Goal: Information Seeking & Learning: Check status

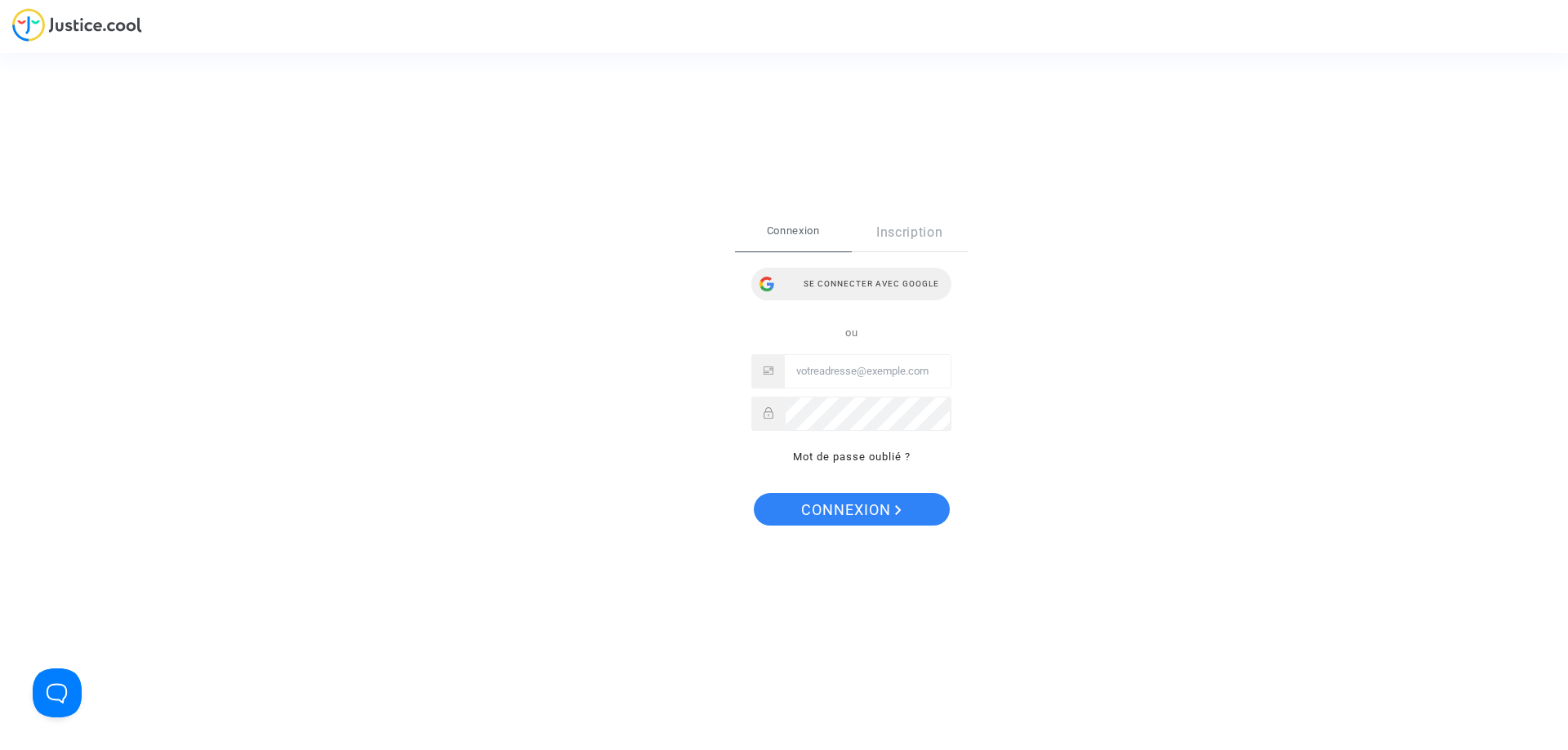
click at [863, 278] on div "Se connecter avec Google" at bounding box center [851, 283] width 200 height 33
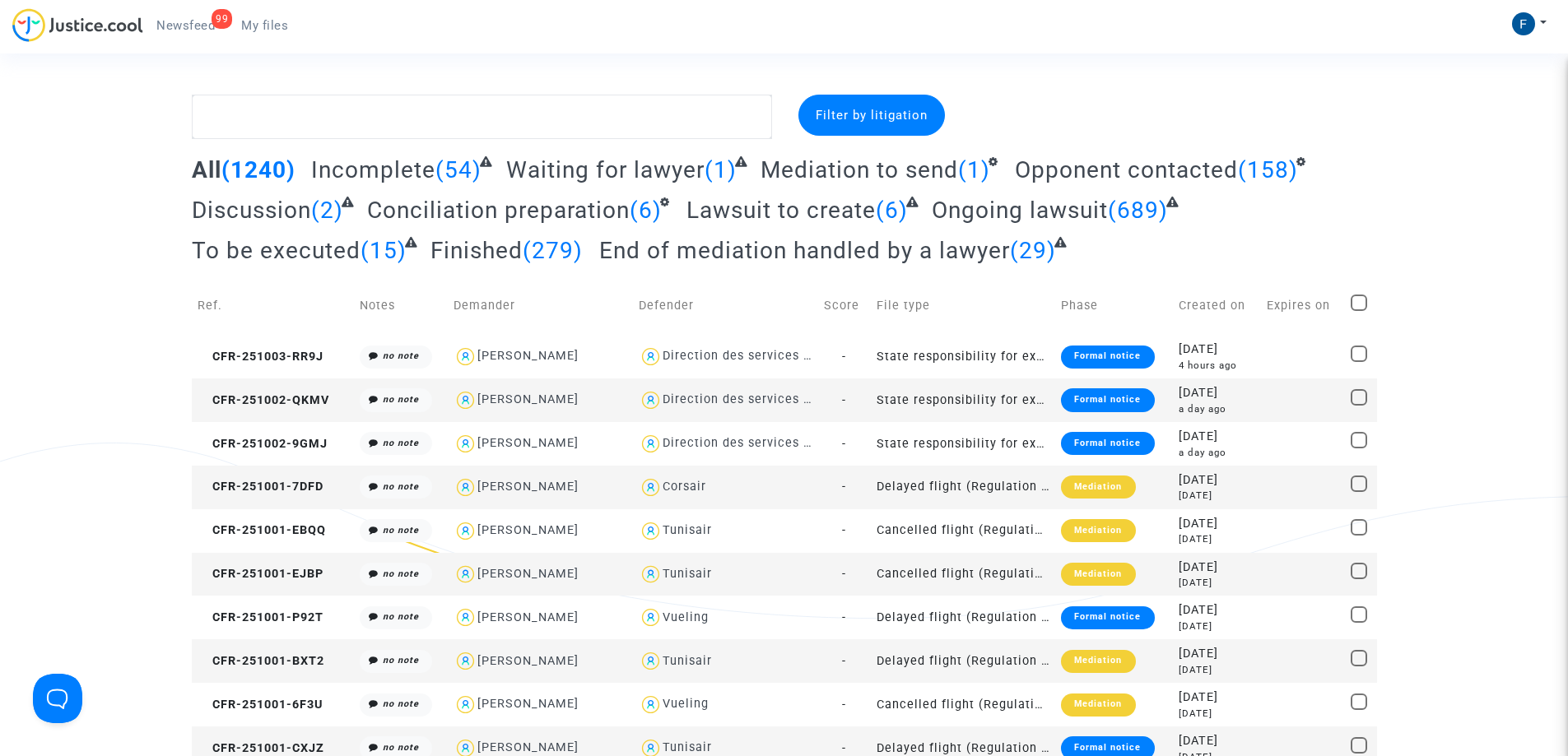
click at [201, 19] on span "Newsfeed" at bounding box center [185, 25] width 58 height 15
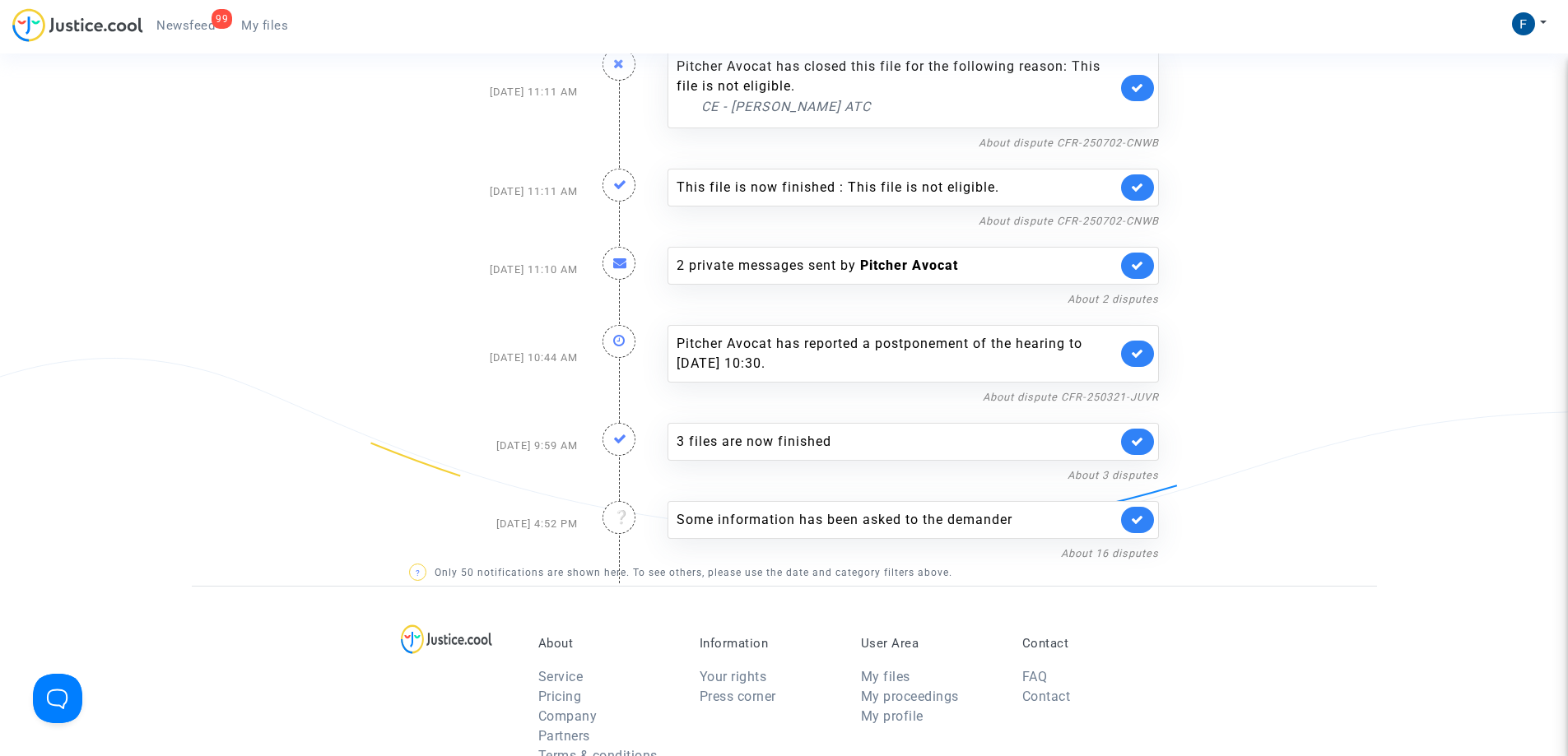
scroll to position [8915, 0]
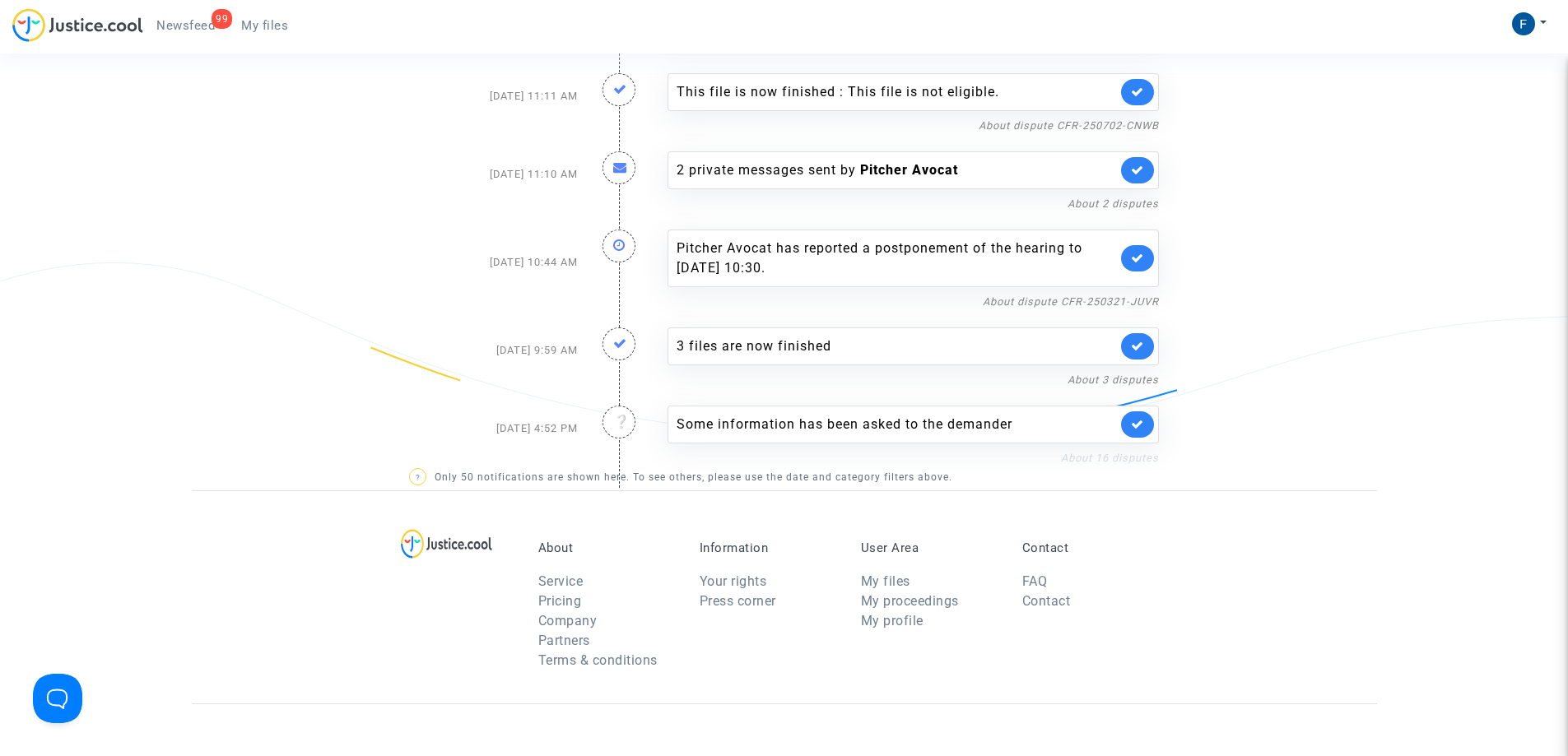
click at [1074, 451] on link "About 16 disputes" at bounding box center [1109, 458] width 98 height 13
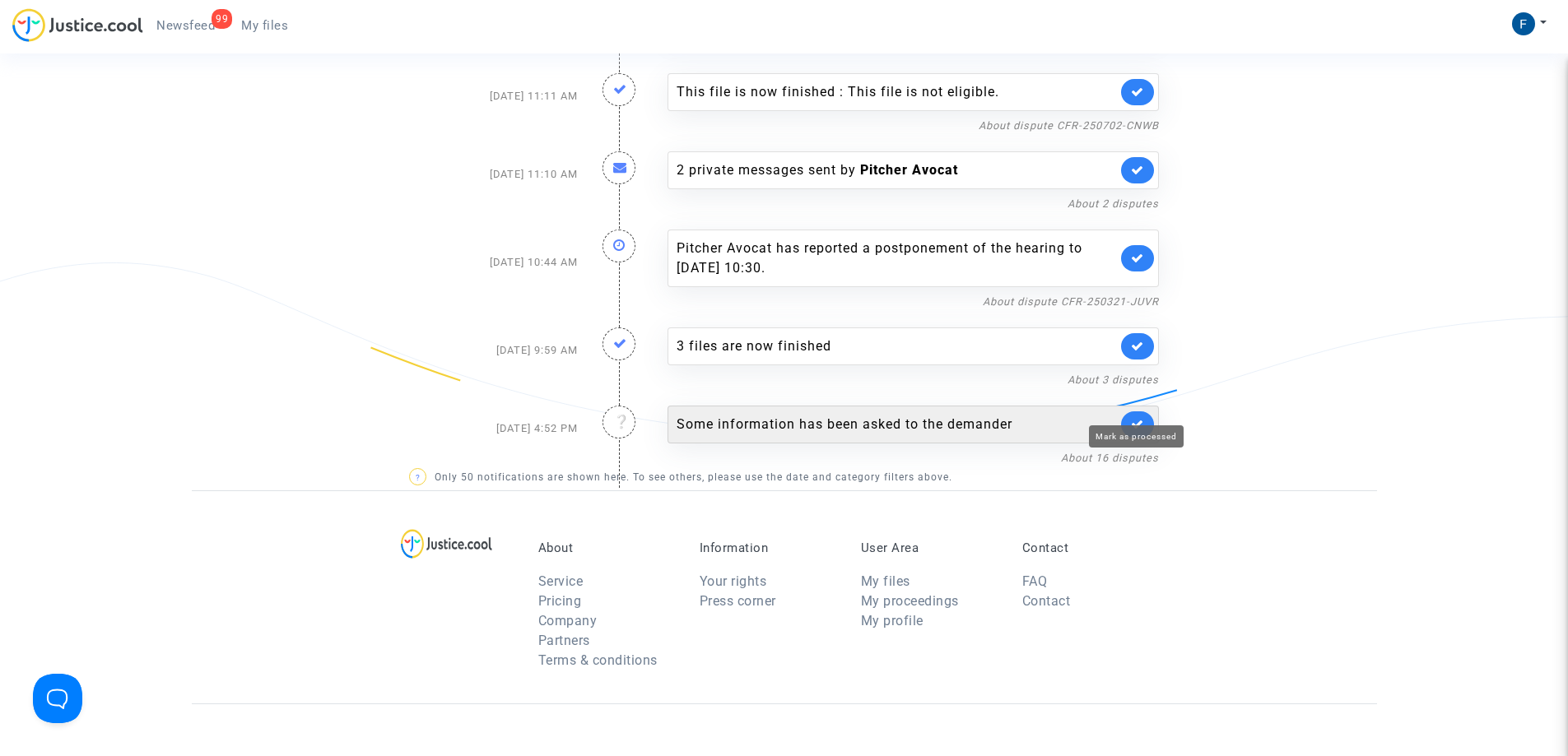
click at [1136, 418] on icon at bounding box center [1137, 425] width 13 height 13
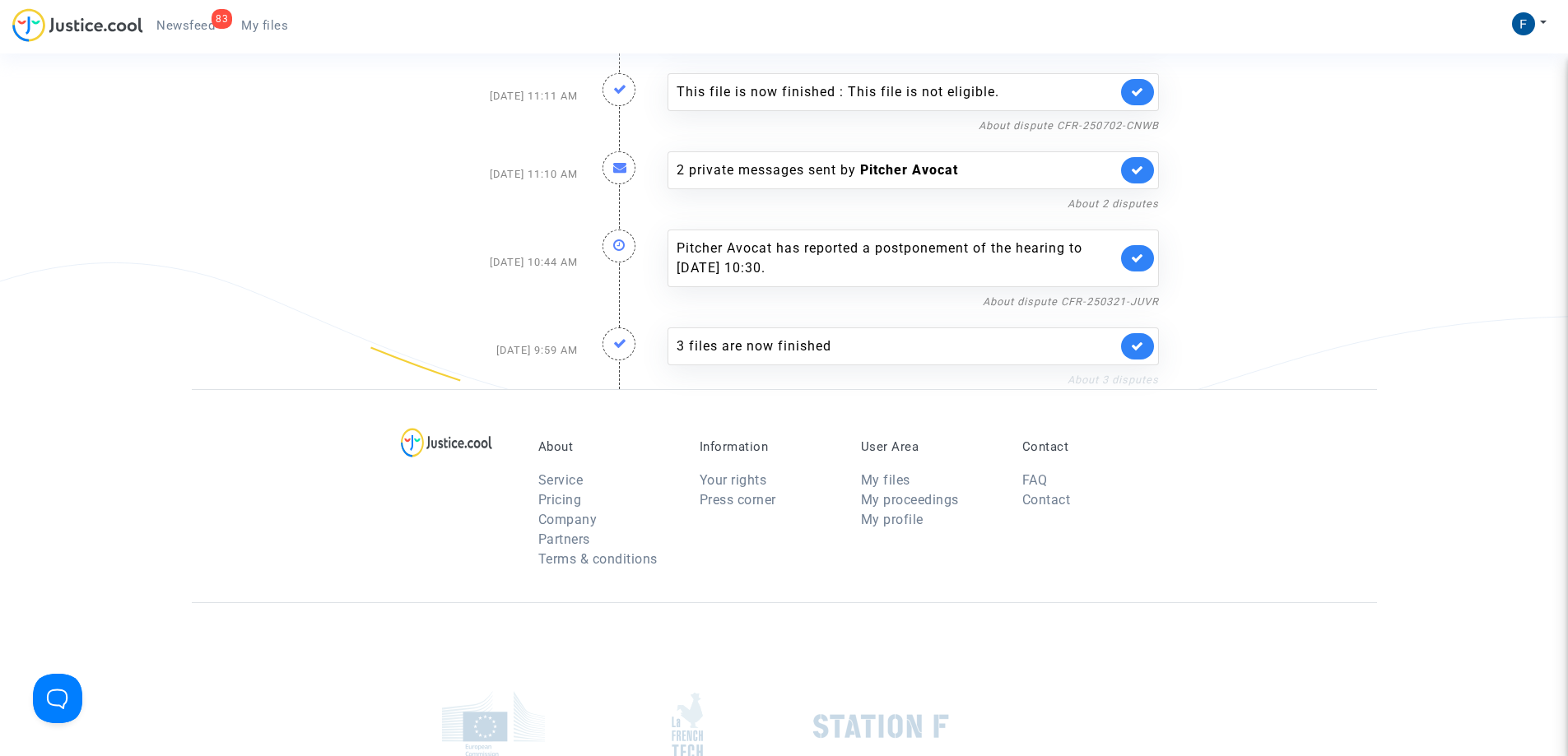
click at [1119, 374] on link "About 3 disputes" at bounding box center [1113, 380] width 91 height 13
click at [1120, 374] on link "About 3 disputes" at bounding box center [1113, 380] width 91 height 13
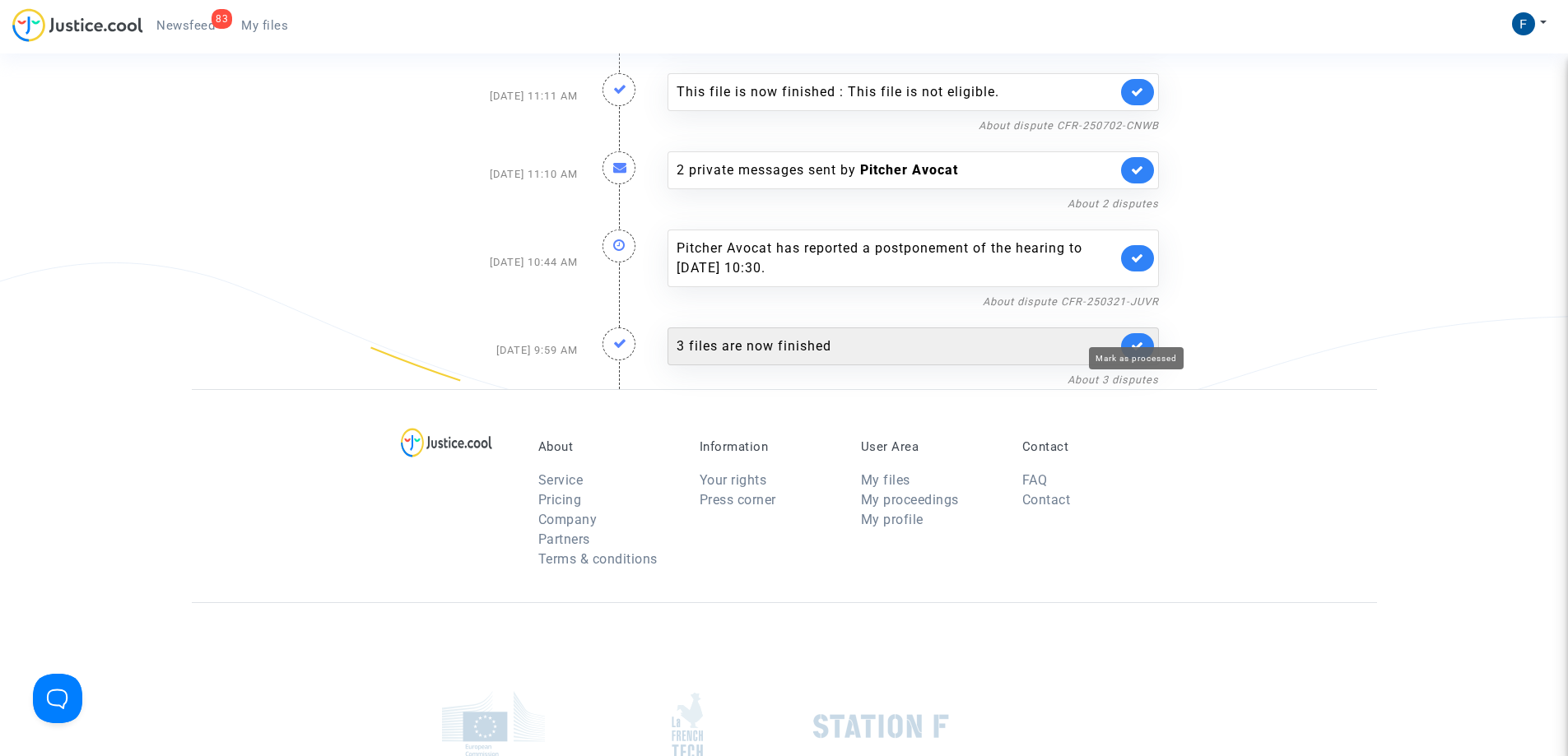
click at [1142, 339] on icon at bounding box center [1137, 346] width 13 height 13
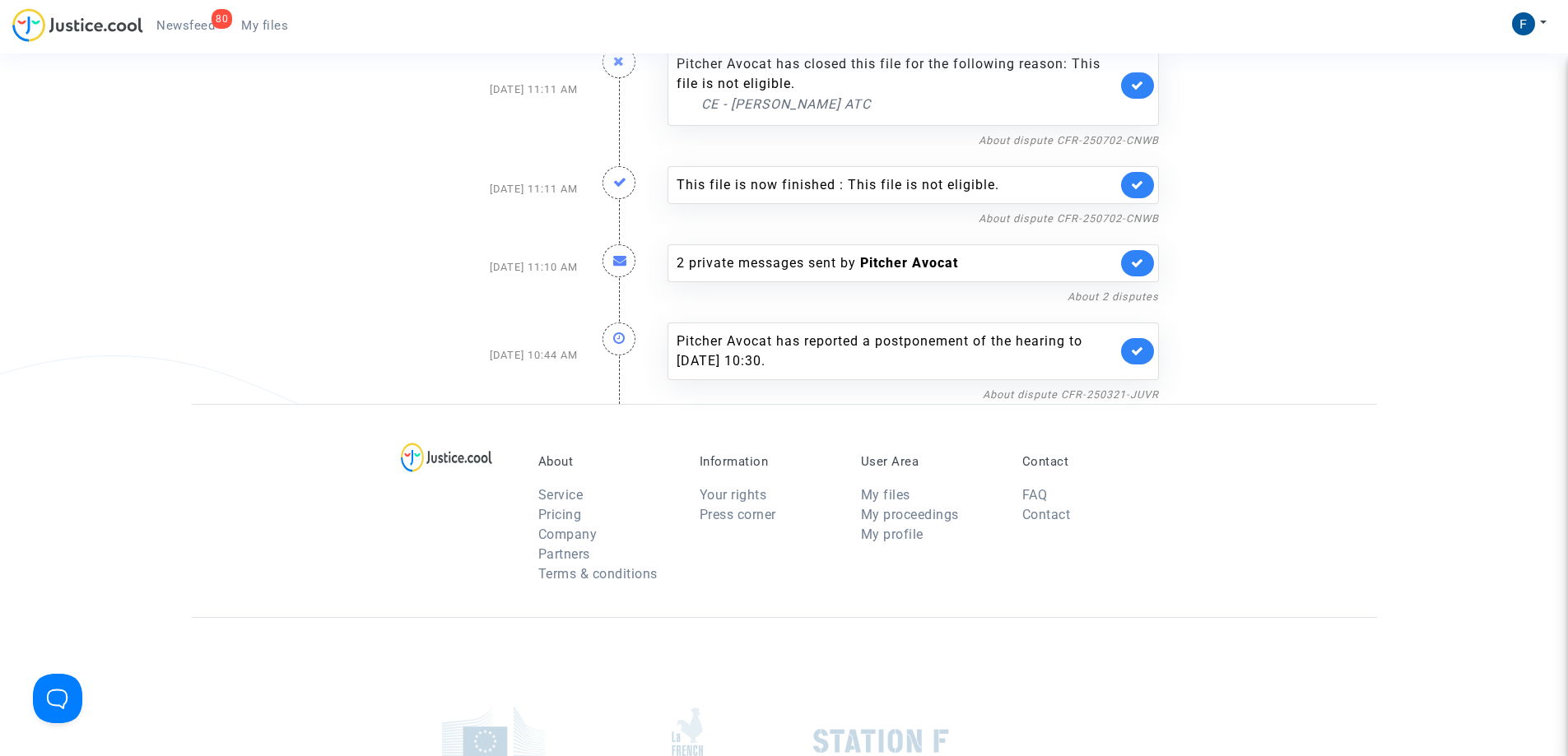
scroll to position [8750, 0]
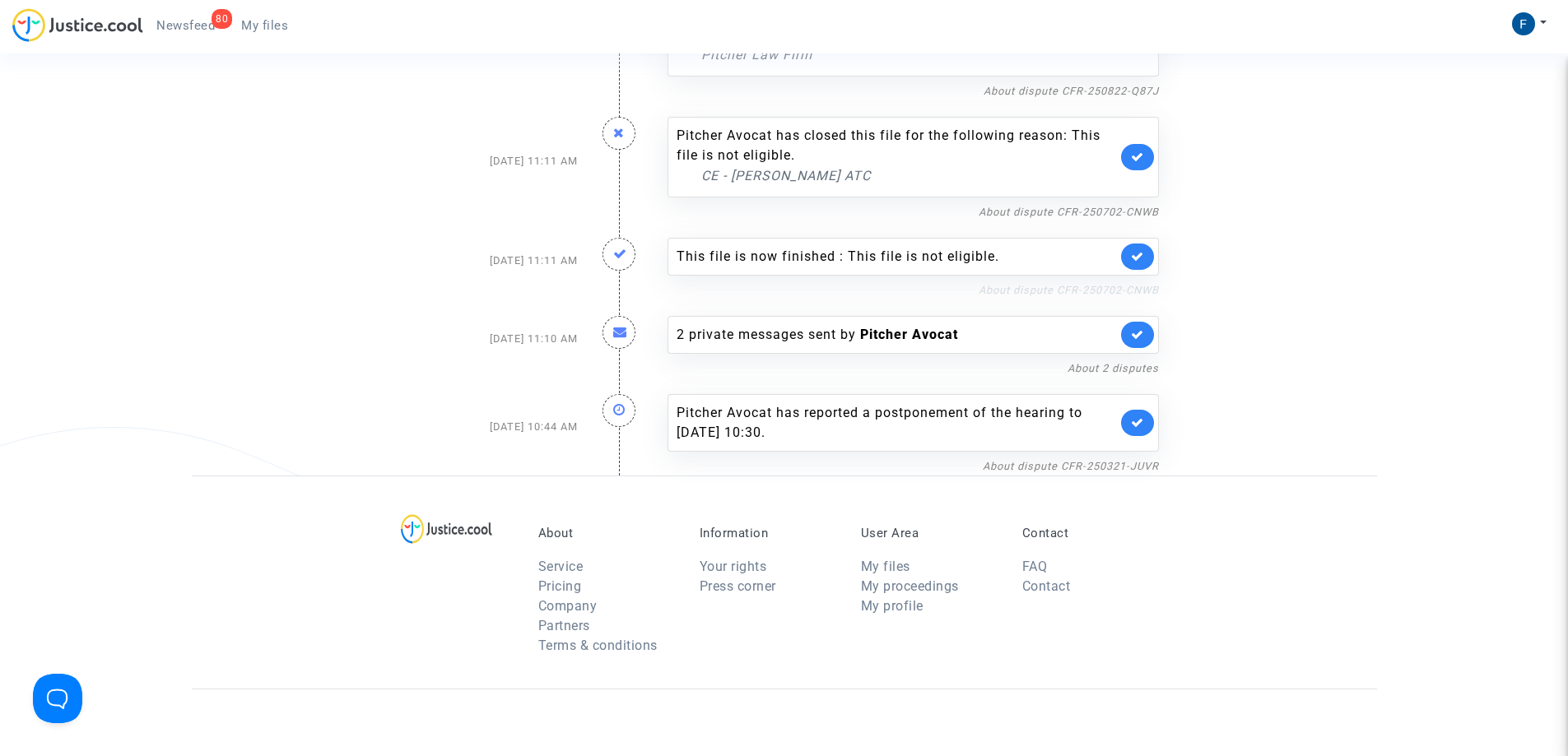
click at [1124, 284] on link "About dispute CFR-250702-CNWB" at bounding box center [1068, 290] width 180 height 13
click at [1082, 460] on link "About dispute CFR-250321-JUVR" at bounding box center [1071, 466] width 177 height 13
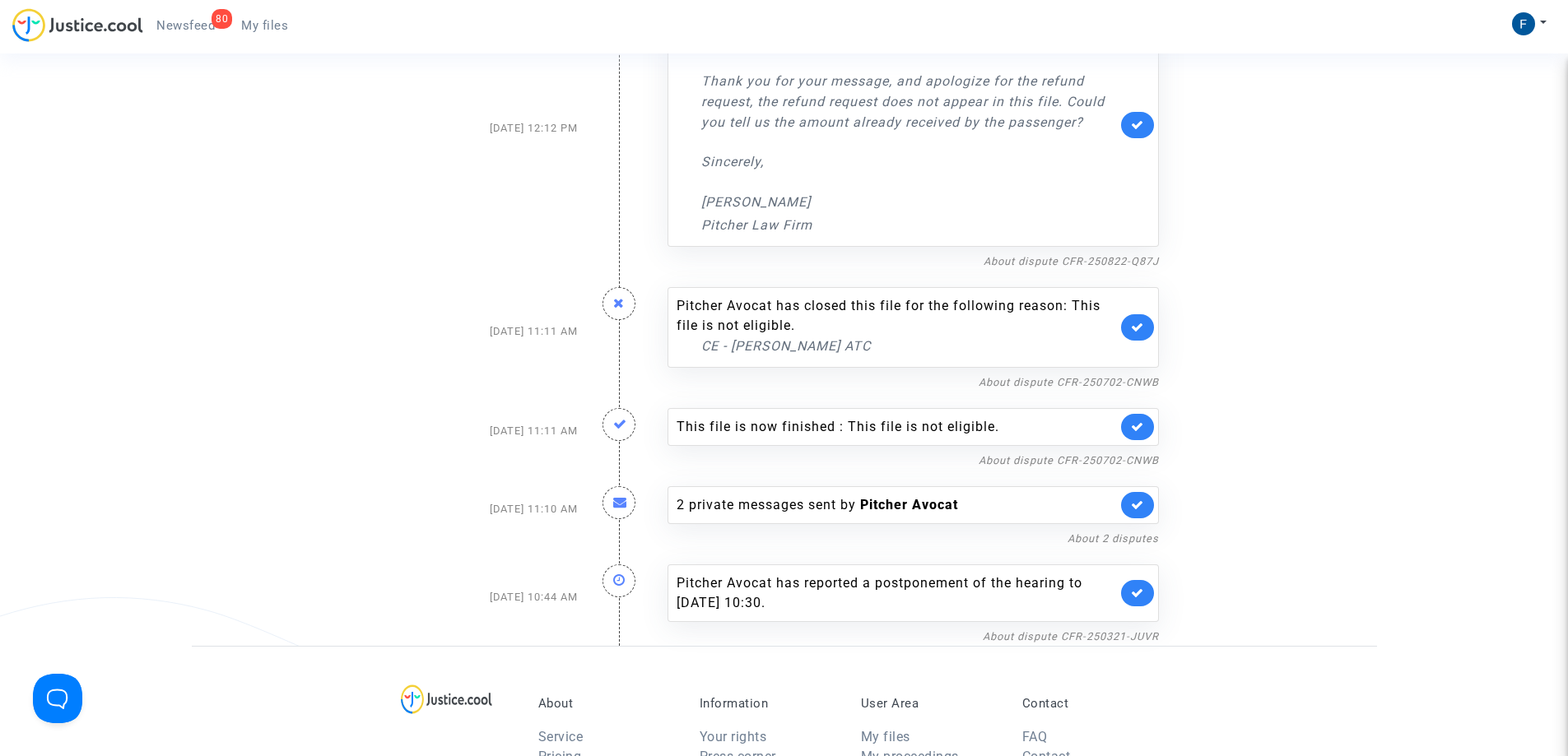
scroll to position [8587, 0]
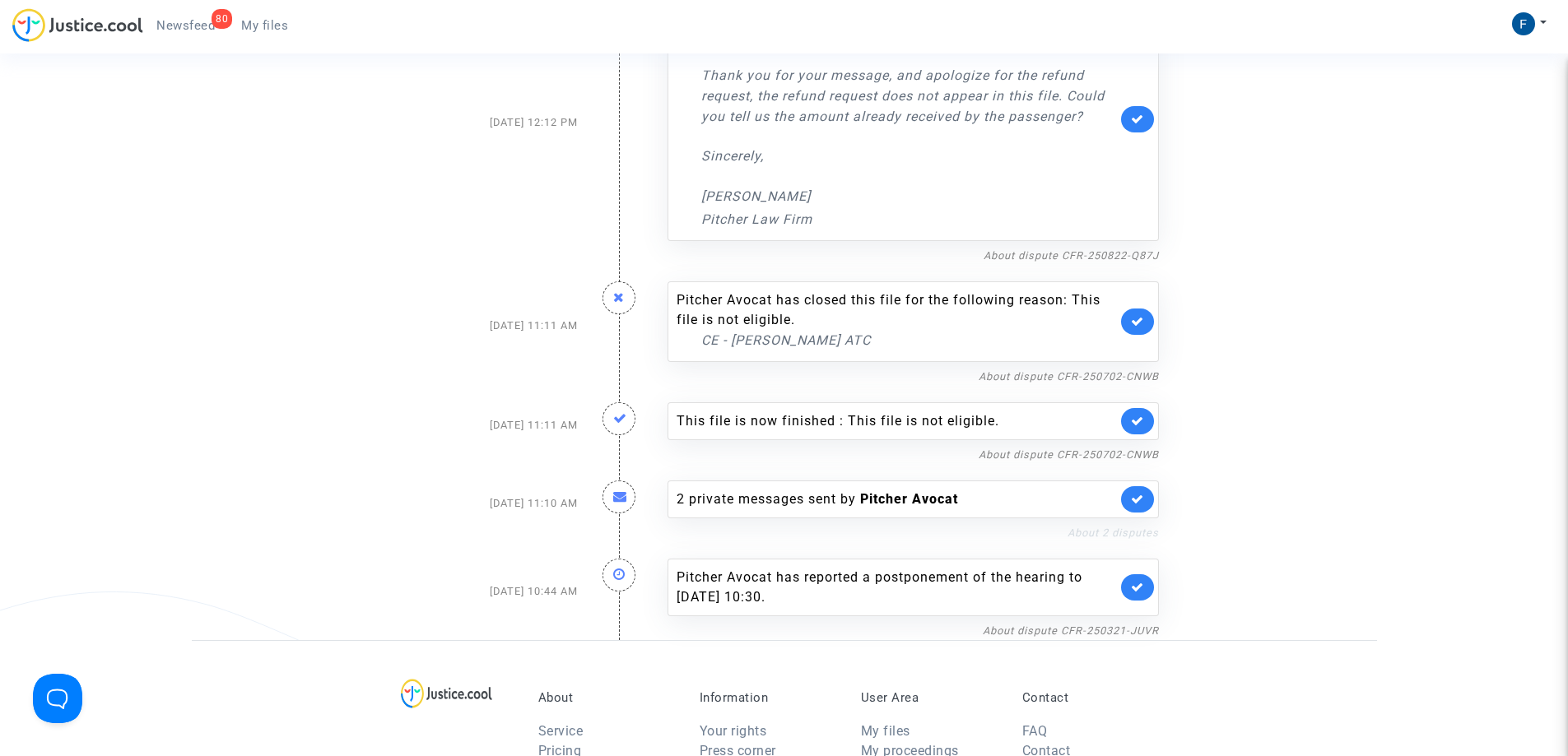
click at [1085, 527] on link "About 2 disputes" at bounding box center [1113, 533] width 91 height 13
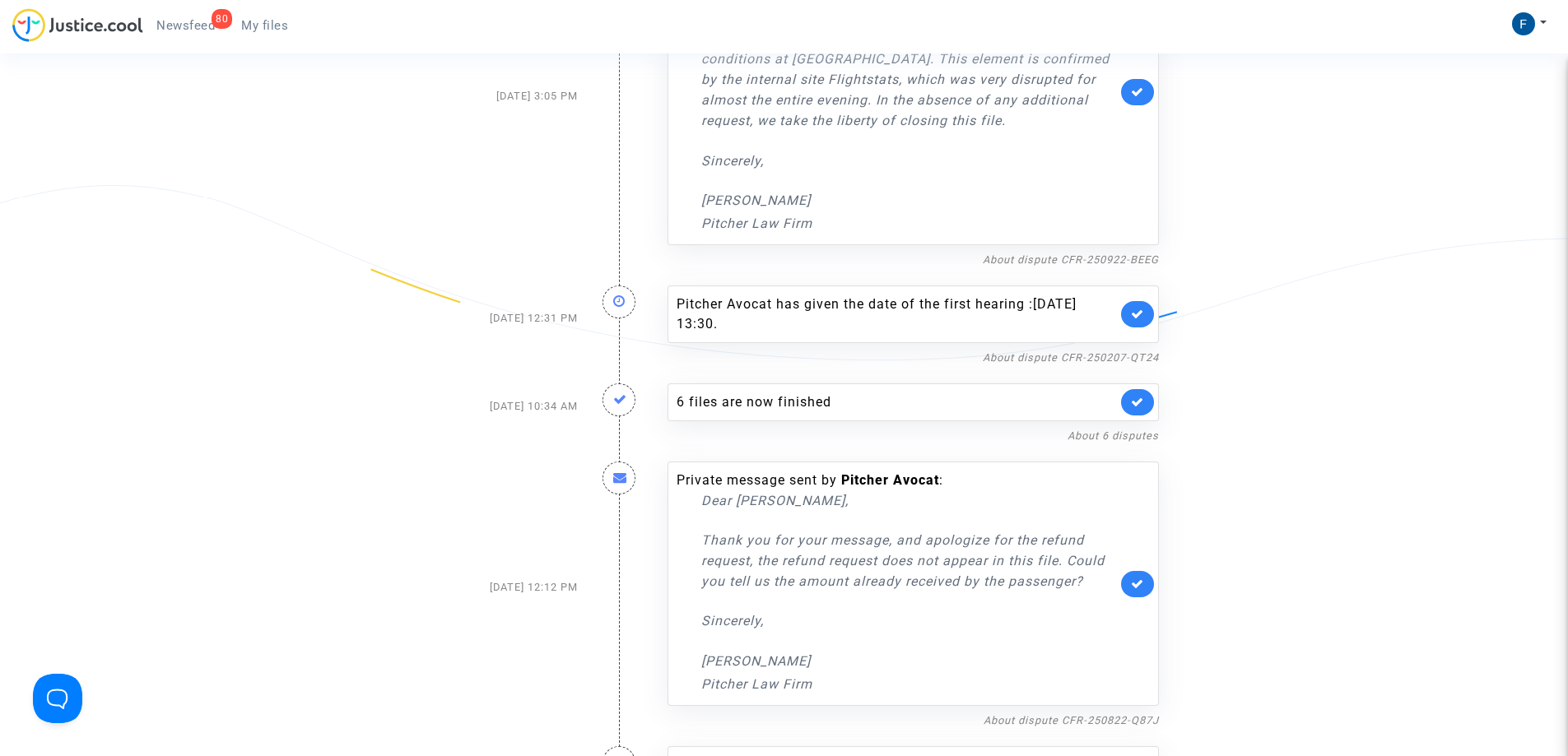
scroll to position [8093, 0]
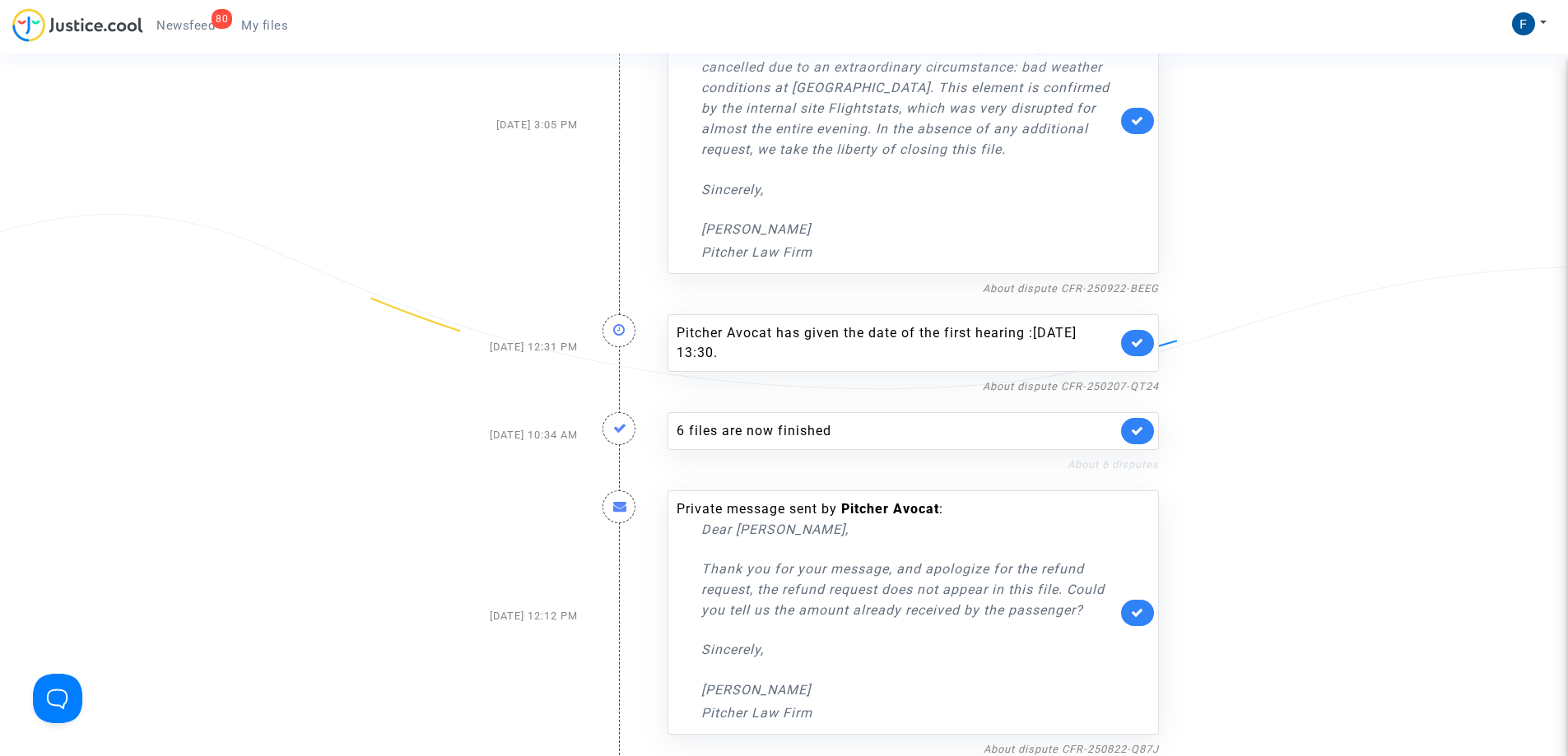
click at [1114, 459] on link "About 6 disputes" at bounding box center [1113, 465] width 91 height 13
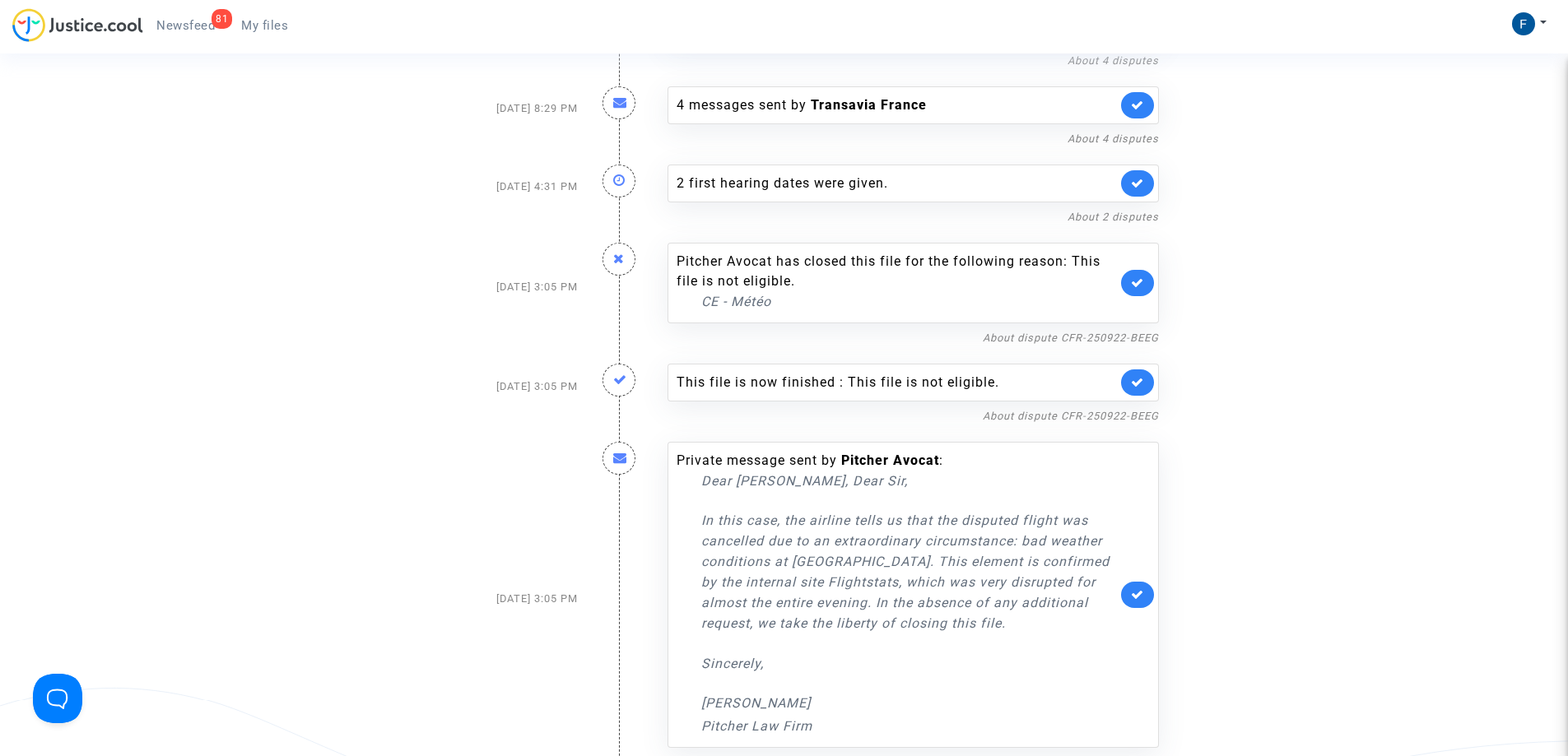
scroll to position [7599, 0]
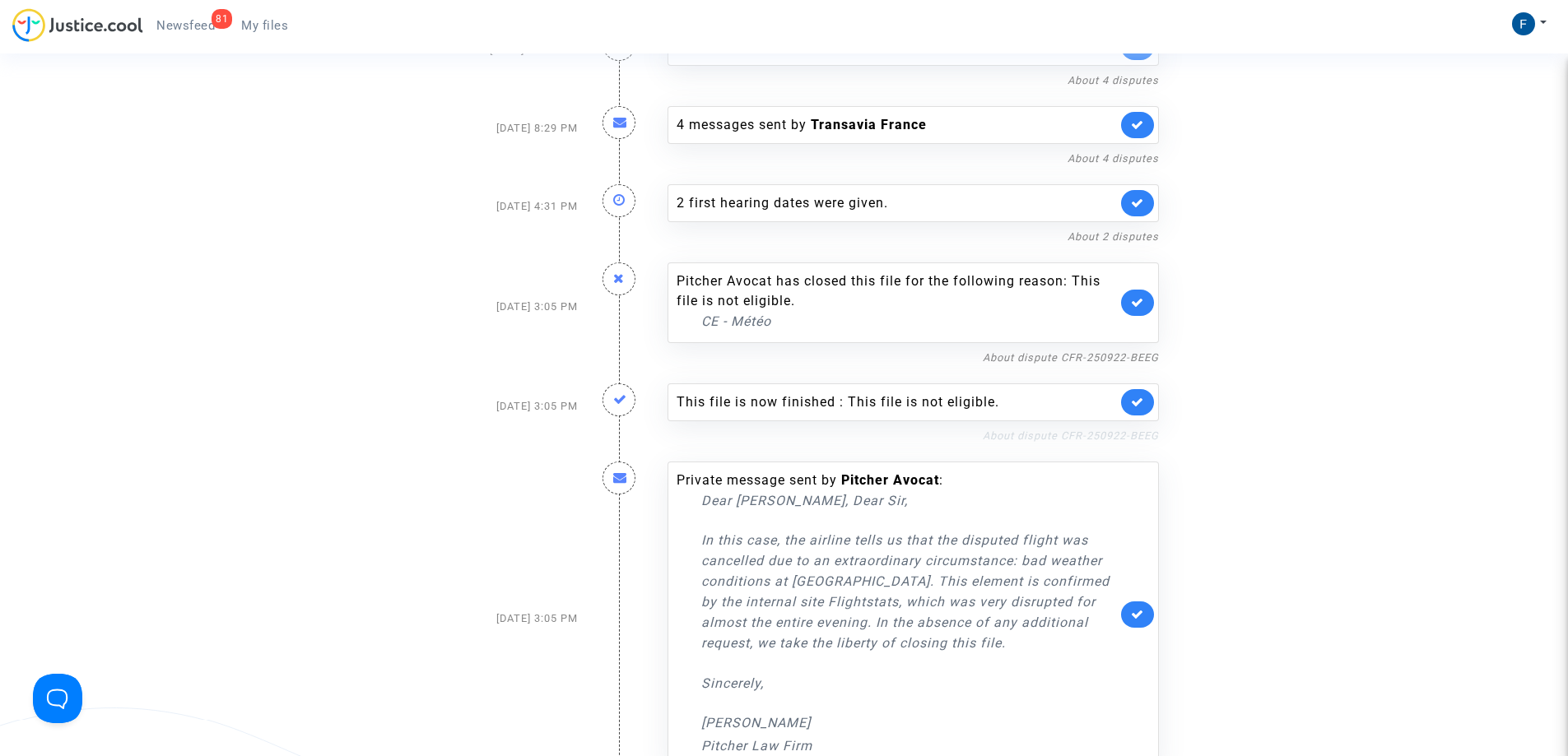
click at [1087, 429] on link "About dispute CFR-250922-BEEG" at bounding box center [1071, 435] width 177 height 13
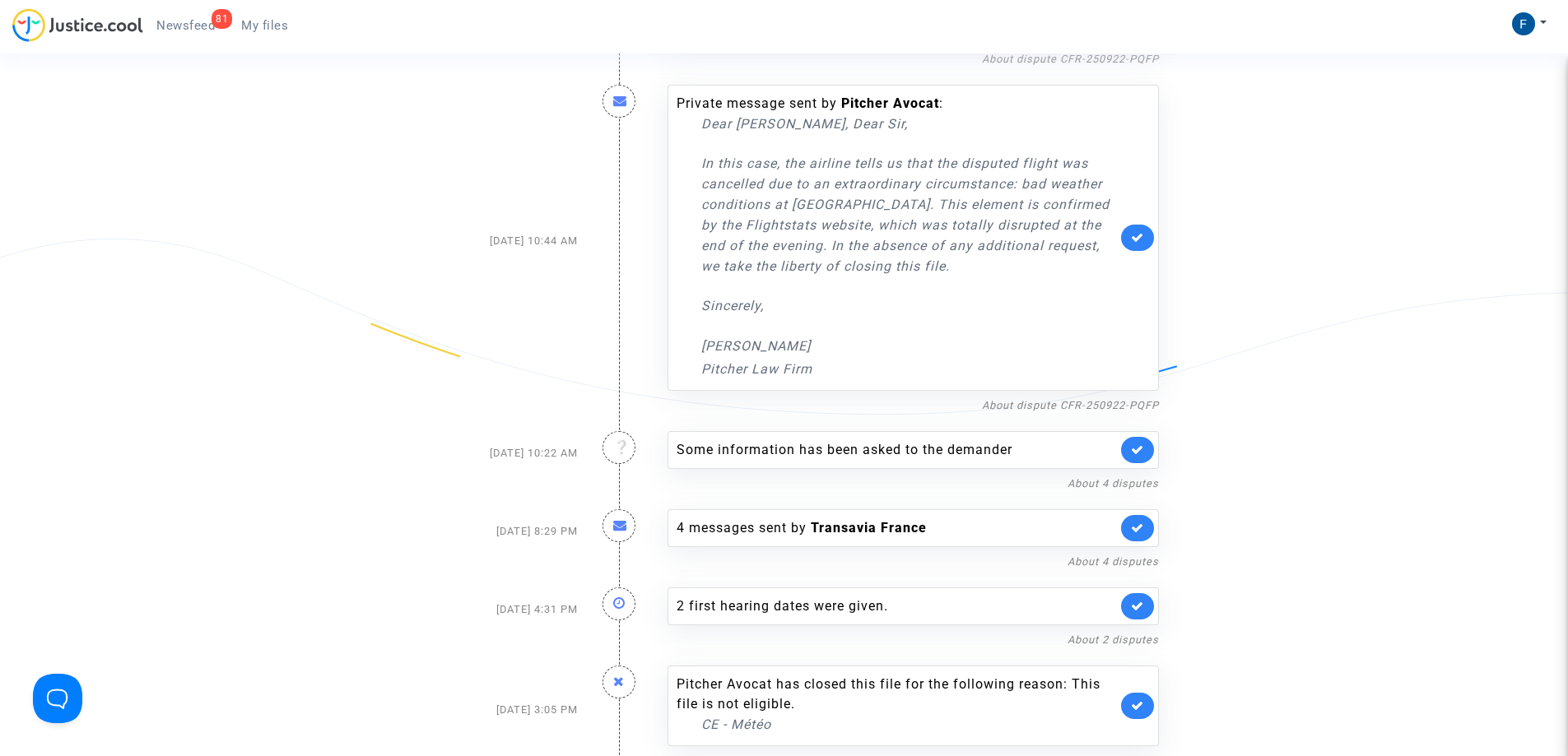
scroll to position [7105, 0]
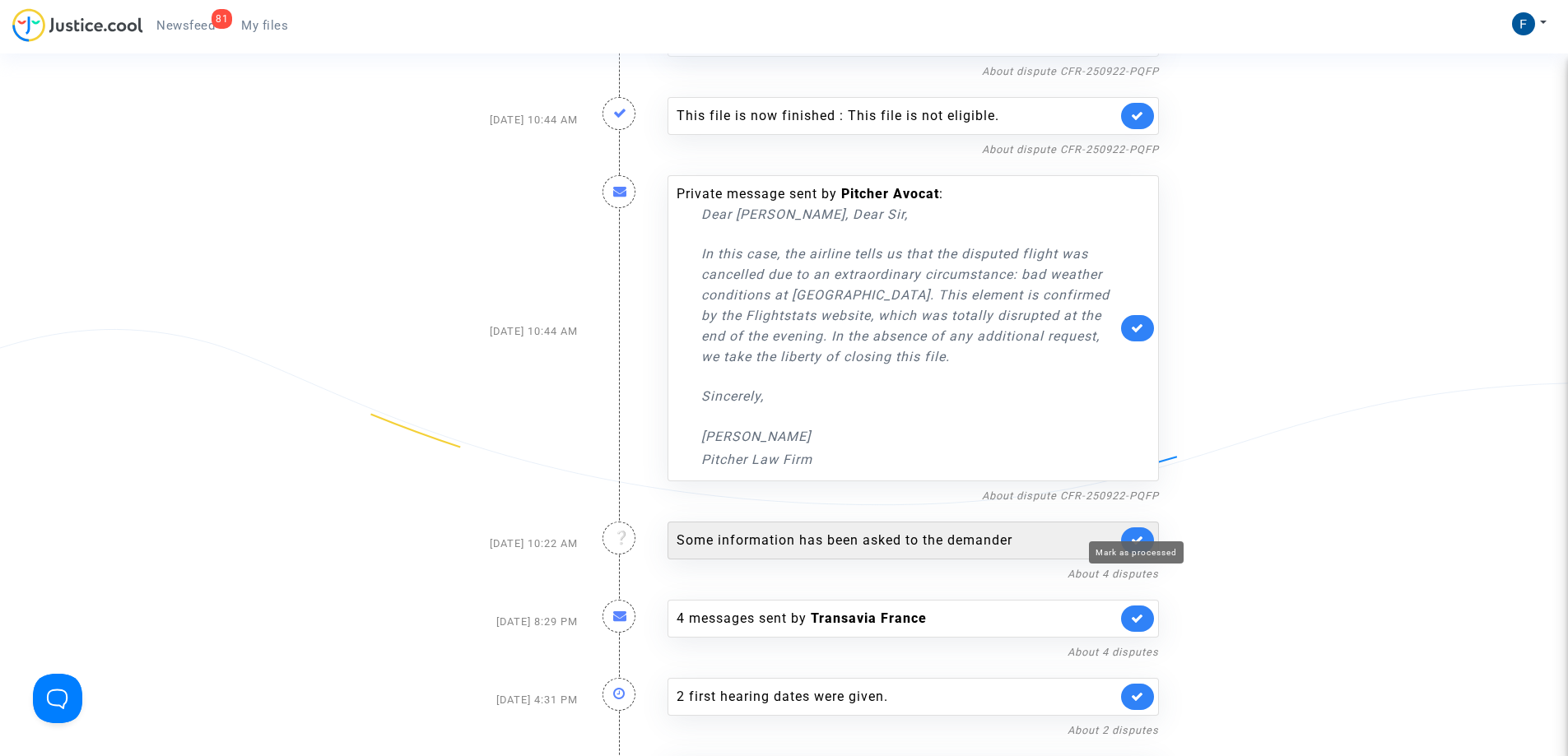
click at [1136, 534] on icon at bounding box center [1137, 540] width 13 height 13
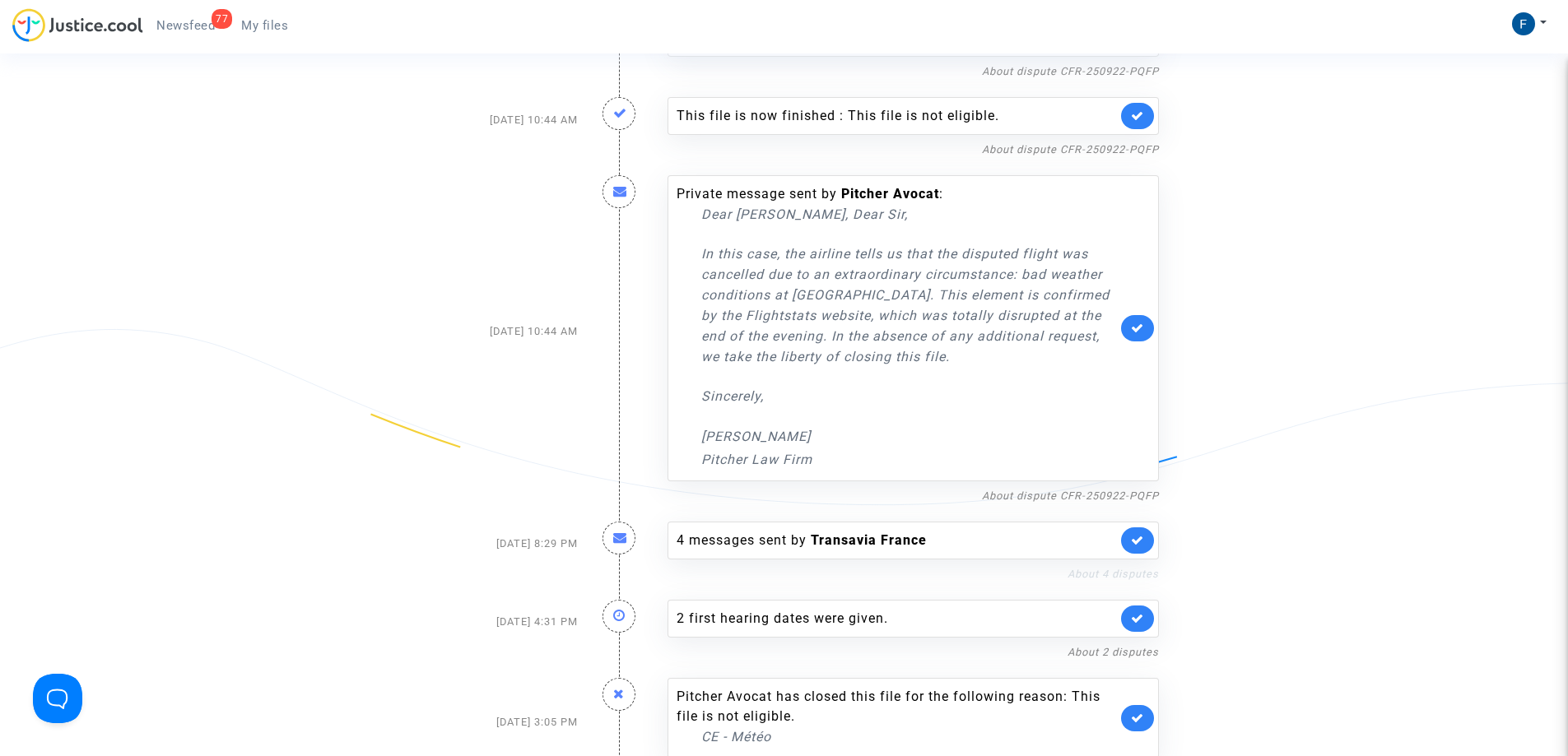
click at [1114, 568] on link "About 4 disputes" at bounding box center [1113, 574] width 91 height 13
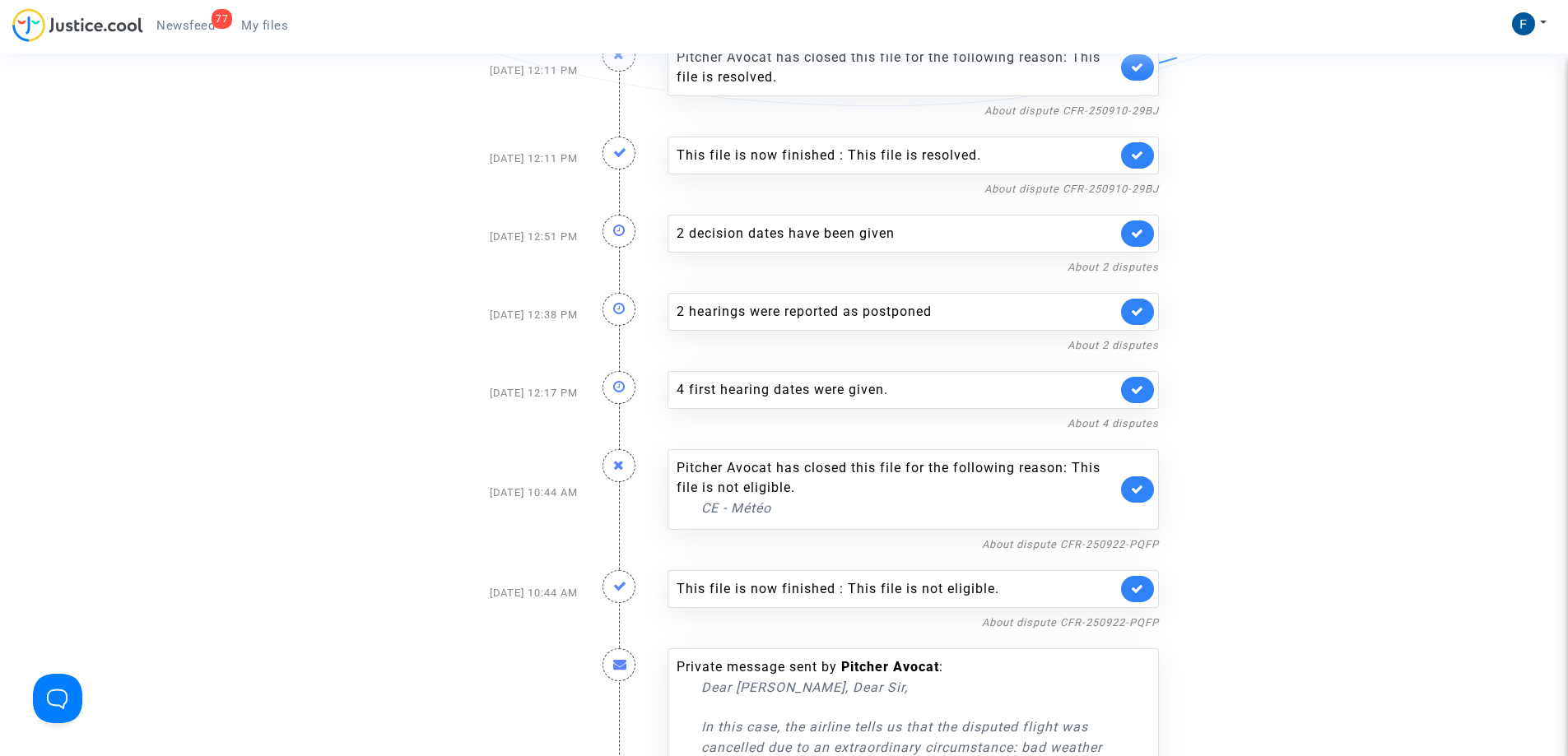
scroll to position [6611, 0]
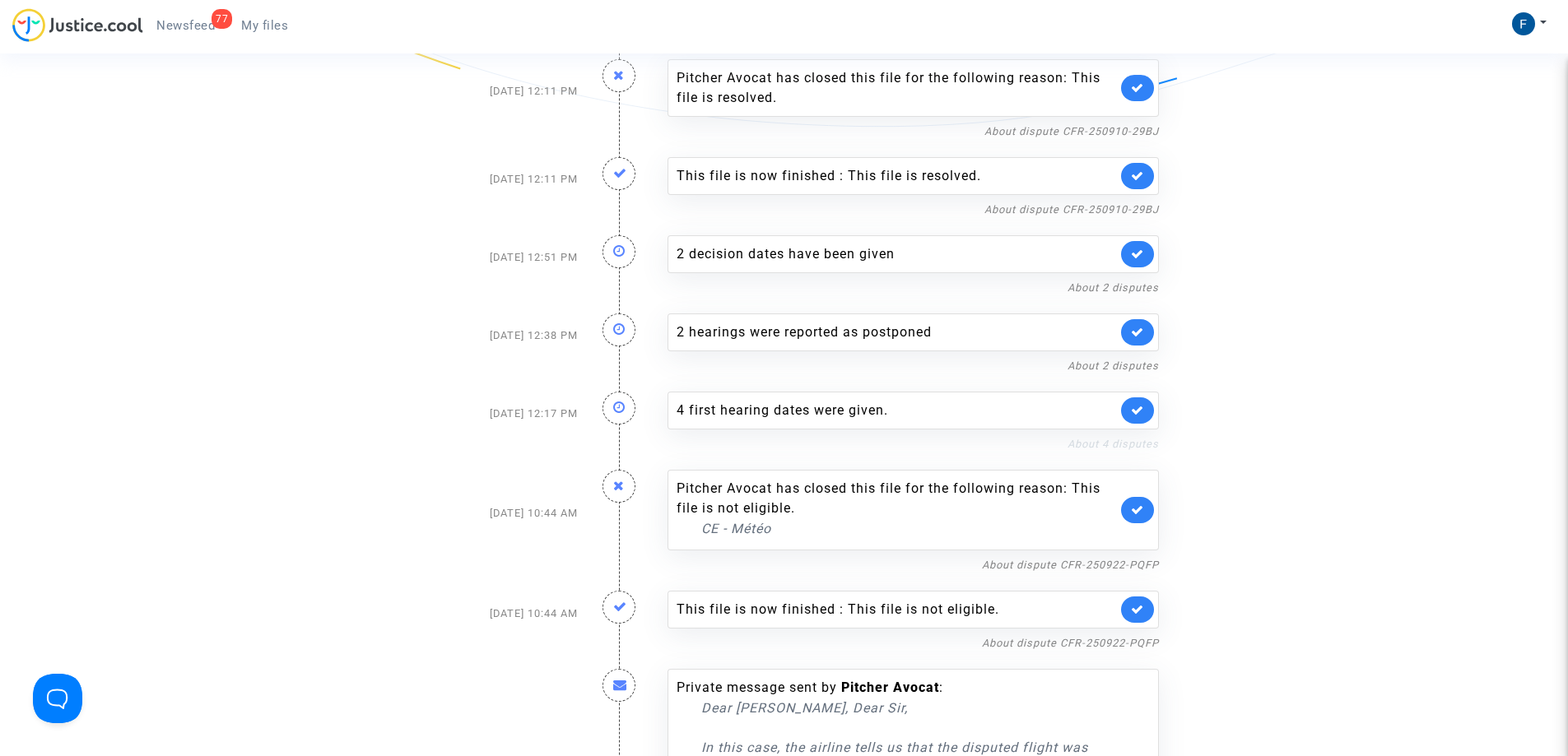
click at [1099, 438] on link "About 4 disputes" at bounding box center [1113, 444] width 91 height 13
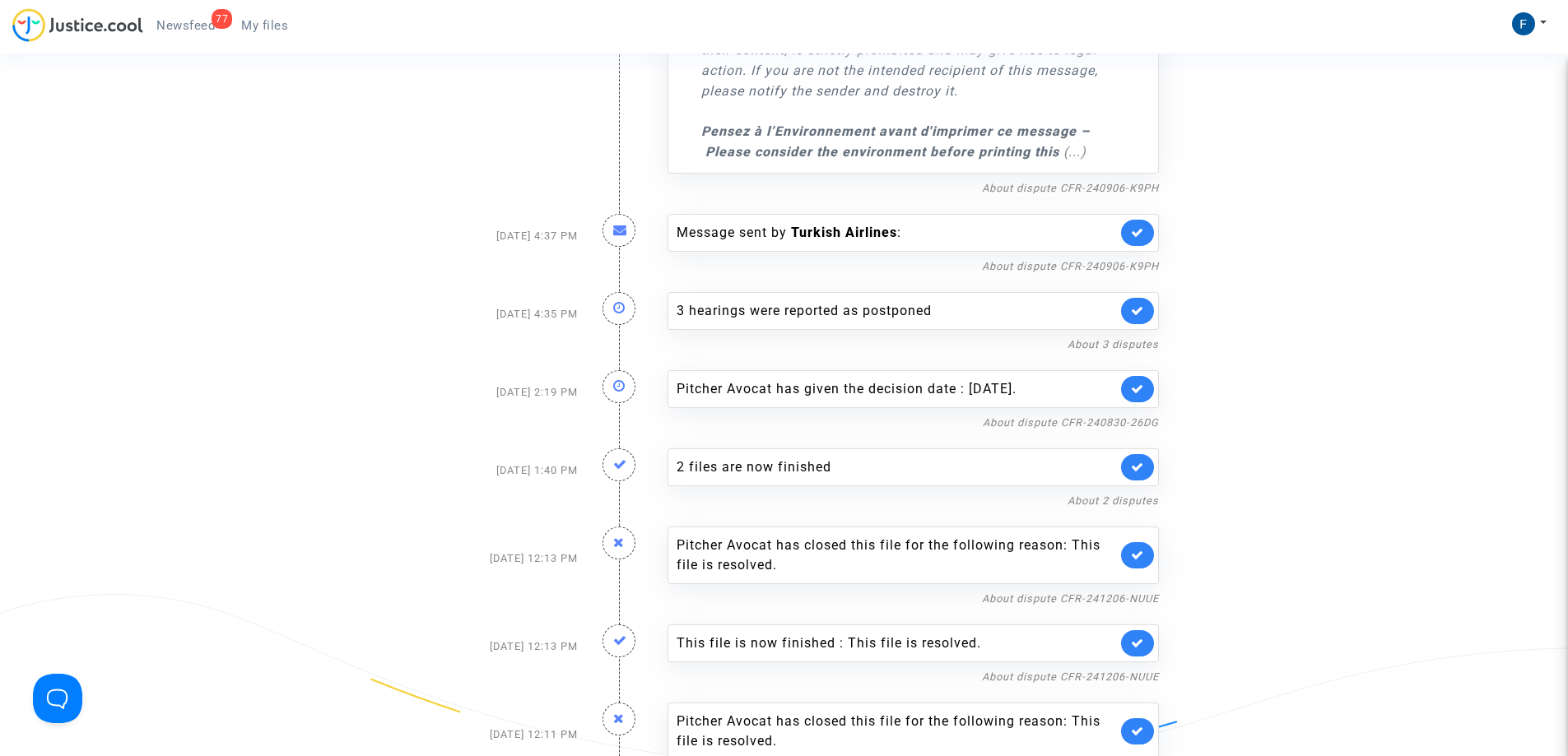
scroll to position [5953, 0]
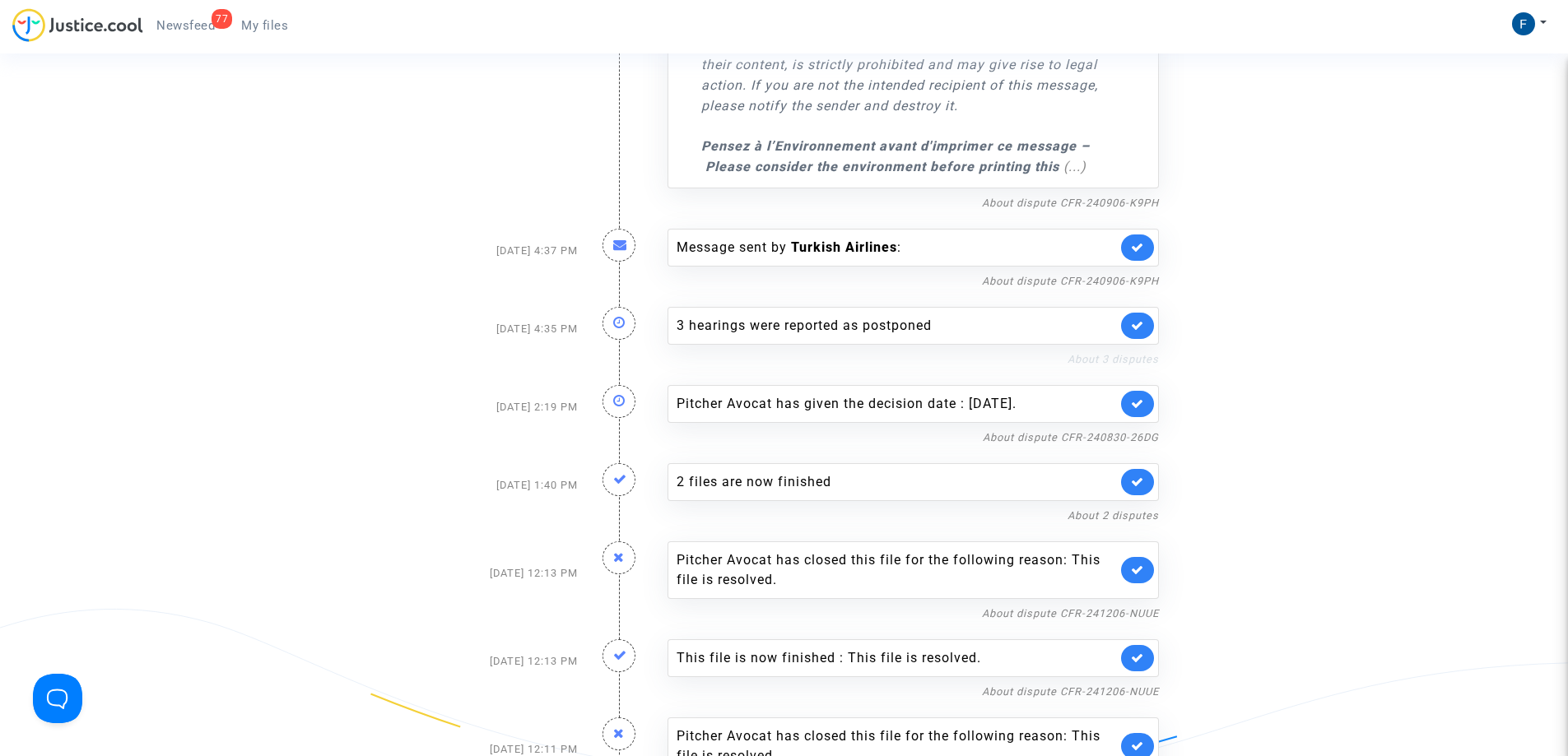
click at [1096, 353] on link "About 3 disputes" at bounding box center [1113, 359] width 91 height 13
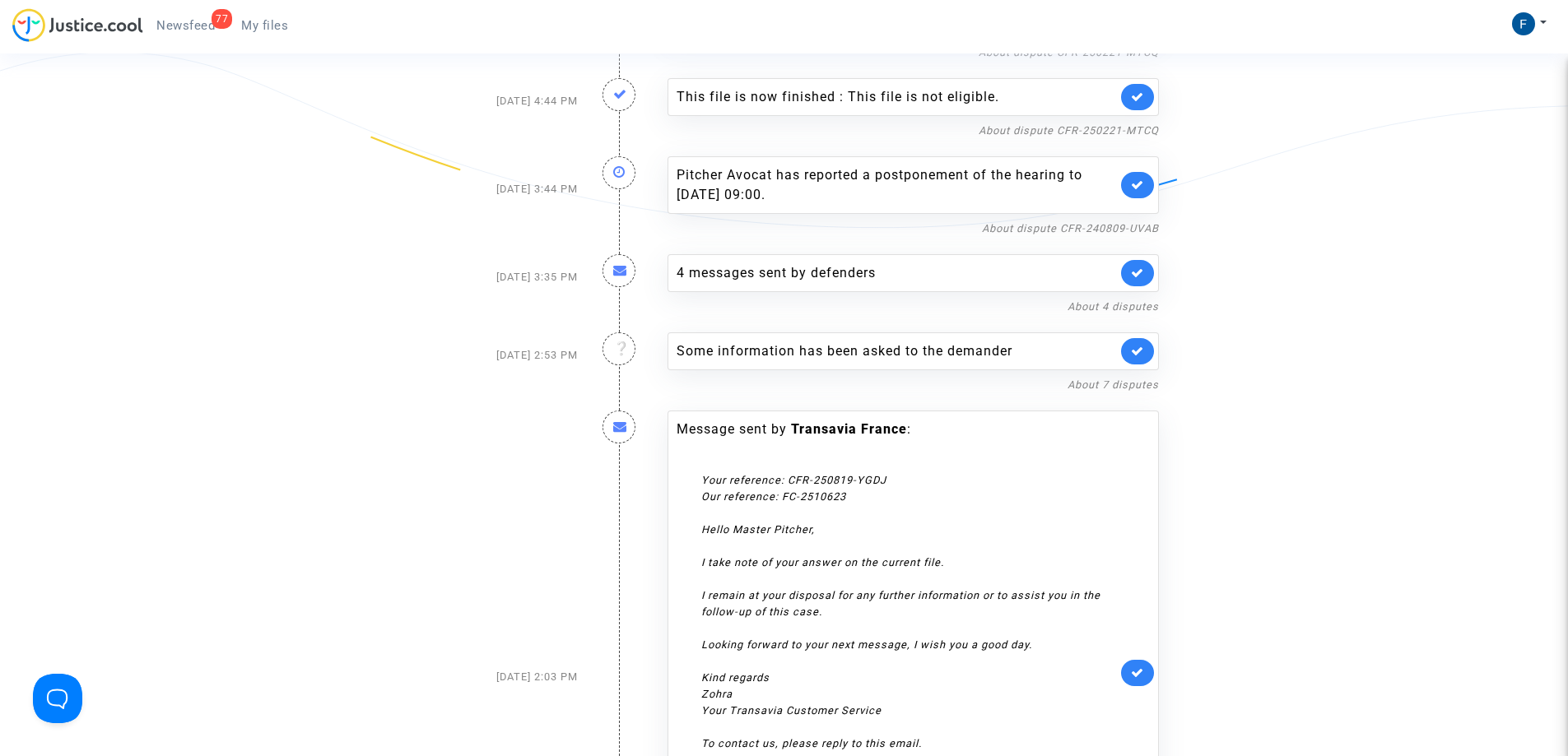
scroll to position [3896, 0]
click at [1112, 385] on link "About 7 disputes" at bounding box center [1113, 383] width 91 height 13
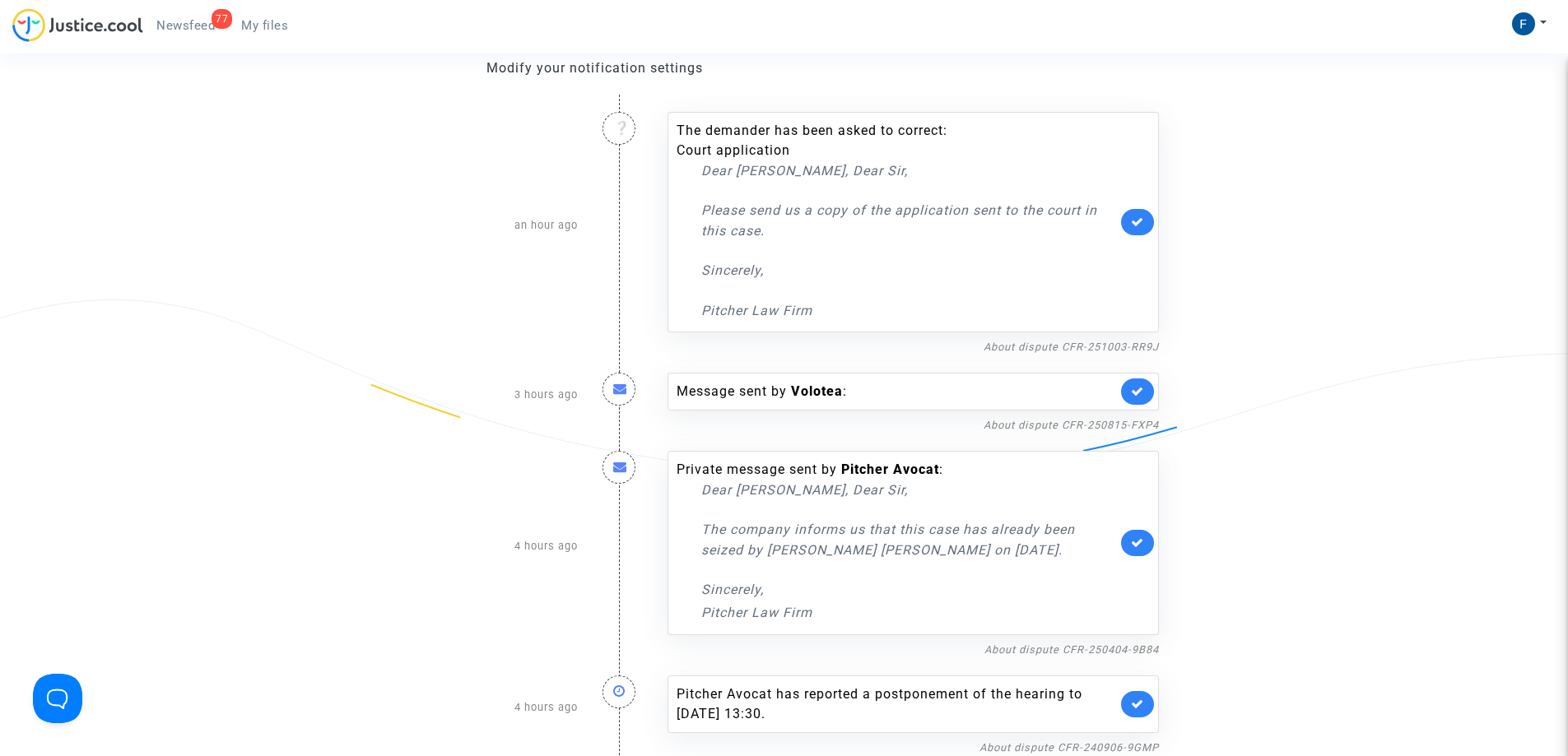
scroll to position [247, 0]
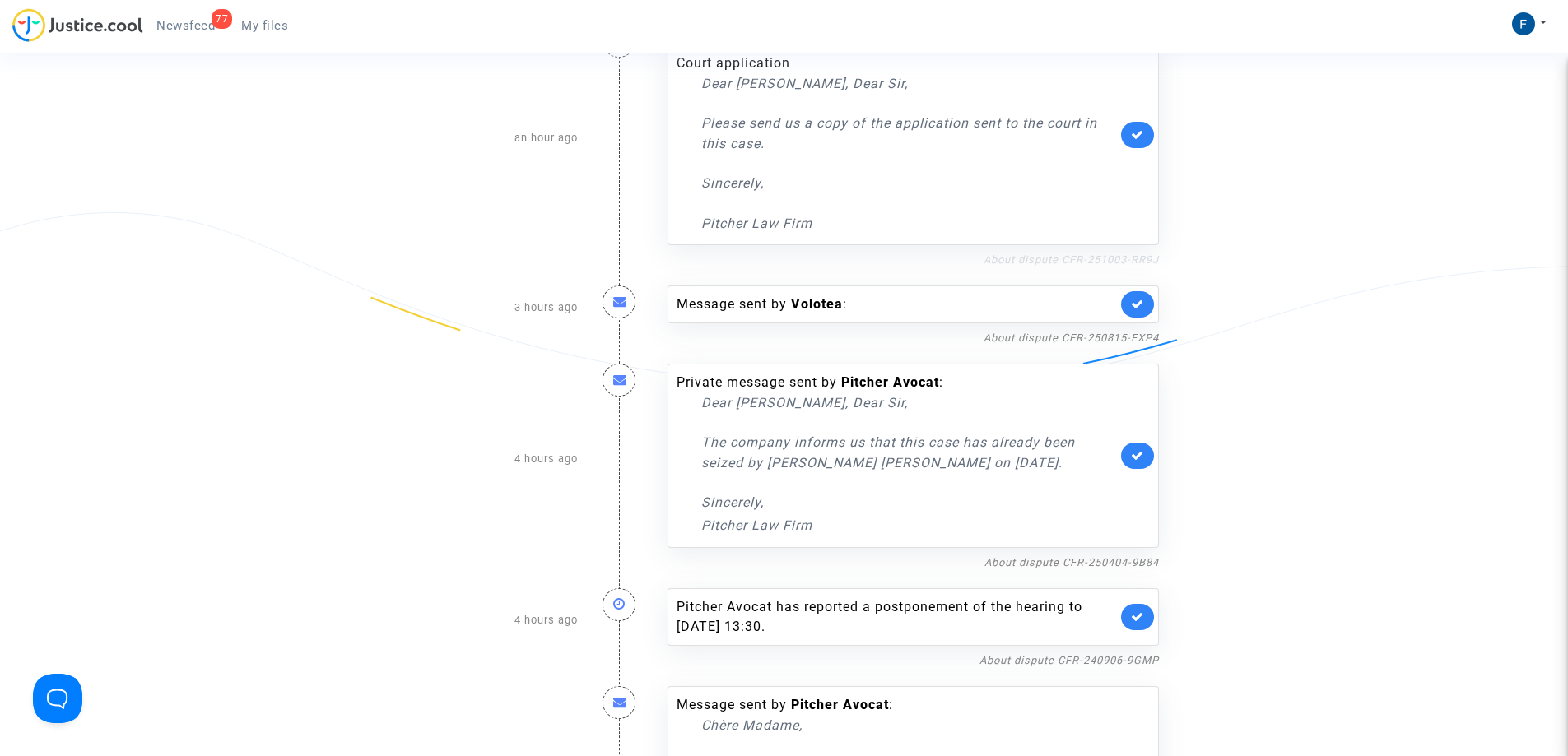
click at [1121, 261] on link "About dispute CFR-251003-RR9J" at bounding box center [1072, 260] width 176 height 13
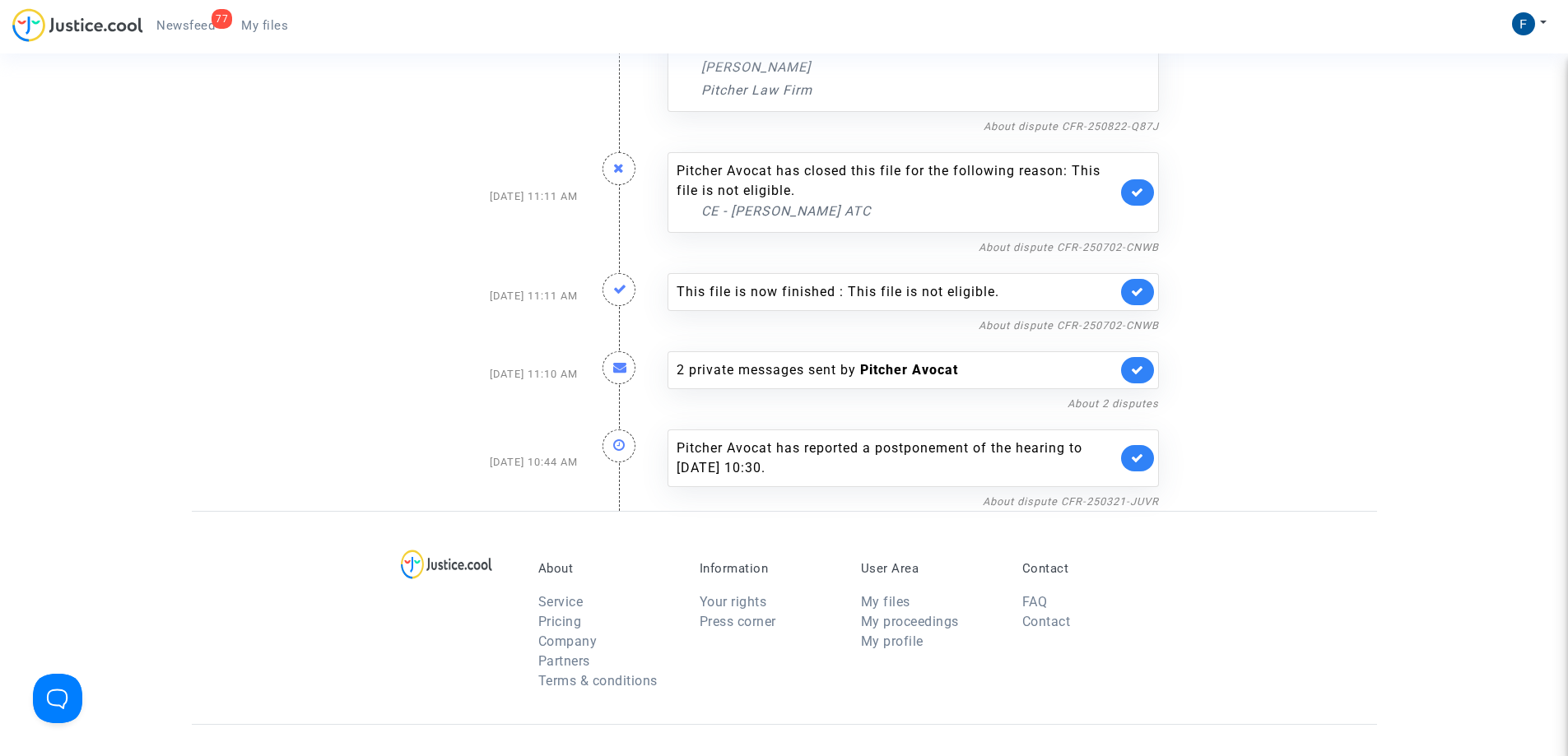
scroll to position [8904, 0]
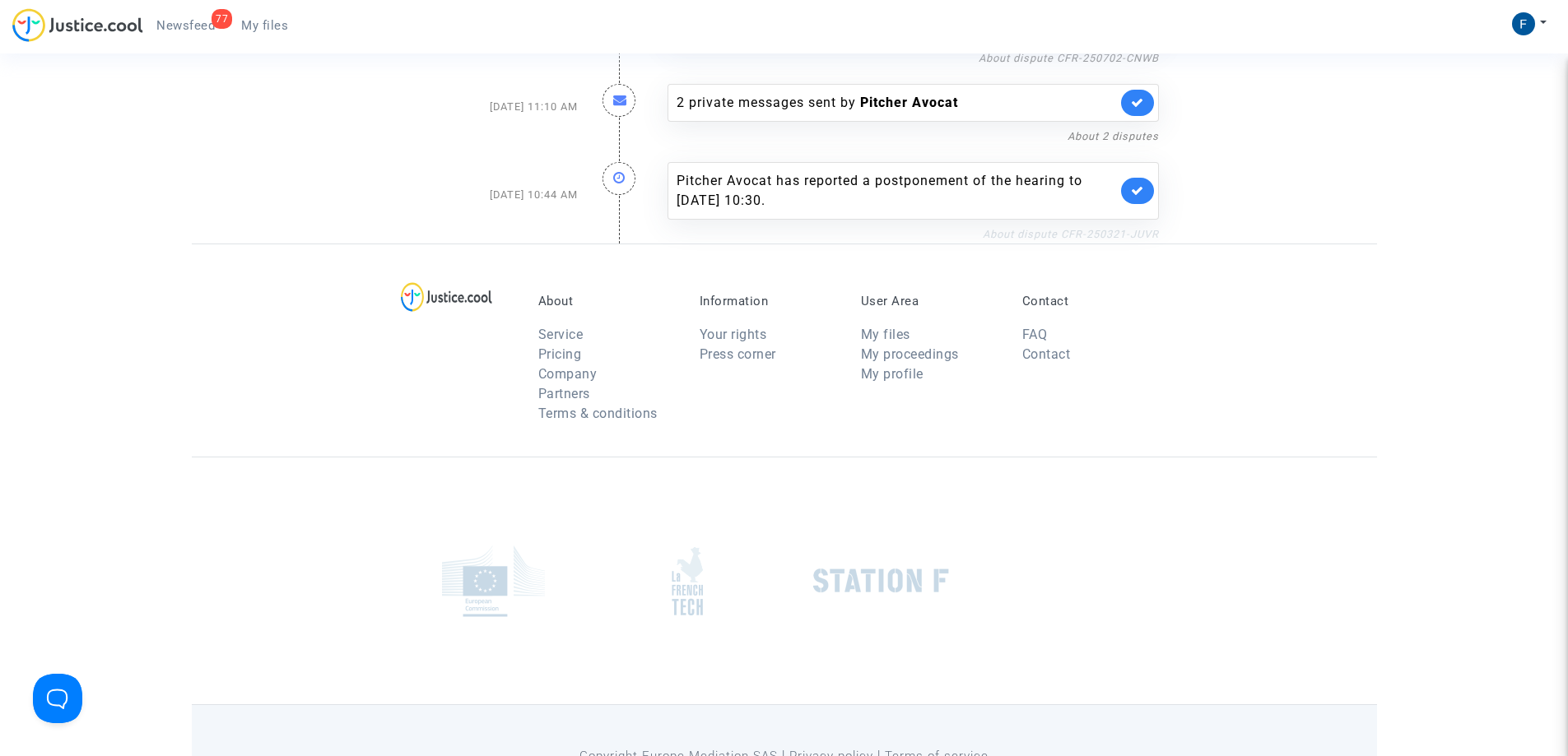
click at [1096, 228] on link "About dispute CFR-250321-JUVR" at bounding box center [1071, 234] width 177 height 13
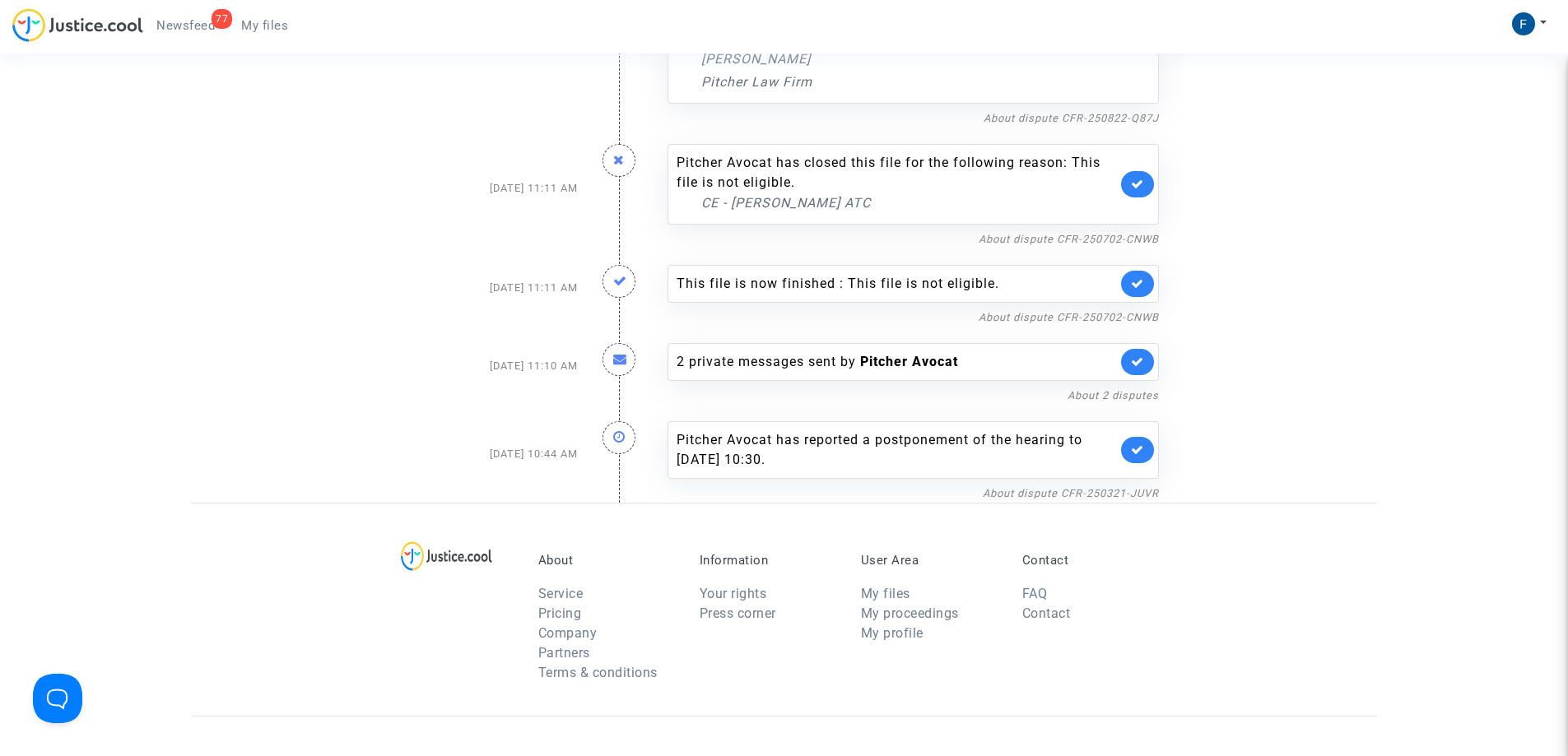
scroll to position [8576, 0]
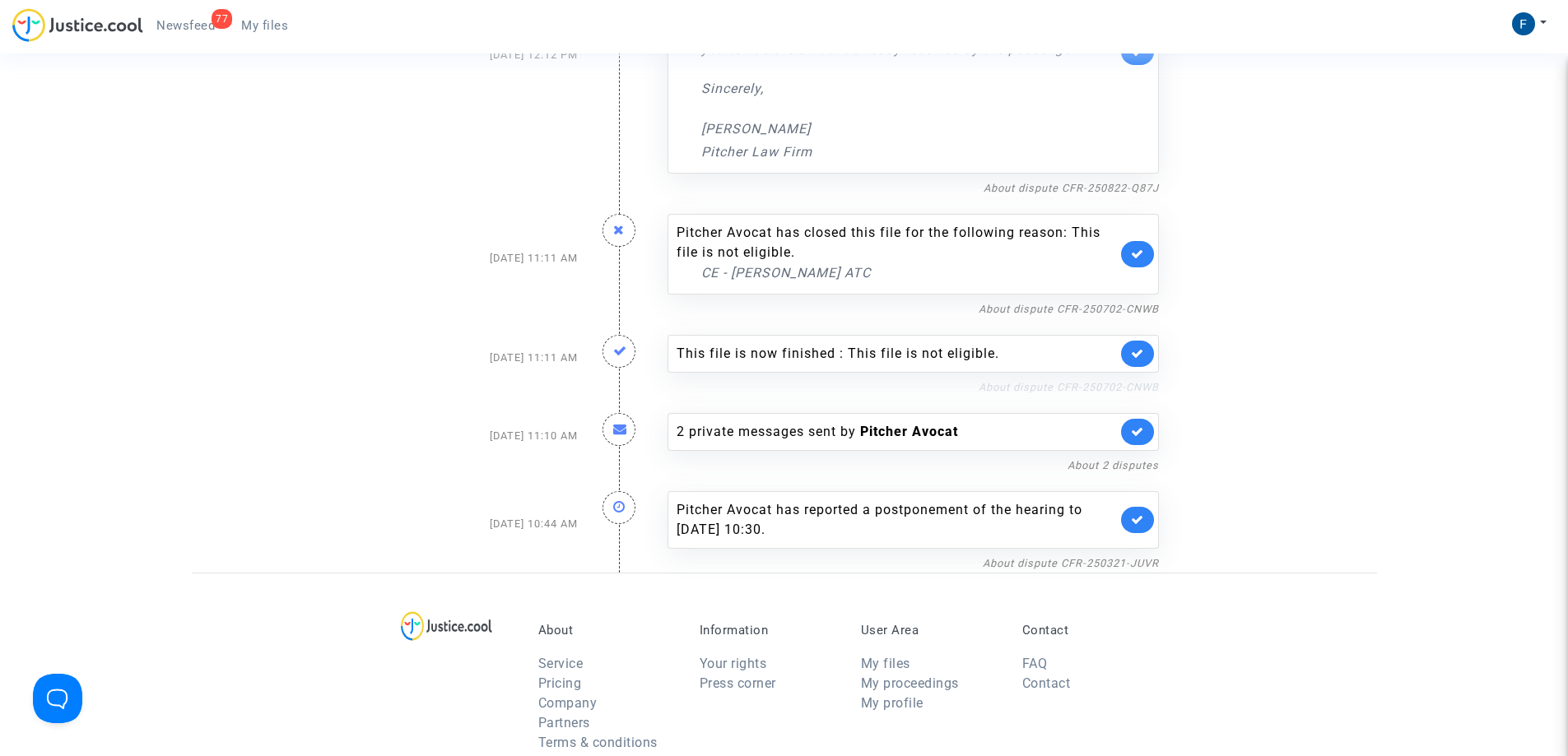
click at [1093, 381] on link "About dispute CFR-250702-CNWB" at bounding box center [1068, 387] width 180 height 13
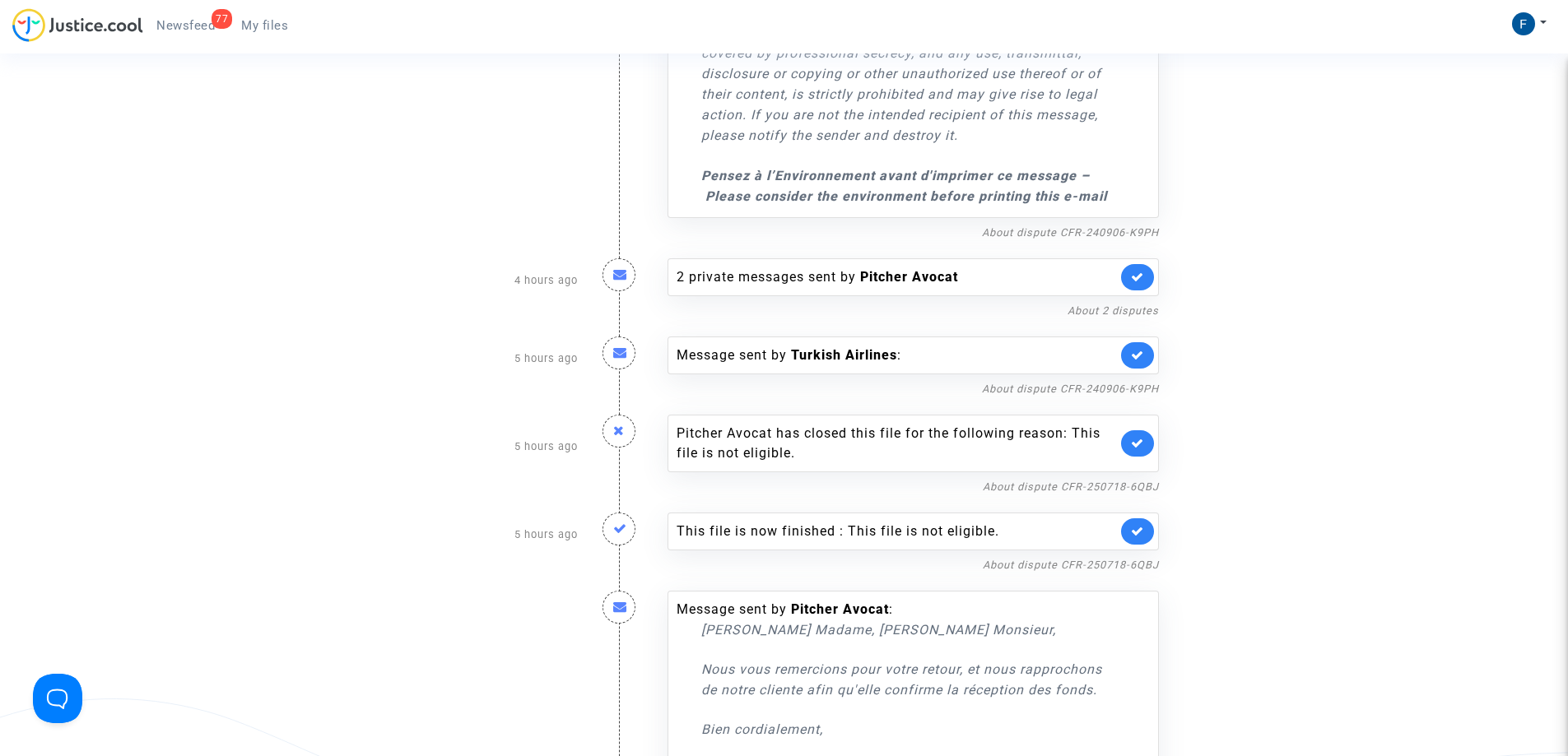
scroll to position [1499, 0]
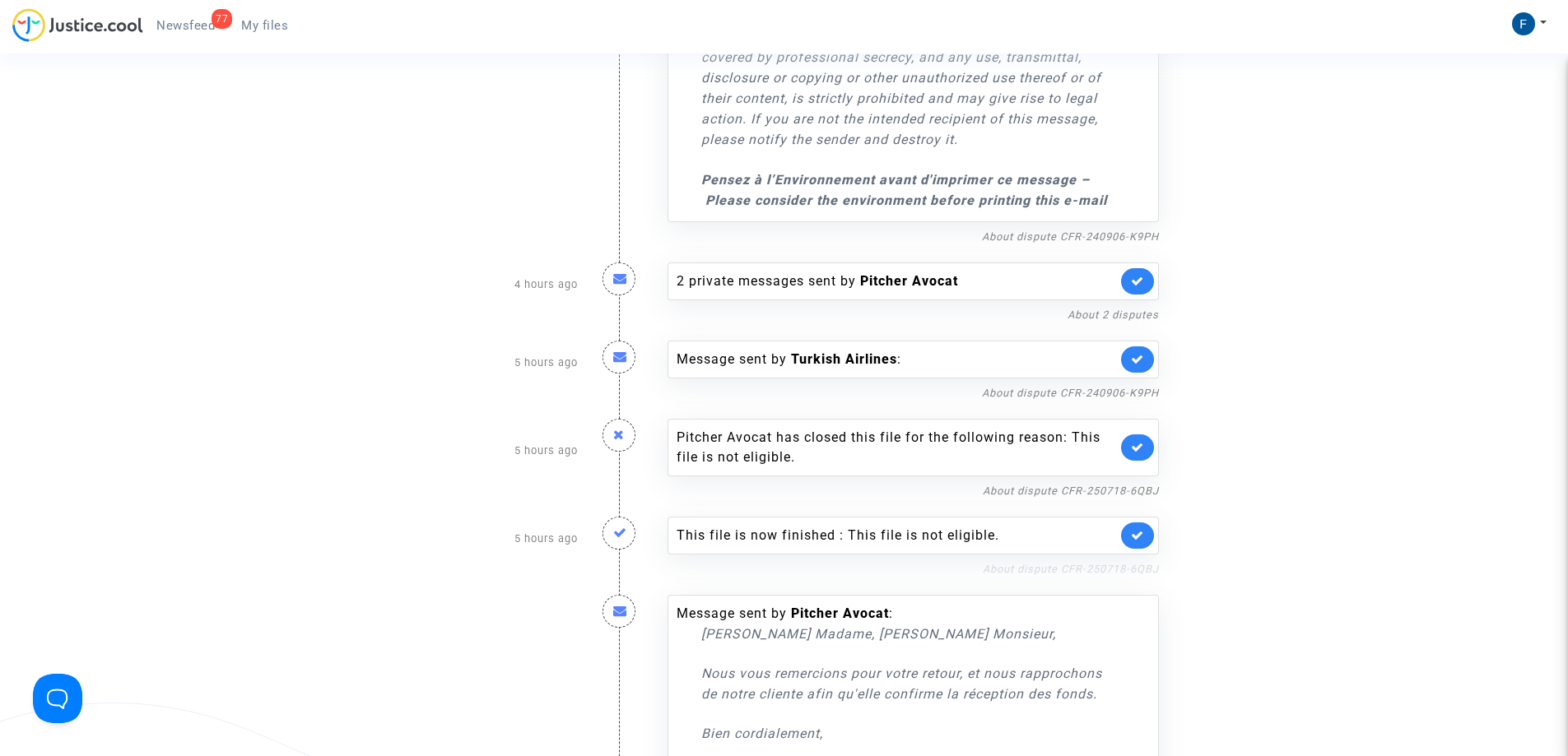
click at [1129, 570] on link "About dispute CFR-250718-6QBJ" at bounding box center [1071, 569] width 177 height 13
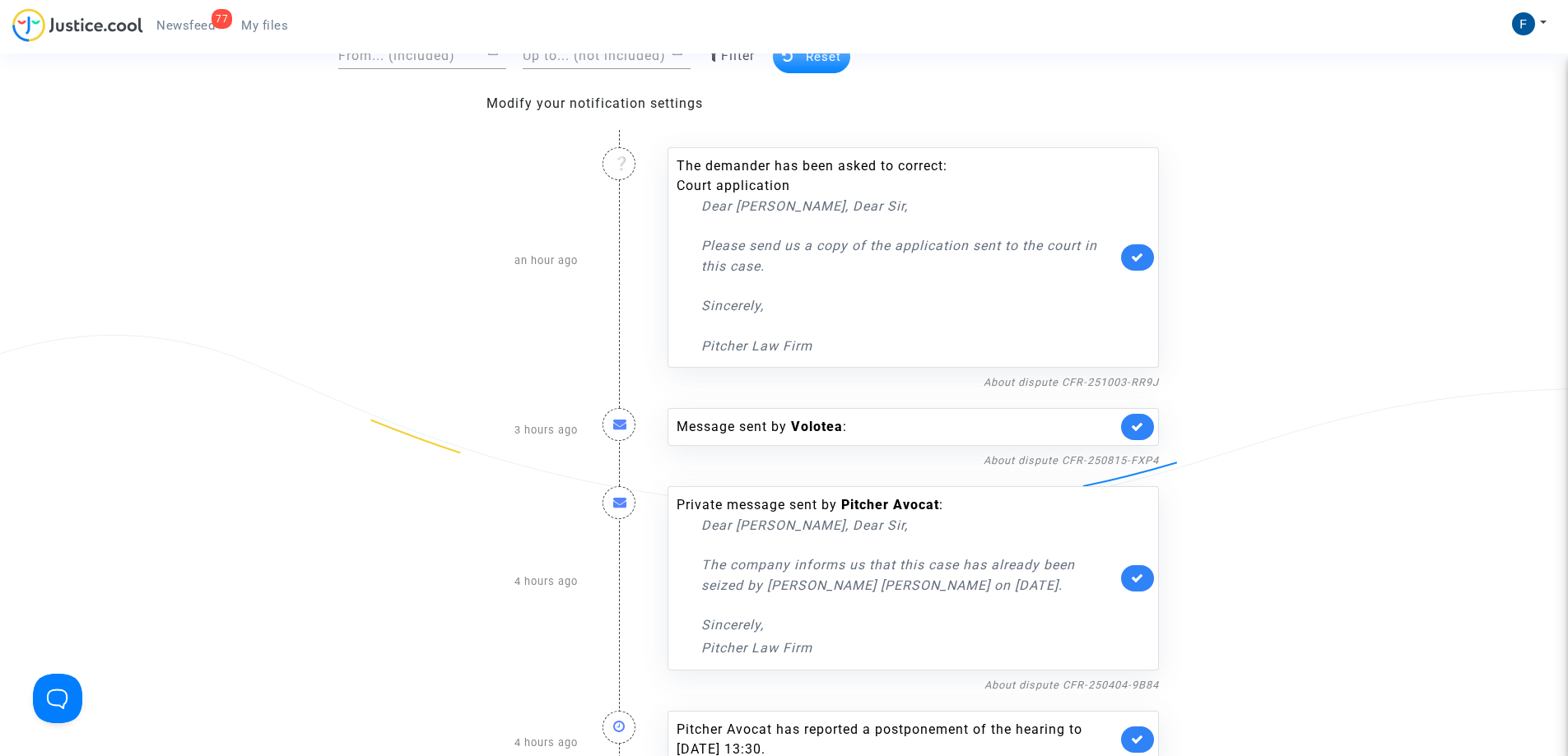
scroll to position [165, 0]
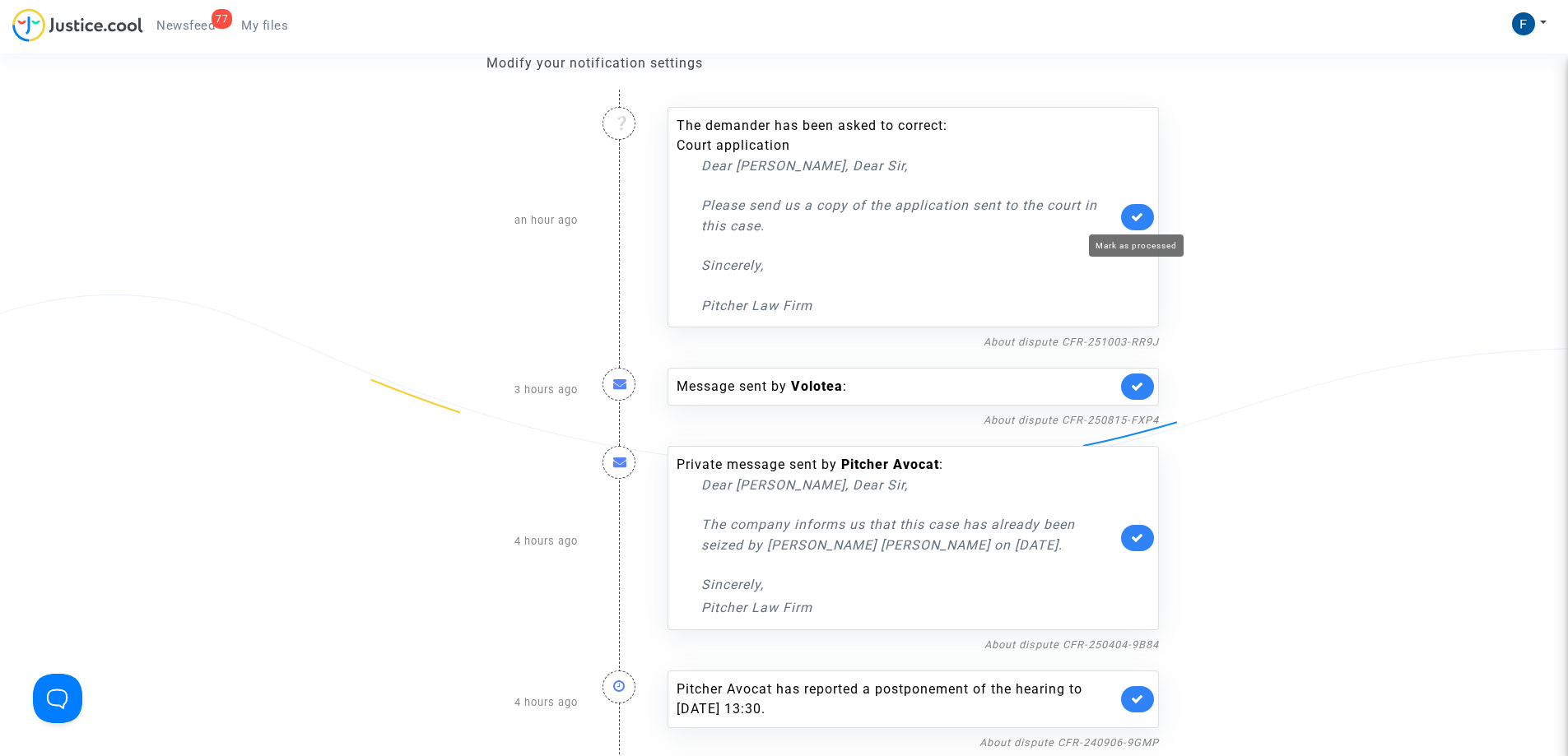
click at [1136, 222] on icon at bounding box center [1137, 217] width 13 height 13
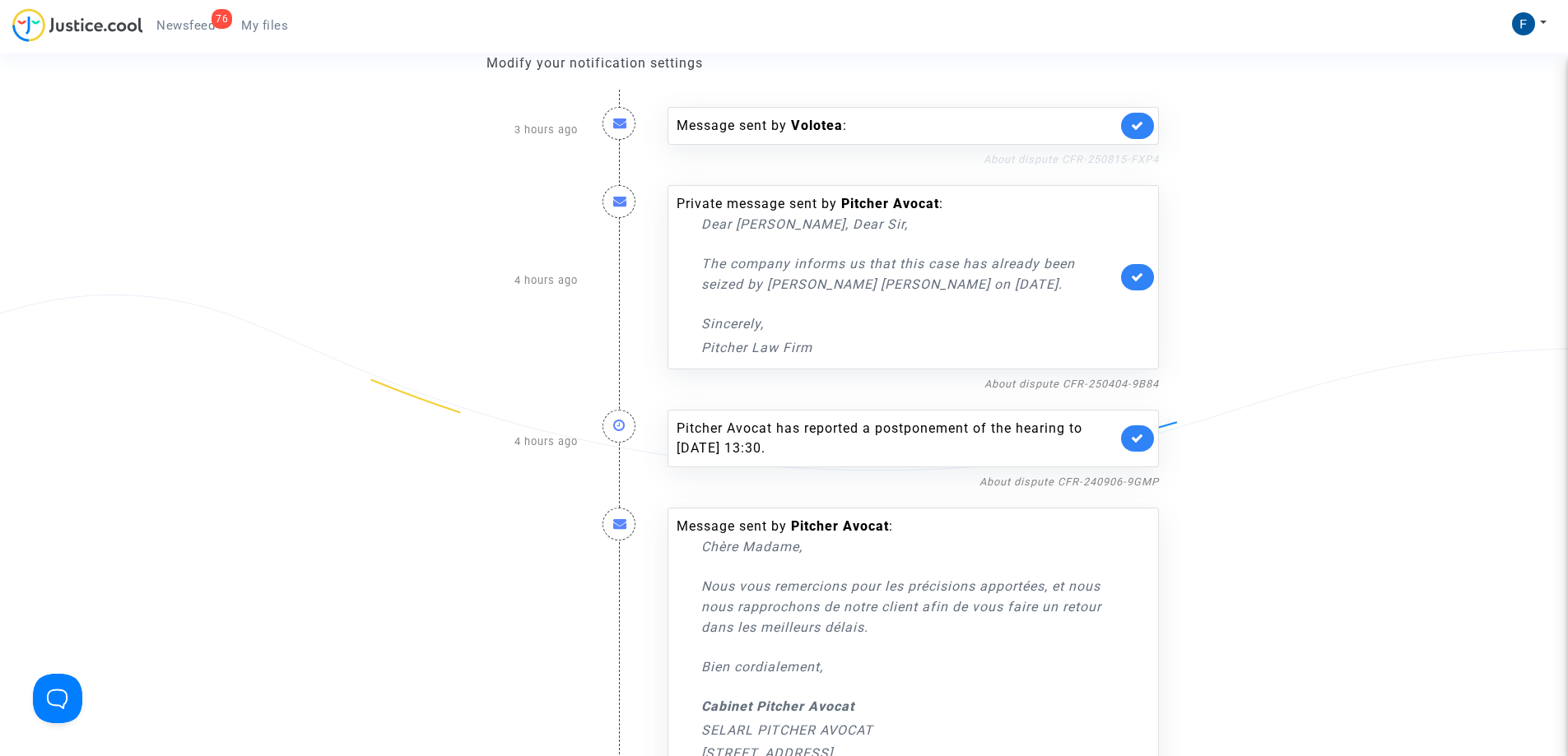
click at [1093, 158] on link "About dispute CFR-250815-FXP4" at bounding box center [1072, 159] width 176 height 13
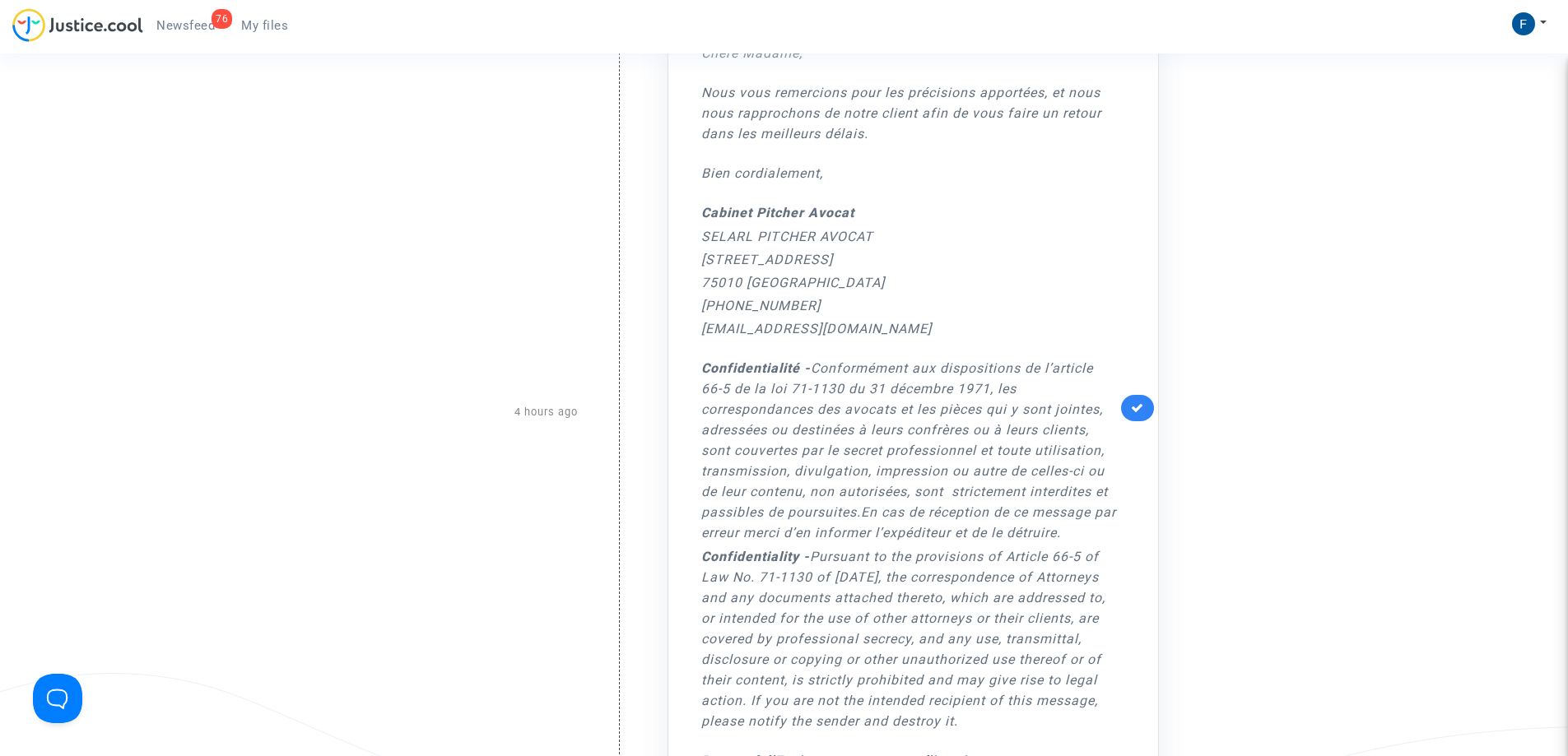
scroll to position [987, 0]
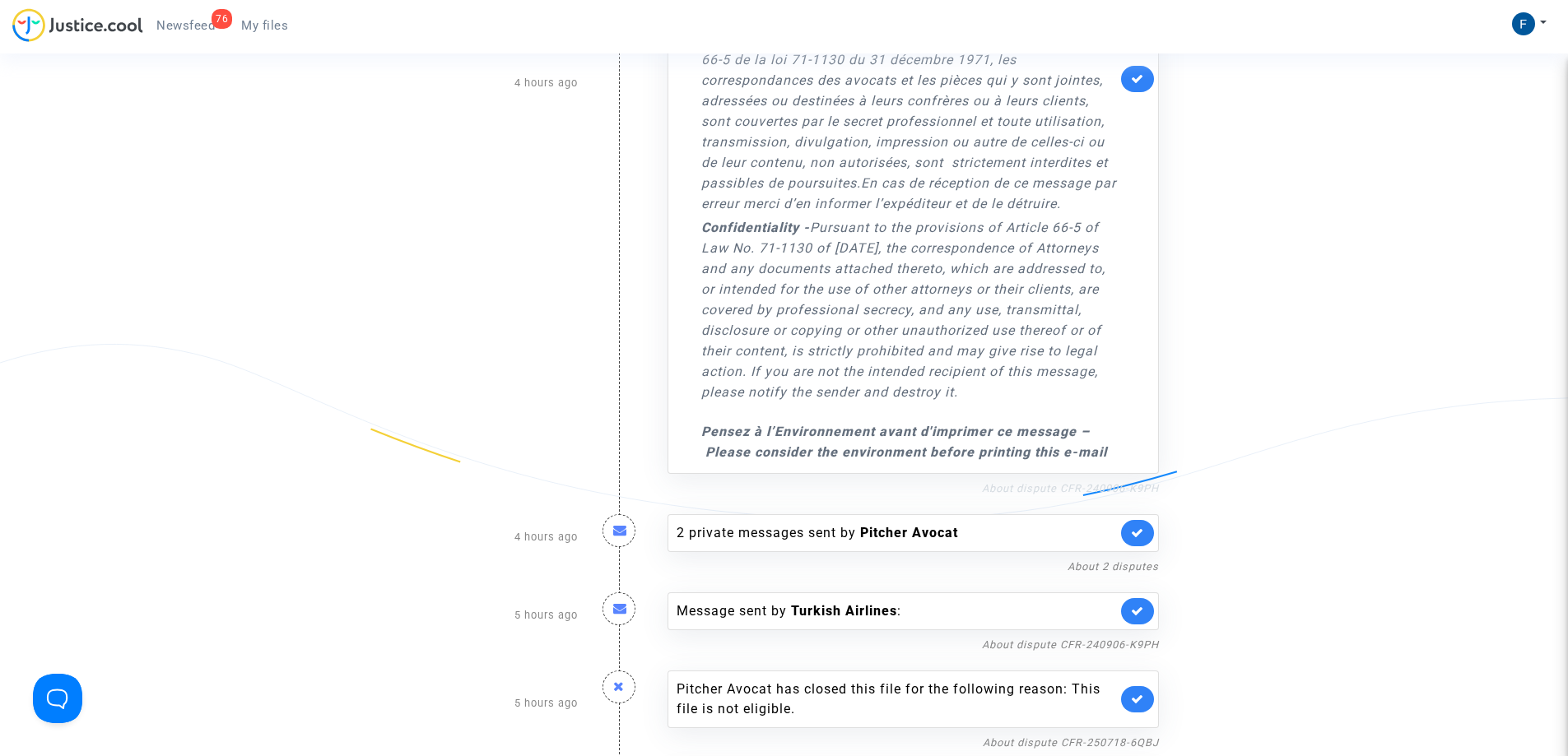
click at [1115, 489] on link "About dispute CFR-240906-K9PH" at bounding box center [1070, 488] width 177 height 13
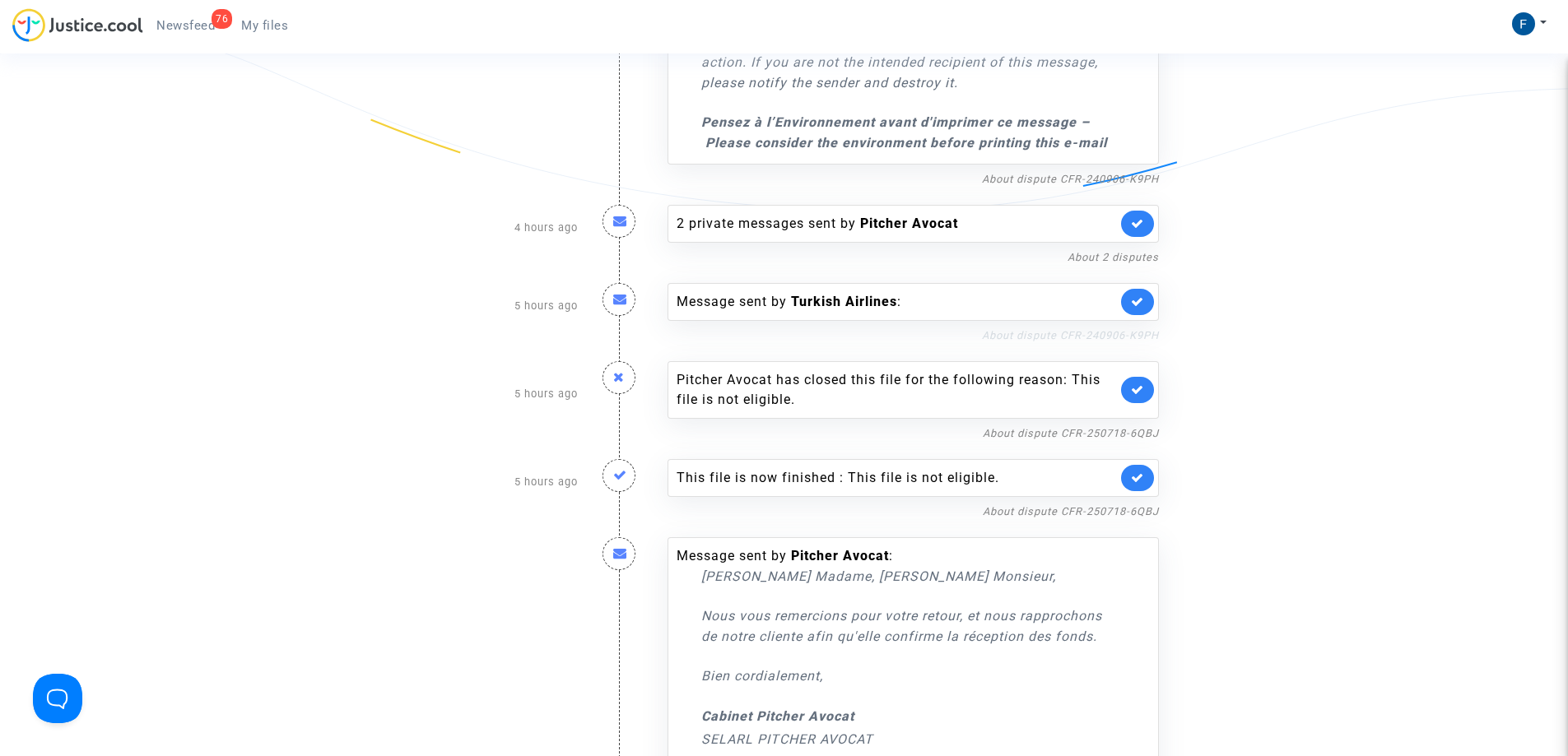
scroll to position [1317, 0]
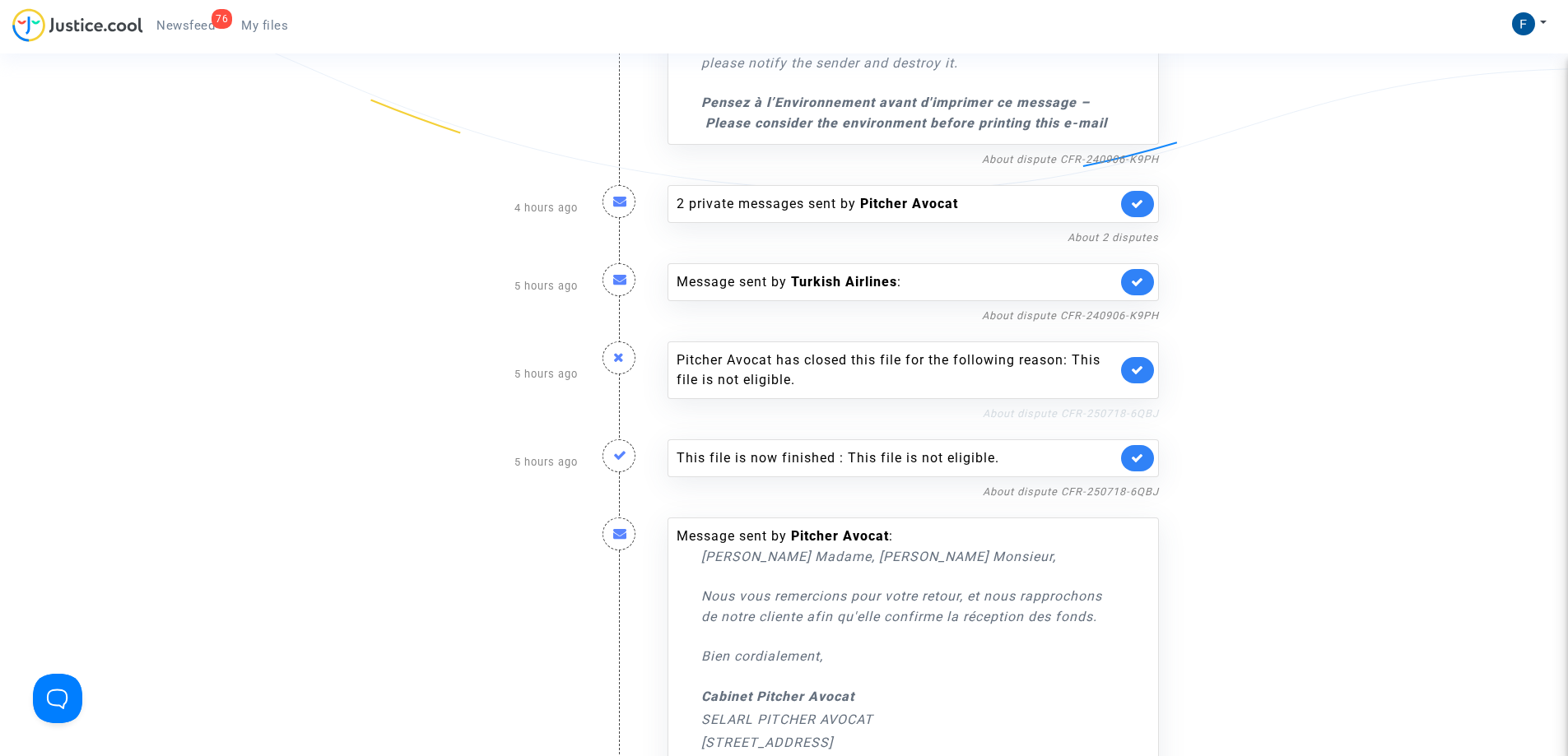
click at [1108, 412] on link "About dispute CFR-250718-6QBJ" at bounding box center [1071, 414] width 177 height 13
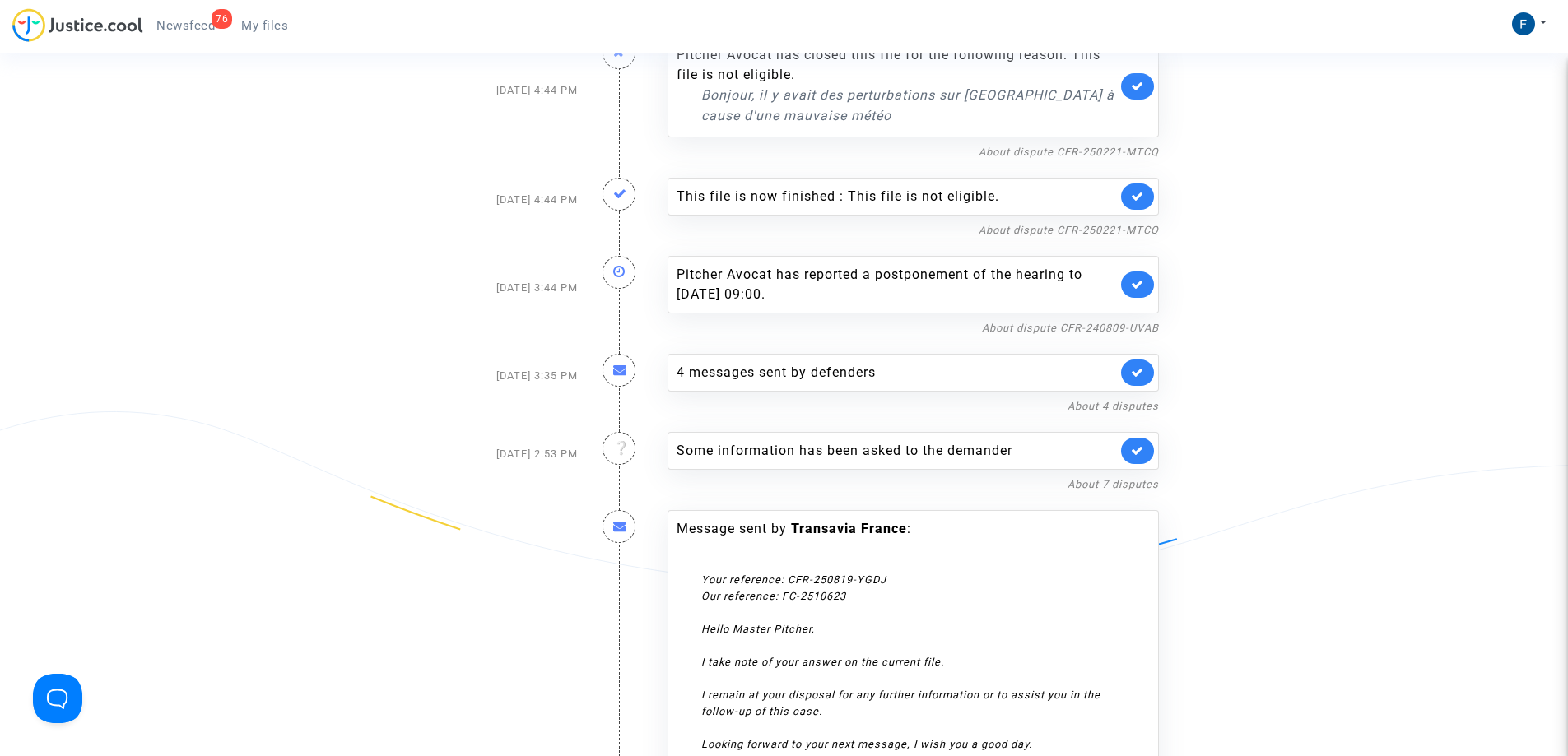
scroll to position [3538, 0]
click at [1126, 401] on link "About 4 disputes" at bounding box center [1113, 404] width 91 height 13
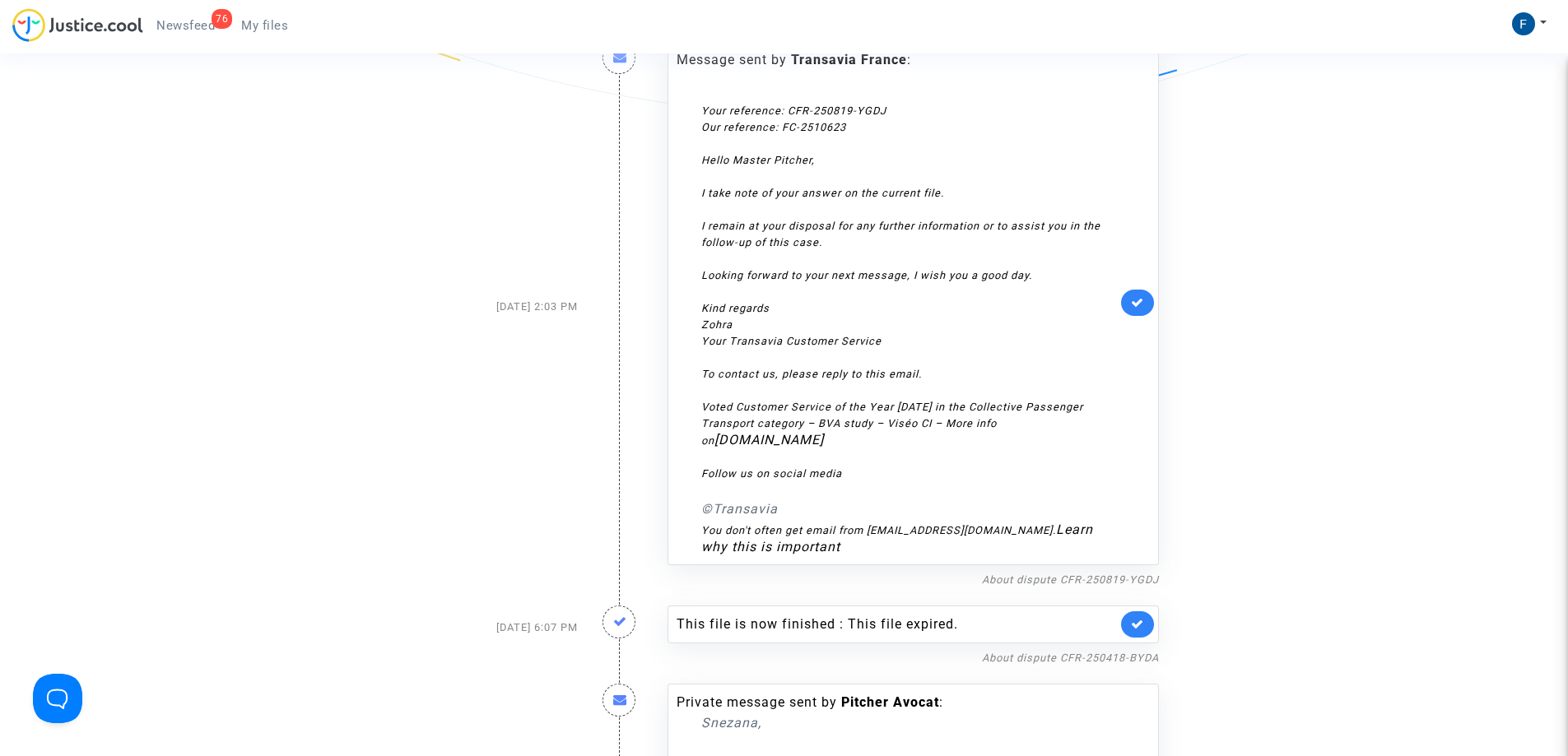
scroll to position [3784, 0]
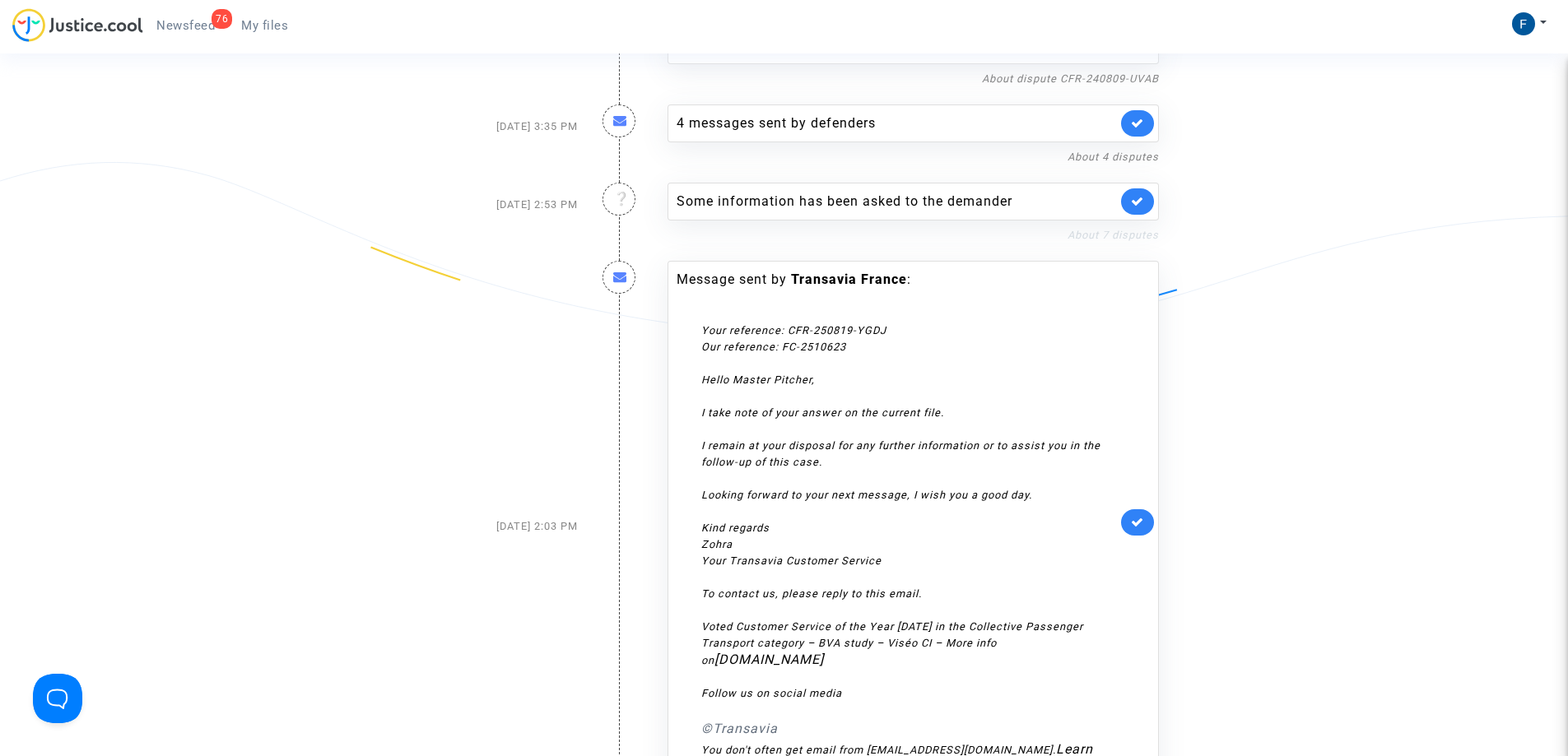
click at [1109, 235] on link "About 7 disputes" at bounding box center [1113, 235] width 91 height 13
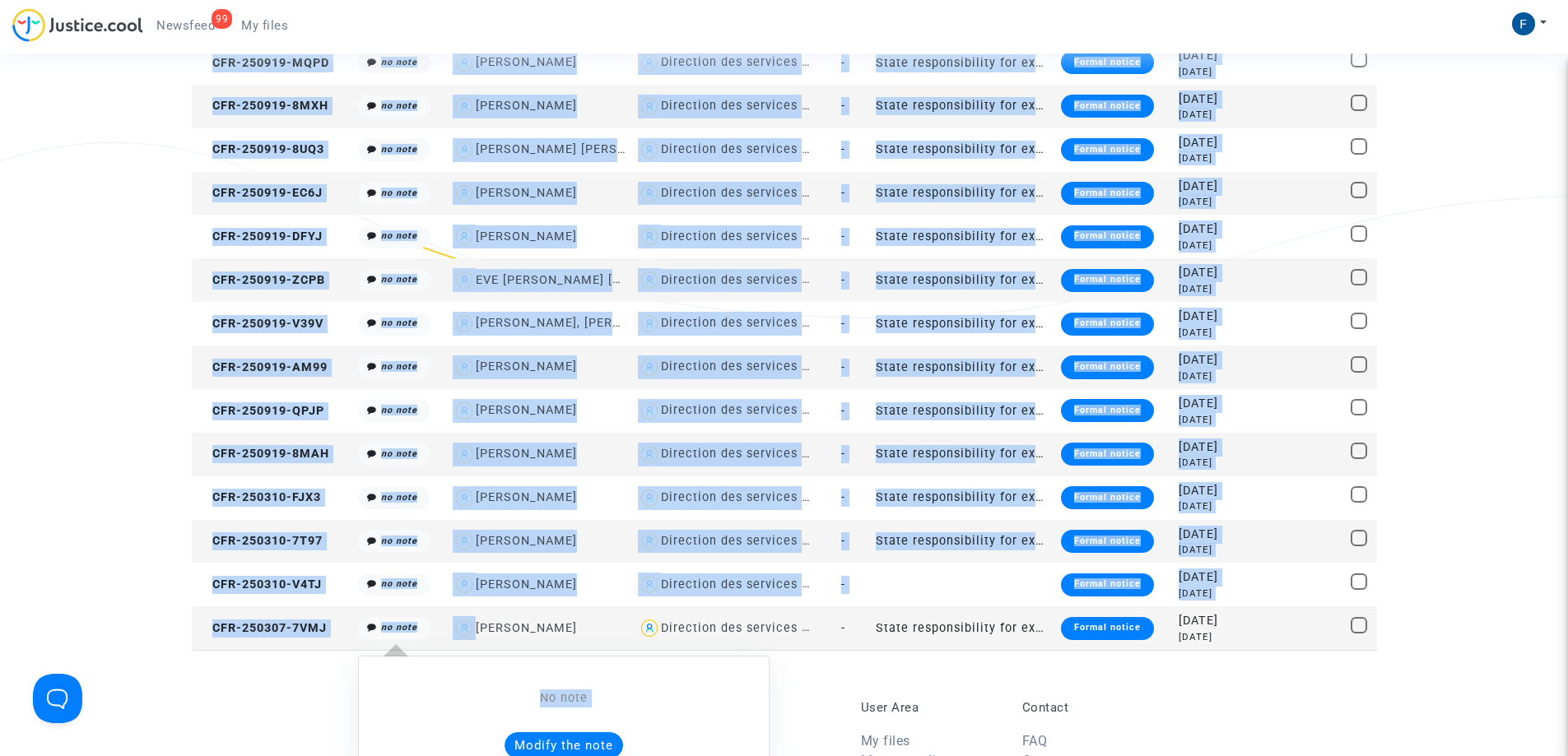
scroll to position [336, 0]
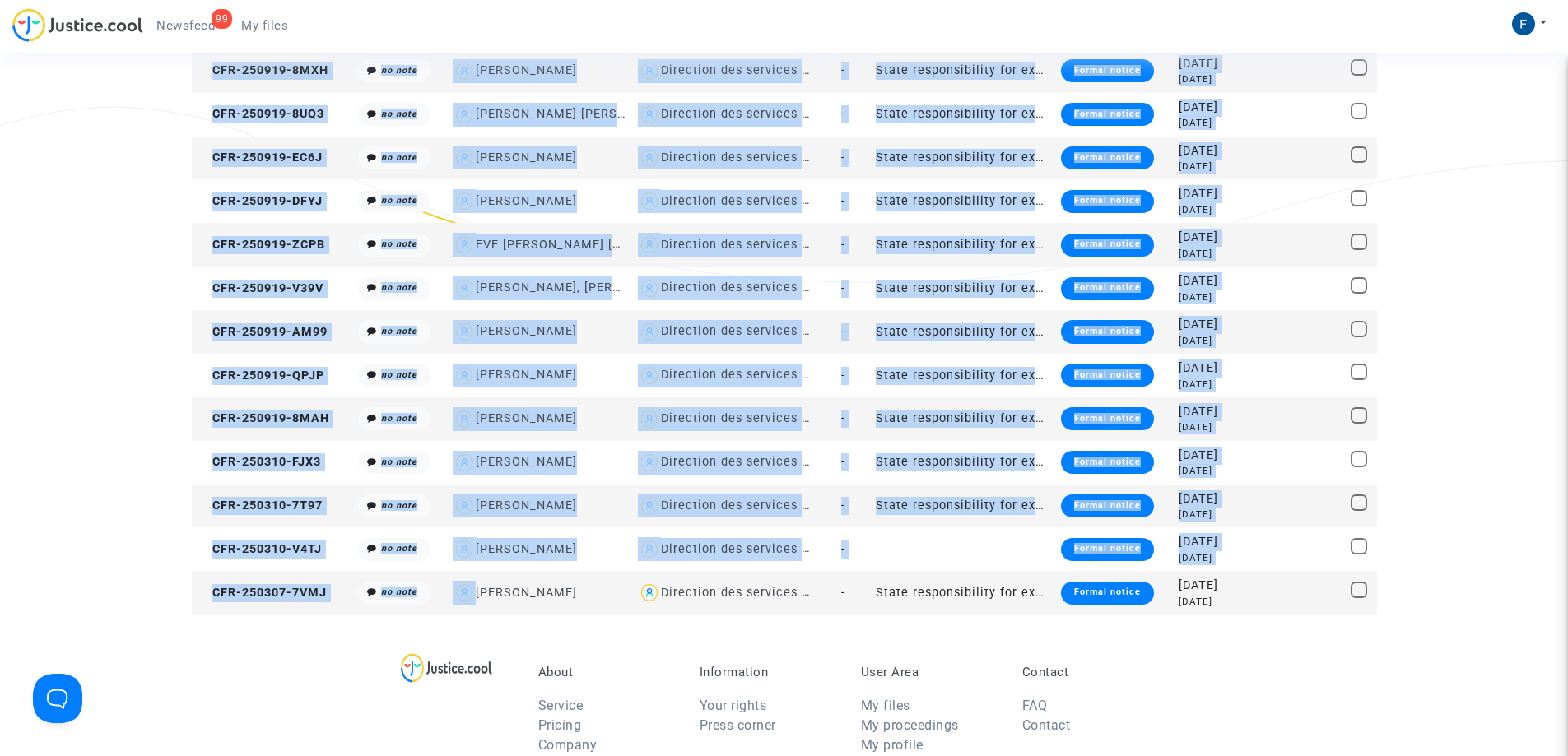
drag, startPoint x: 194, startPoint y: 106, endPoint x: 621, endPoint y: 599, distance: 652.2
click at [625, 597] on table "Ref. Notes Demander Defender Score File type Phase Created on Expires on CFR-25…" at bounding box center [784, 237] width 1185 height 754
copy table "CFR-250919-GJE9 no note Mohamed Salka Direction des services judiciaires du Min…"
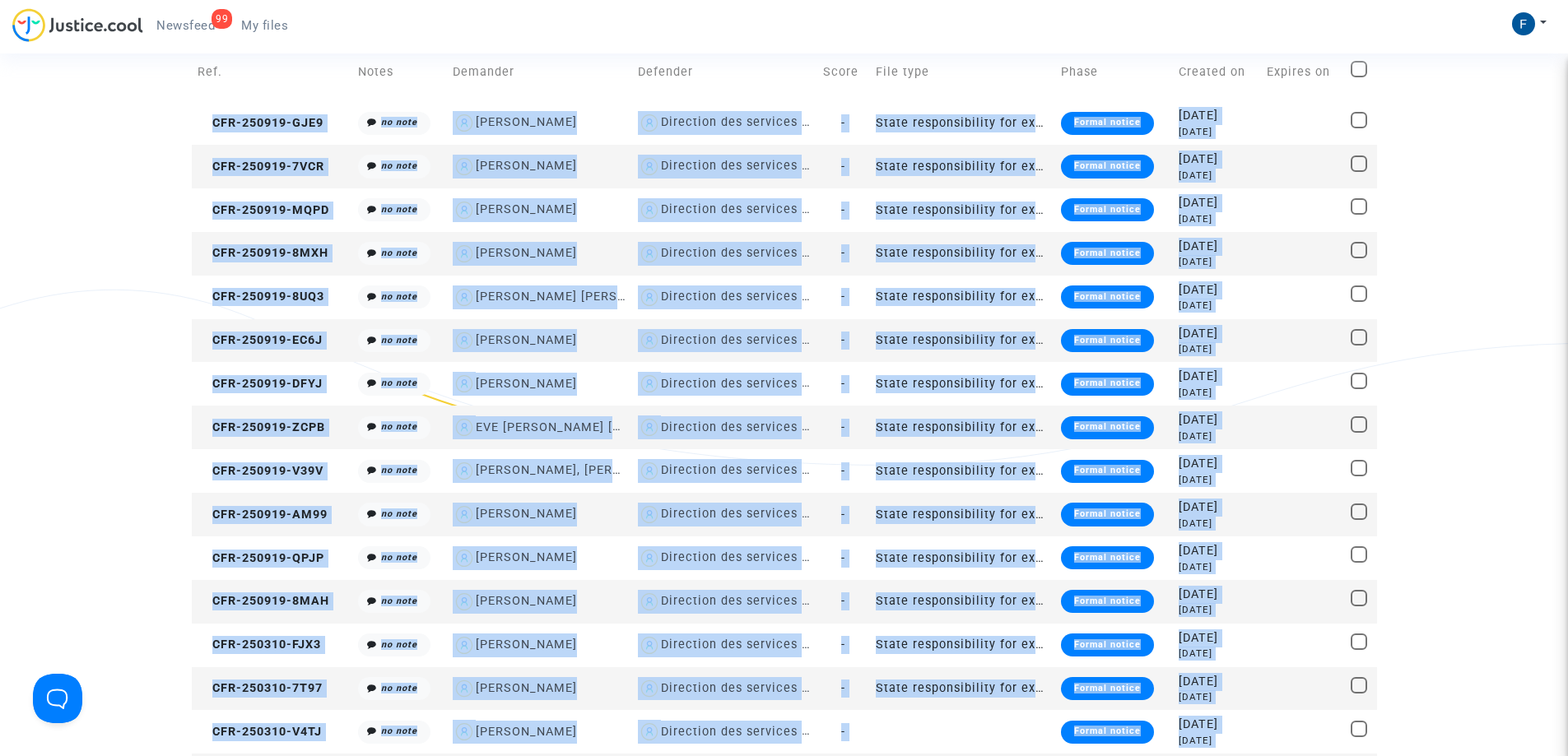
scroll to position [6, 0]
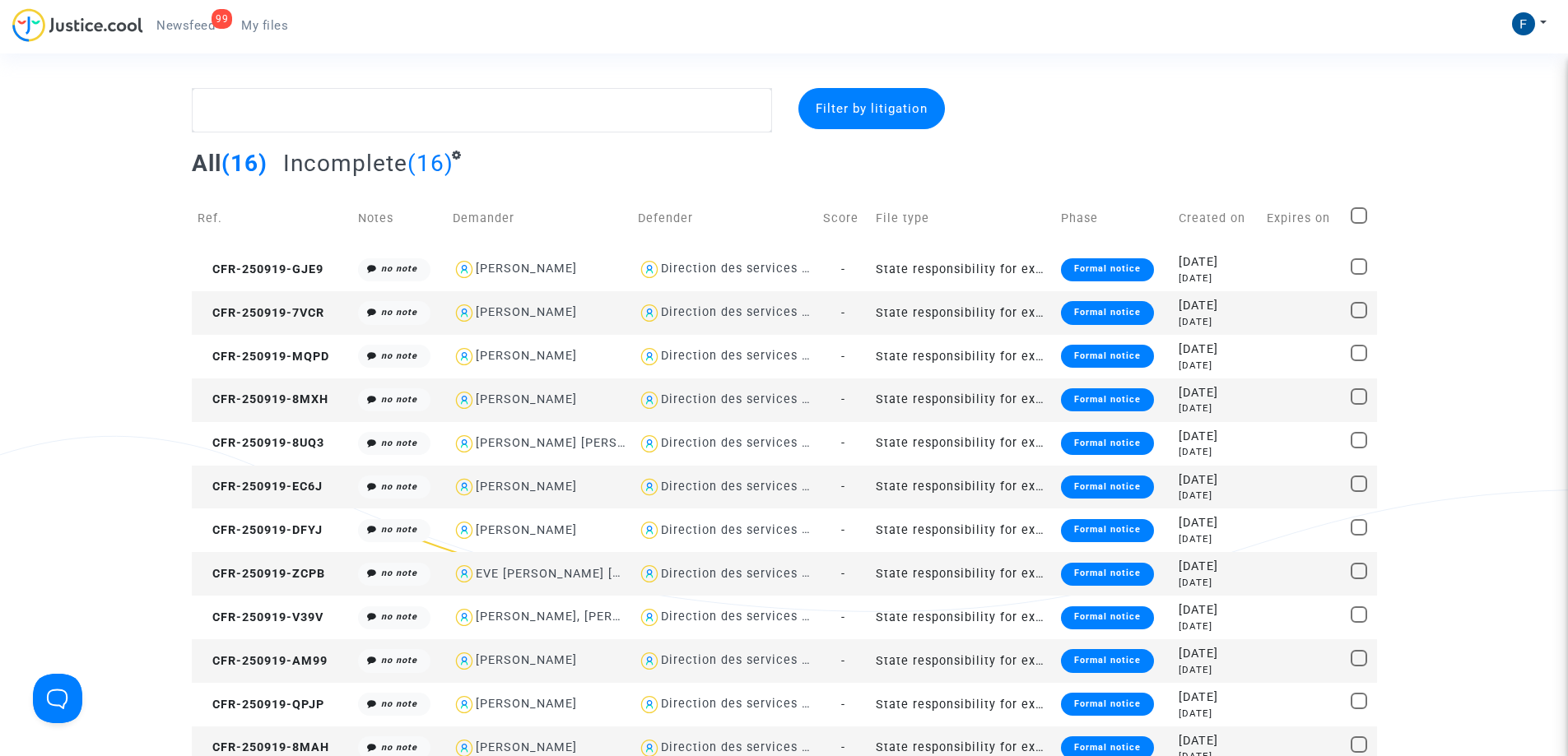
click at [1460, 96] on div "Filter by litigation All (16) Incomplete (16) Ref. Notes Demander Defender Scor…" at bounding box center [784, 515] width 1568 height 855
click at [1105, 268] on div "Formal notice" at bounding box center [1107, 270] width 93 height 23
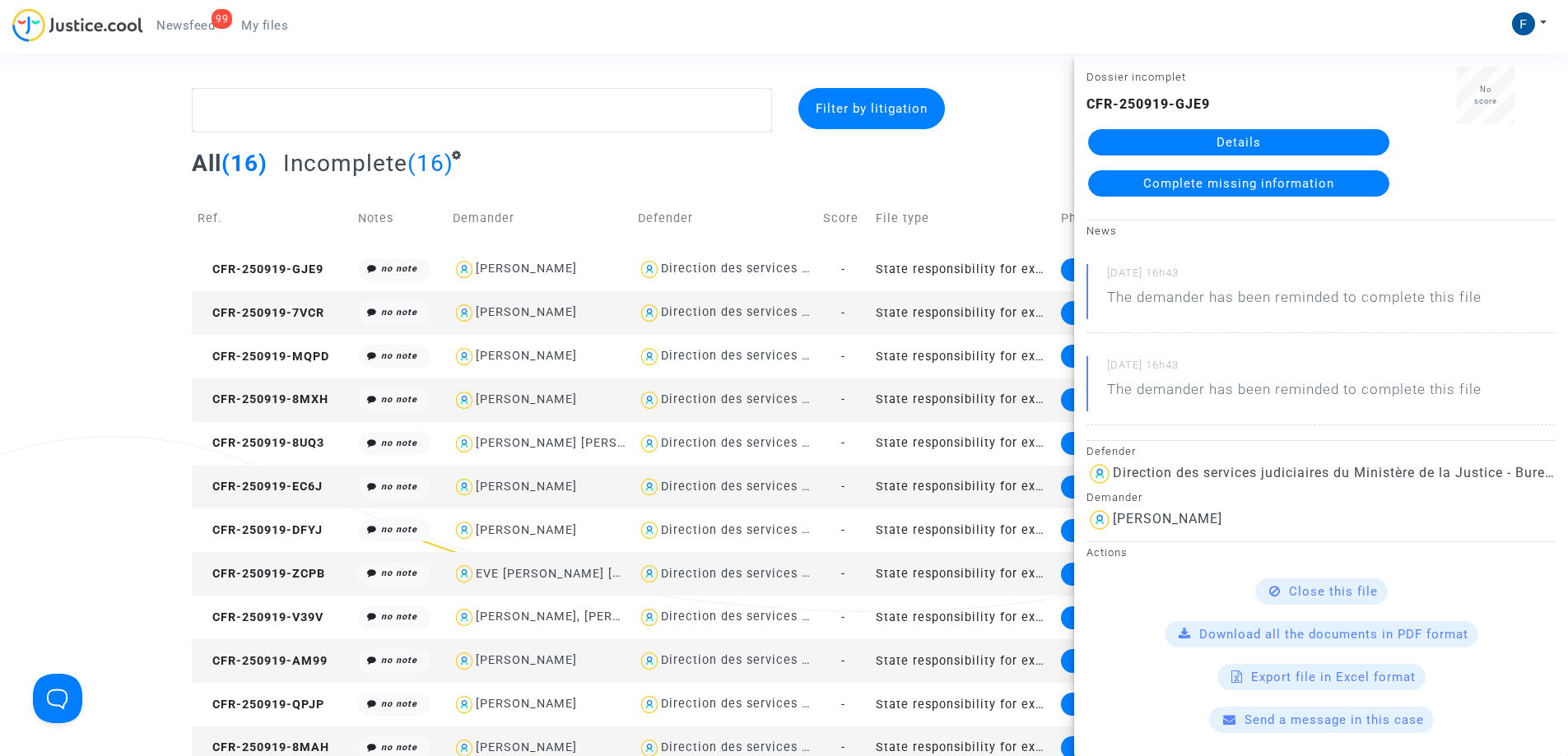
scroll to position [0, 0]
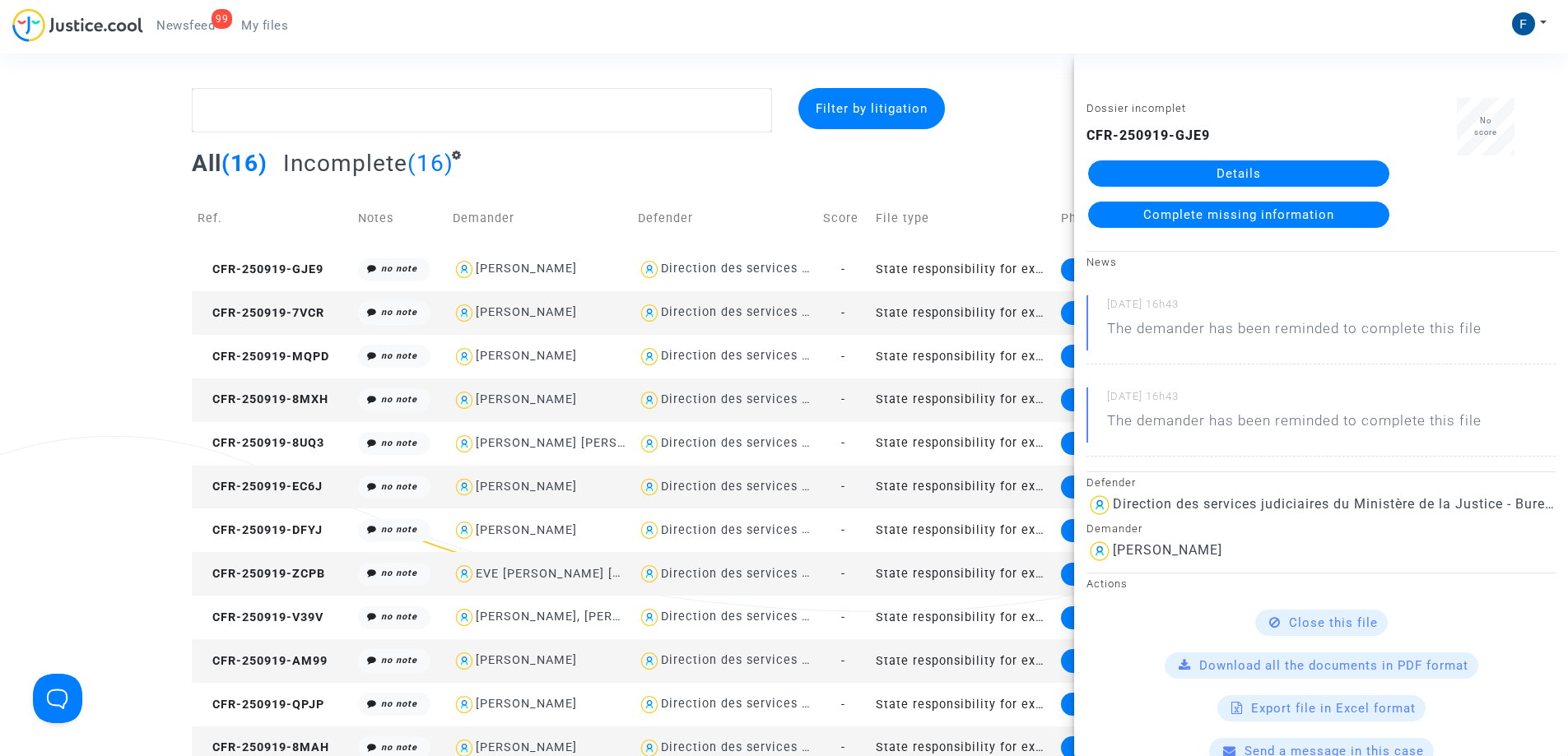
click at [1303, 170] on link "Details" at bounding box center [1238, 173] width 301 height 26
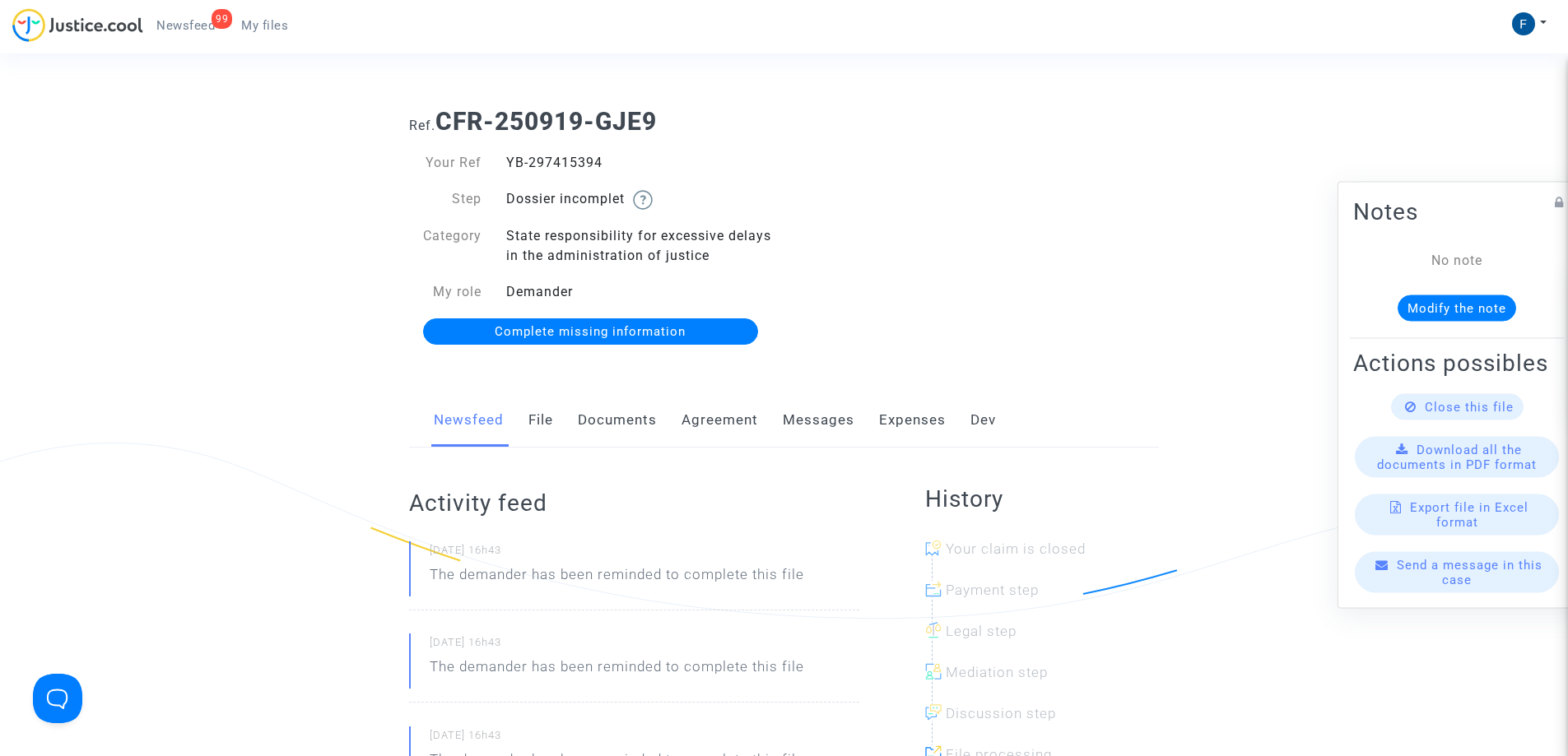
drag, startPoint x: 634, startPoint y: 168, endPoint x: 507, endPoint y: 167, distance: 127.0
click at [507, 167] on div "YB-297415394" at bounding box center [639, 163] width 290 height 20
copy div "YB-297415394"
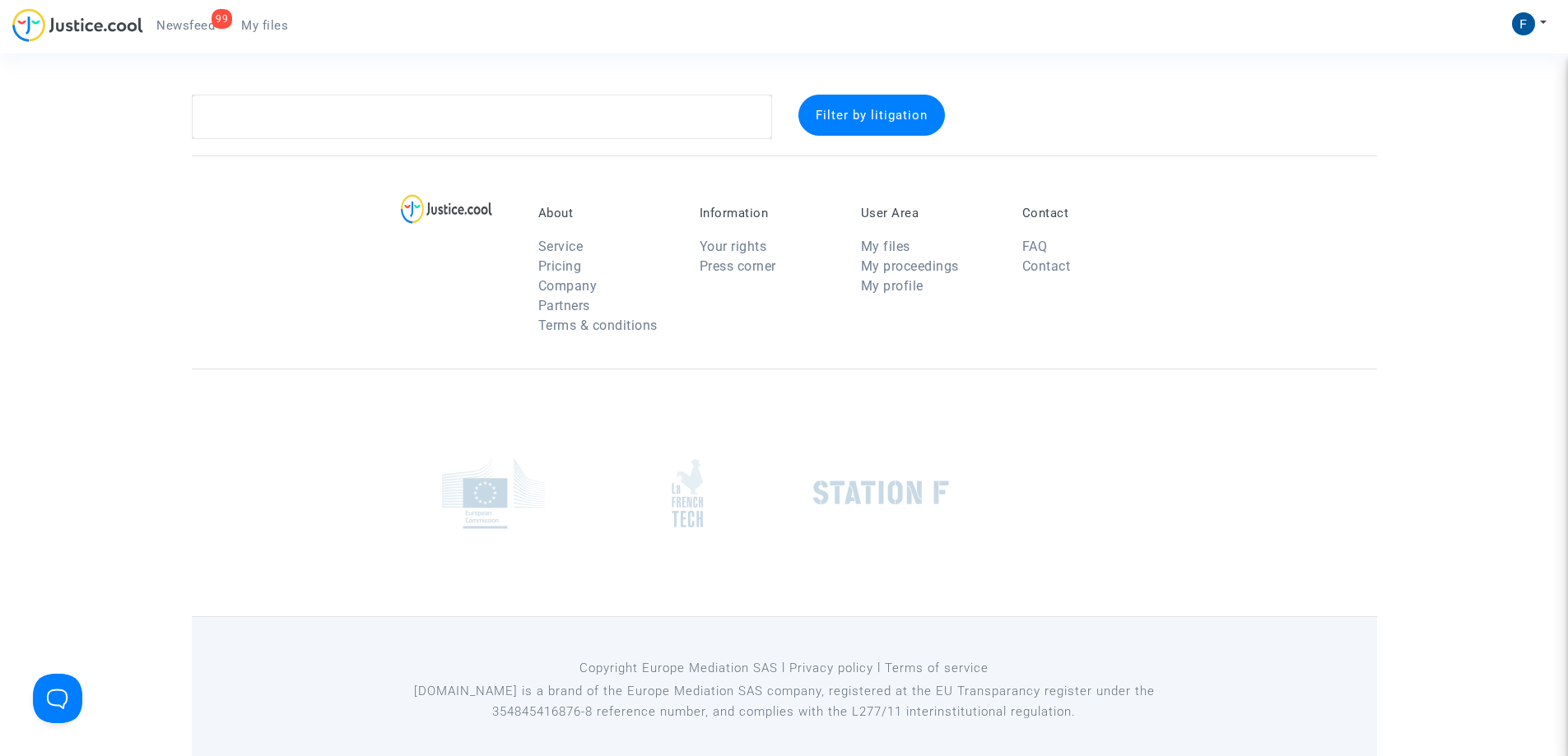
scroll to position [6, 0]
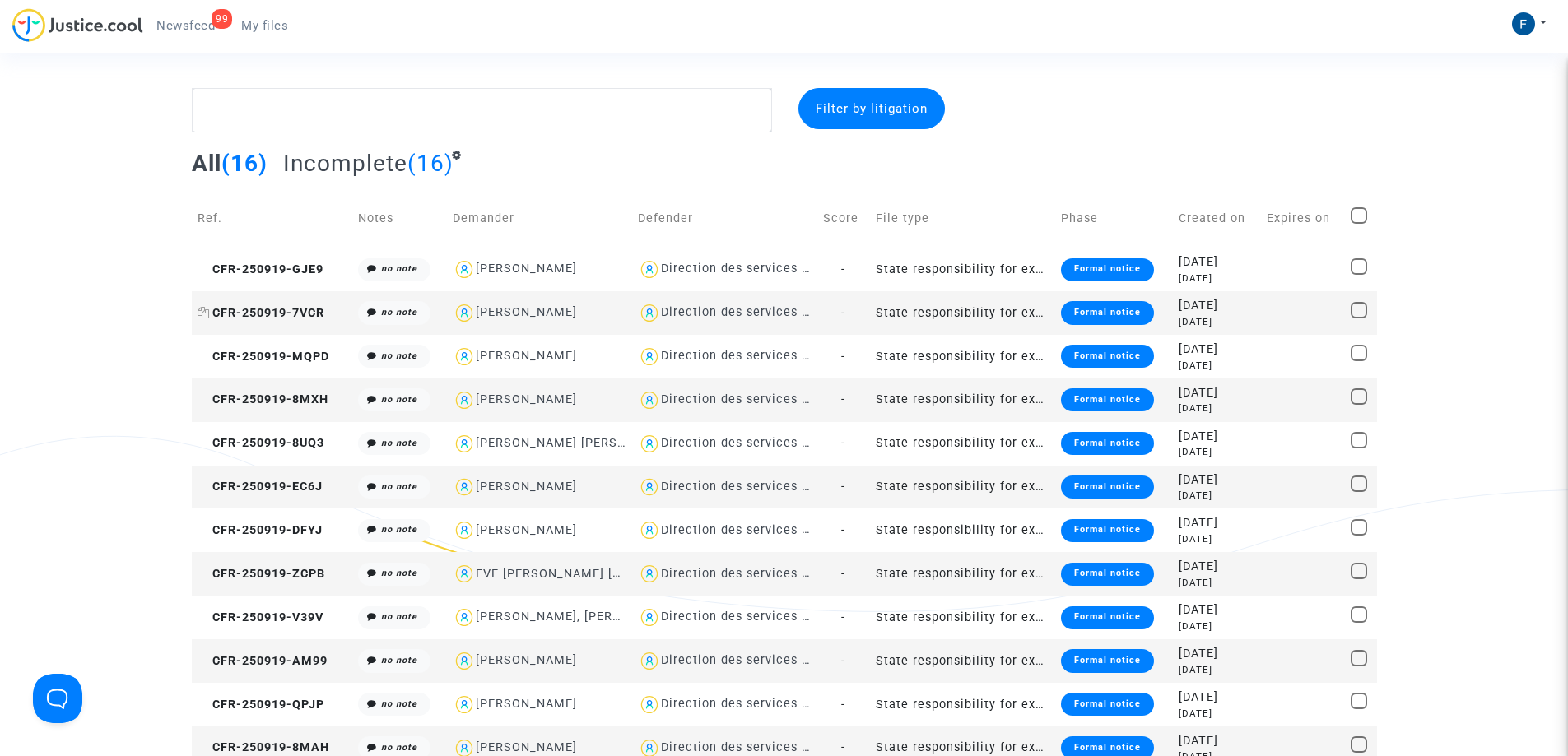
click at [258, 314] on span "CFR-250919-7VCR" at bounding box center [260, 314] width 126 height 14
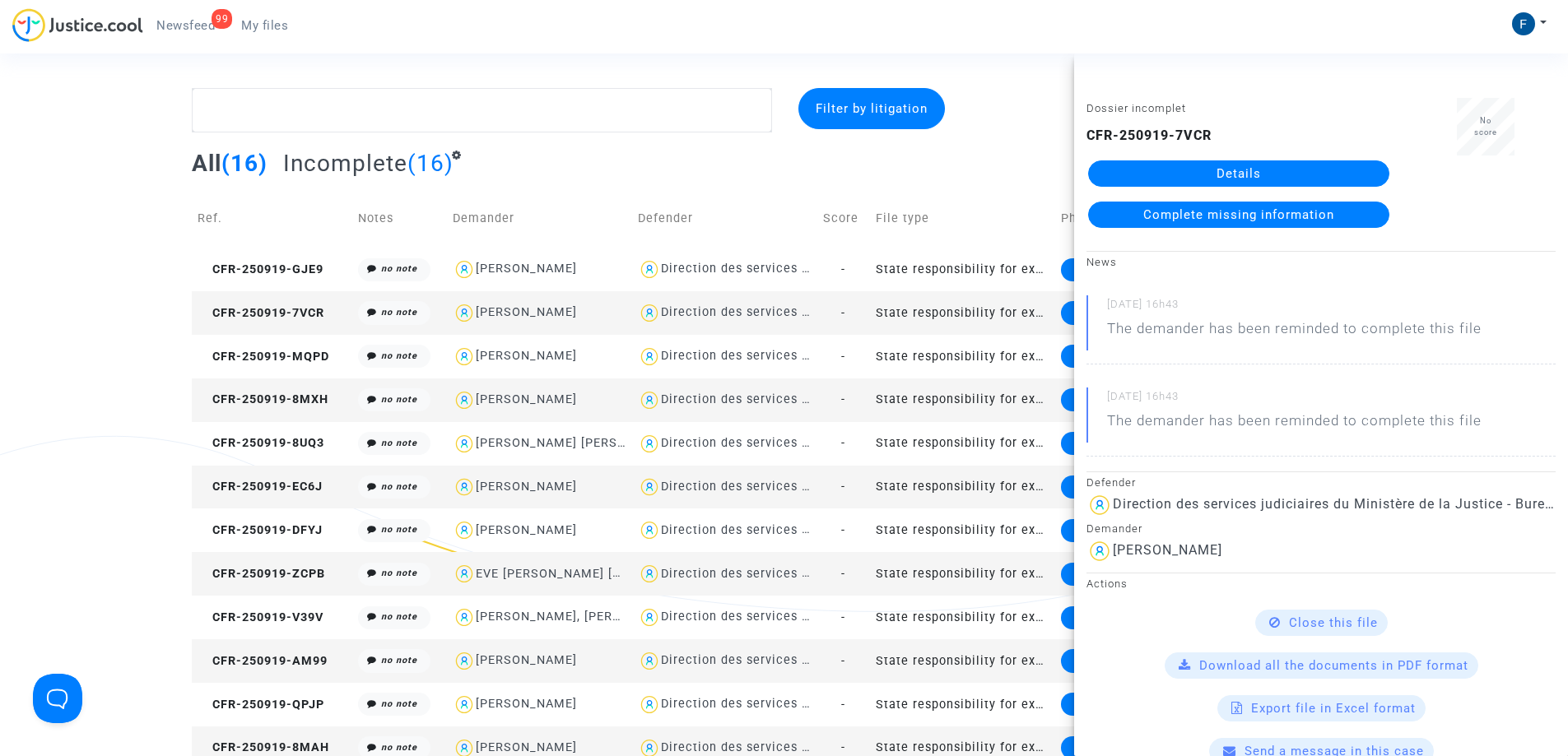
click at [1213, 167] on link "Details" at bounding box center [1238, 173] width 301 height 26
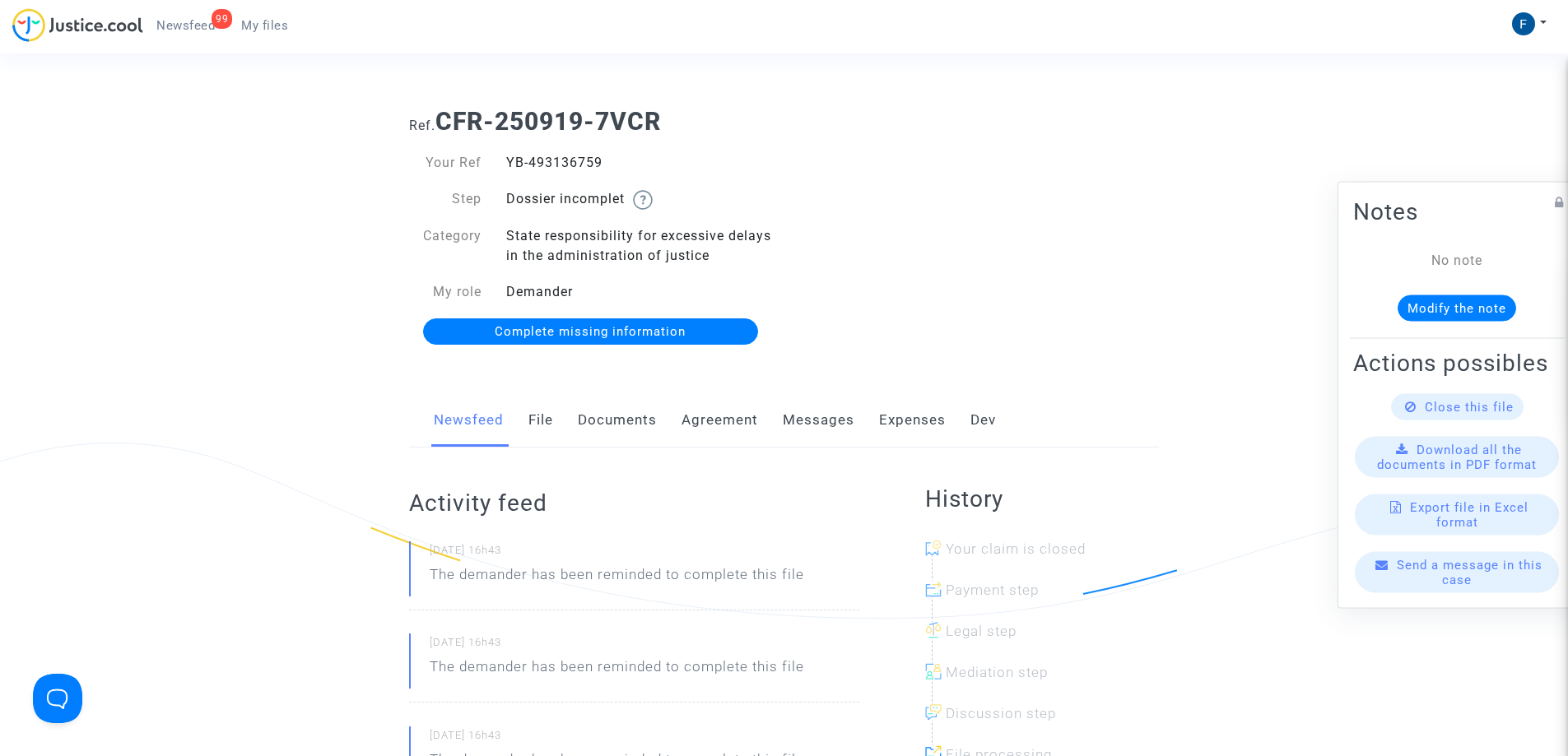
drag, startPoint x: 611, startPoint y: 166, endPoint x: 503, endPoint y: 165, distance: 108.0
click at [503, 165] on div "YB-493136759" at bounding box center [639, 163] width 290 height 20
copy div "YB-493136759"
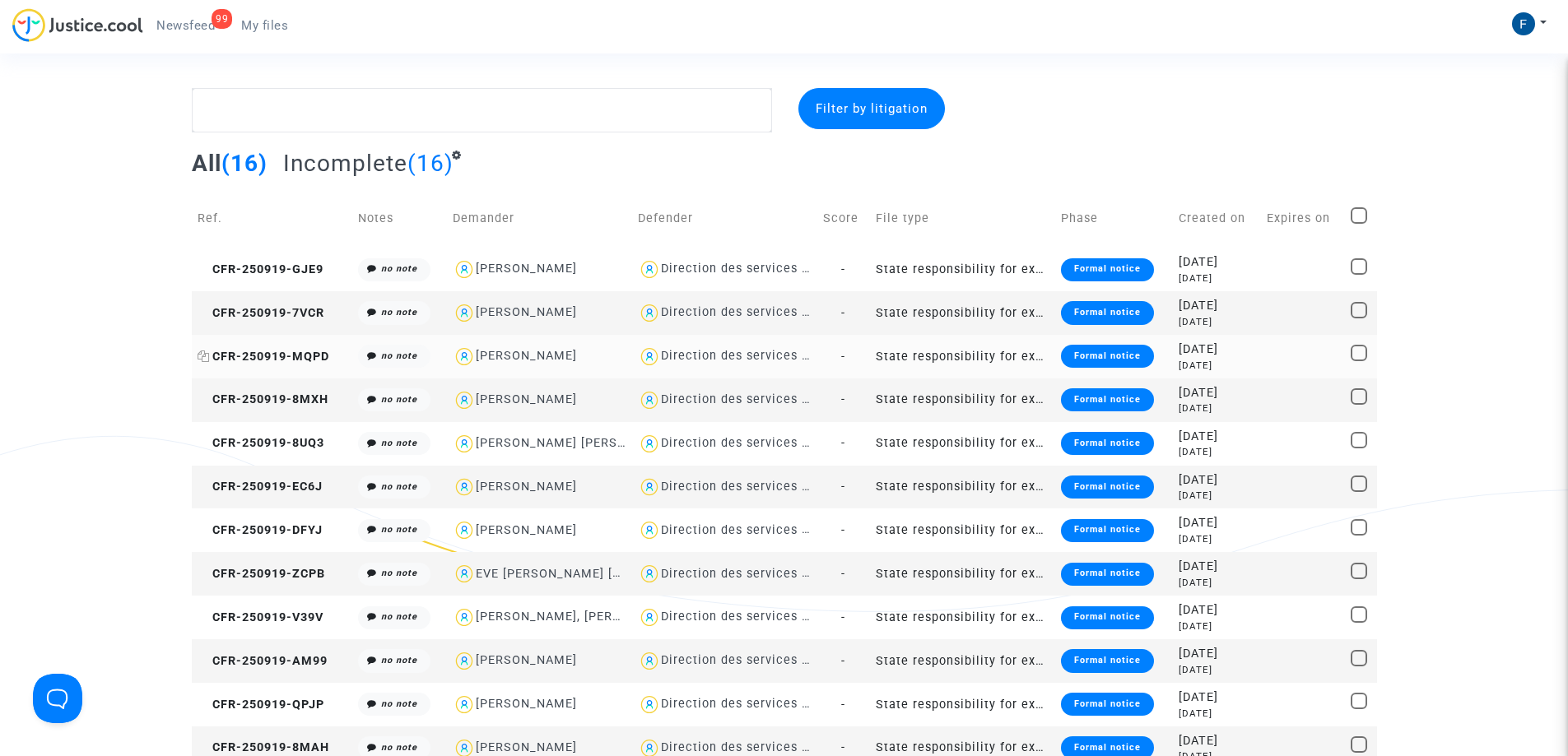
click at [306, 353] on span "CFR-250919-MQPD" at bounding box center [263, 357] width 132 height 14
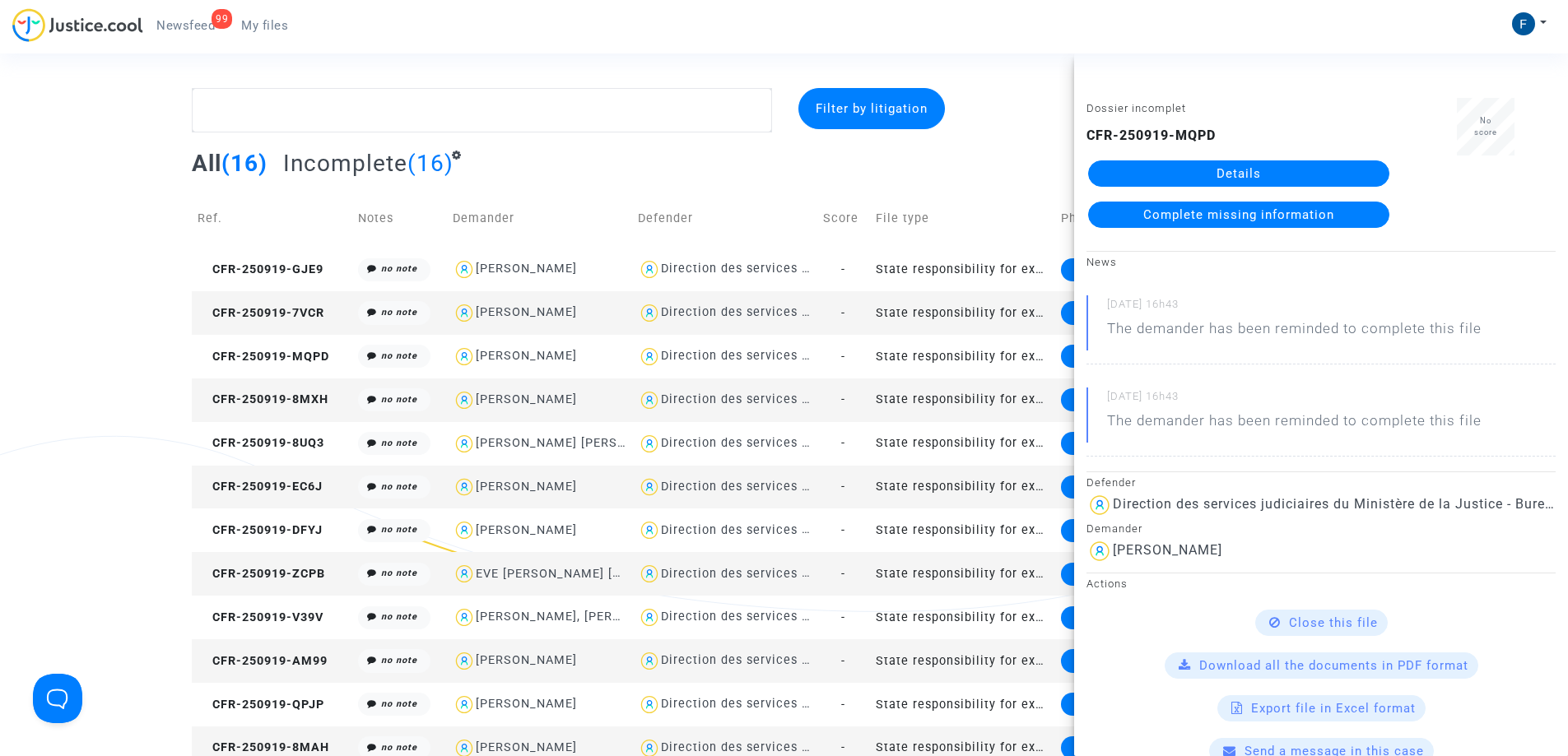
drag, startPoint x: 1328, startPoint y: 173, endPoint x: 1189, endPoint y: 183, distance: 139.4
click at [1325, 173] on link "Details" at bounding box center [1238, 173] width 301 height 26
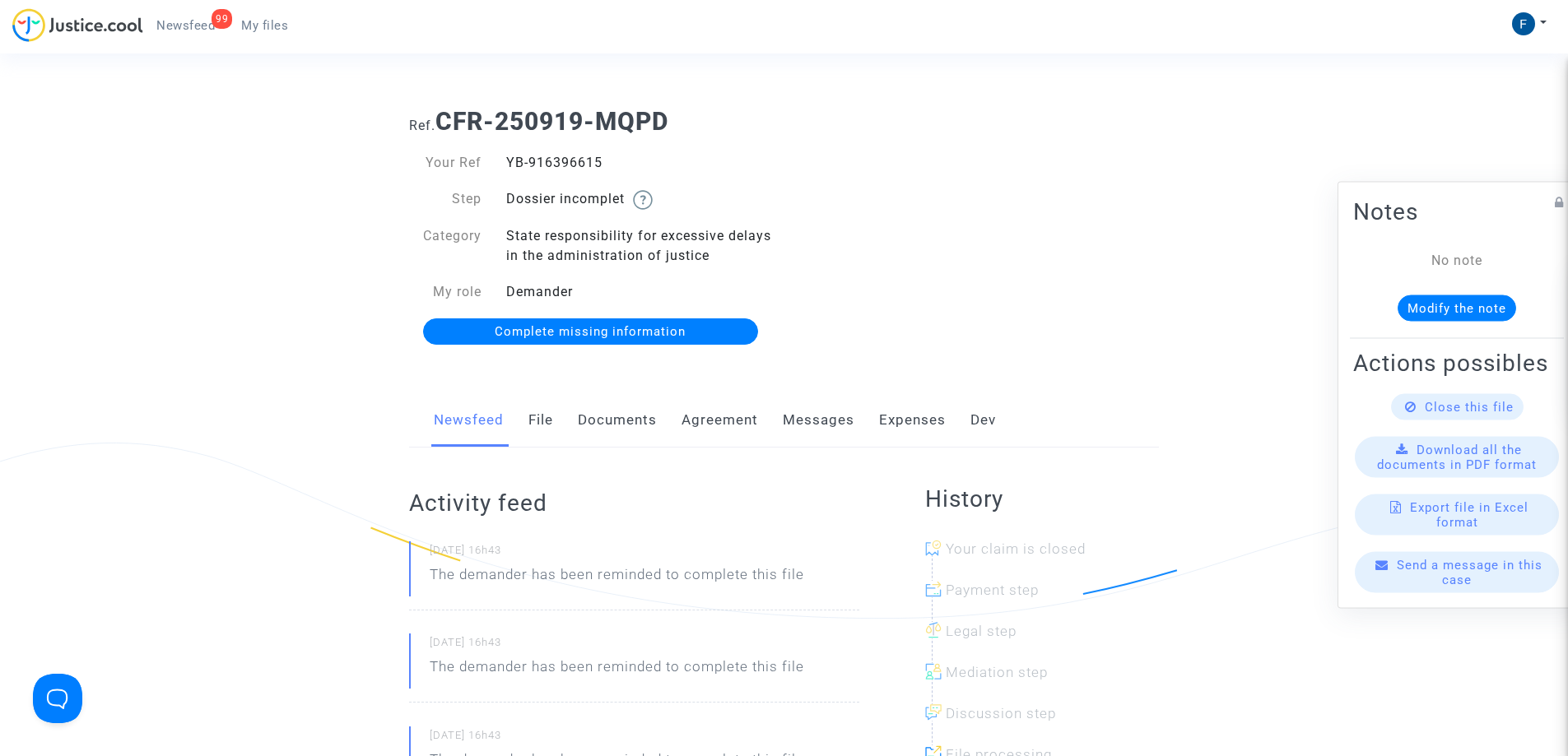
drag, startPoint x: 638, startPoint y: 167, endPoint x: 510, endPoint y: 166, distance: 128.0
click at [510, 166] on div "YB-916396615" at bounding box center [639, 163] width 290 height 20
copy div "YB-916396615"
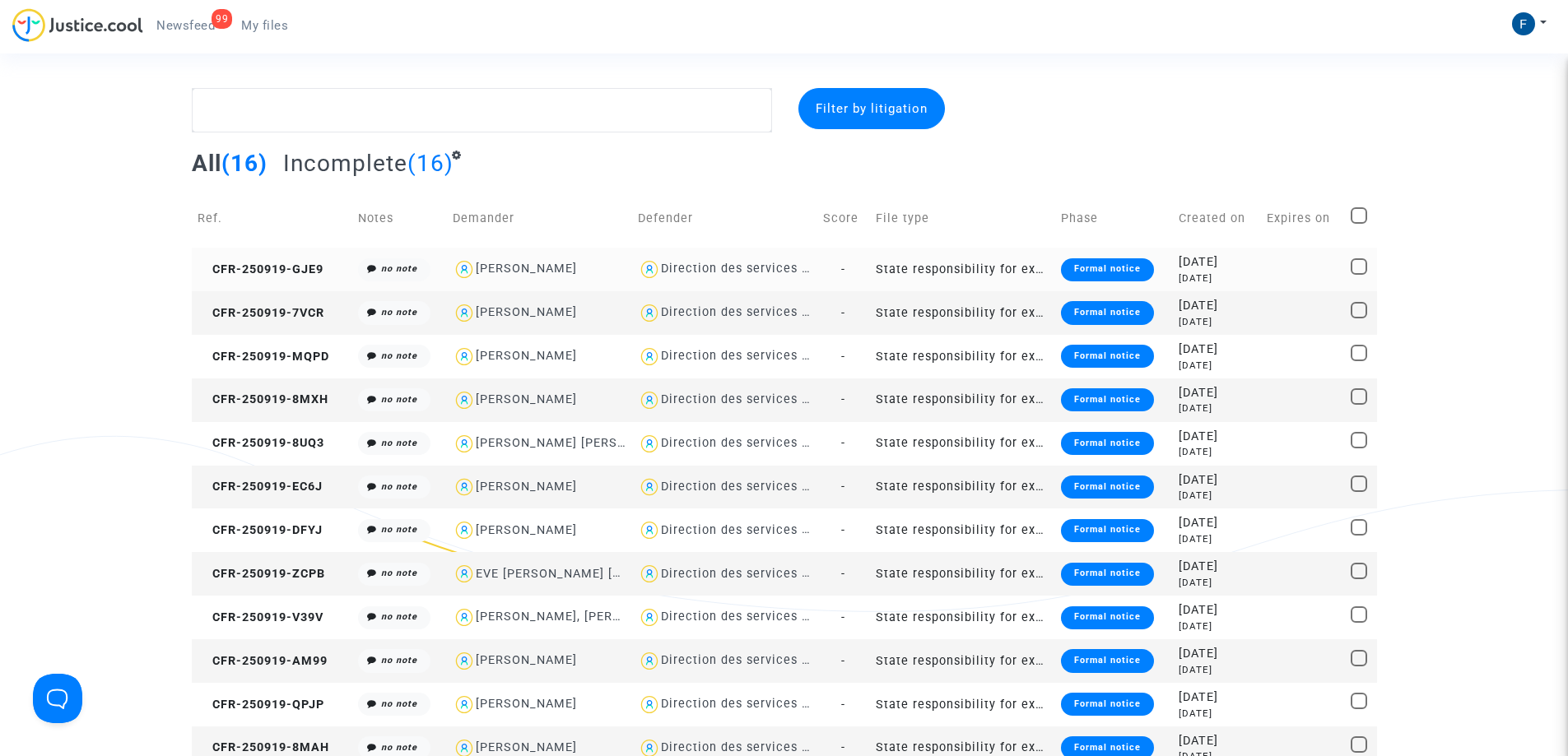
scroll to position [89, 0]
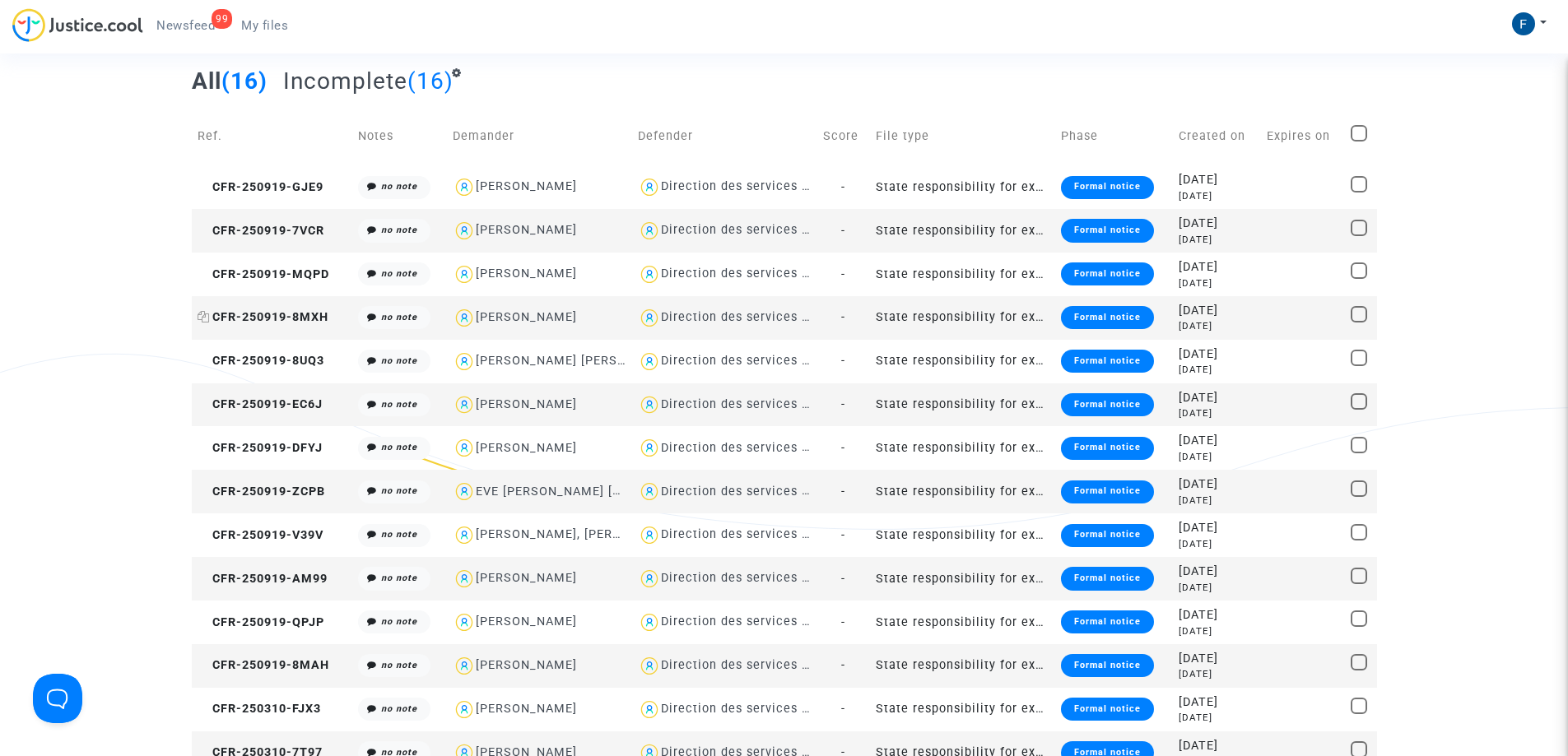
click at [306, 313] on span "CFR-250919-8MXH" at bounding box center [263, 317] width 131 height 14
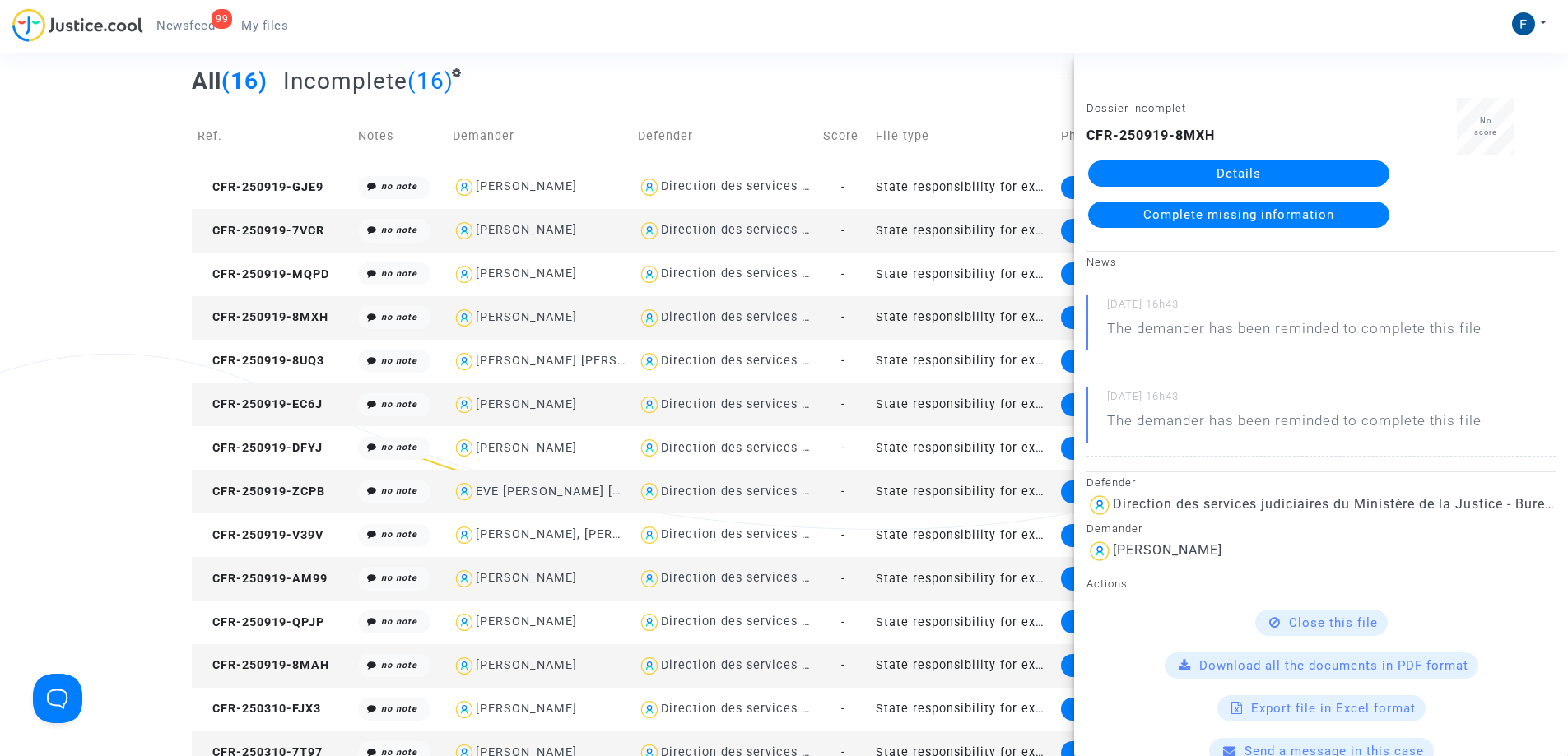
click at [1197, 170] on link "Details" at bounding box center [1238, 173] width 301 height 26
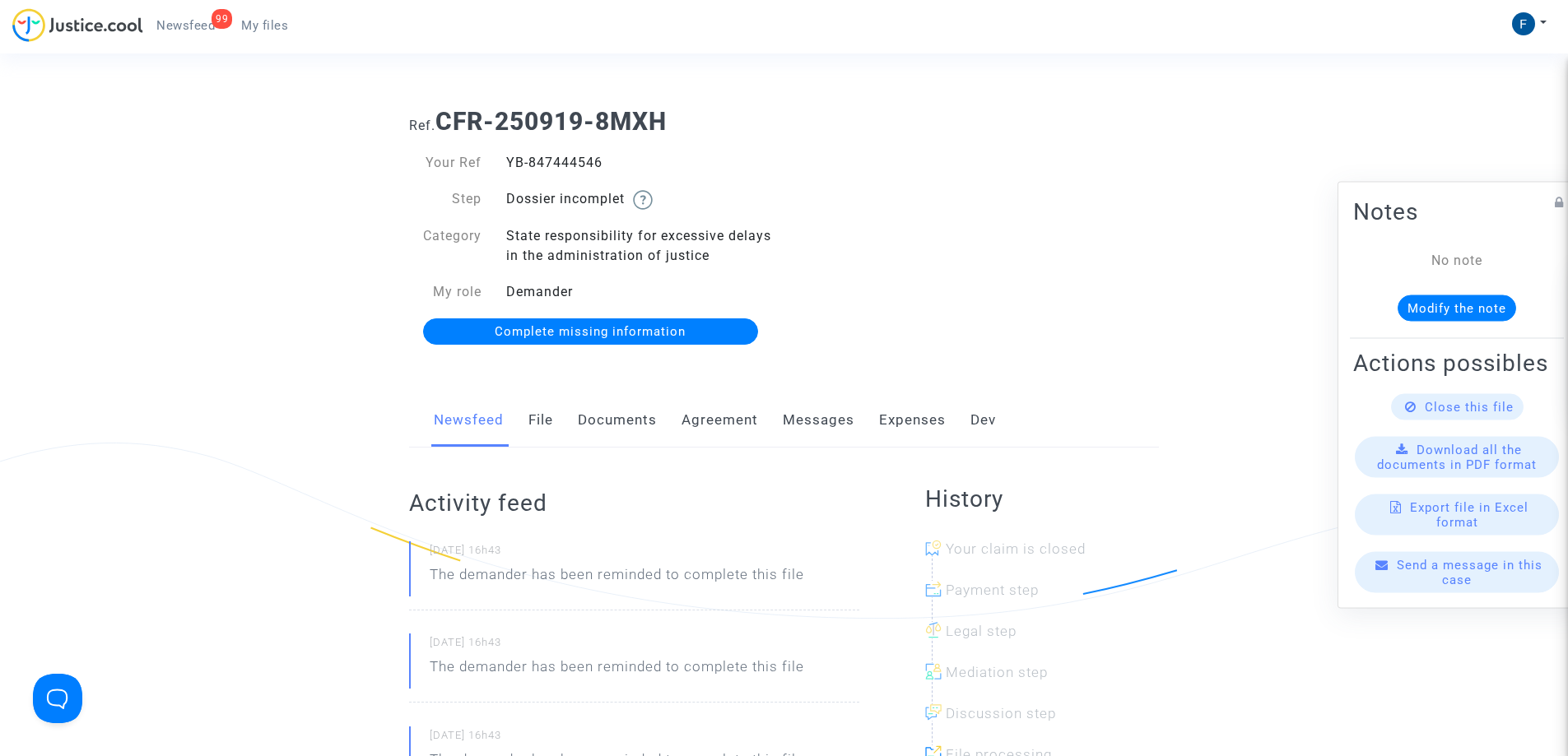
drag, startPoint x: 547, startPoint y: 163, endPoint x: 497, endPoint y: 163, distance: 50.0
click at [497, 163] on div "YB-847444546" at bounding box center [639, 163] width 290 height 20
copy div "YB-847444546"
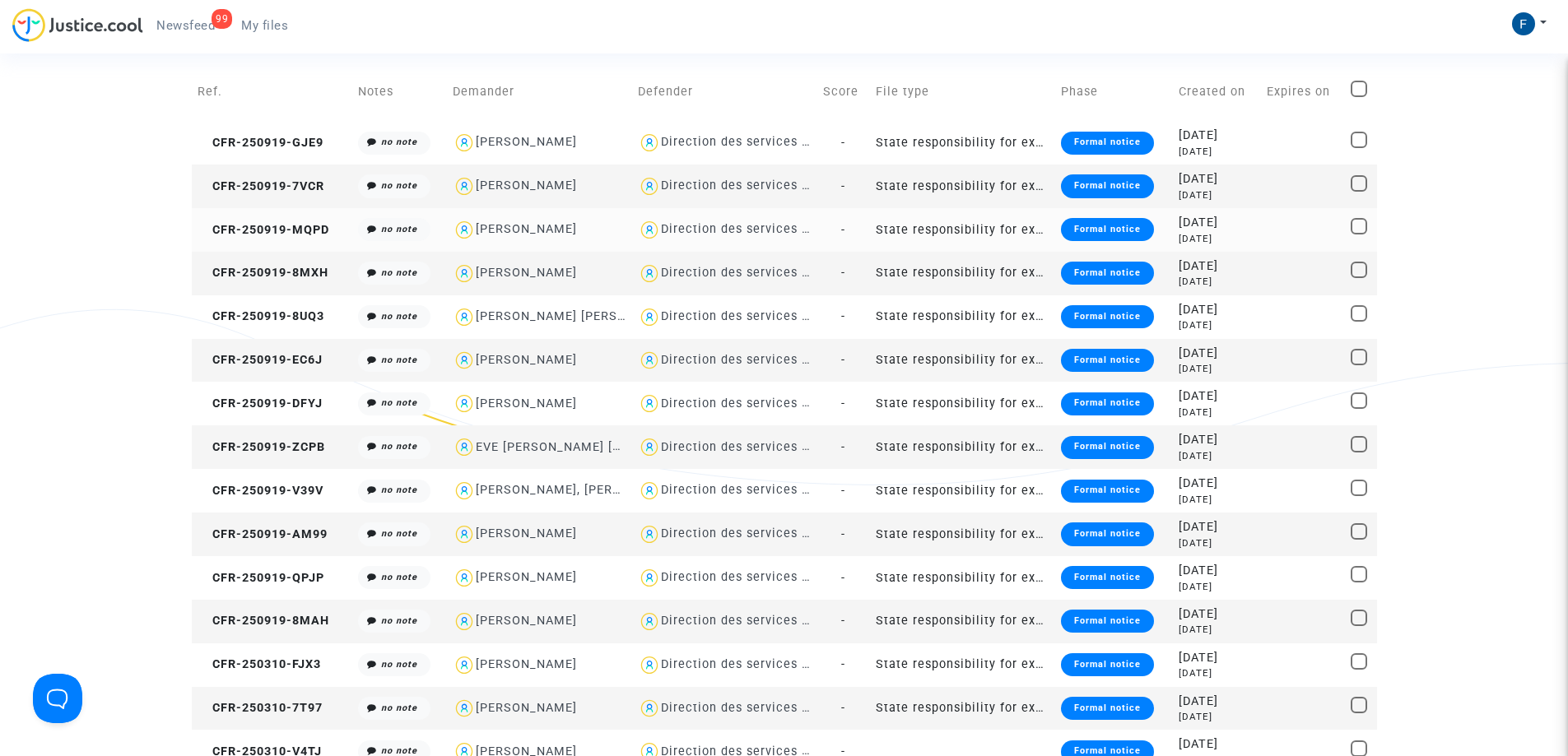
scroll to position [171, 0]
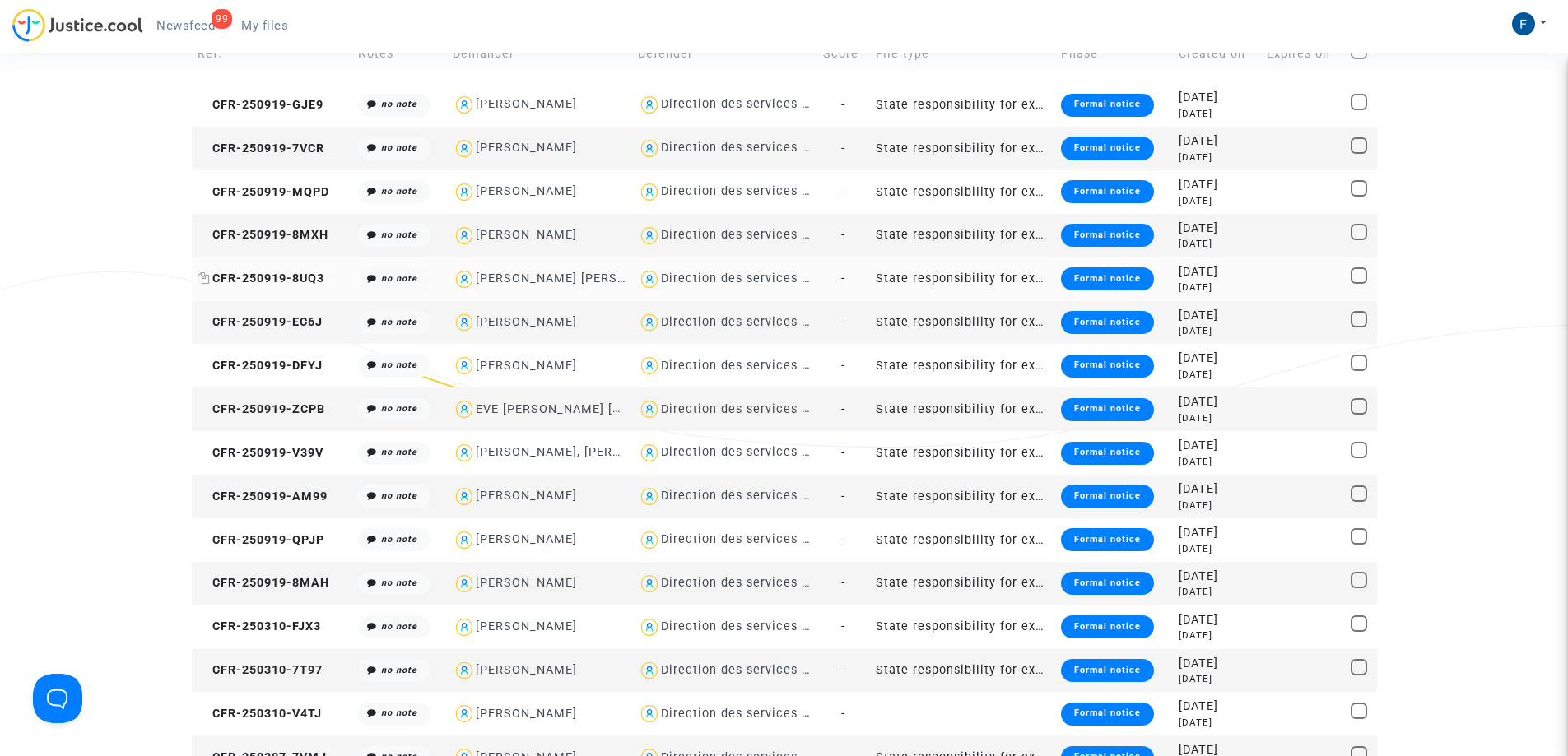
click at [269, 278] on span "CFR-250919-8UQ3" at bounding box center [260, 279] width 126 height 14
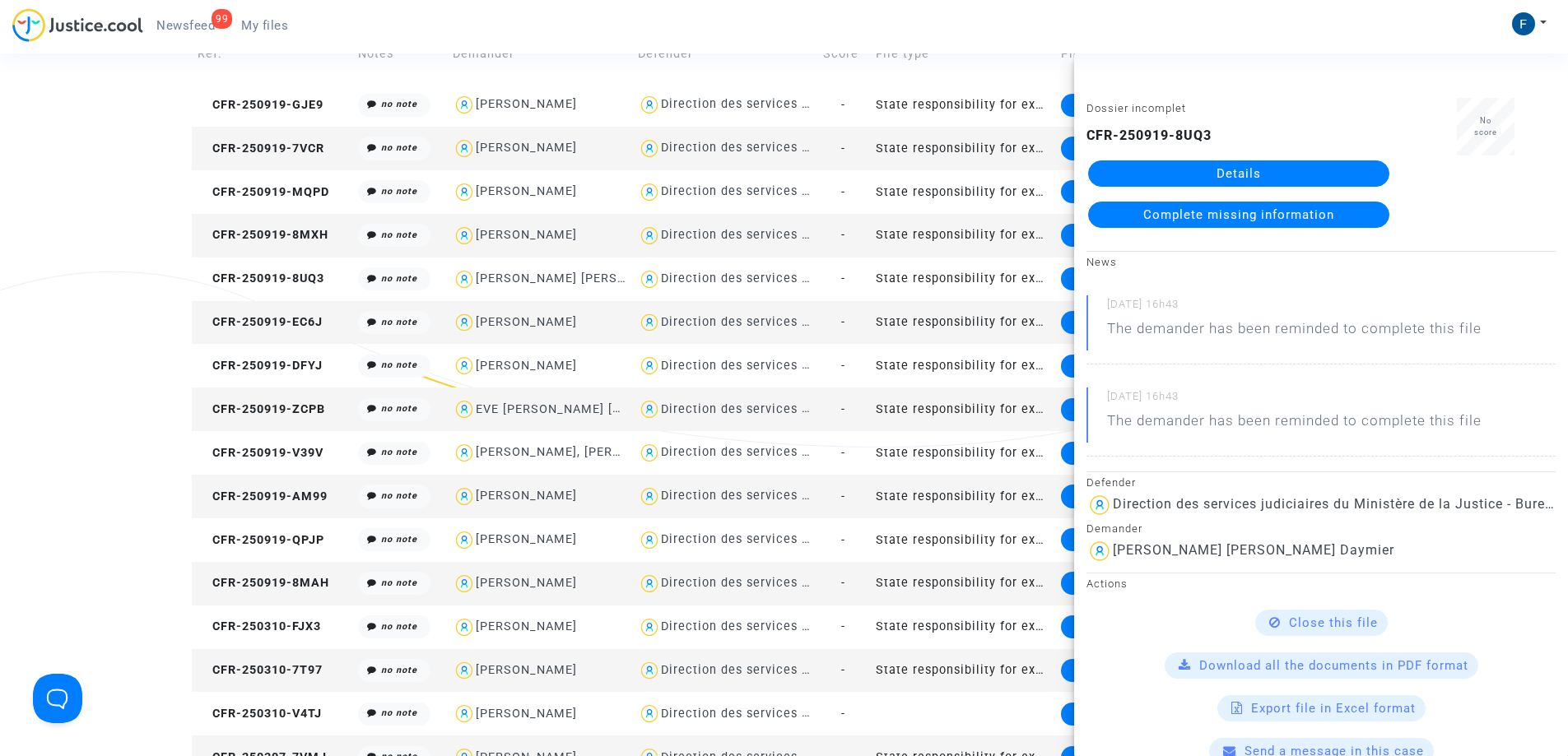
click at [1258, 169] on link "Details" at bounding box center [1238, 173] width 301 height 26
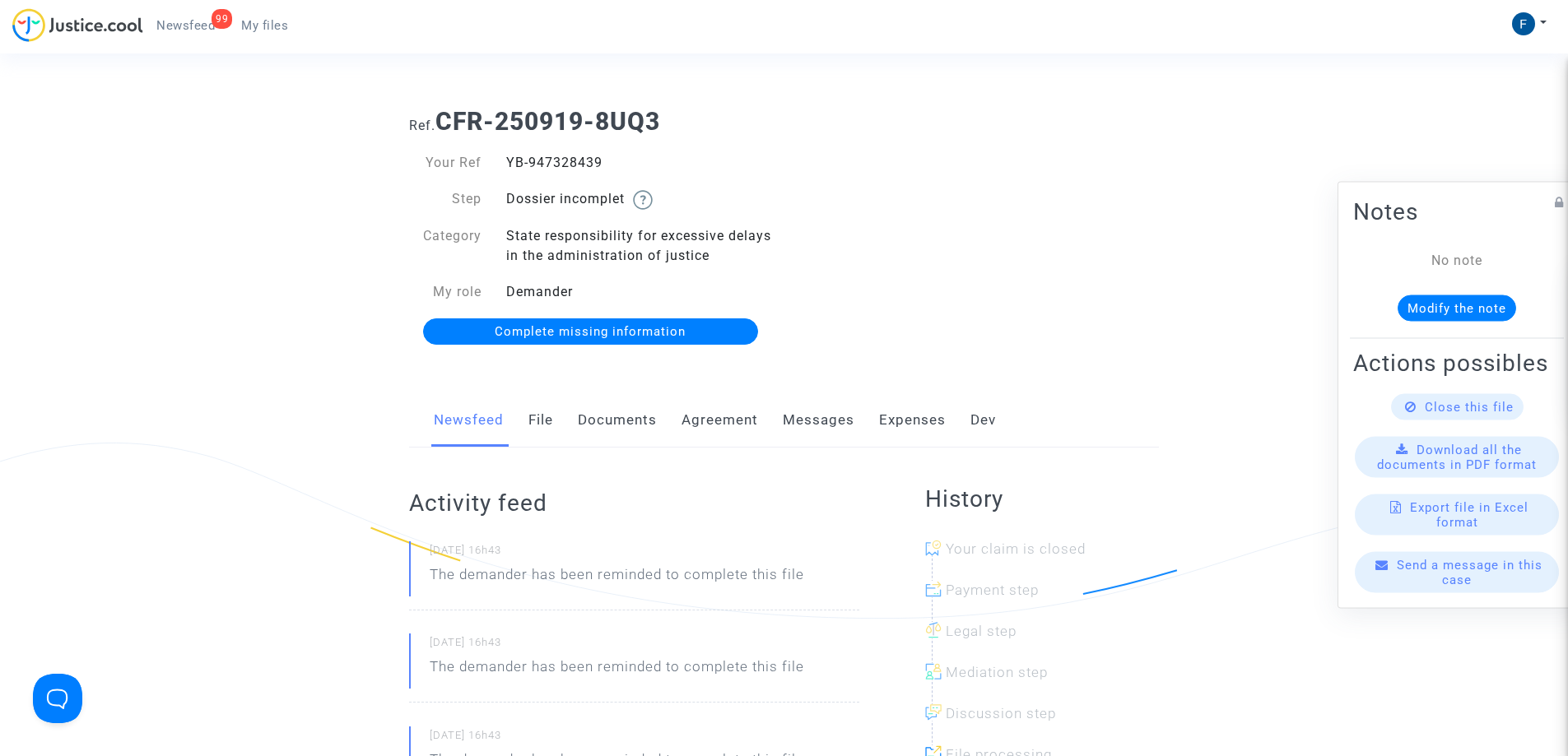
drag, startPoint x: 540, startPoint y: 151, endPoint x: 493, endPoint y: 157, distance: 47.4
click at [493, 157] on div "Your Ref YB-947328439 Step Dossier incomplet Category State responsibility for …" at bounding box center [590, 247] width 388 height 223
copy div "YB-947328439"
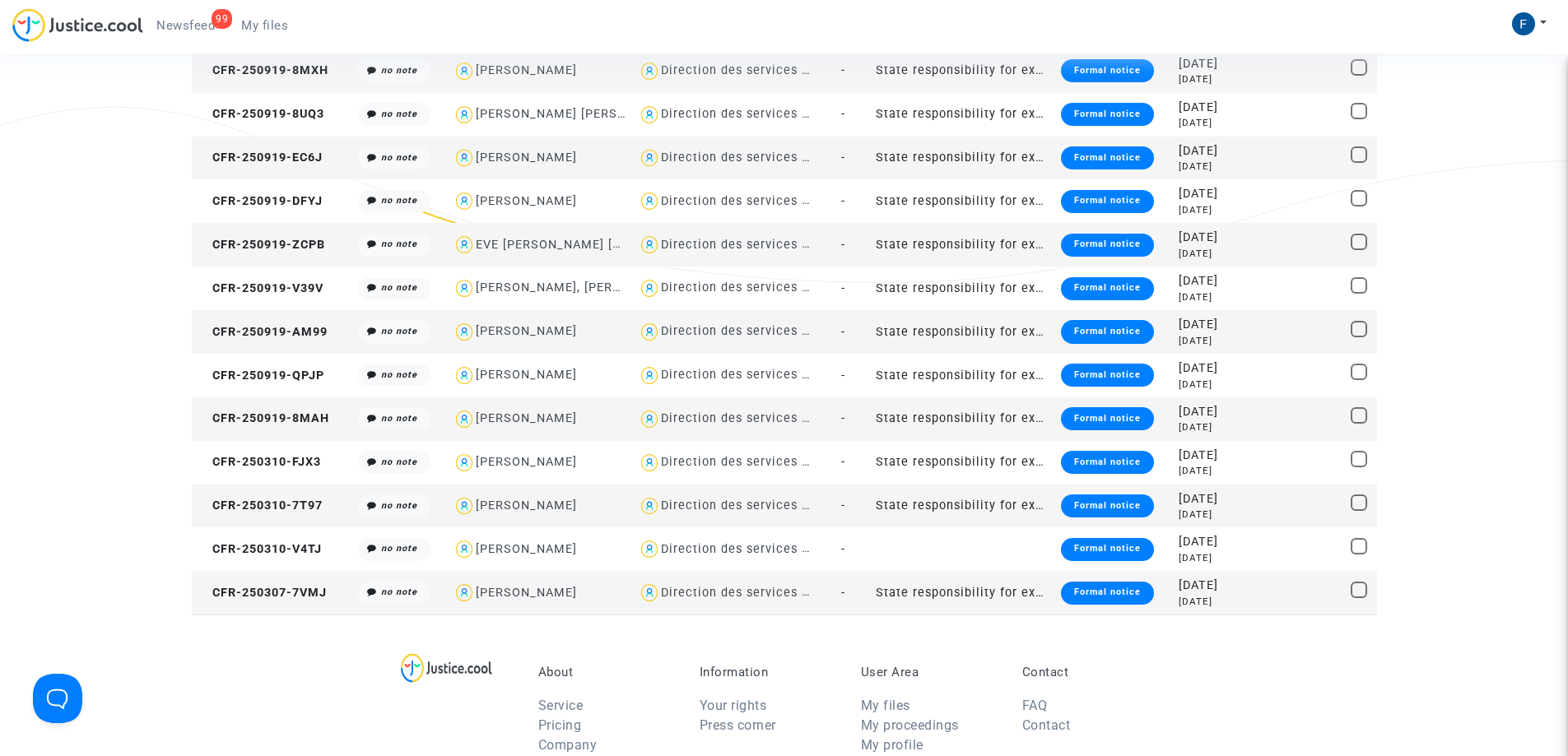
scroll to position [253, 0]
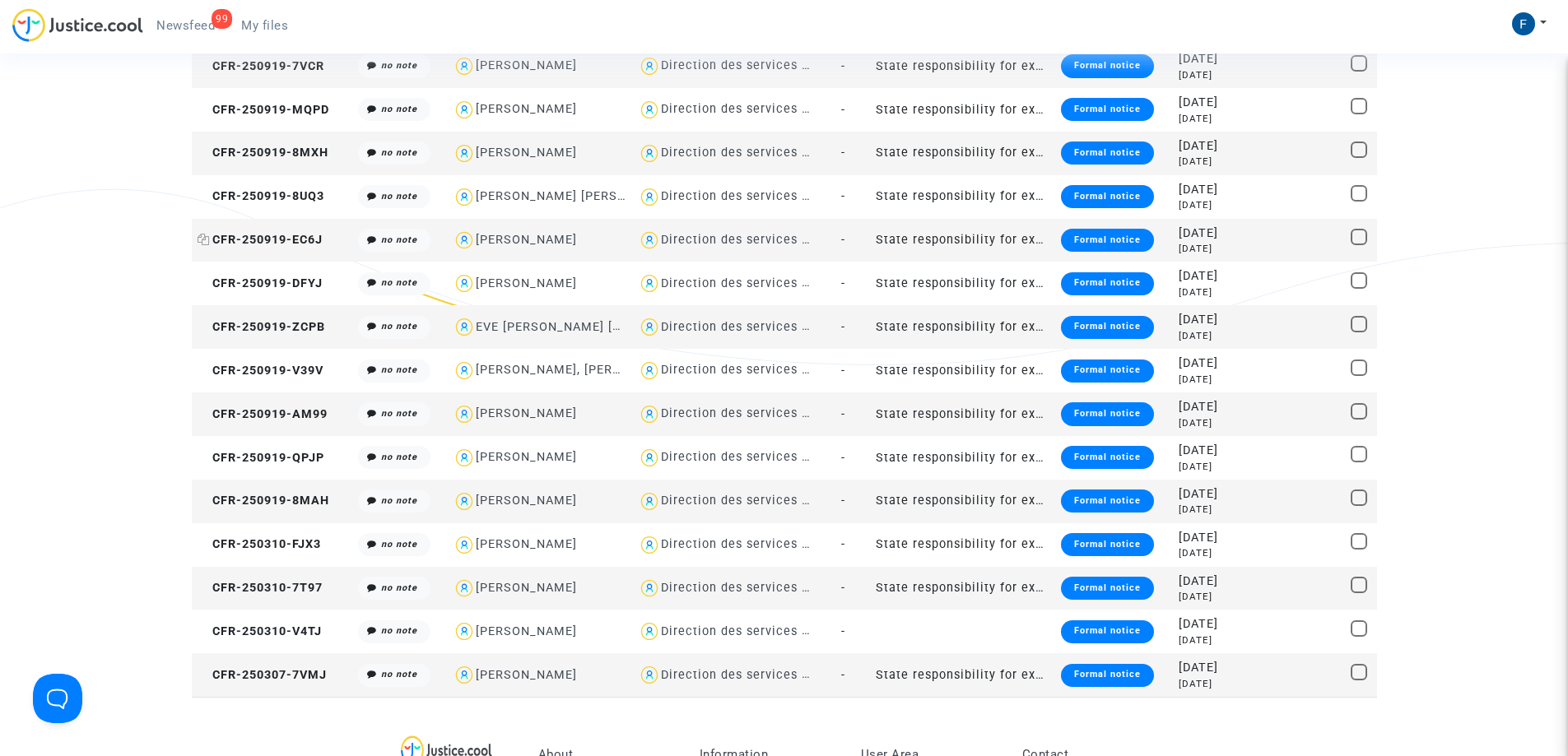
click at [302, 238] on span "CFR-250919-EC6J" at bounding box center [260, 240] width 125 height 14
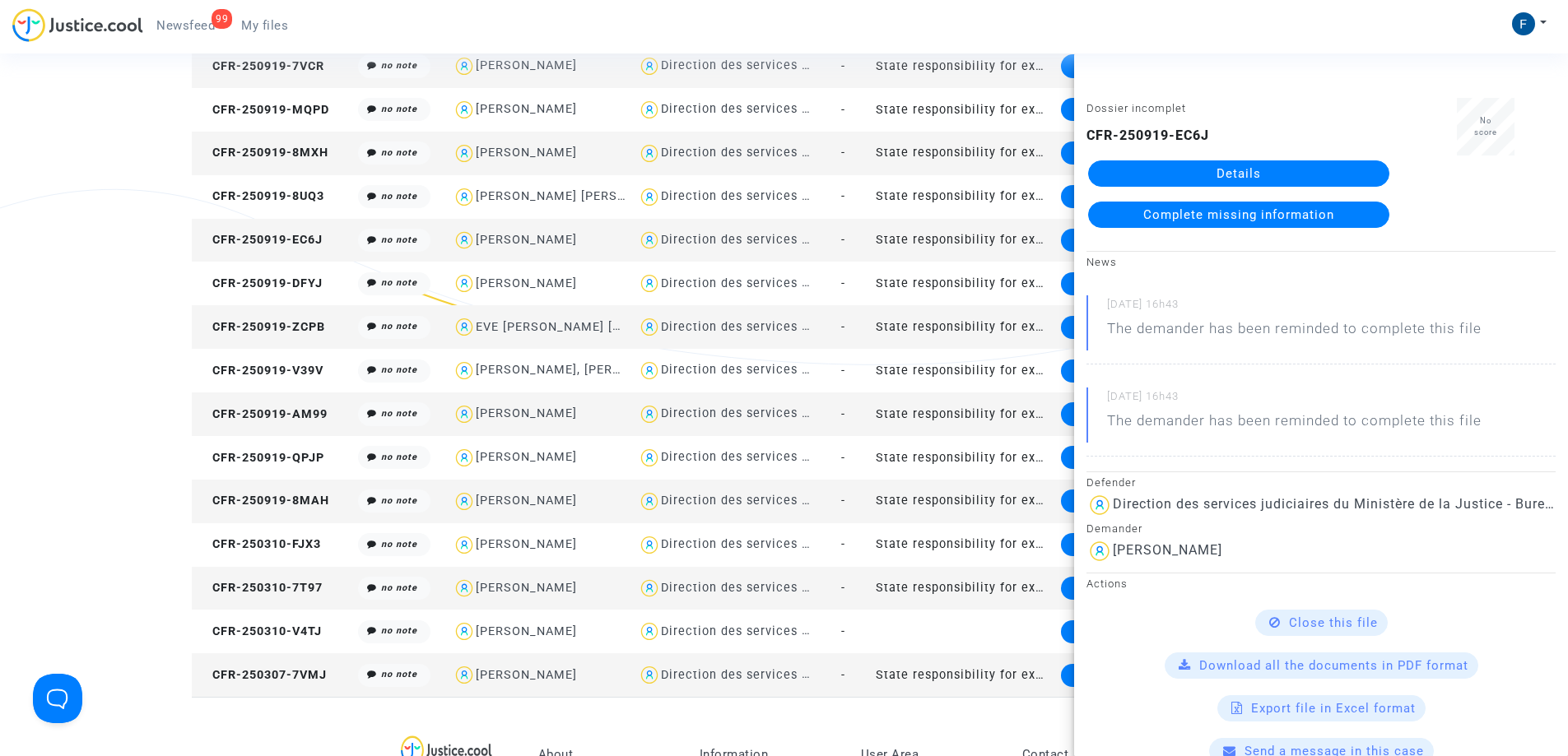
click at [1234, 175] on link "Details" at bounding box center [1238, 173] width 301 height 26
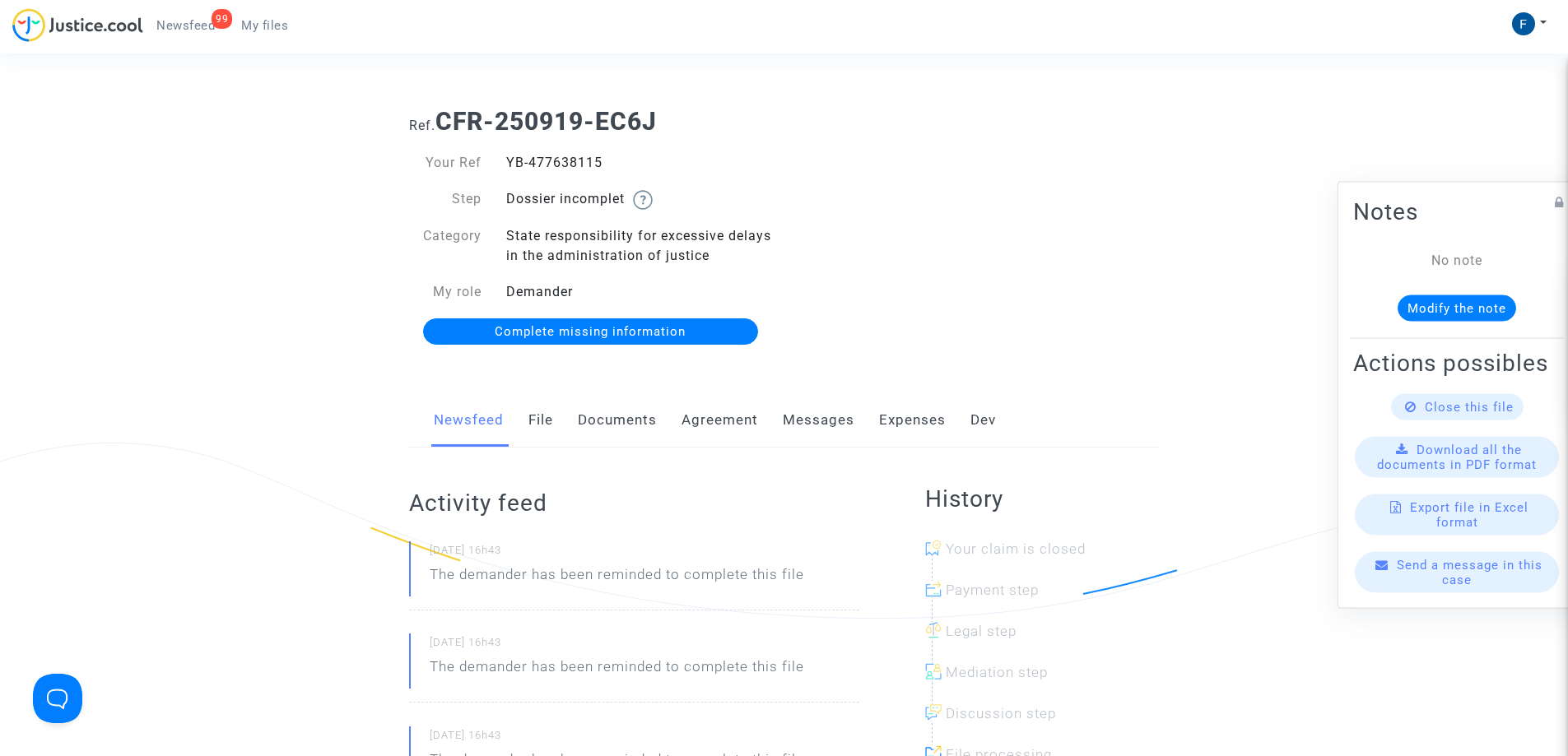
drag, startPoint x: 579, startPoint y: 161, endPoint x: 504, endPoint y: 162, distance: 75.0
click at [504, 162] on div "YB-477638115" at bounding box center [639, 163] width 290 height 20
copy div "YB-477638115"
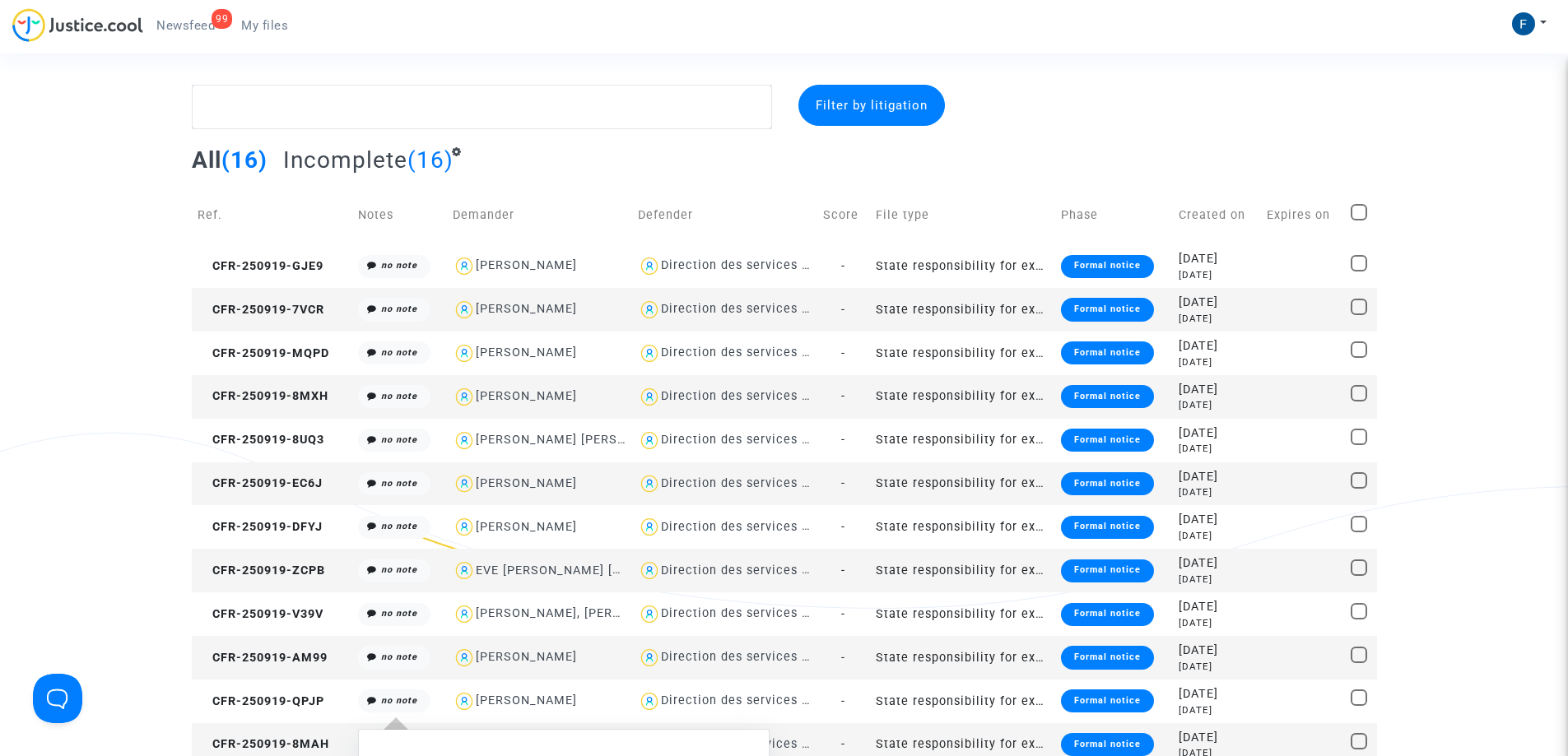
scroll to position [253, 0]
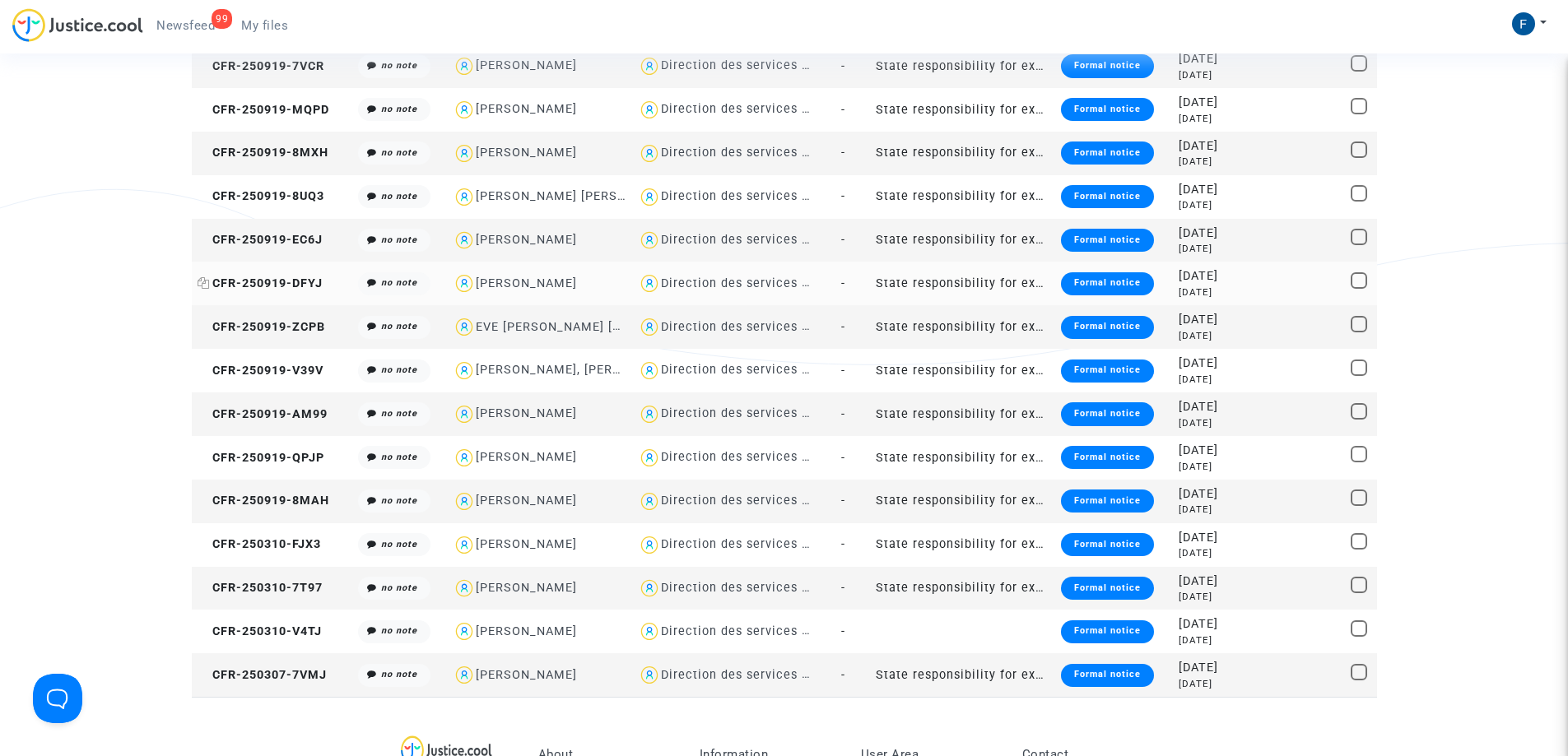
click at [286, 278] on span "CFR-250919-DFYJ" at bounding box center [260, 284] width 125 height 14
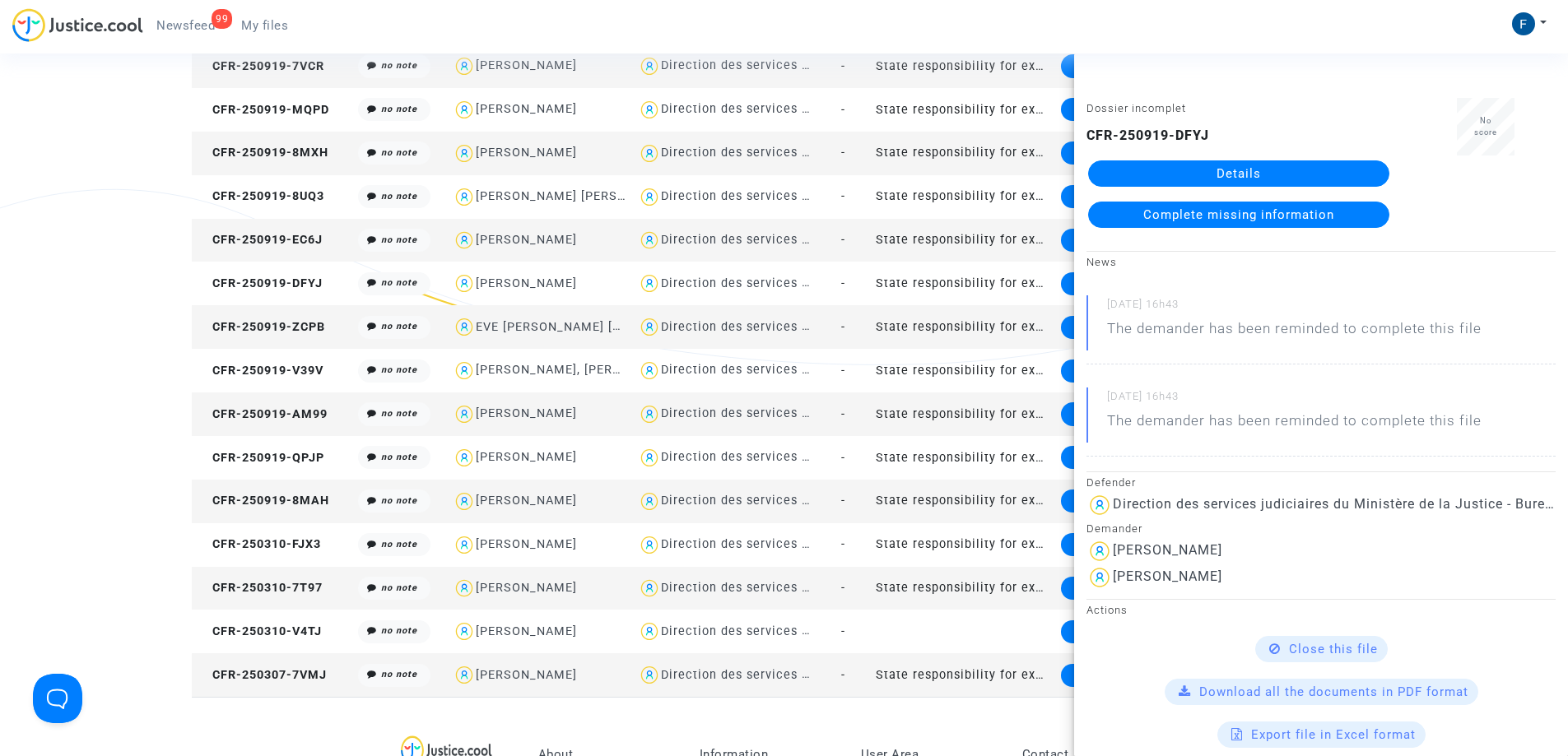
click at [1231, 172] on link "Details" at bounding box center [1238, 173] width 301 height 26
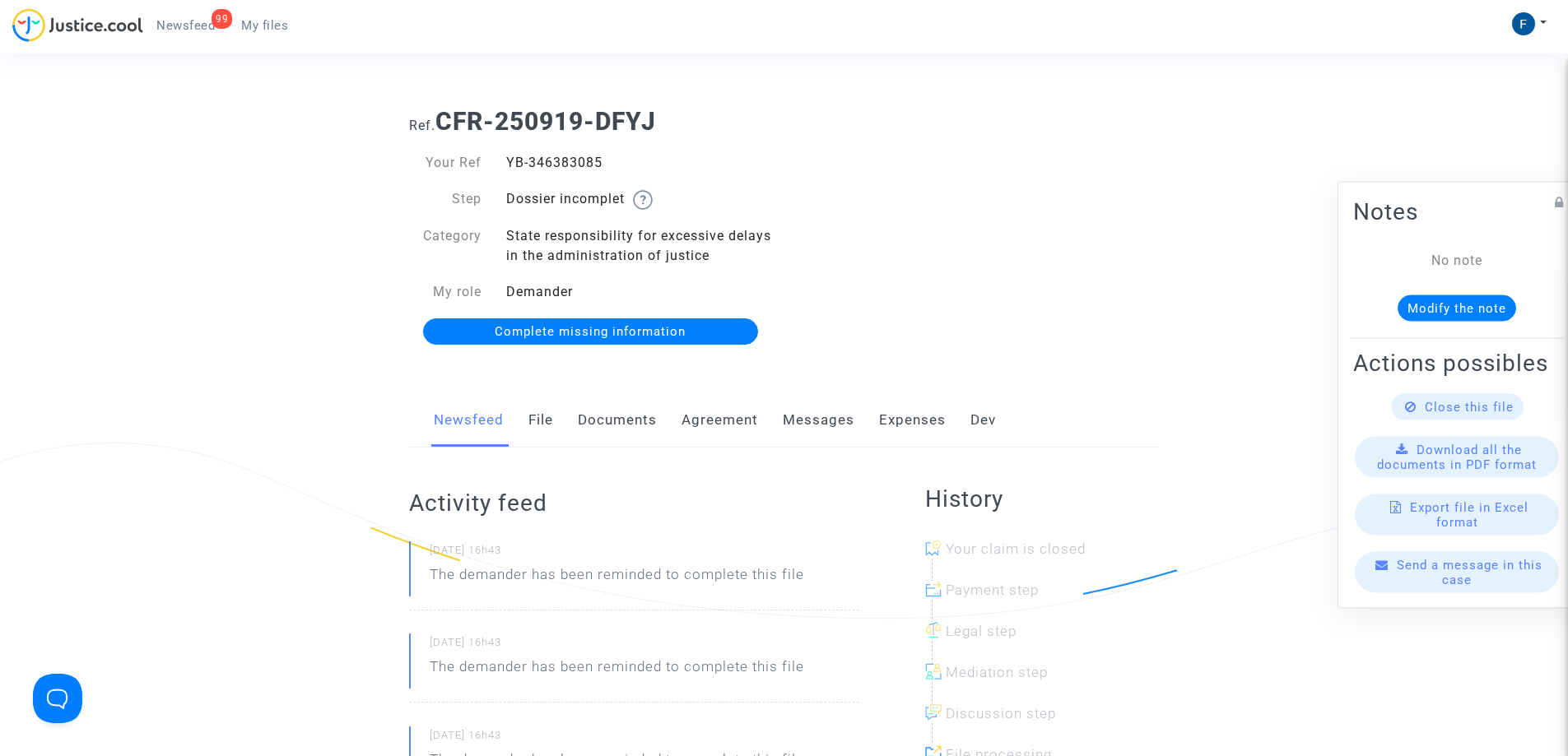
drag, startPoint x: 609, startPoint y: 163, endPoint x: 502, endPoint y: 168, distance: 107.1
click at [502, 168] on div "YB-346383085" at bounding box center [639, 163] width 290 height 20
copy div "YB-346383085"
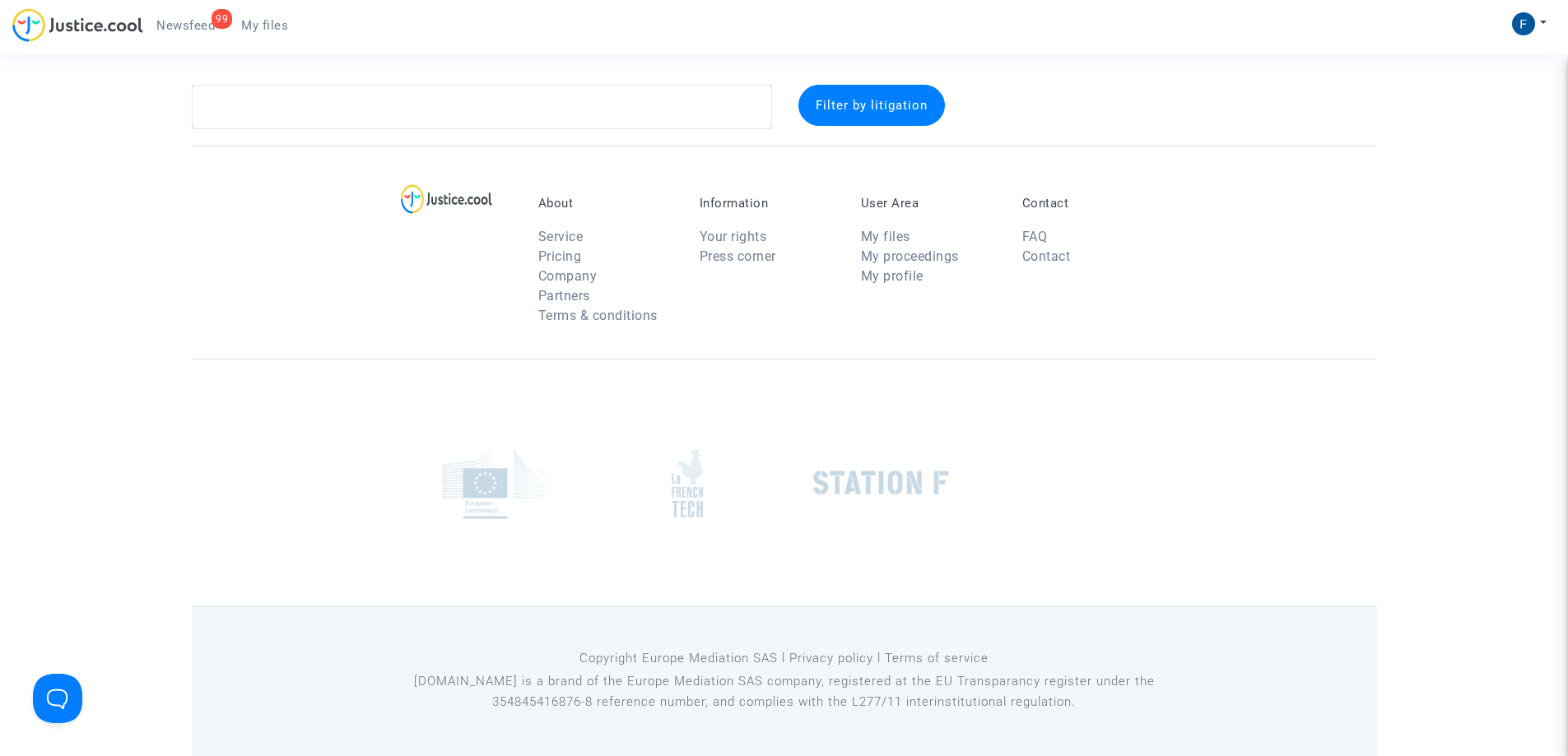
scroll to position [253, 0]
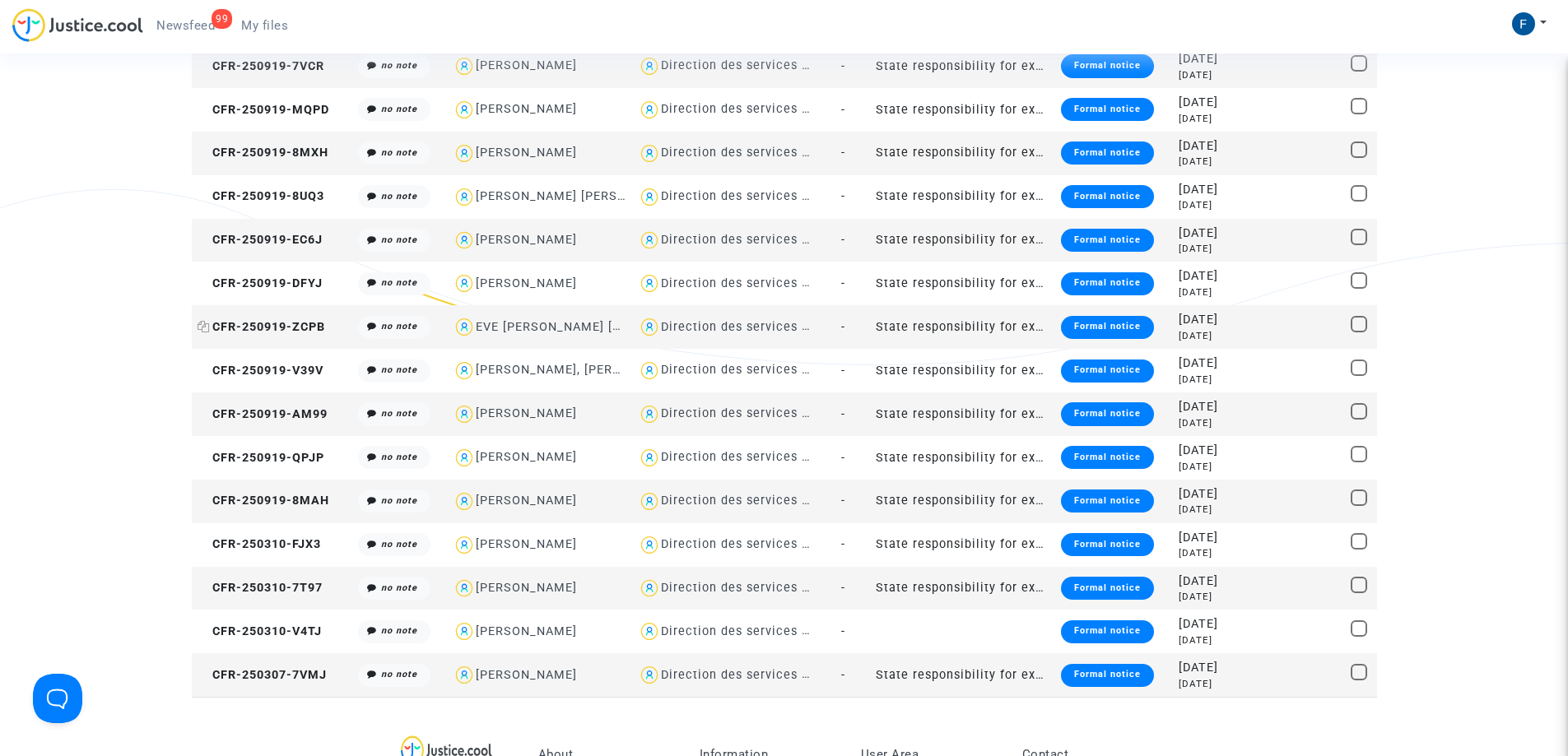
click at [284, 322] on span "CFR-250919-ZCPB" at bounding box center [261, 327] width 127 height 14
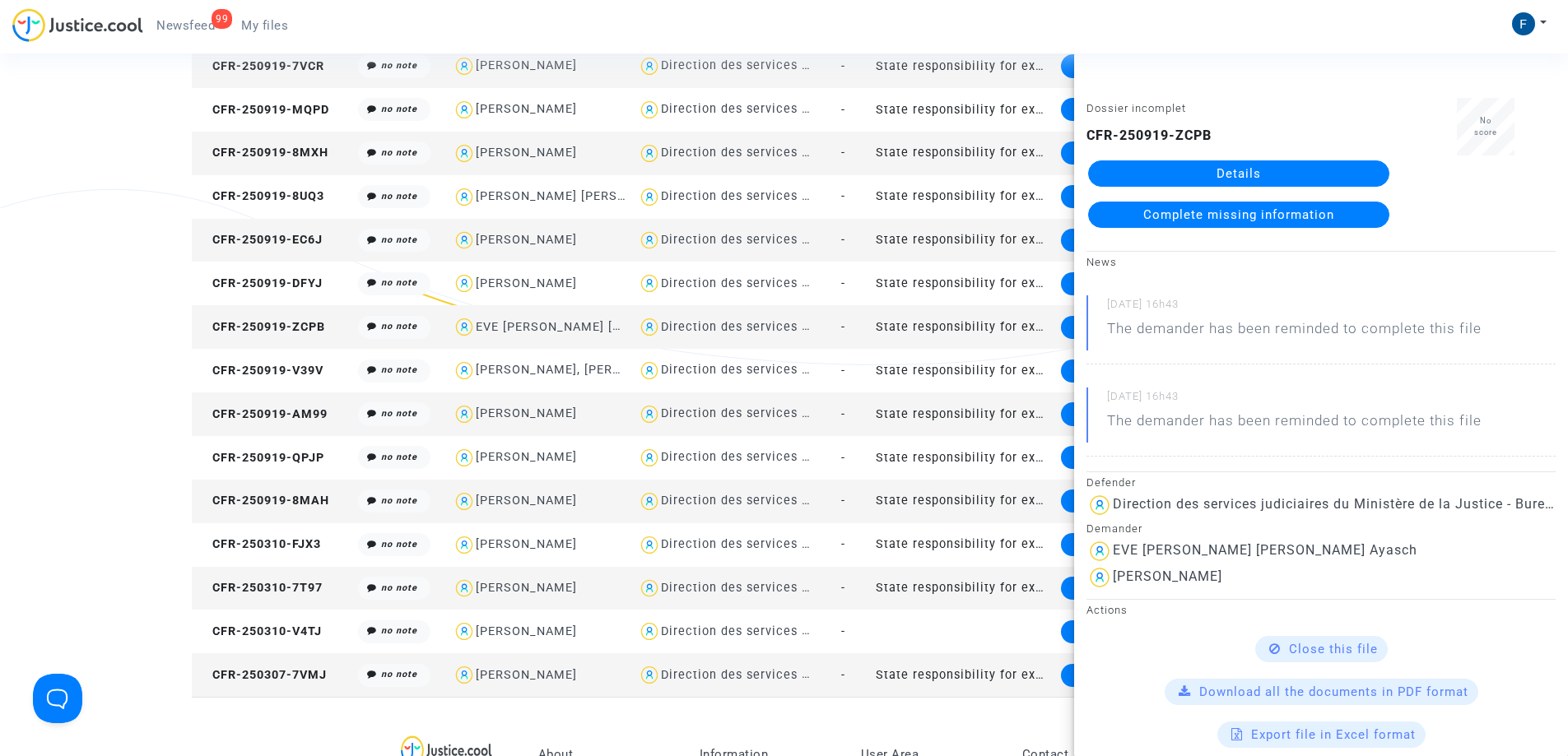
click at [1228, 171] on link "Details" at bounding box center [1238, 173] width 301 height 26
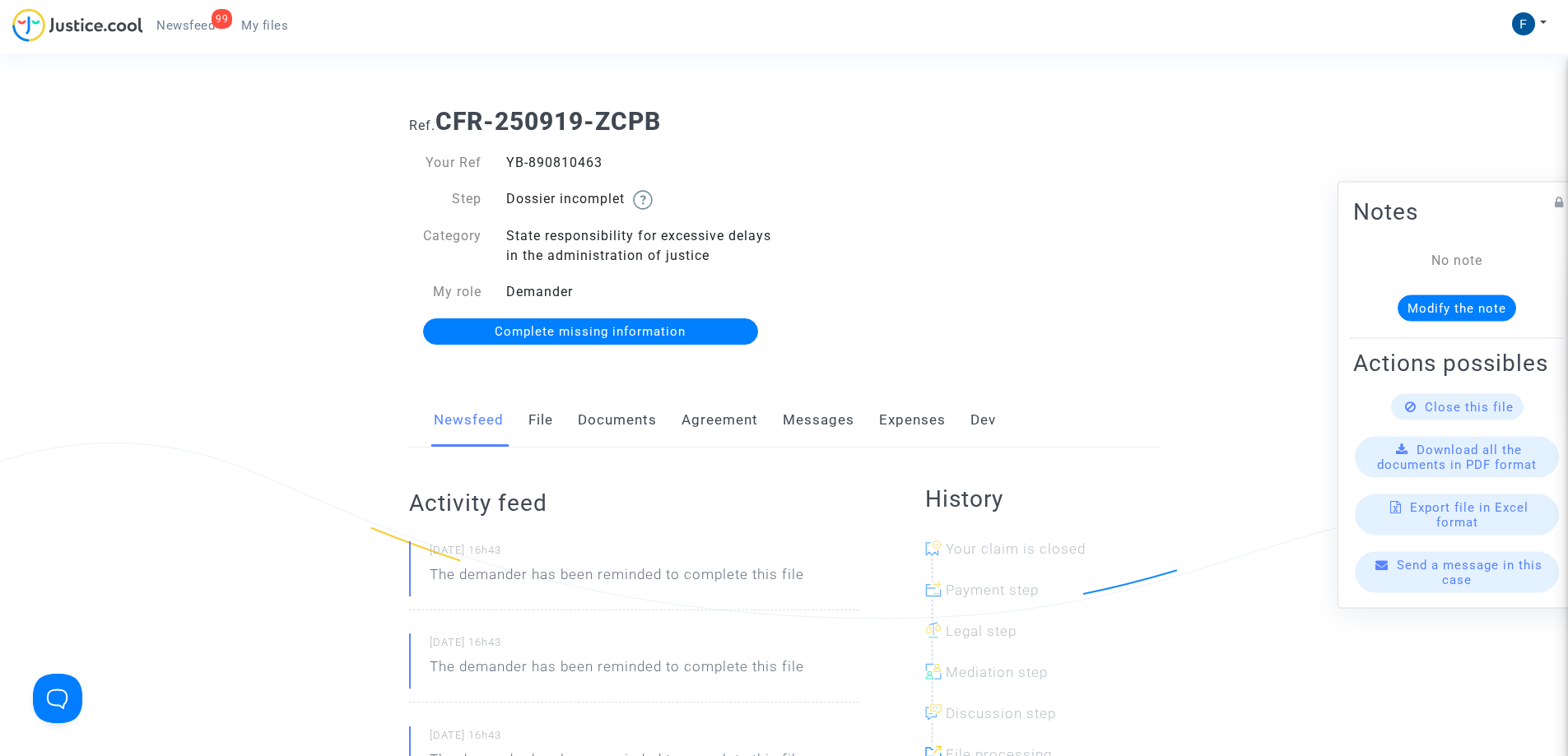
drag, startPoint x: 586, startPoint y: 164, endPoint x: 499, endPoint y: 164, distance: 87.0
click at [499, 164] on div "YB-890810463" at bounding box center [639, 163] width 290 height 20
copy div "YB-890810463"
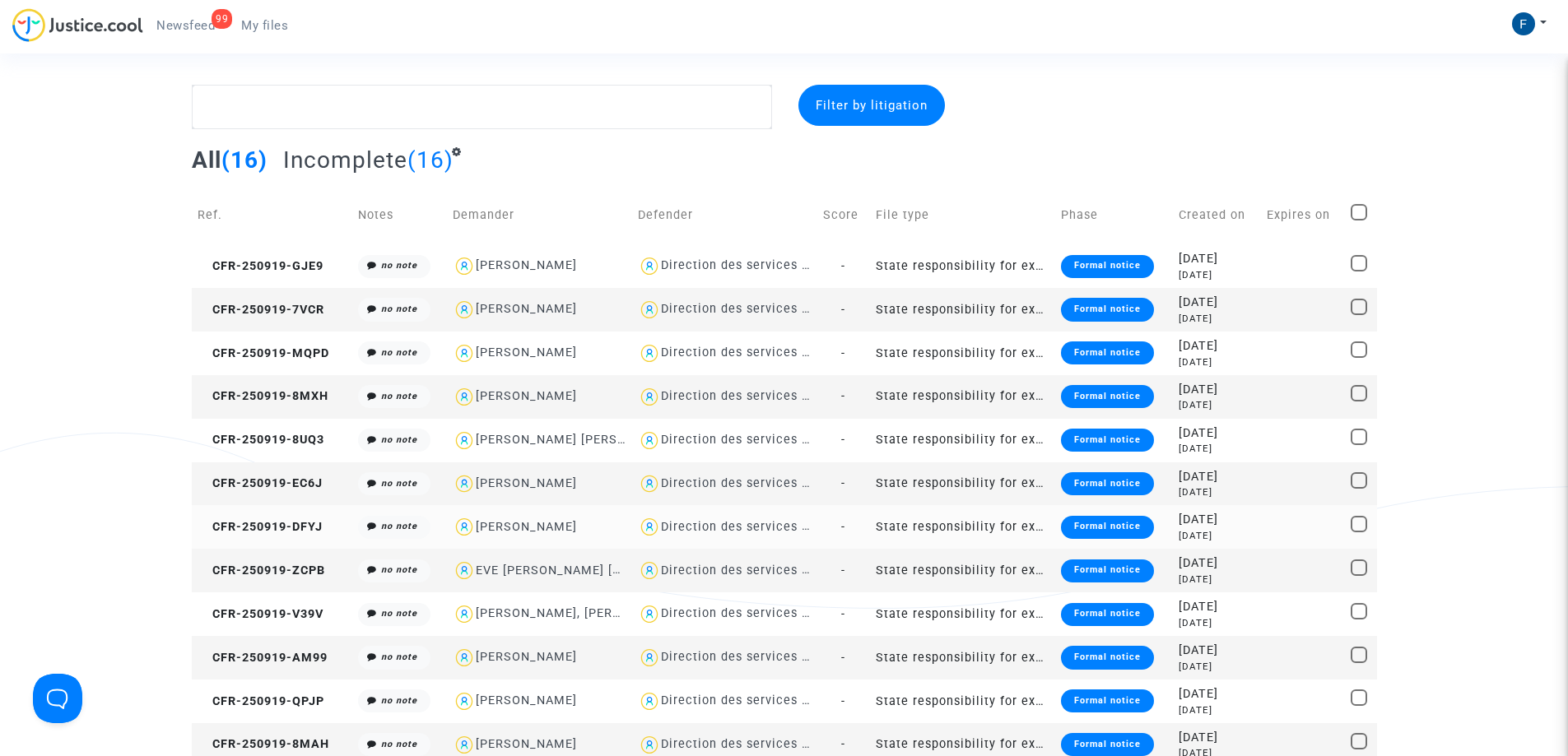
scroll to position [253, 0]
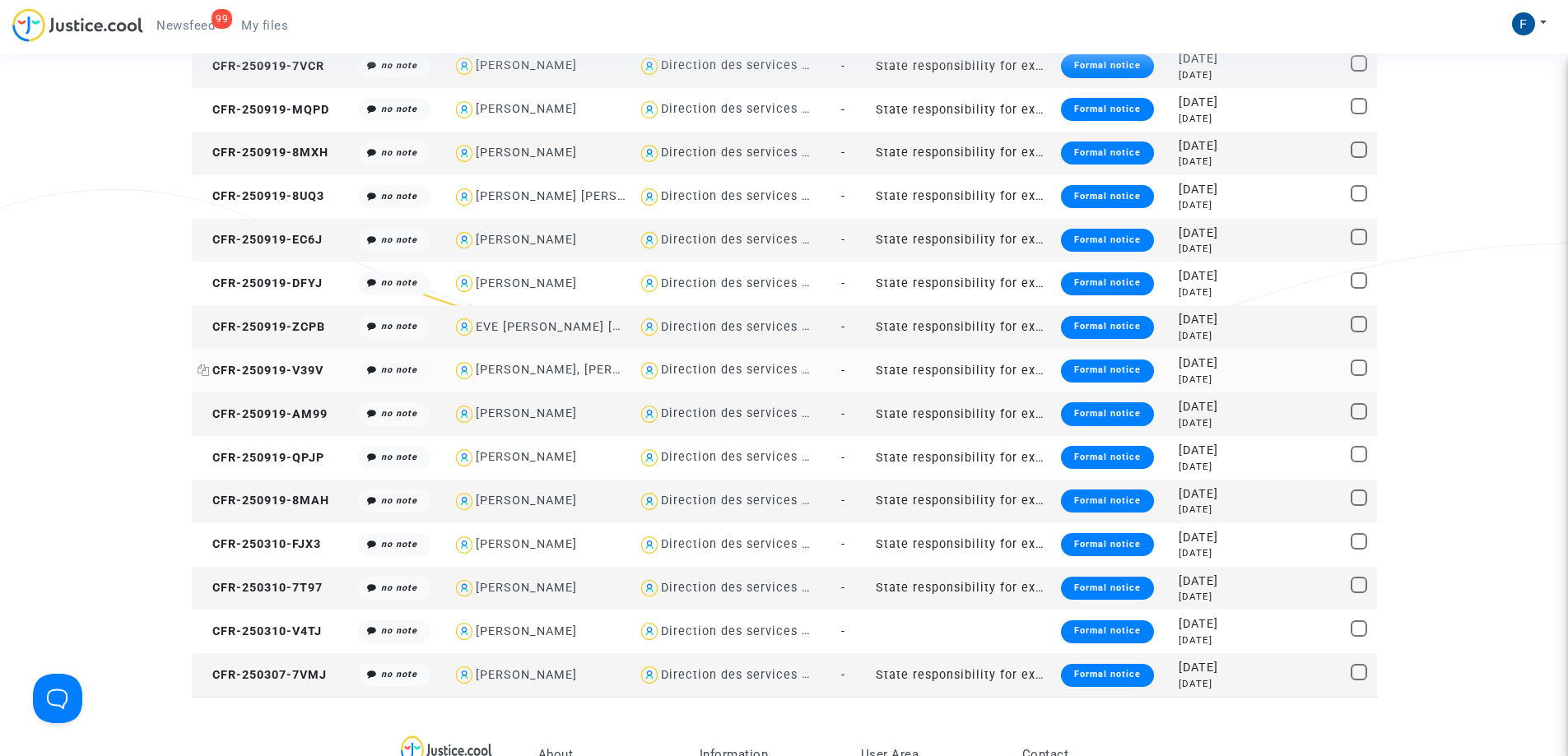
click at [293, 372] on span "CFR-250919-V39V" at bounding box center [260, 371] width 126 height 14
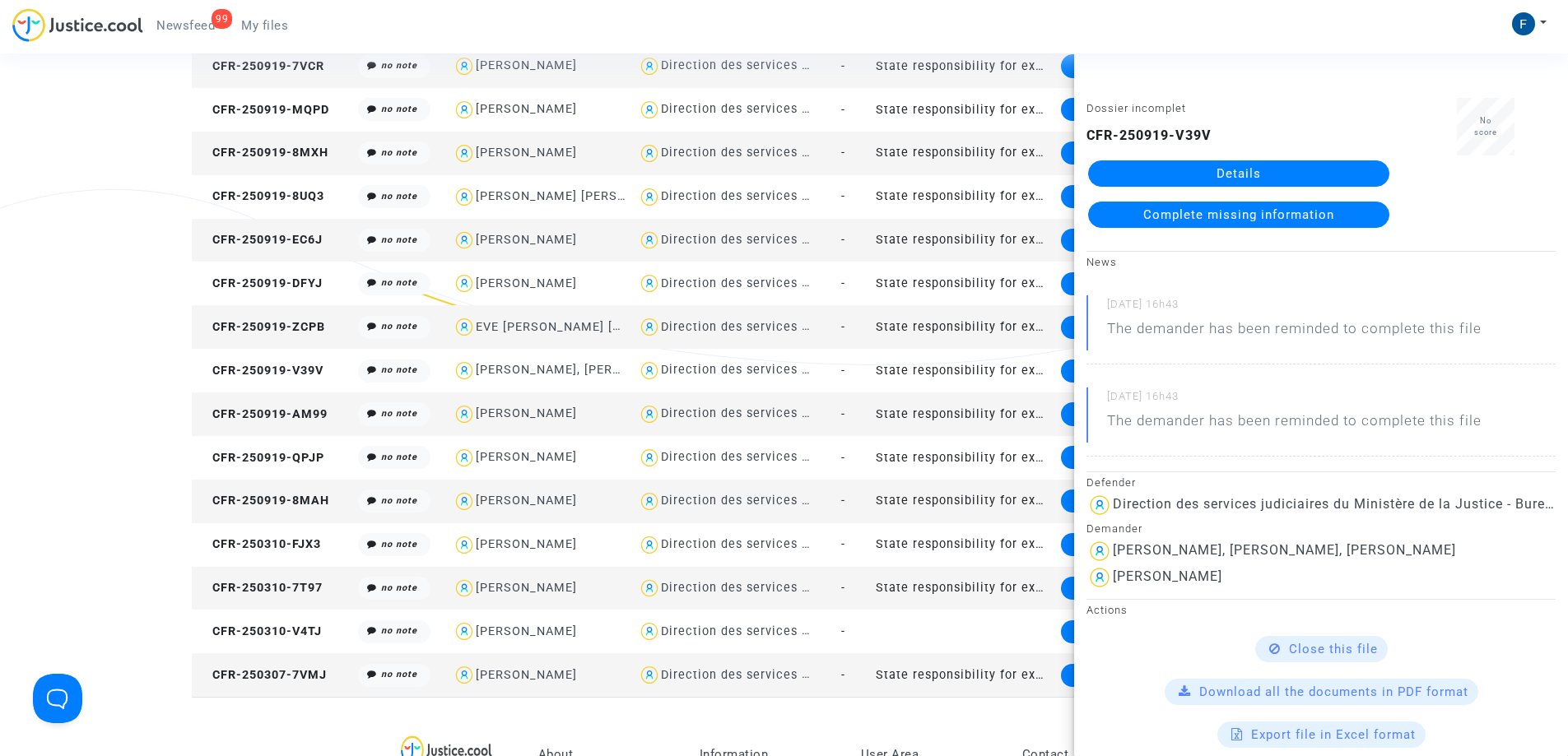
click at [1230, 167] on link "Details" at bounding box center [1238, 173] width 301 height 26
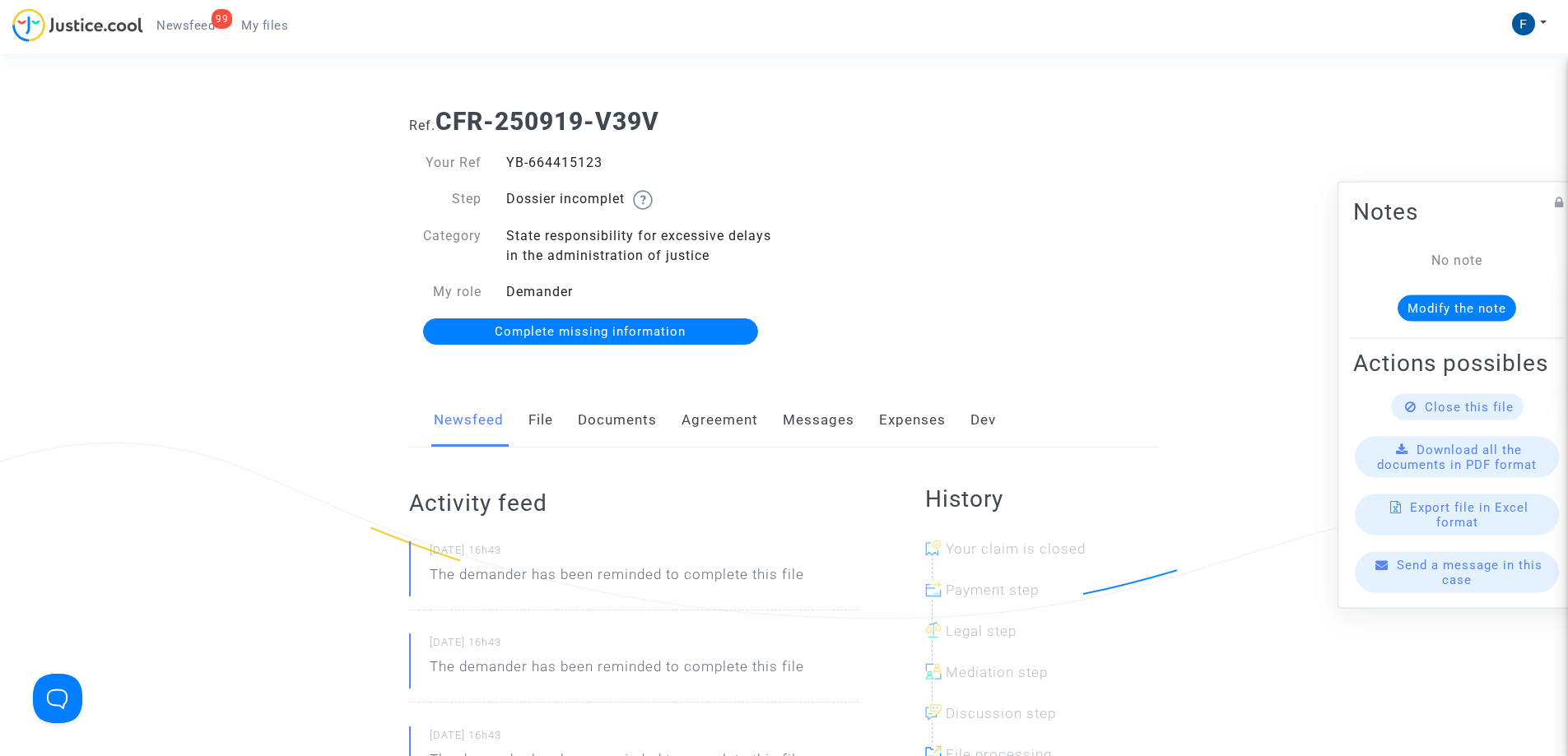
drag, startPoint x: 584, startPoint y: 156, endPoint x: 503, endPoint y: 157, distance: 81.0
click at [503, 157] on div "YB-664415123" at bounding box center [639, 163] width 290 height 20
copy div "YB-664415123"
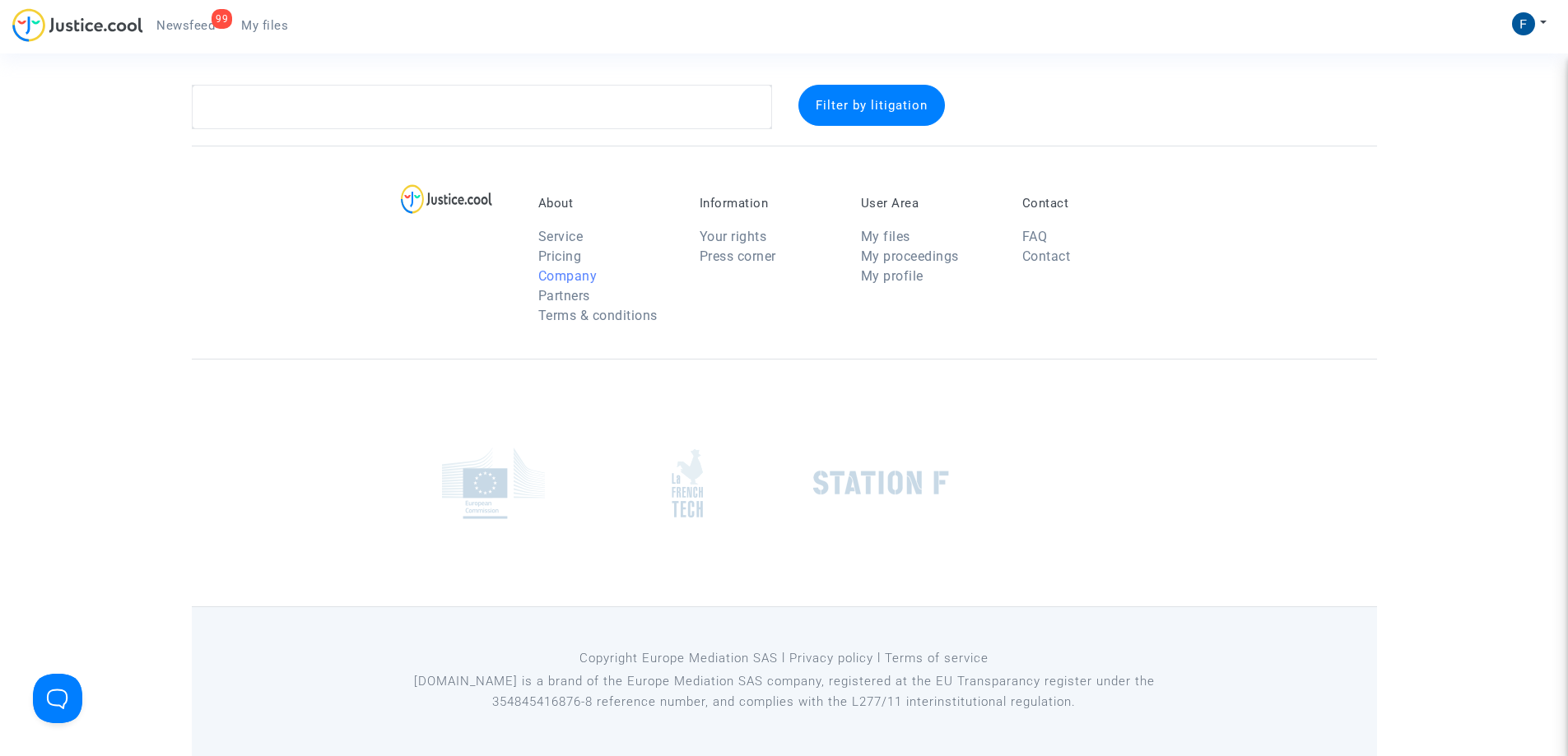
scroll to position [253, 0]
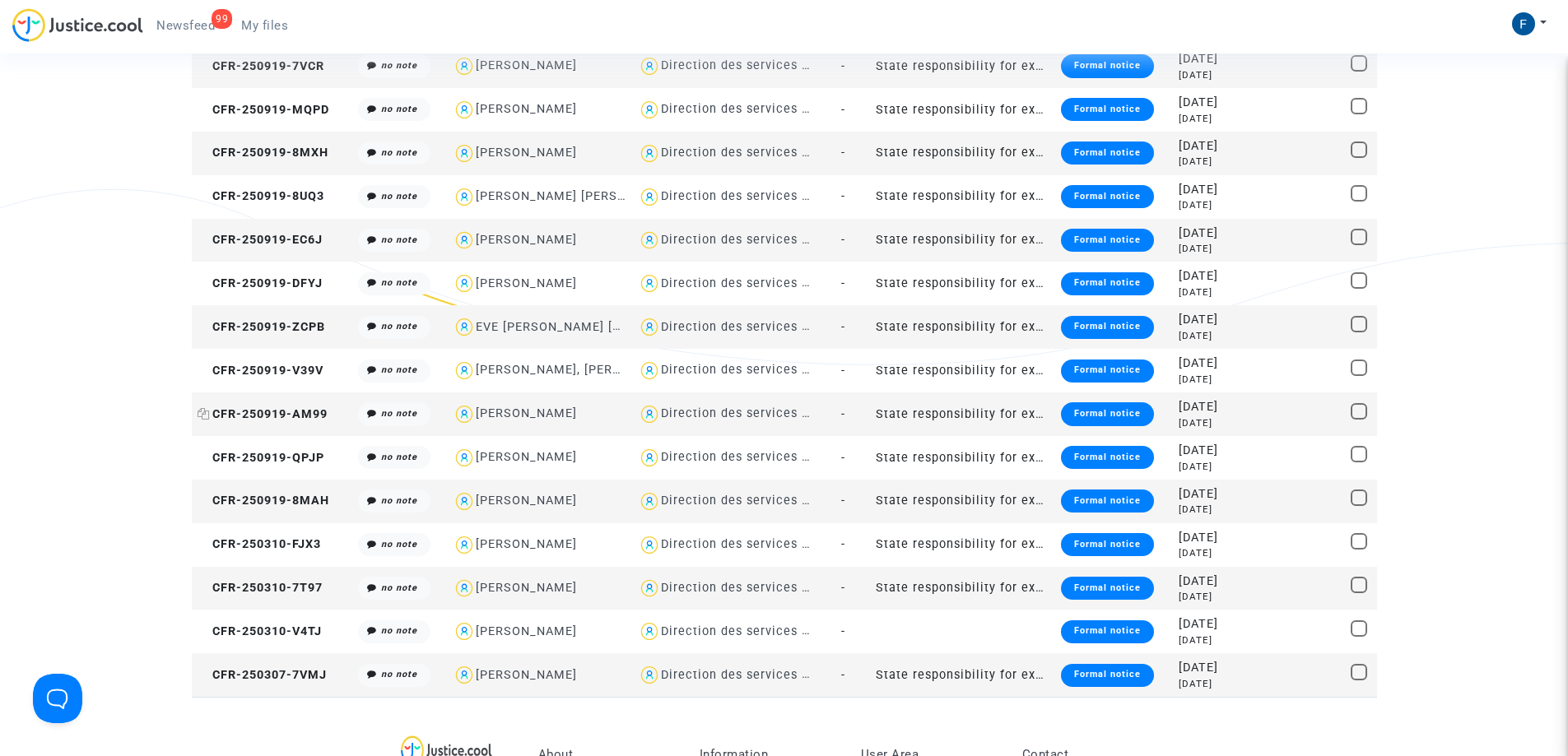
click at [304, 411] on span "CFR-250919-AM99" at bounding box center [262, 415] width 130 height 14
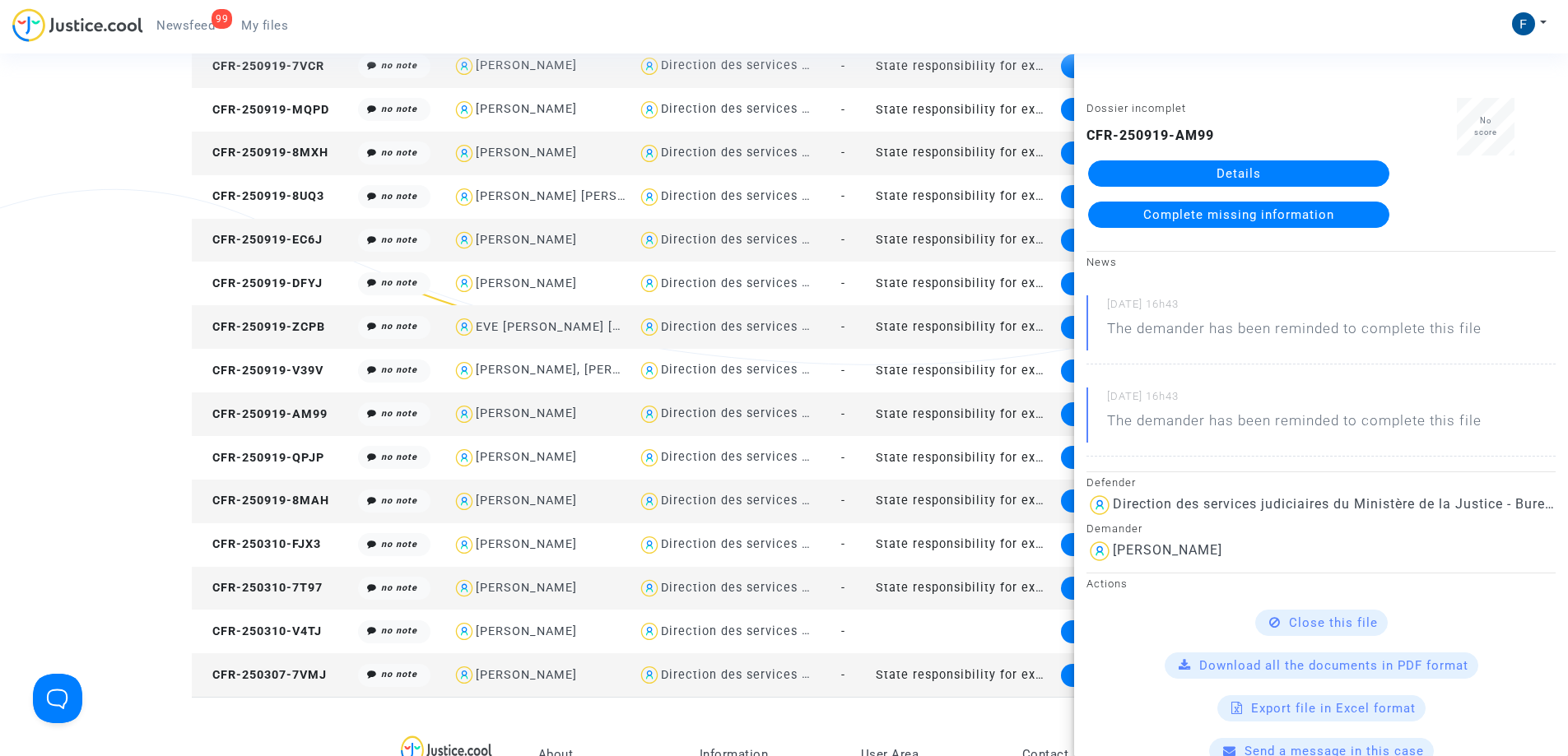
click at [1258, 178] on link "Details" at bounding box center [1238, 173] width 301 height 26
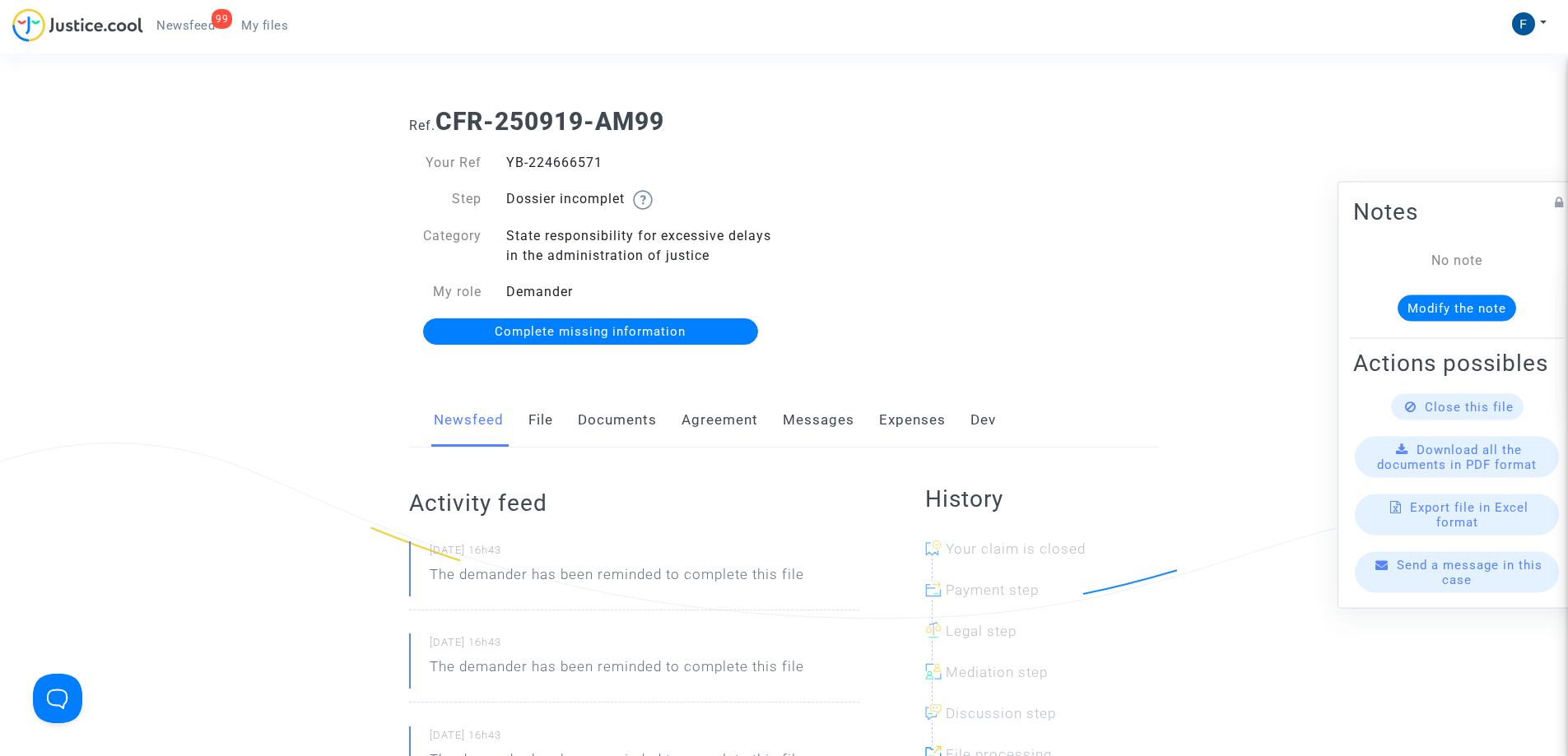
drag, startPoint x: 583, startPoint y: 155, endPoint x: 503, endPoint y: 164, distance: 80.5
click at [503, 164] on div "YB-224666571" at bounding box center [639, 163] width 290 height 20
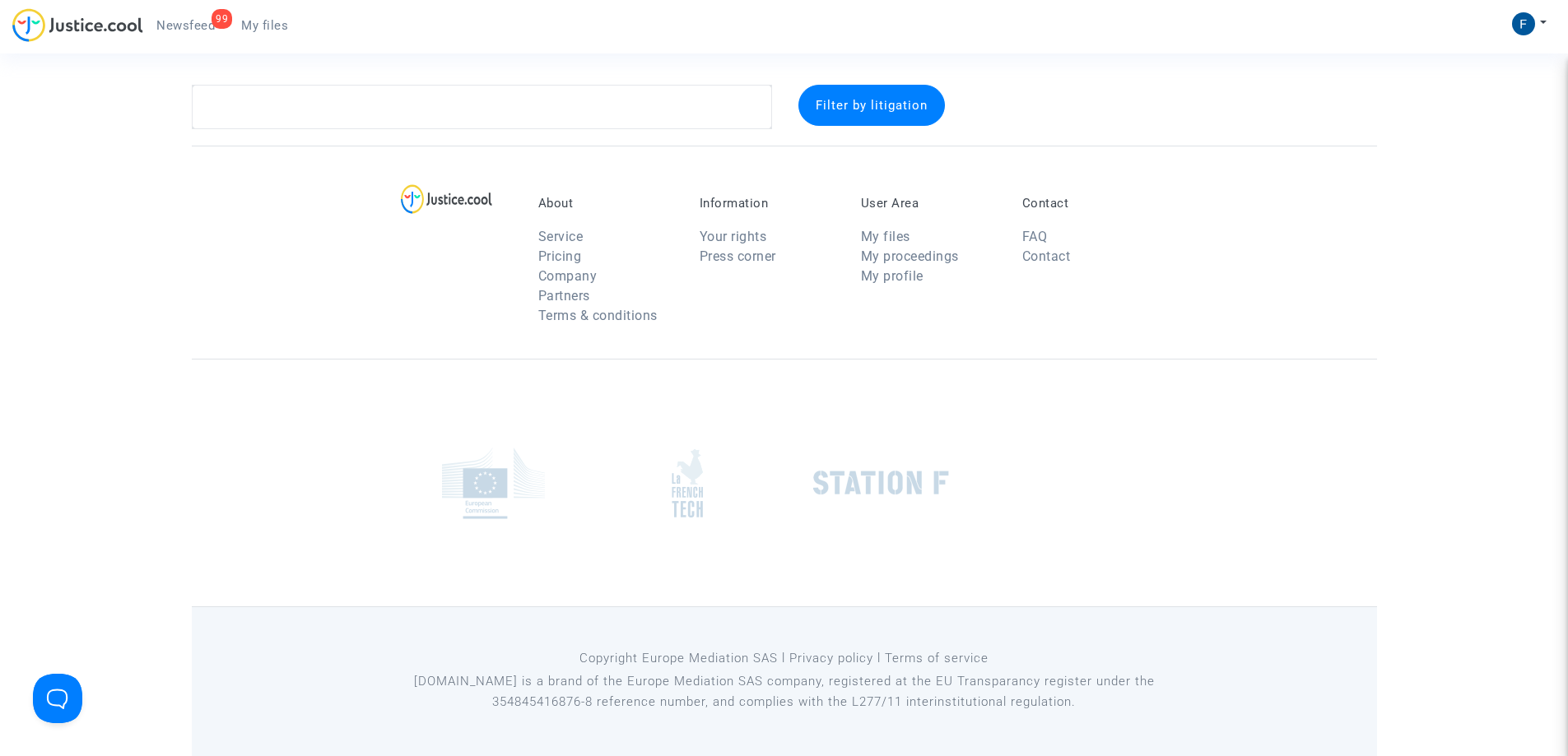
scroll to position [253, 0]
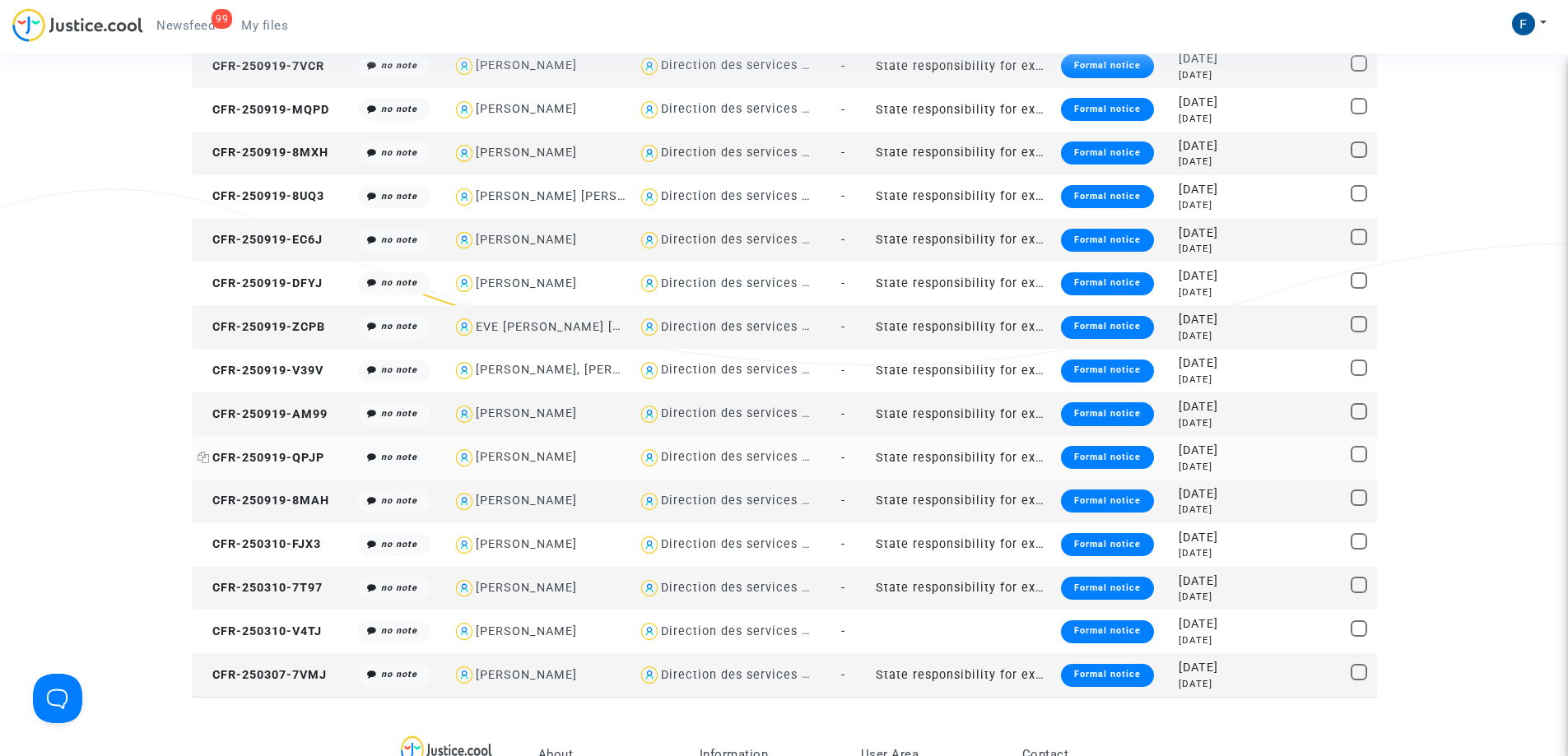
click at [274, 454] on span "CFR-250919-QPJP" at bounding box center [260, 458] width 126 height 14
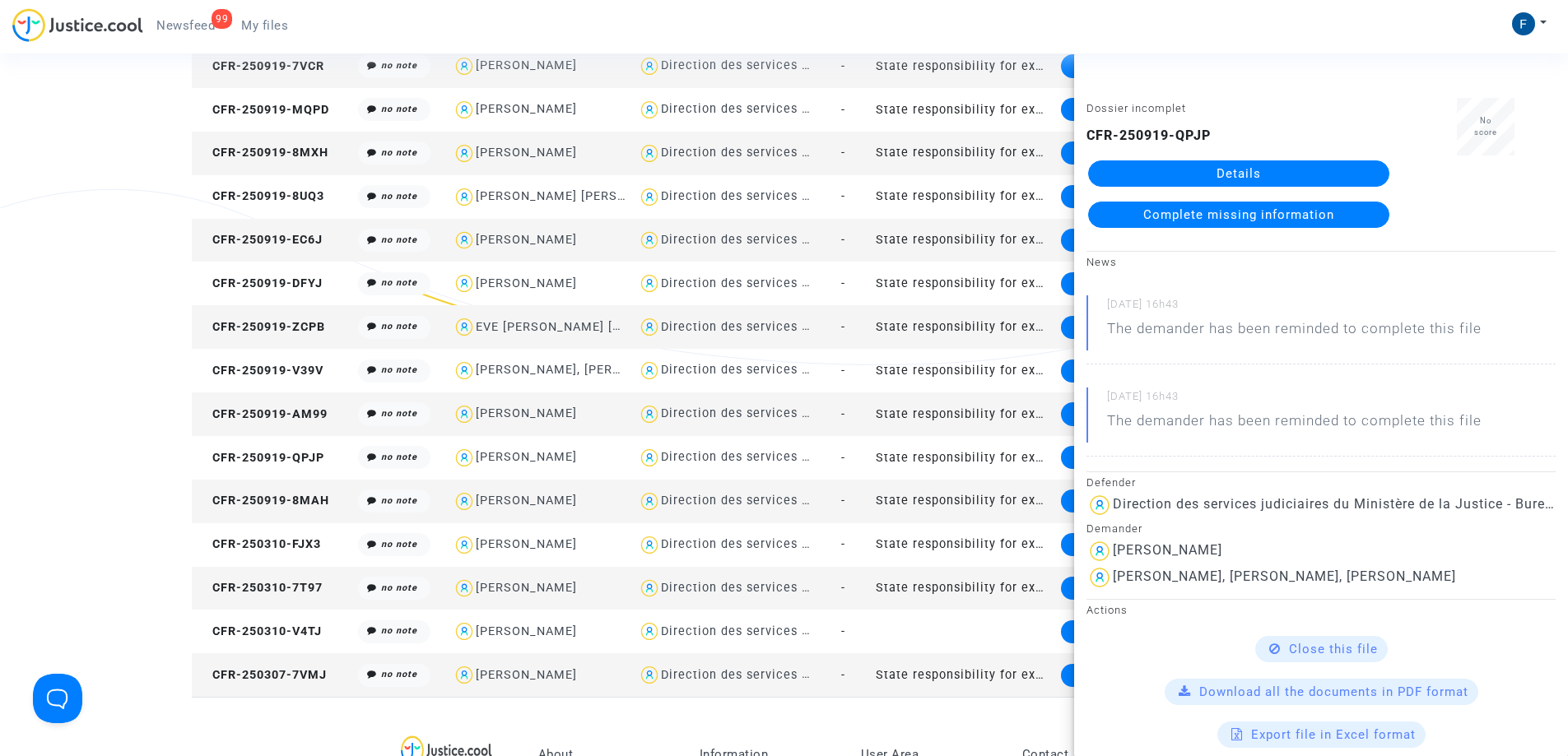
click at [1262, 174] on link "Details" at bounding box center [1238, 173] width 301 height 26
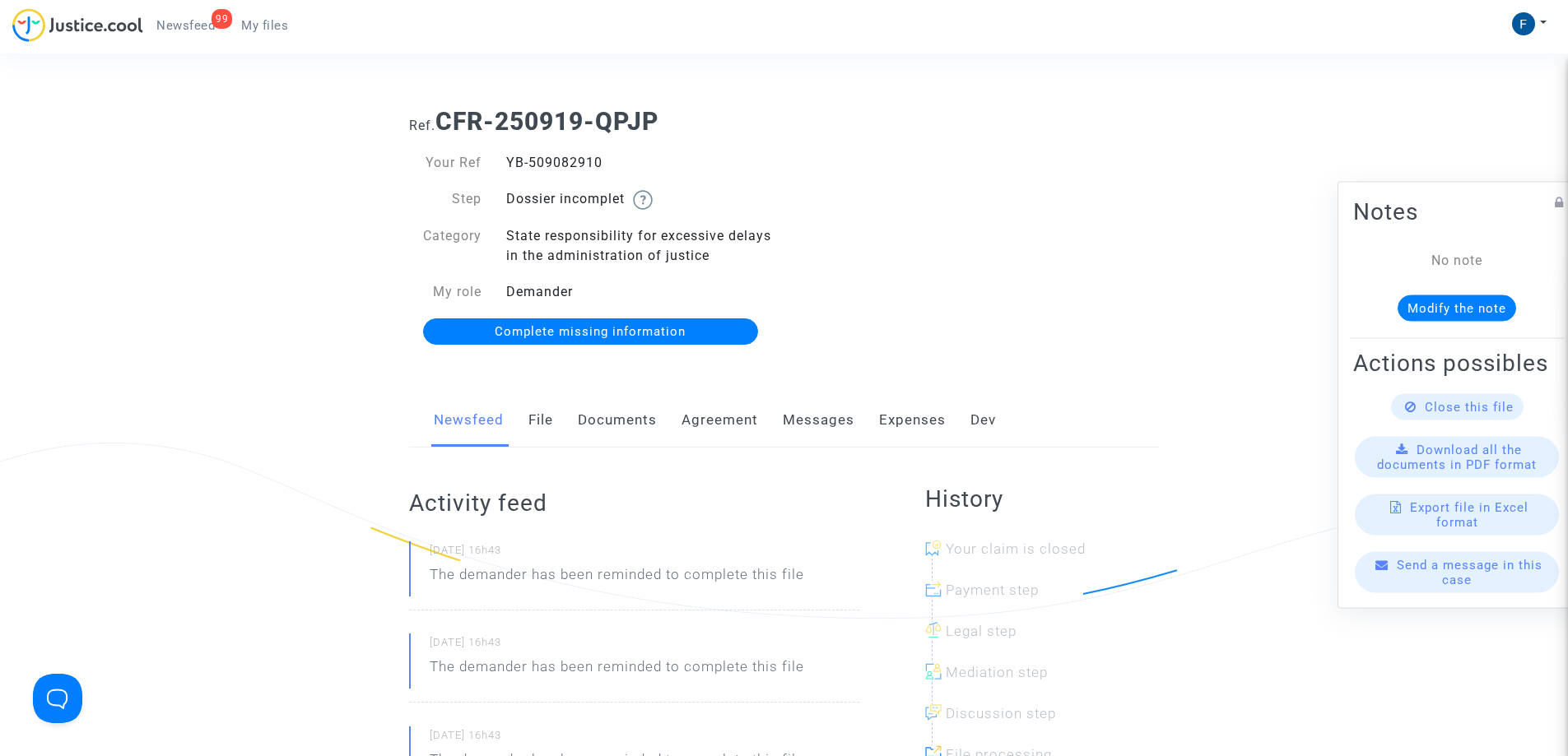
drag, startPoint x: 537, startPoint y: 165, endPoint x: 510, endPoint y: 165, distance: 27.0
click at [510, 165] on div "YB-509082910" at bounding box center [639, 163] width 290 height 20
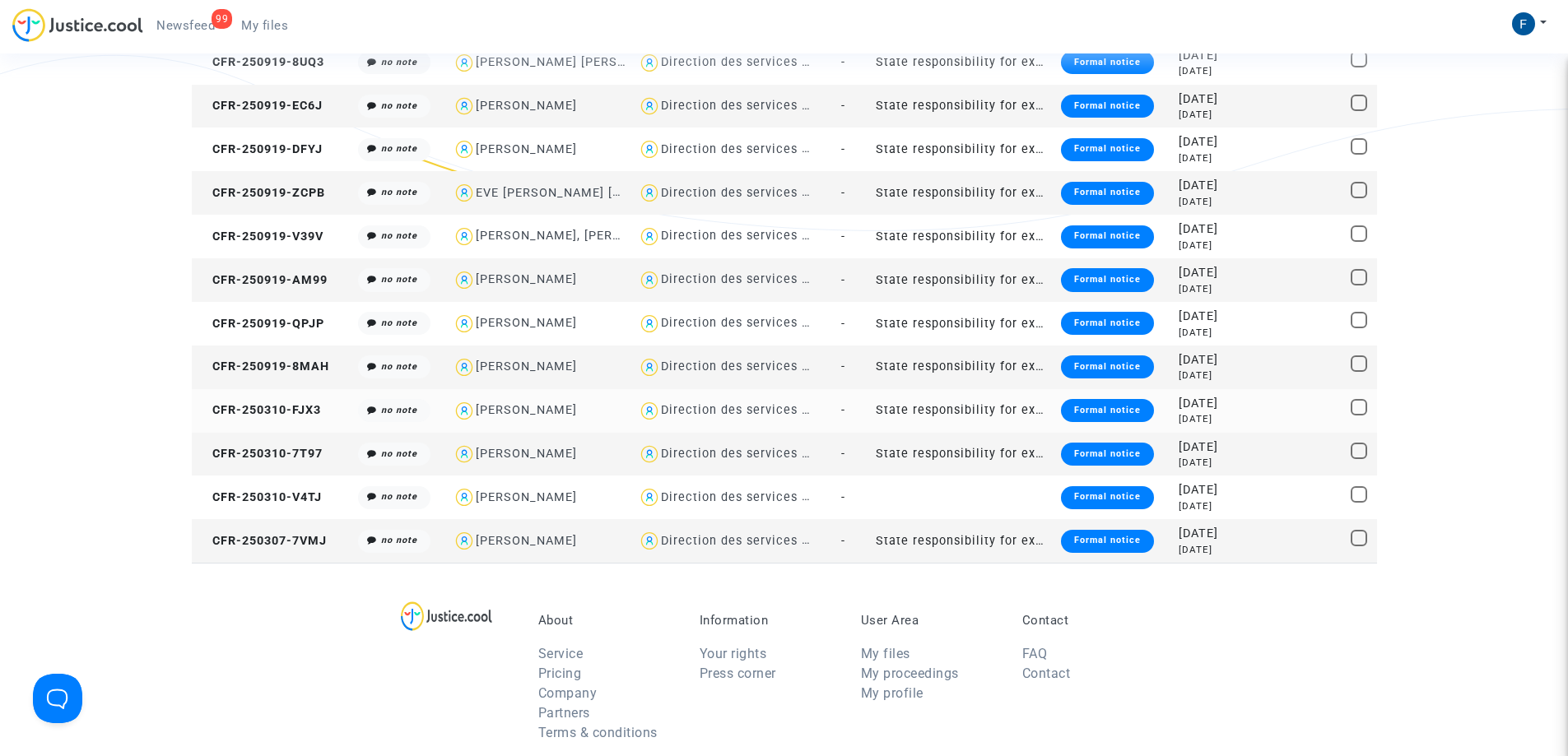
scroll to position [418, 0]
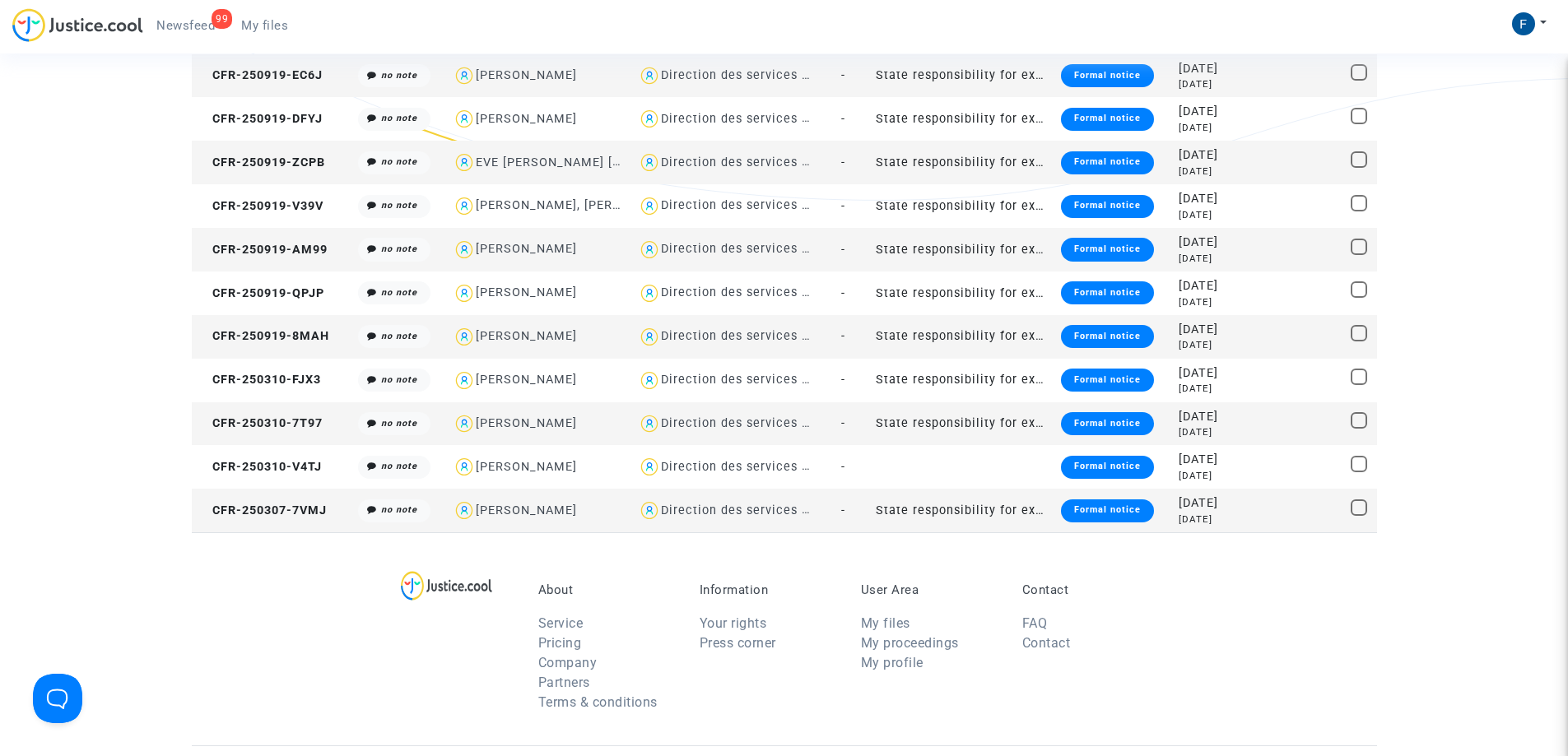
drag, startPoint x: 298, startPoint y: 334, endPoint x: 631, endPoint y: 261, distance: 340.9
click at [298, 334] on span "CFR-250919-8MAH" at bounding box center [263, 336] width 132 height 14
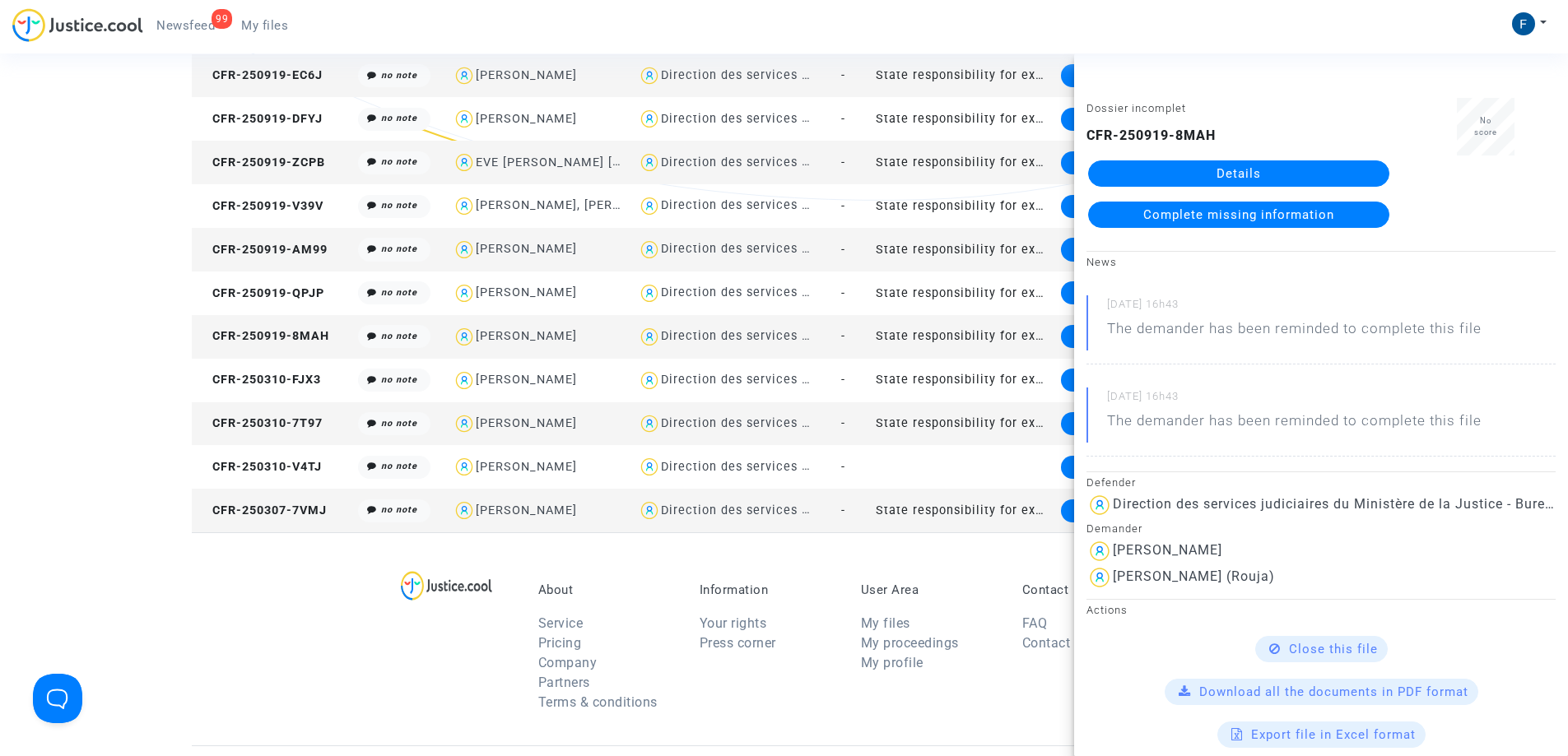
drag, startPoint x: 1247, startPoint y: 166, endPoint x: 1196, endPoint y: 164, distance: 51.0
click at [1246, 166] on link "Details" at bounding box center [1238, 173] width 301 height 26
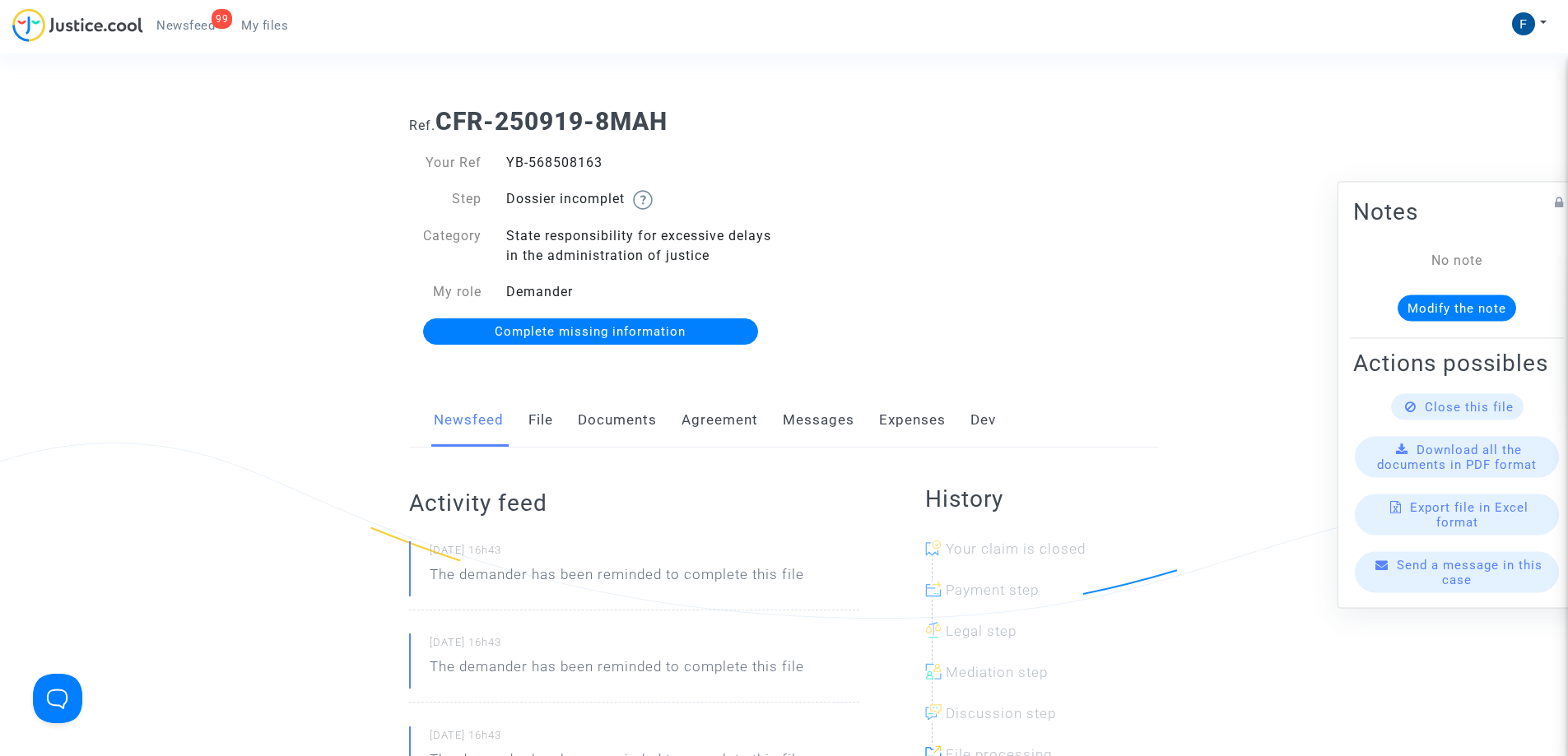
drag, startPoint x: 638, startPoint y: 159, endPoint x: 503, endPoint y: 168, distance: 135.3
click at [503, 168] on div "YB-568508163" at bounding box center [639, 163] width 290 height 20
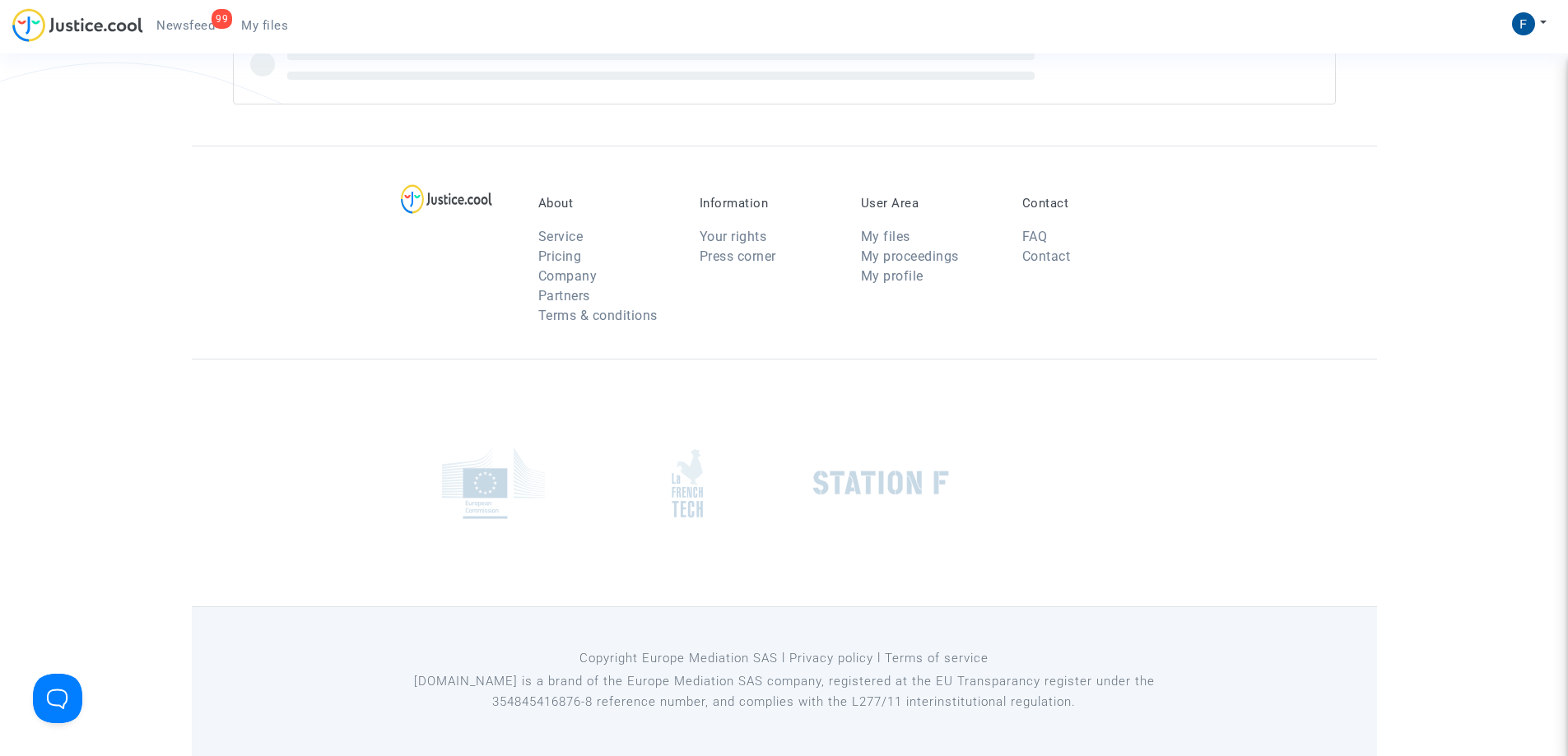
scroll to position [418, 0]
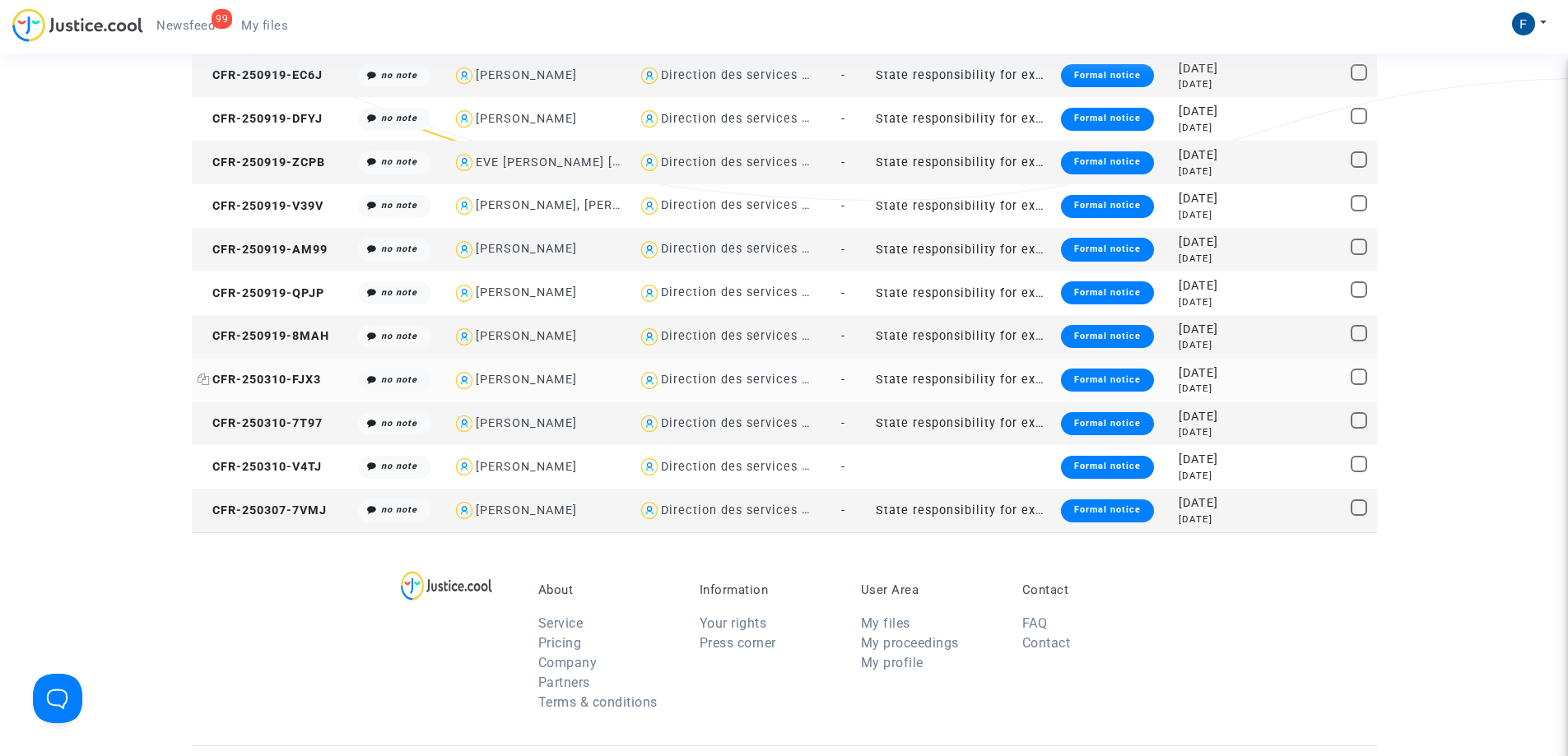
click at [273, 374] on span "CFR-250310-FJX3" at bounding box center [259, 380] width 124 height 14
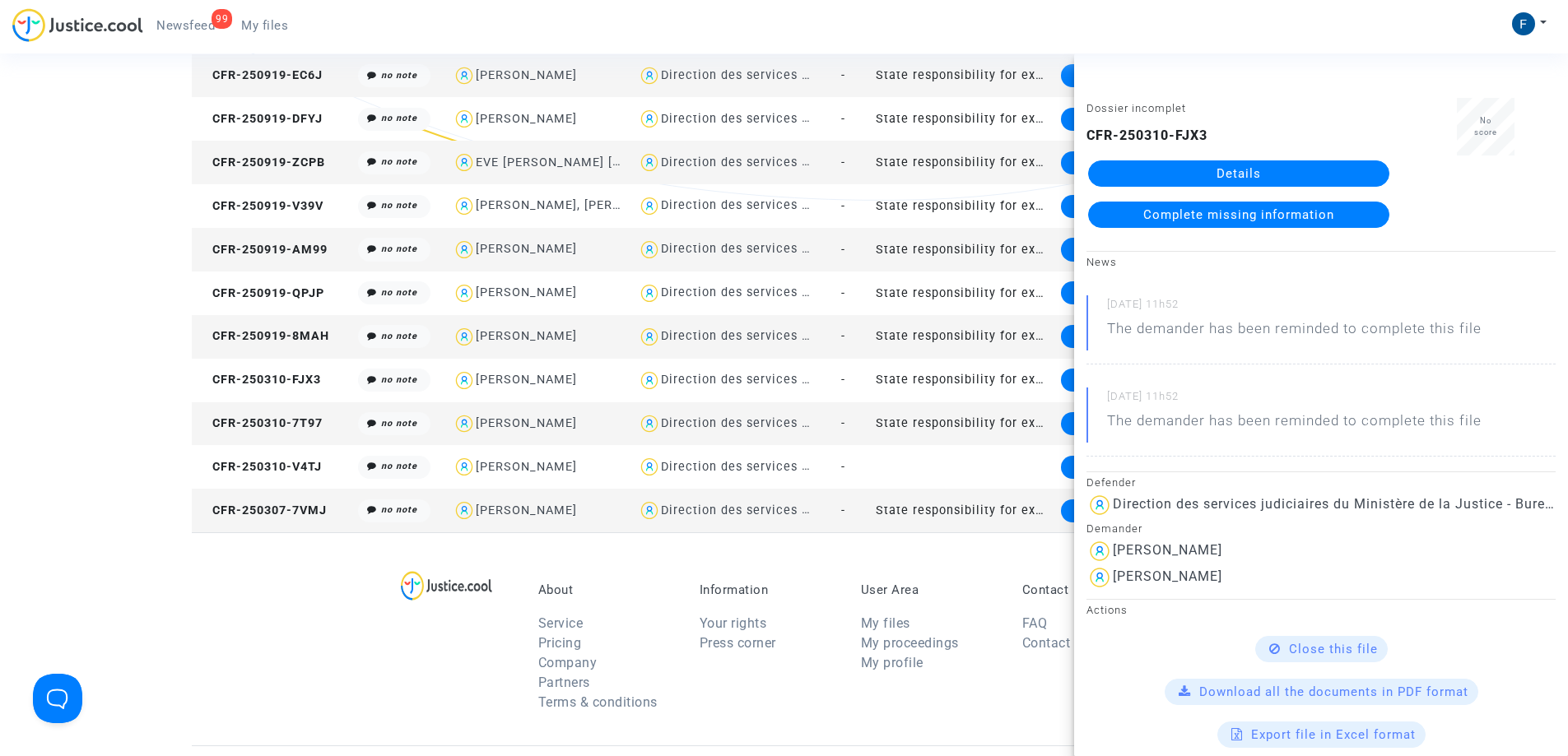
click at [1200, 168] on link "Details" at bounding box center [1238, 173] width 301 height 26
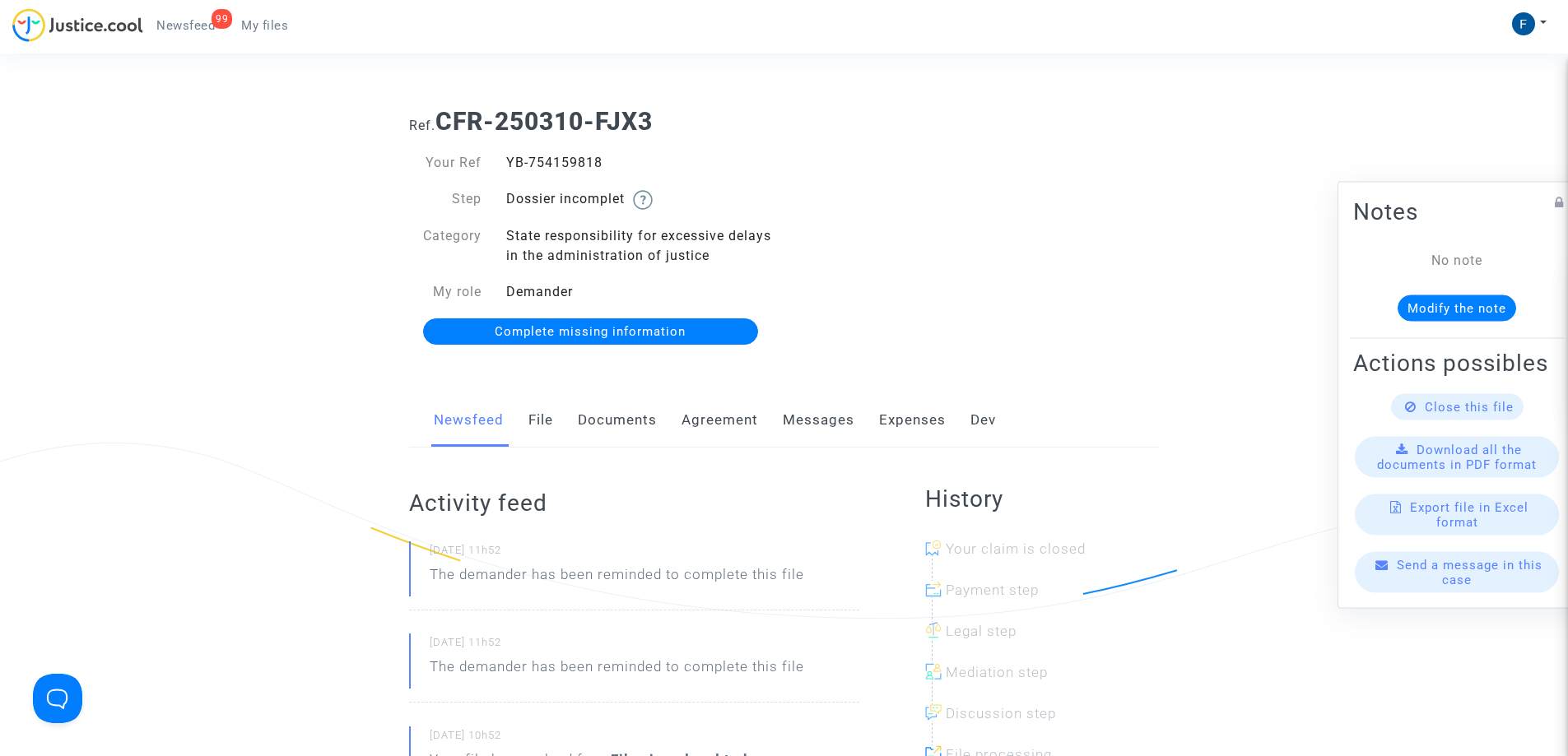
drag, startPoint x: 557, startPoint y: 157, endPoint x: 506, endPoint y: 159, distance: 51.0
click at [506, 159] on div "YB-754159818" at bounding box center [639, 163] width 290 height 20
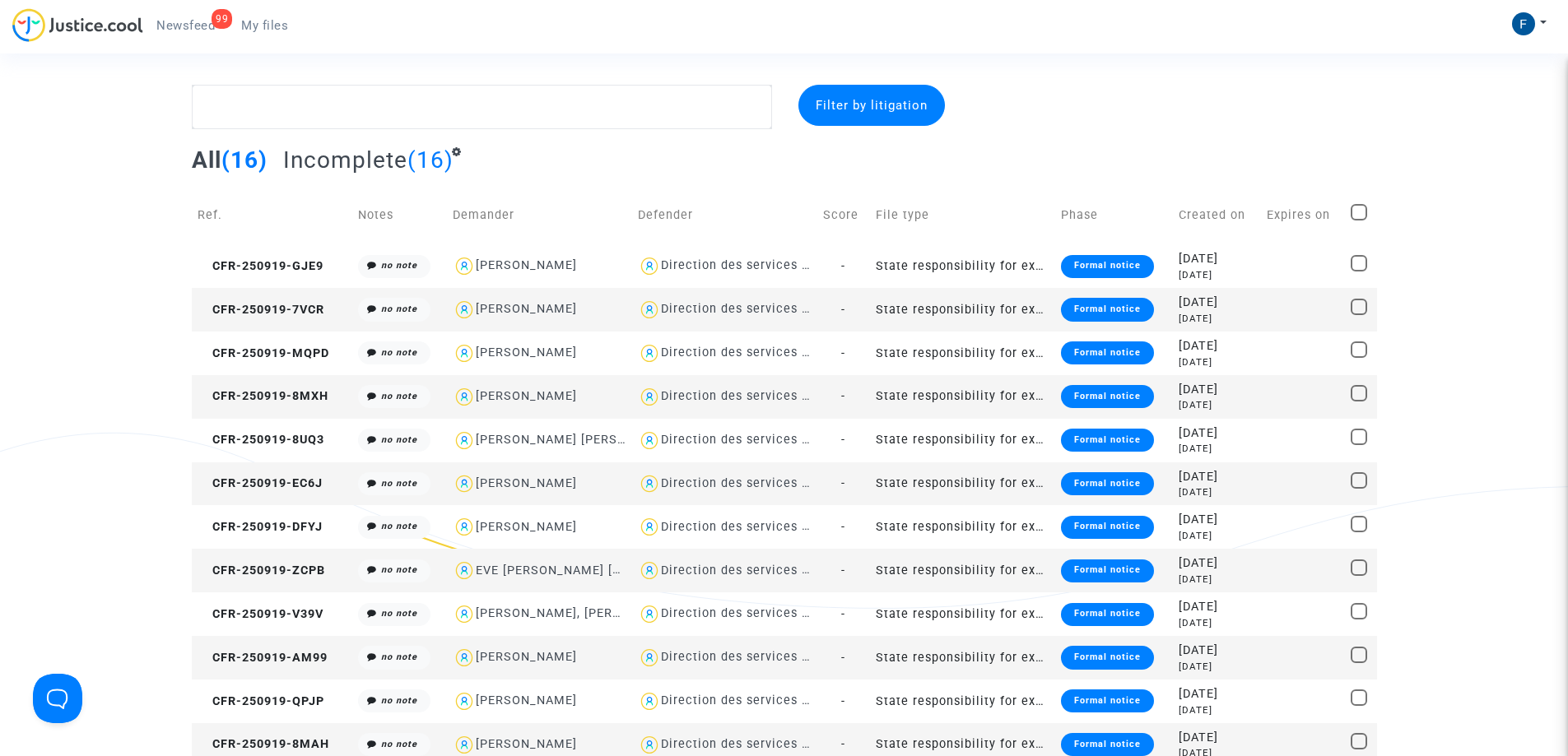
scroll to position [418, 0]
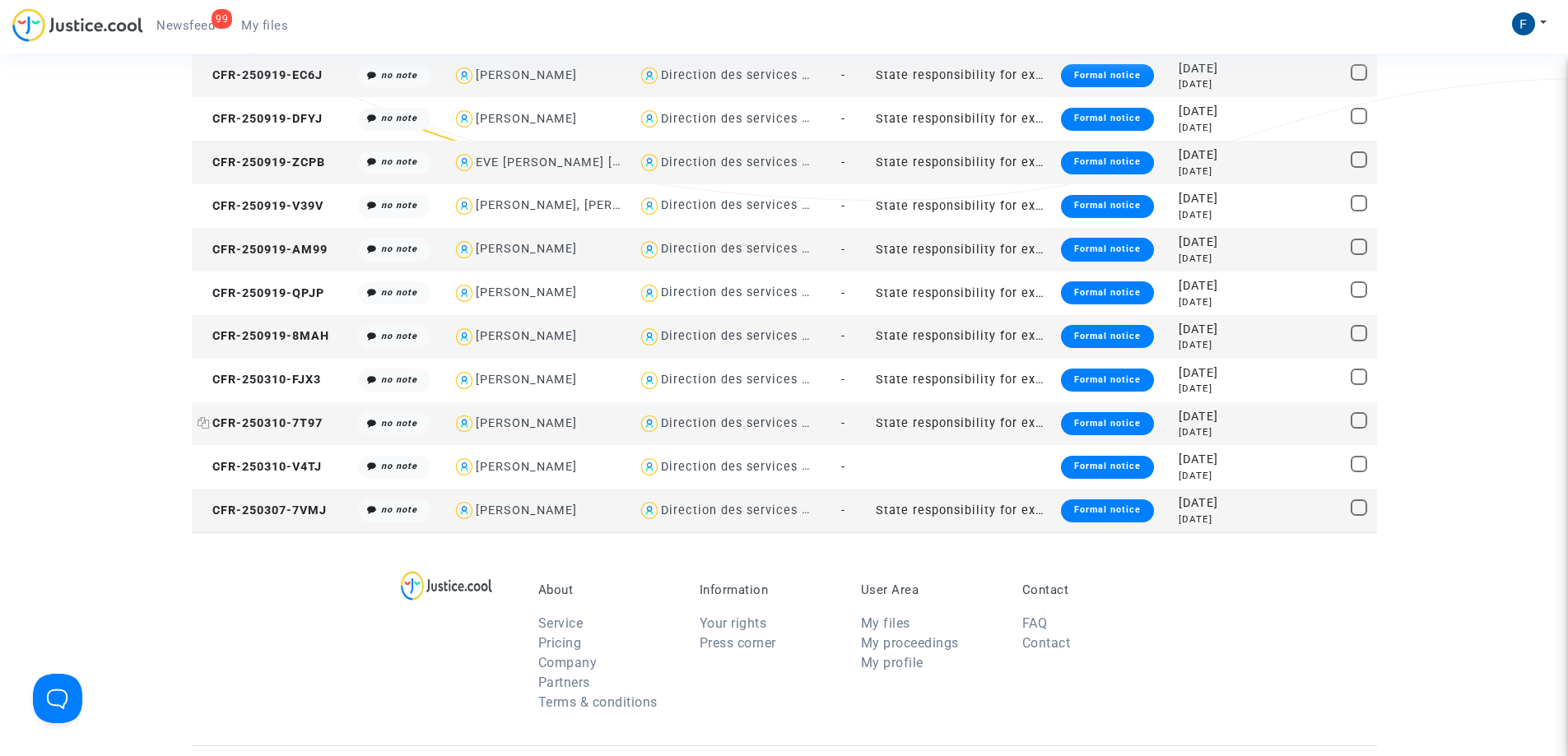
click at [295, 425] on span "CFR-250310-7T97" at bounding box center [260, 424] width 125 height 14
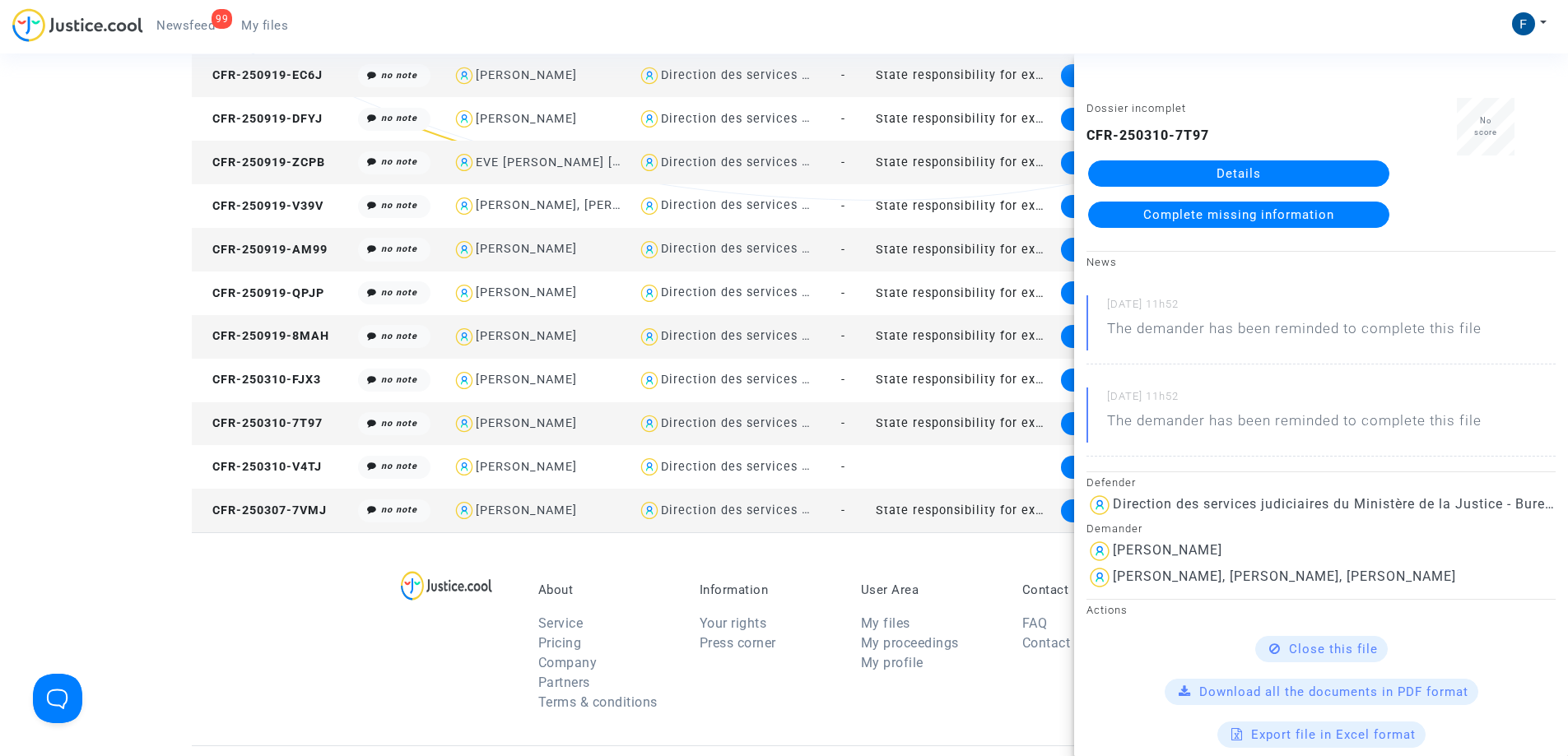
drag, startPoint x: 1224, startPoint y: 169, endPoint x: 1157, endPoint y: 196, distance: 72.2
click at [1223, 169] on link "Details" at bounding box center [1238, 173] width 301 height 26
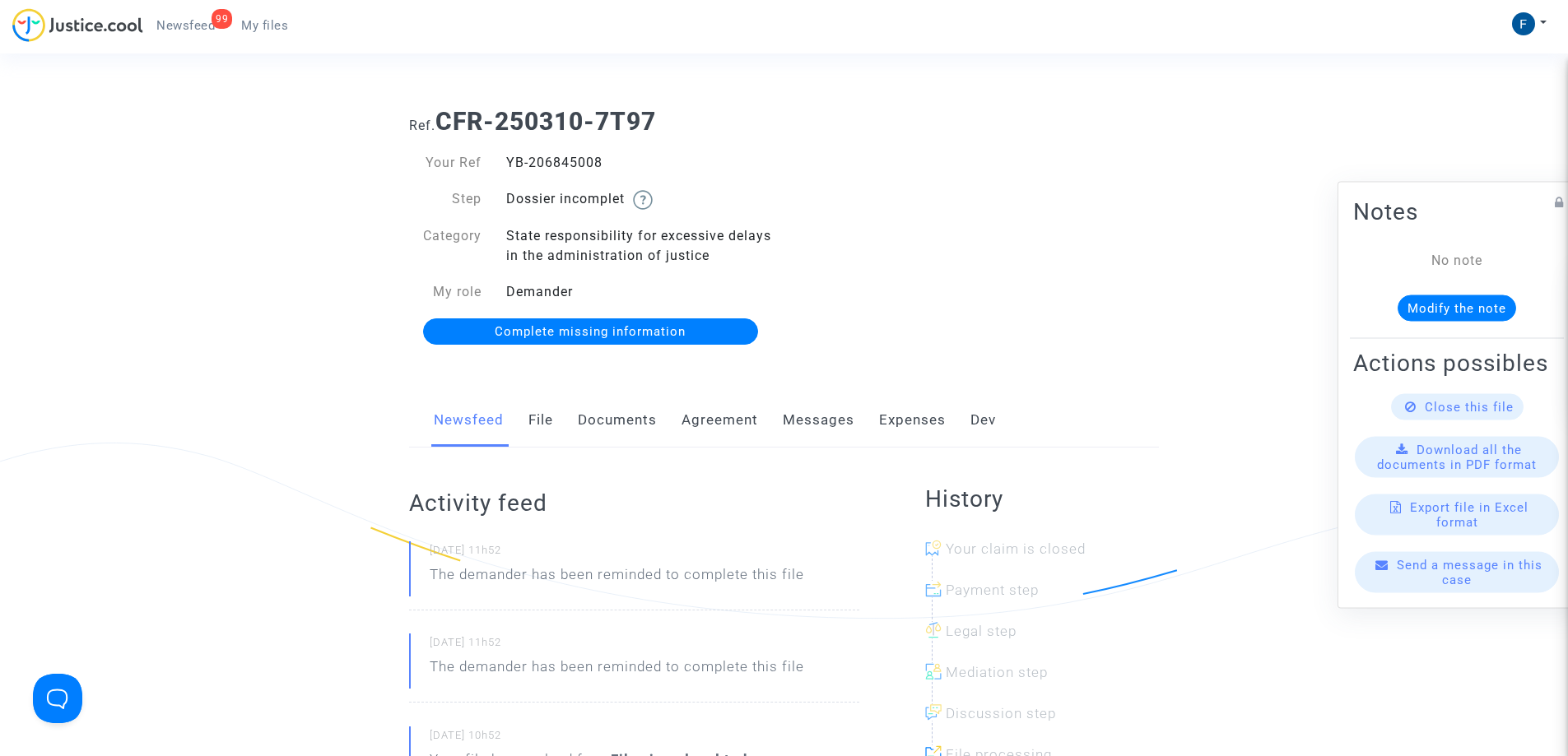
drag, startPoint x: 641, startPoint y: 169, endPoint x: 503, endPoint y: 172, distance: 138.0
click at [503, 172] on div "YB-206845008" at bounding box center [639, 163] width 290 height 20
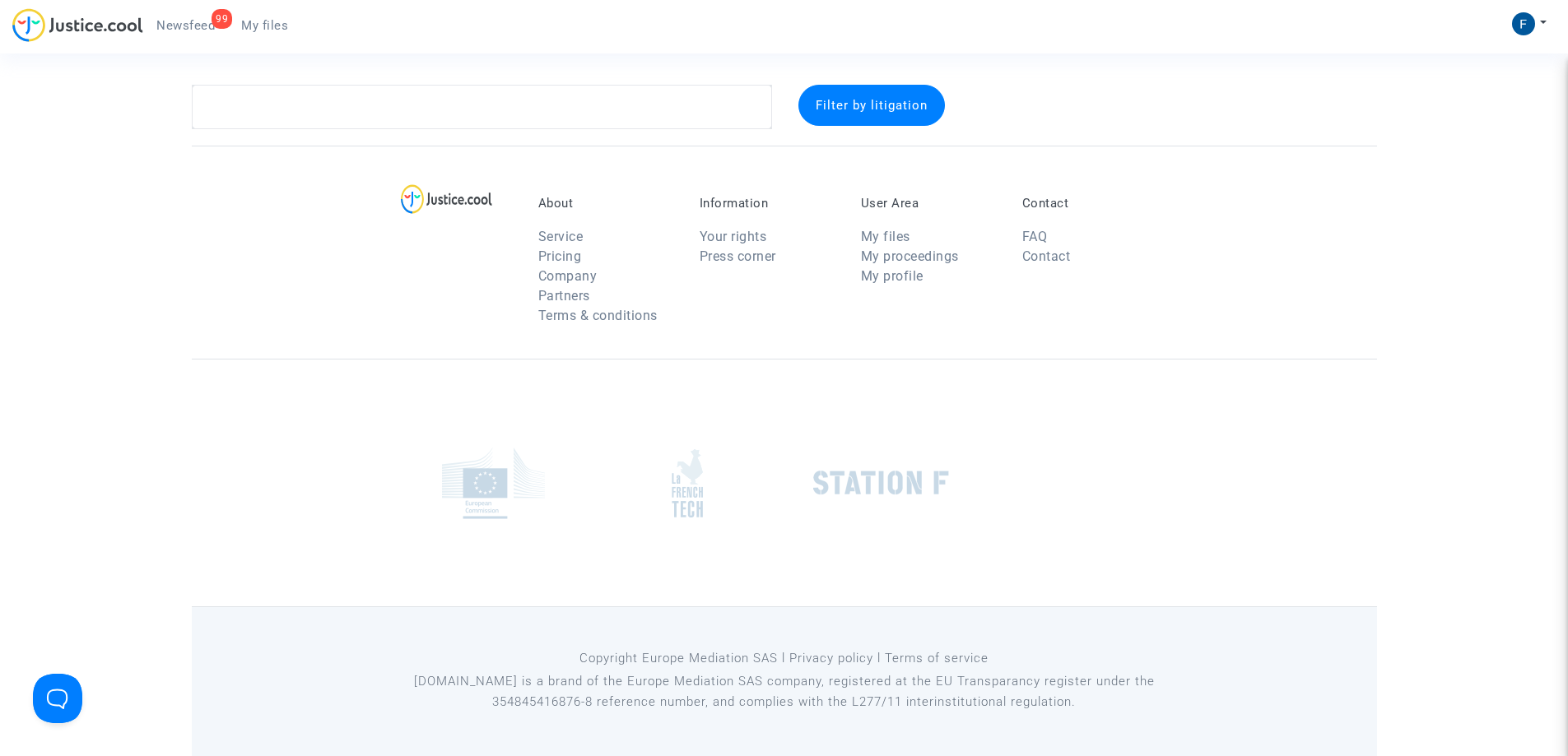
scroll to position [418, 0]
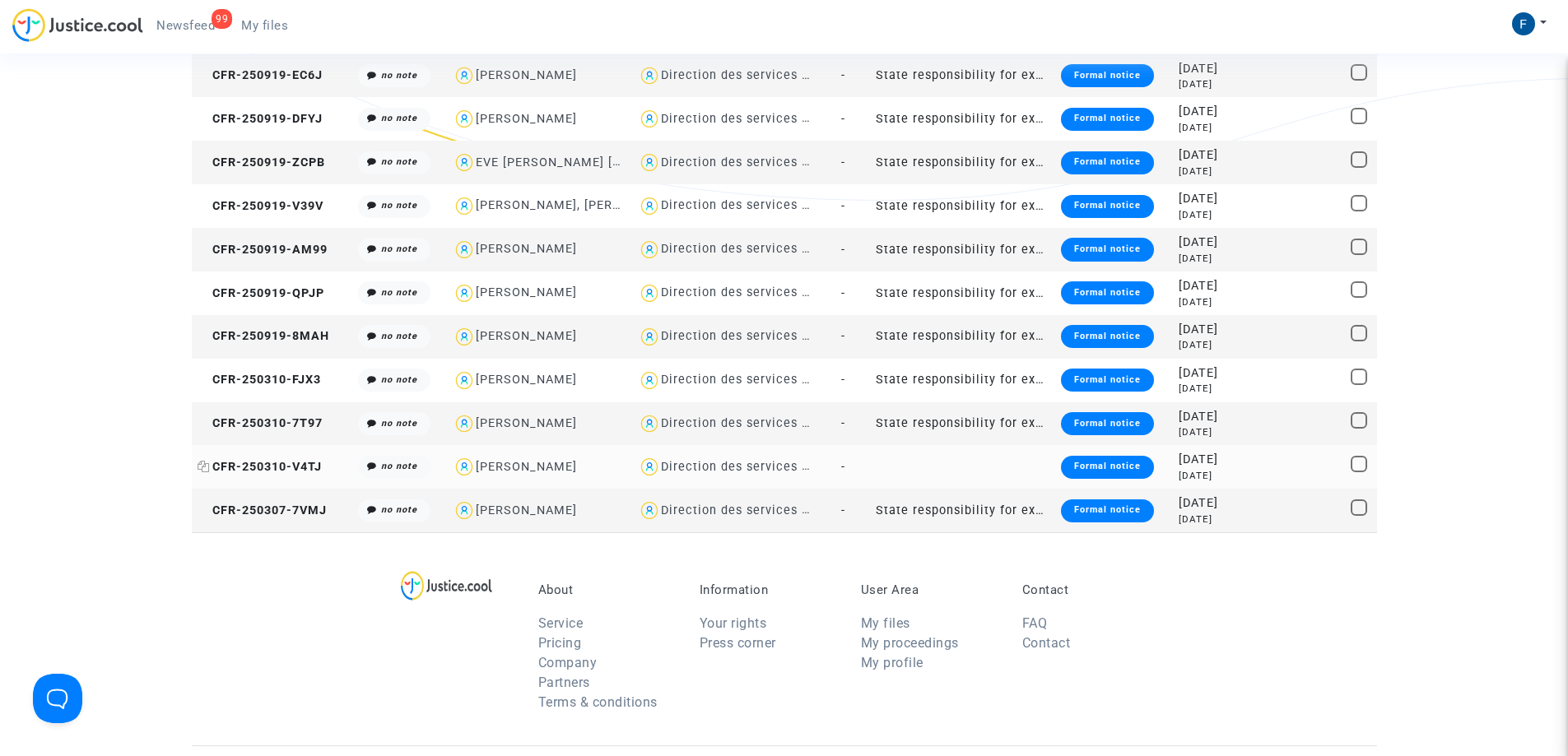
click at [306, 468] on span "CFR-250310-V4TJ" at bounding box center [259, 467] width 125 height 14
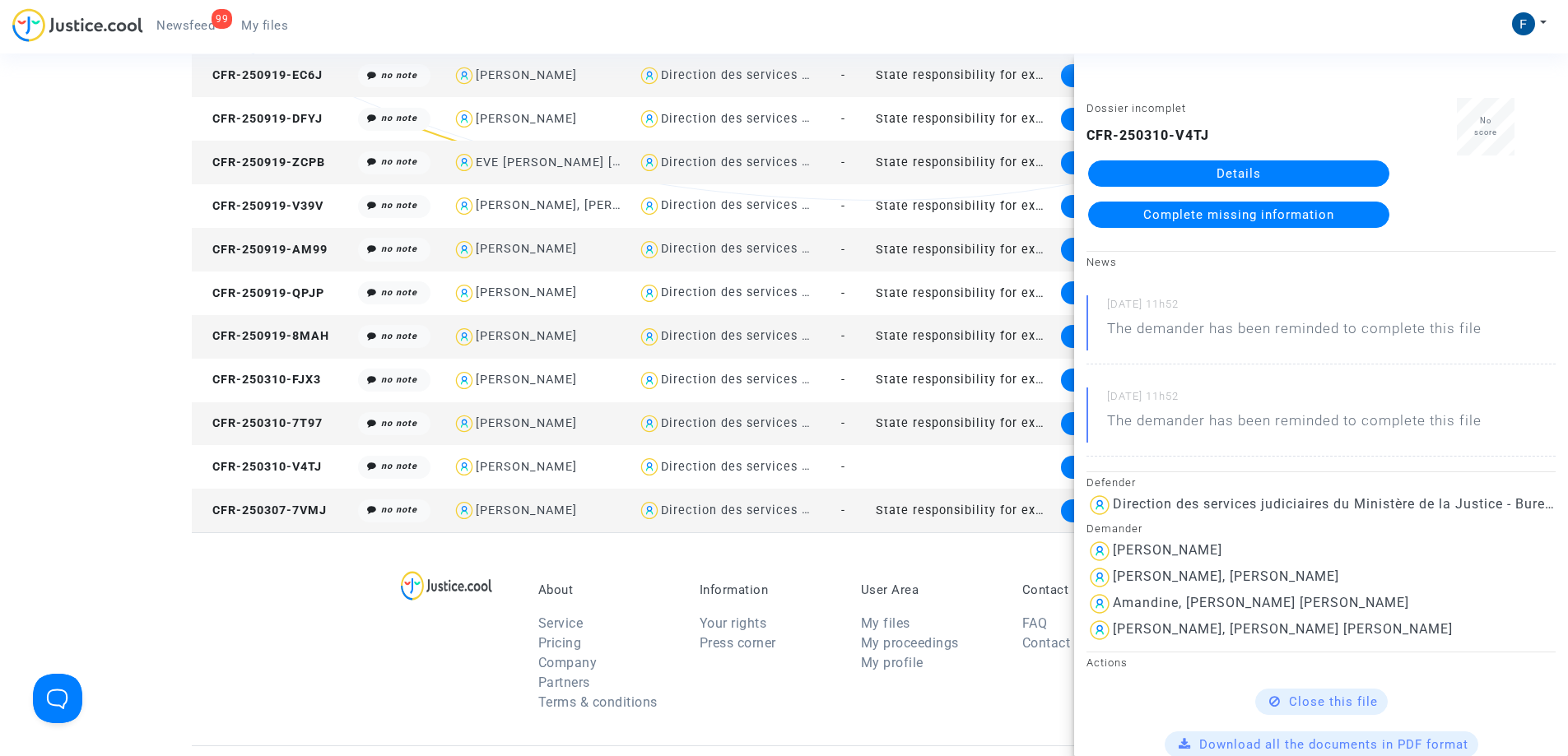
click at [1340, 170] on link "Details" at bounding box center [1238, 173] width 301 height 26
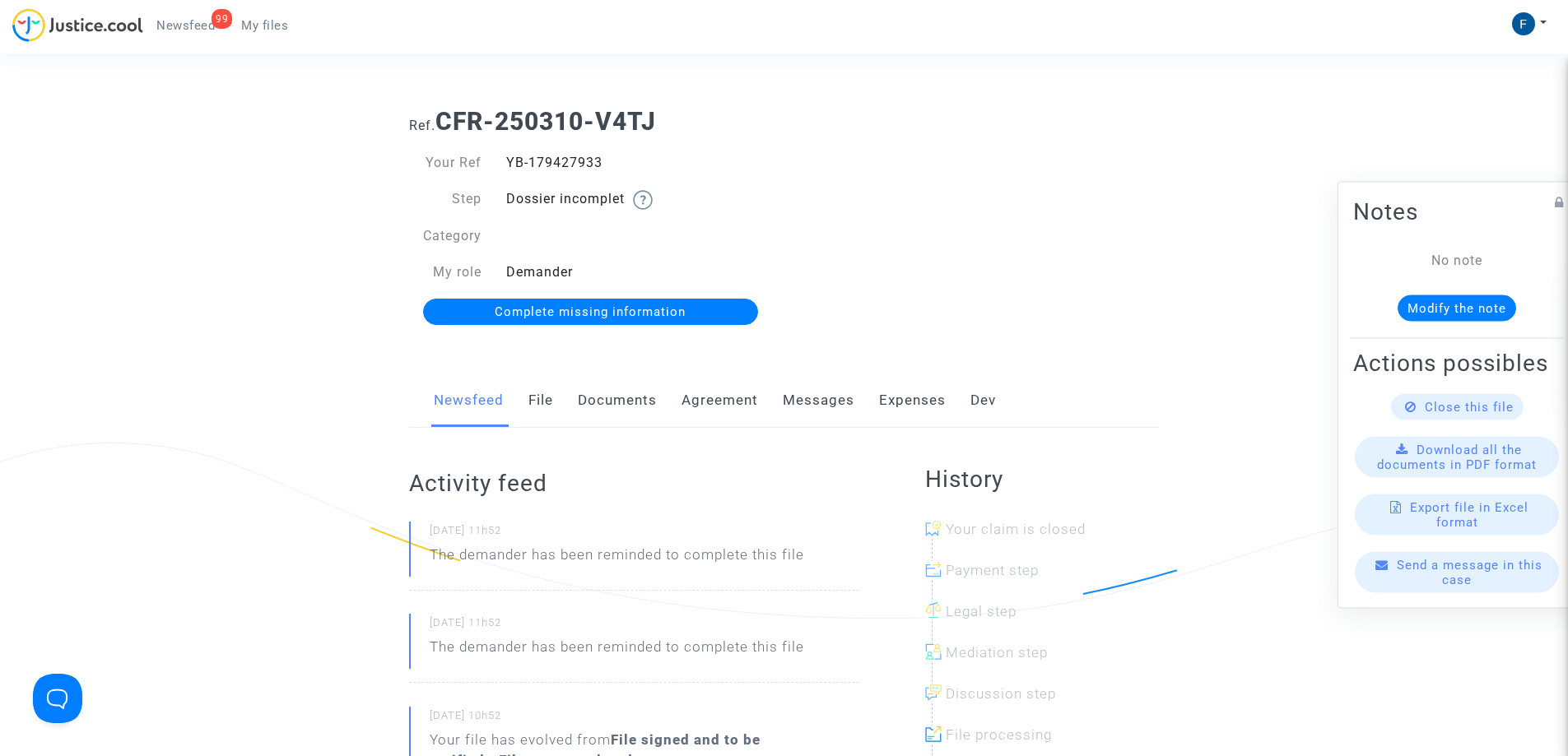
drag, startPoint x: 623, startPoint y: 160, endPoint x: 504, endPoint y: 156, distance: 119.1
click at [504, 156] on div "YB-179427933" at bounding box center [639, 163] width 290 height 20
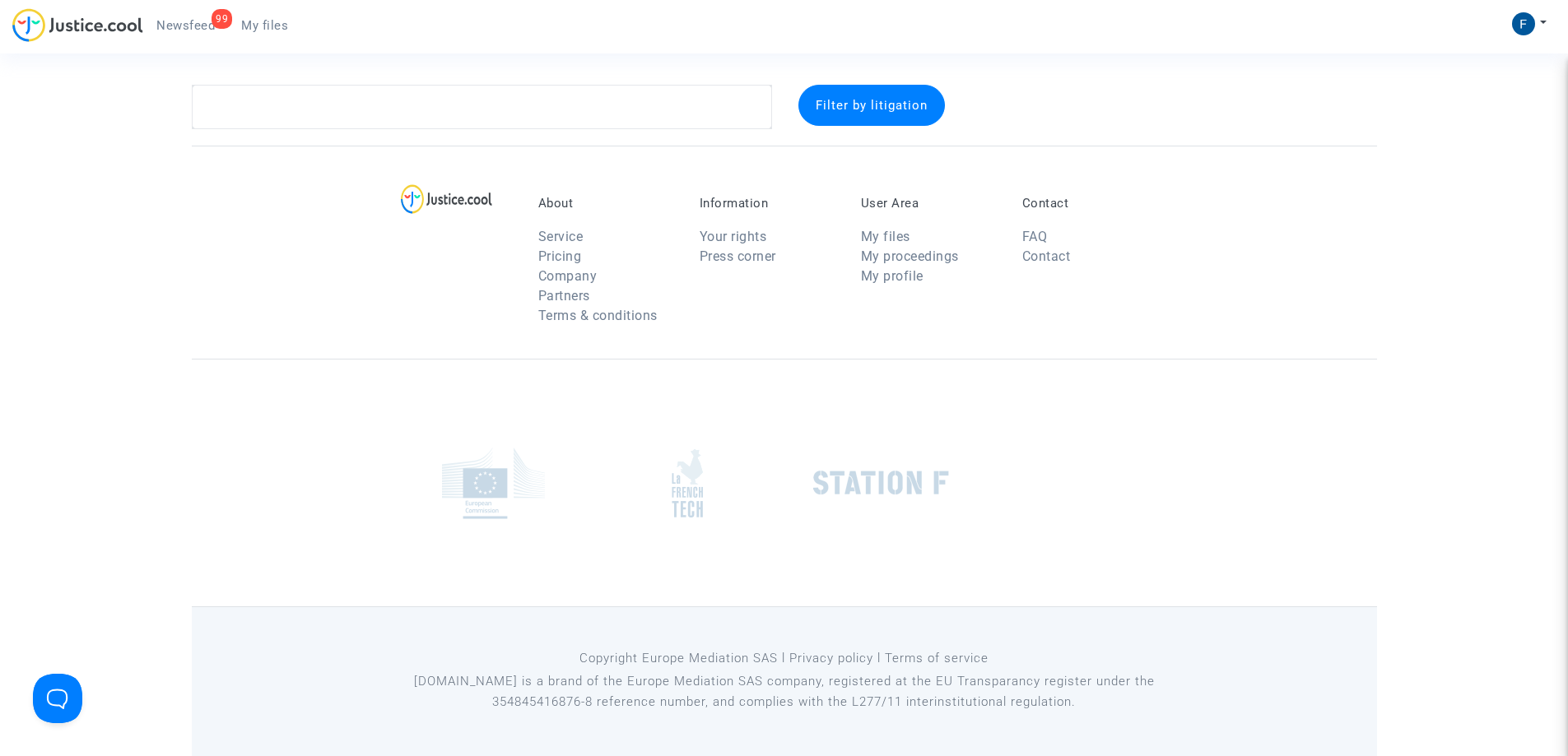
scroll to position [418, 0]
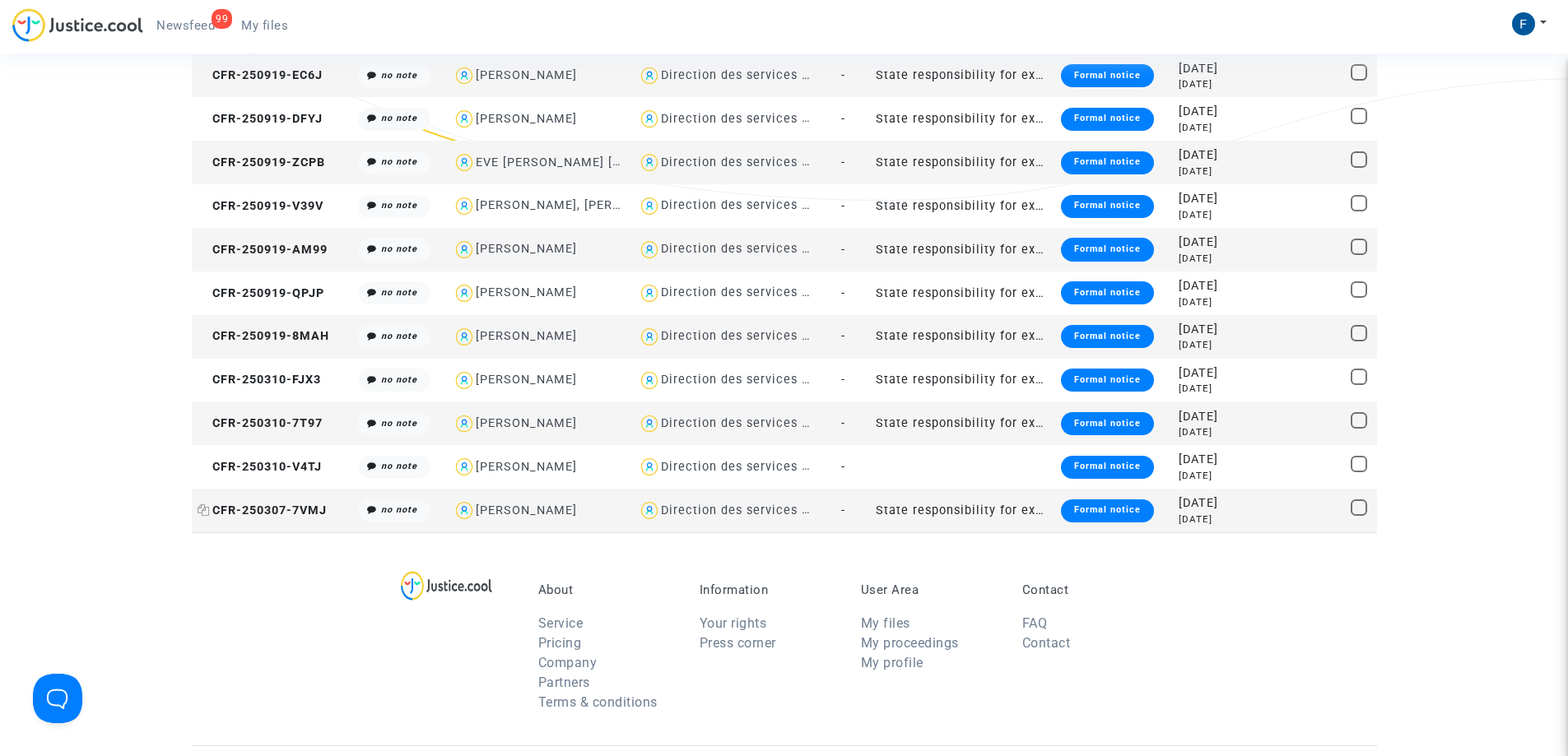
click at [291, 513] on span "CFR-250307-7VMJ" at bounding box center [262, 511] width 129 height 14
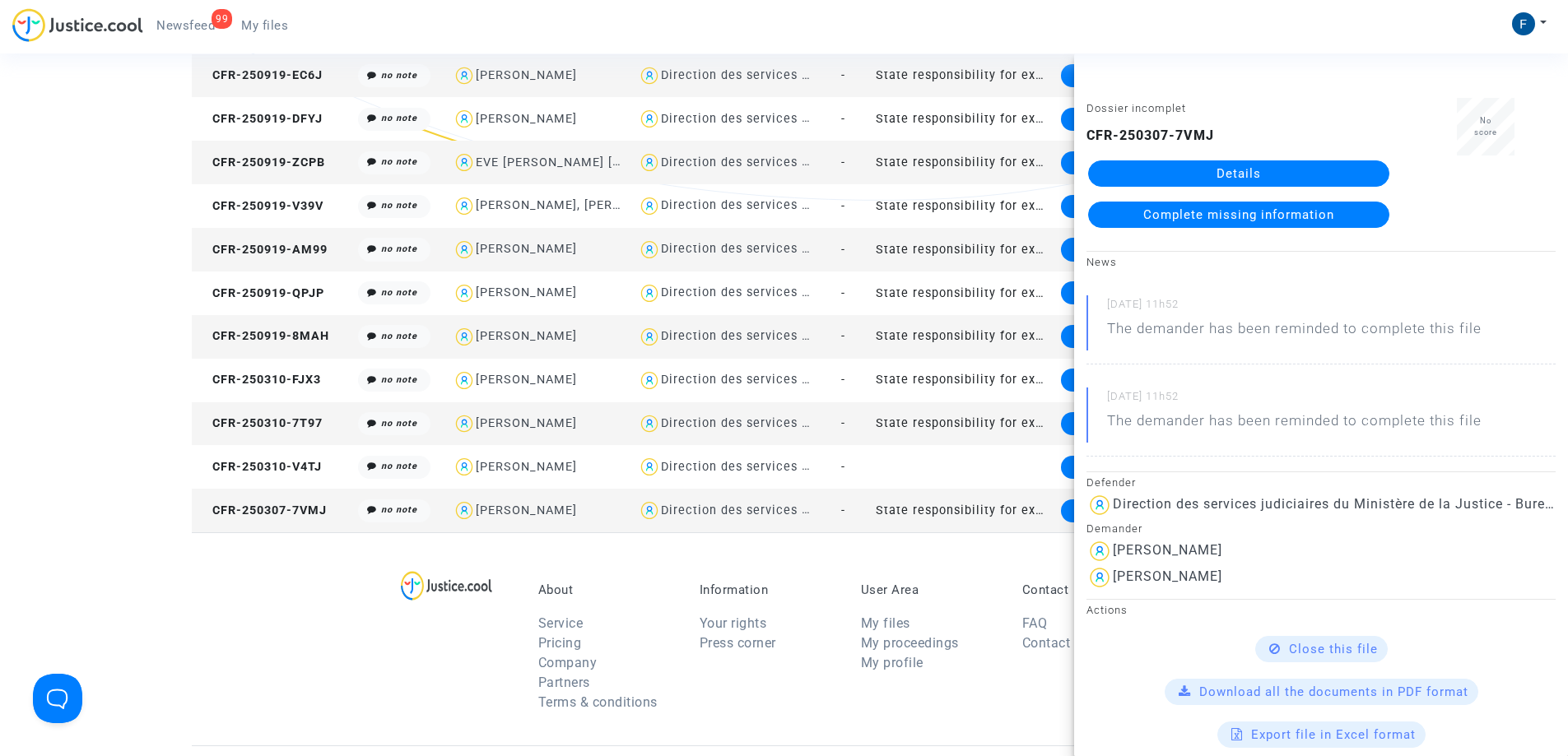
drag, startPoint x: 1262, startPoint y: 172, endPoint x: 1185, endPoint y: 169, distance: 77.1
click at [1262, 174] on link "Details" at bounding box center [1238, 173] width 301 height 26
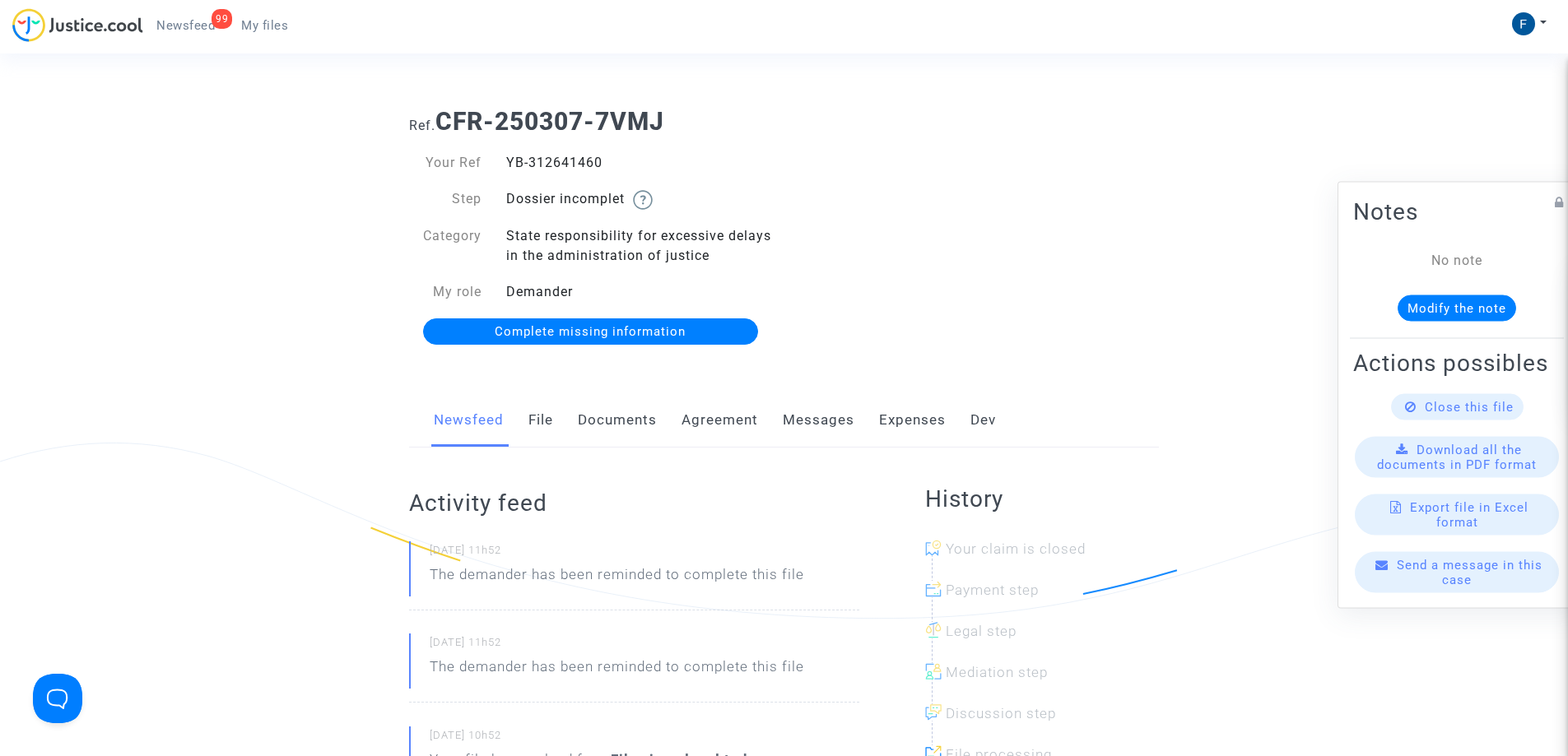
drag, startPoint x: 625, startPoint y: 158, endPoint x: 504, endPoint y: 165, distance: 121.2
click at [504, 165] on div "YB-312641460" at bounding box center [639, 163] width 290 height 20
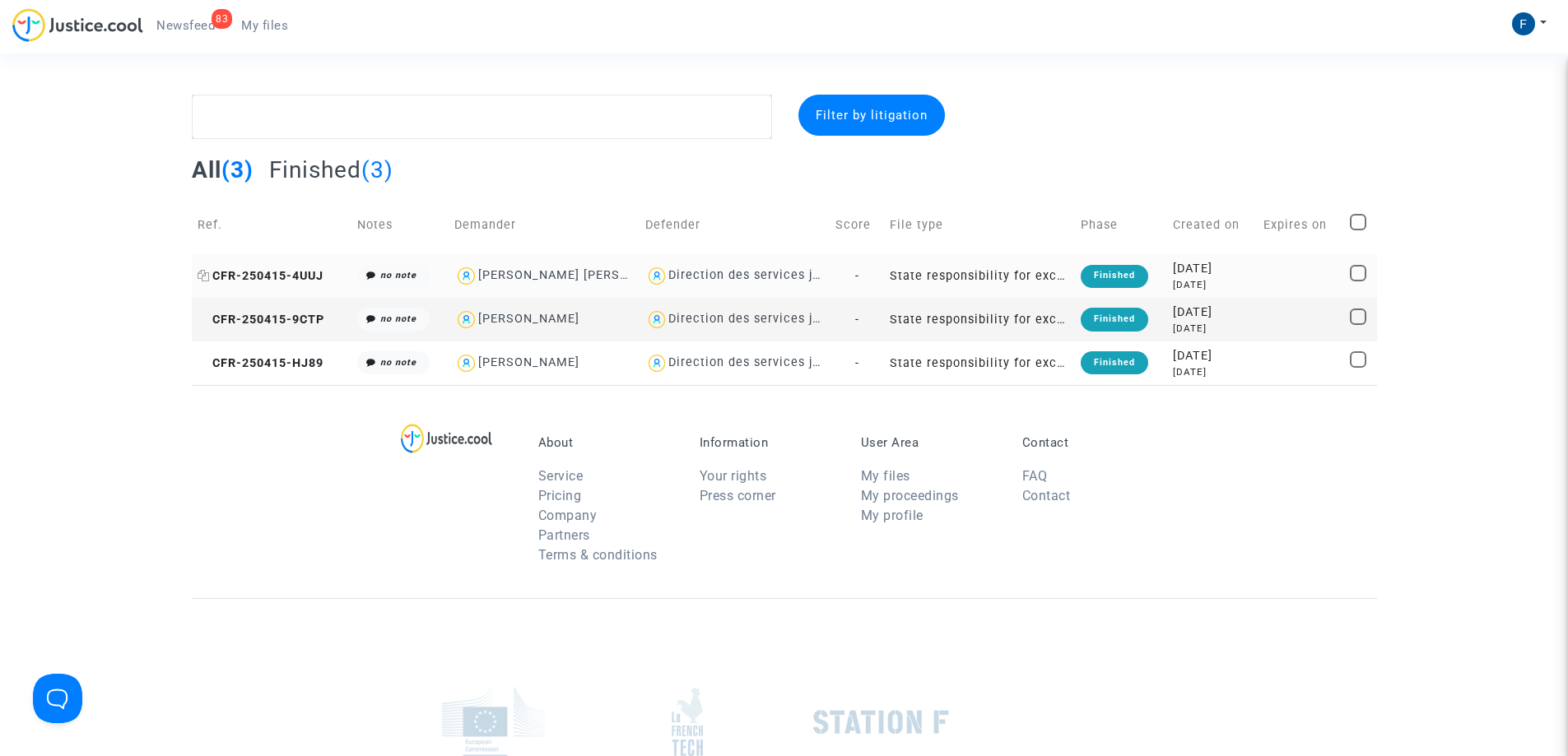
click at [274, 274] on span "CFR-250415-4UUJ" at bounding box center [260, 276] width 126 height 14
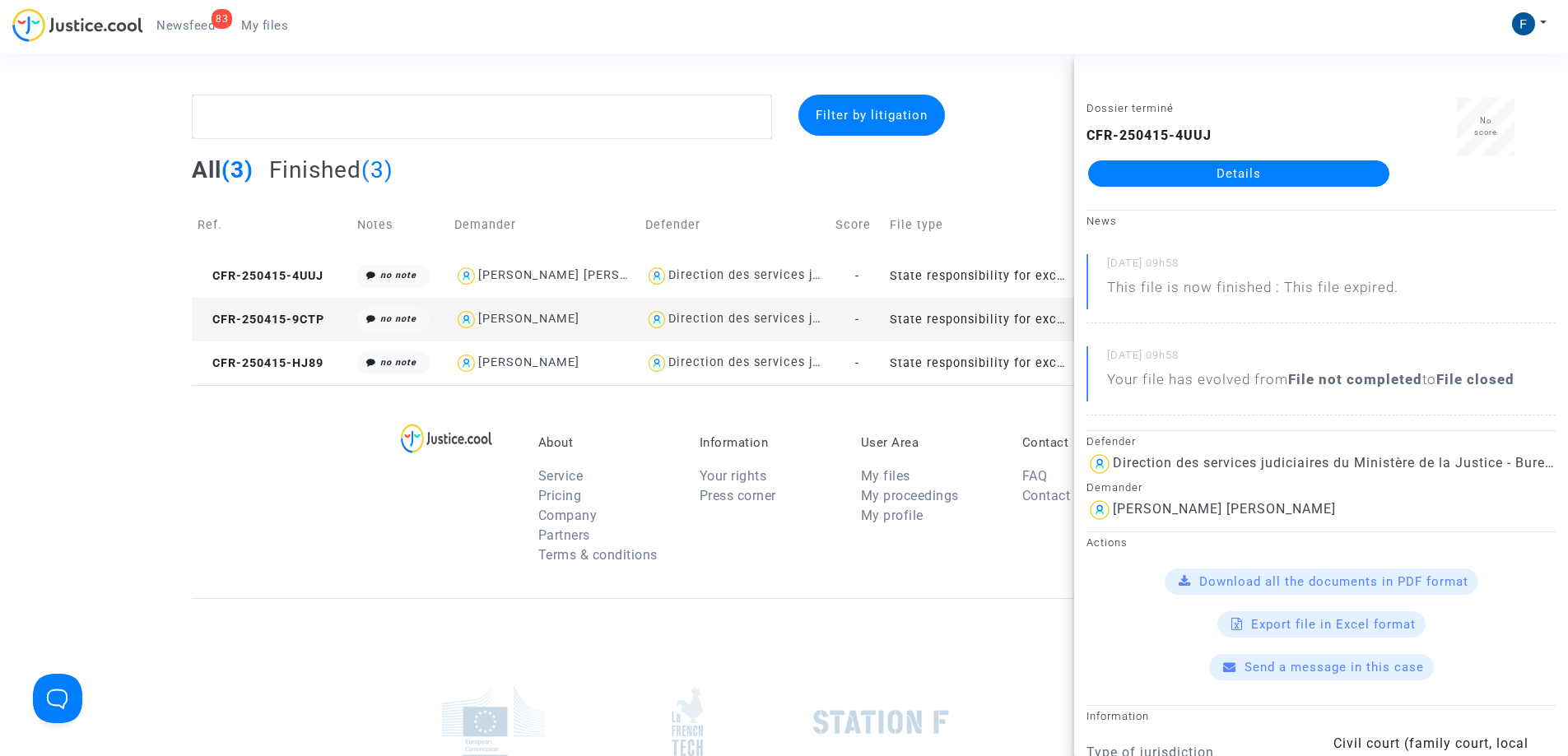
click at [1220, 170] on link "Details" at bounding box center [1238, 173] width 301 height 26
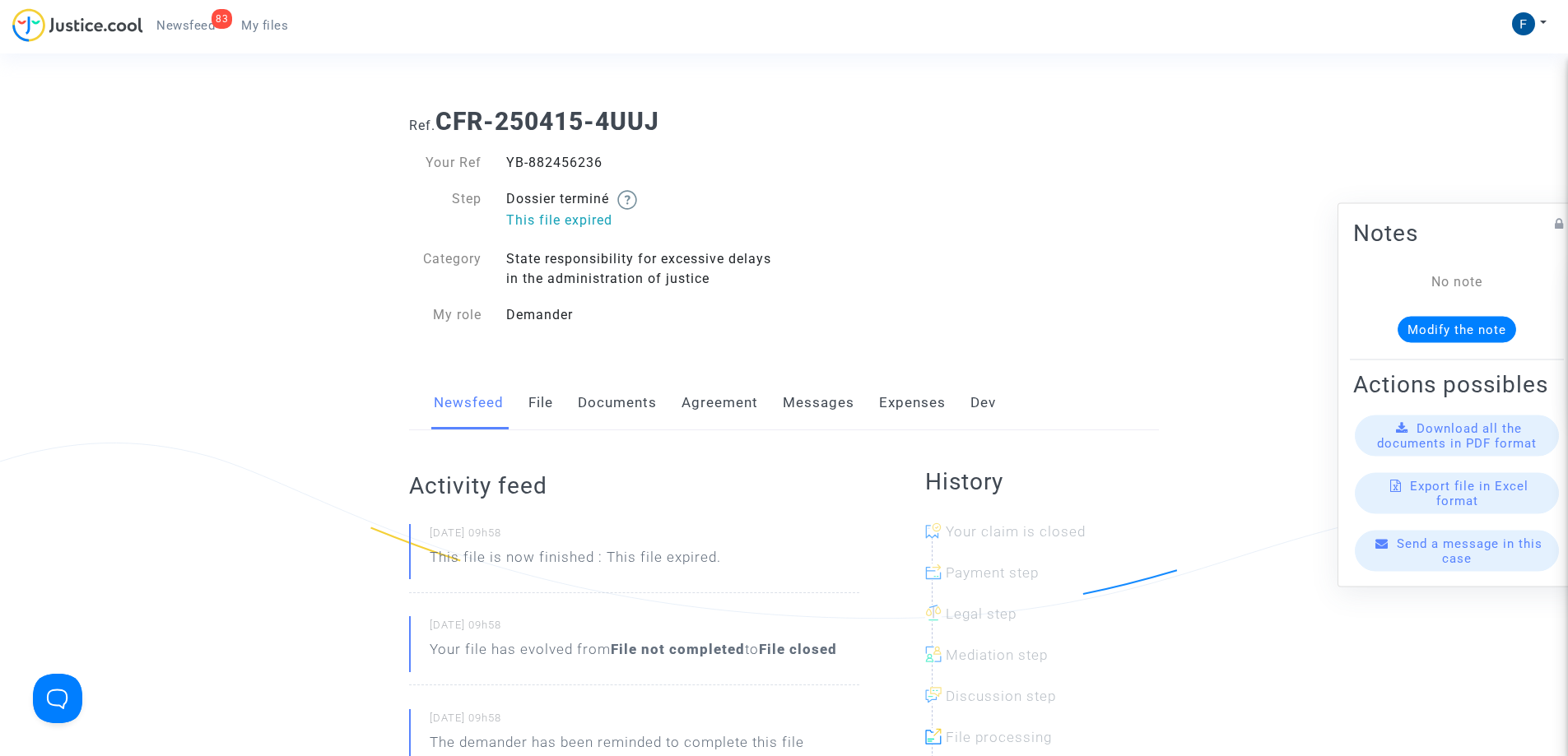
drag, startPoint x: 621, startPoint y: 163, endPoint x: 507, endPoint y: 161, distance: 114.0
click at [507, 161] on div "YB-882456236" at bounding box center [639, 163] width 290 height 20
copy div "YB-882456236"
drag, startPoint x: 453, startPoint y: 195, endPoint x: 796, endPoint y: 277, distance: 352.7
click at [797, 278] on div "Ref. CFR-250415-4UUJ Your Ref YB-882456236 Step Dossier terminé This file expir…" at bounding box center [784, 219] width 774 height 247
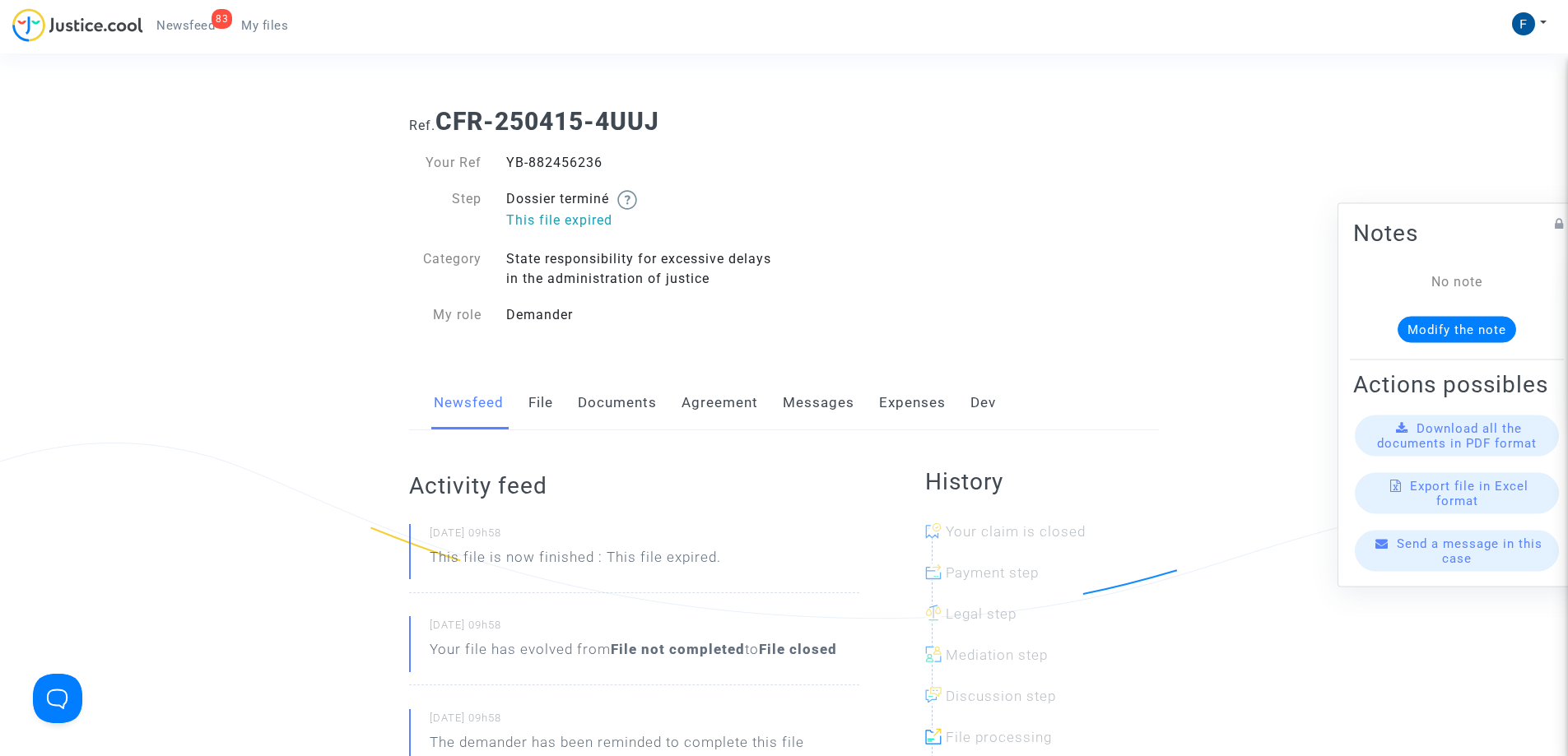
copy div "Step Dossier terminé This file expired Category State responsibility for excess…"
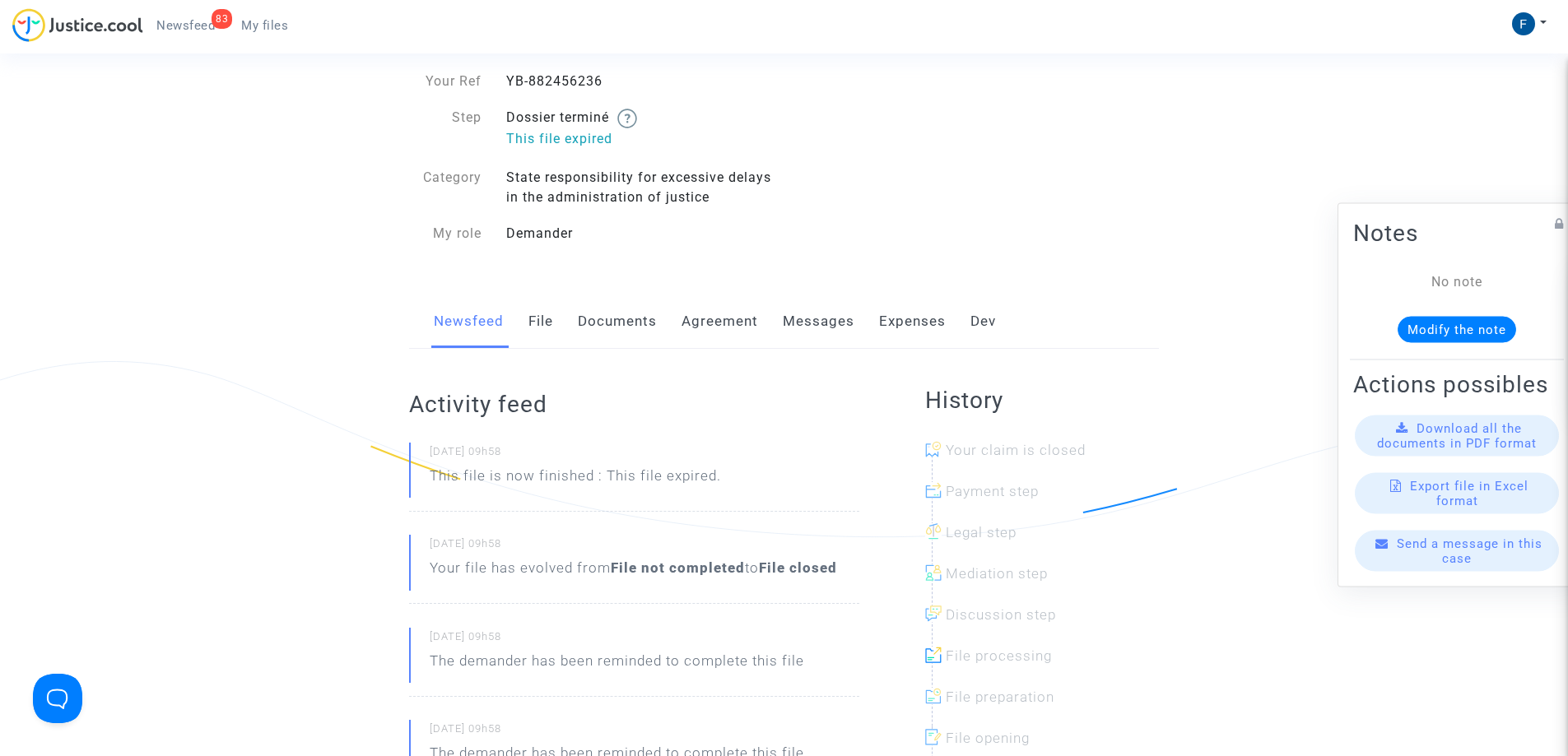
scroll to position [247, 0]
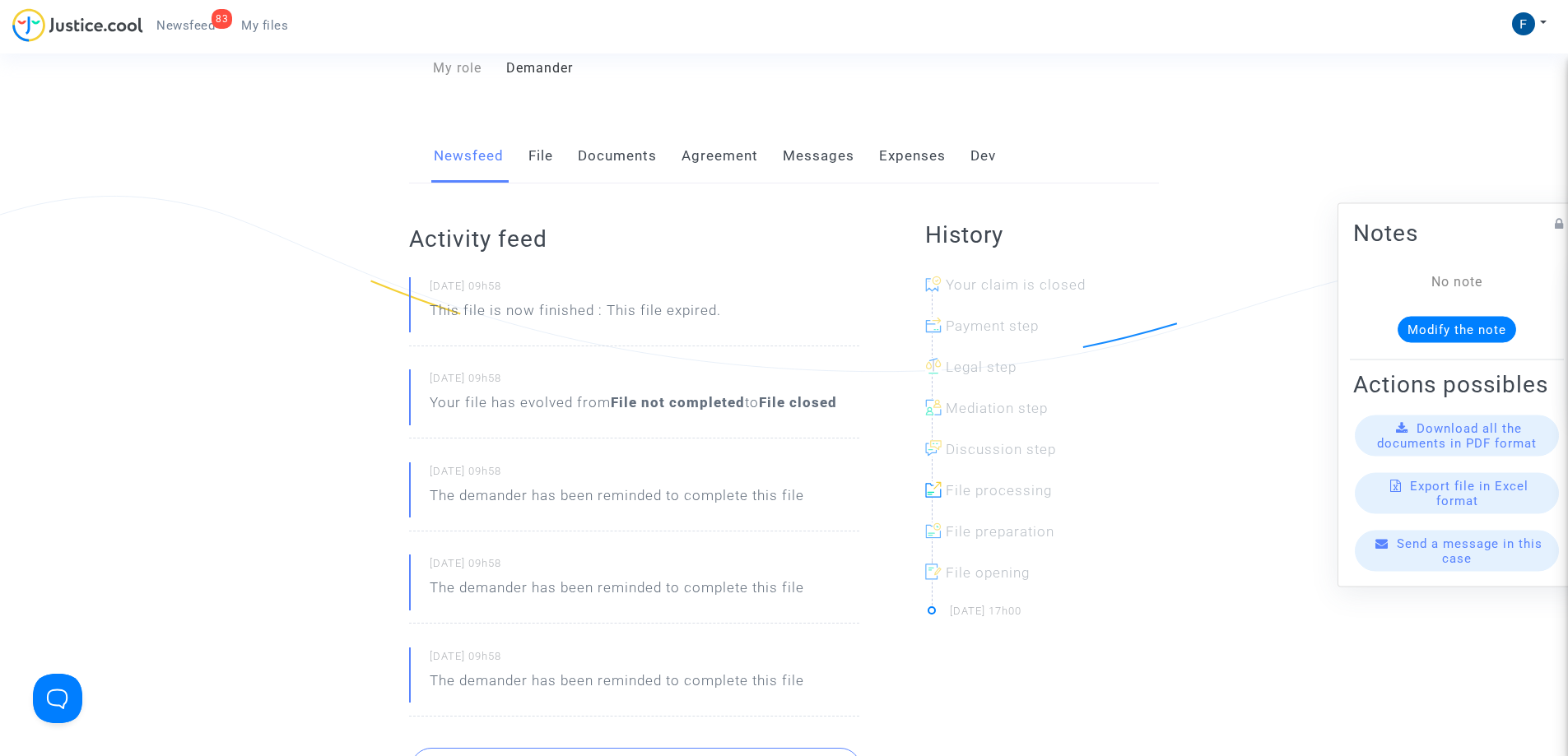
click at [831, 158] on link "Messages" at bounding box center [819, 156] width 72 height 55
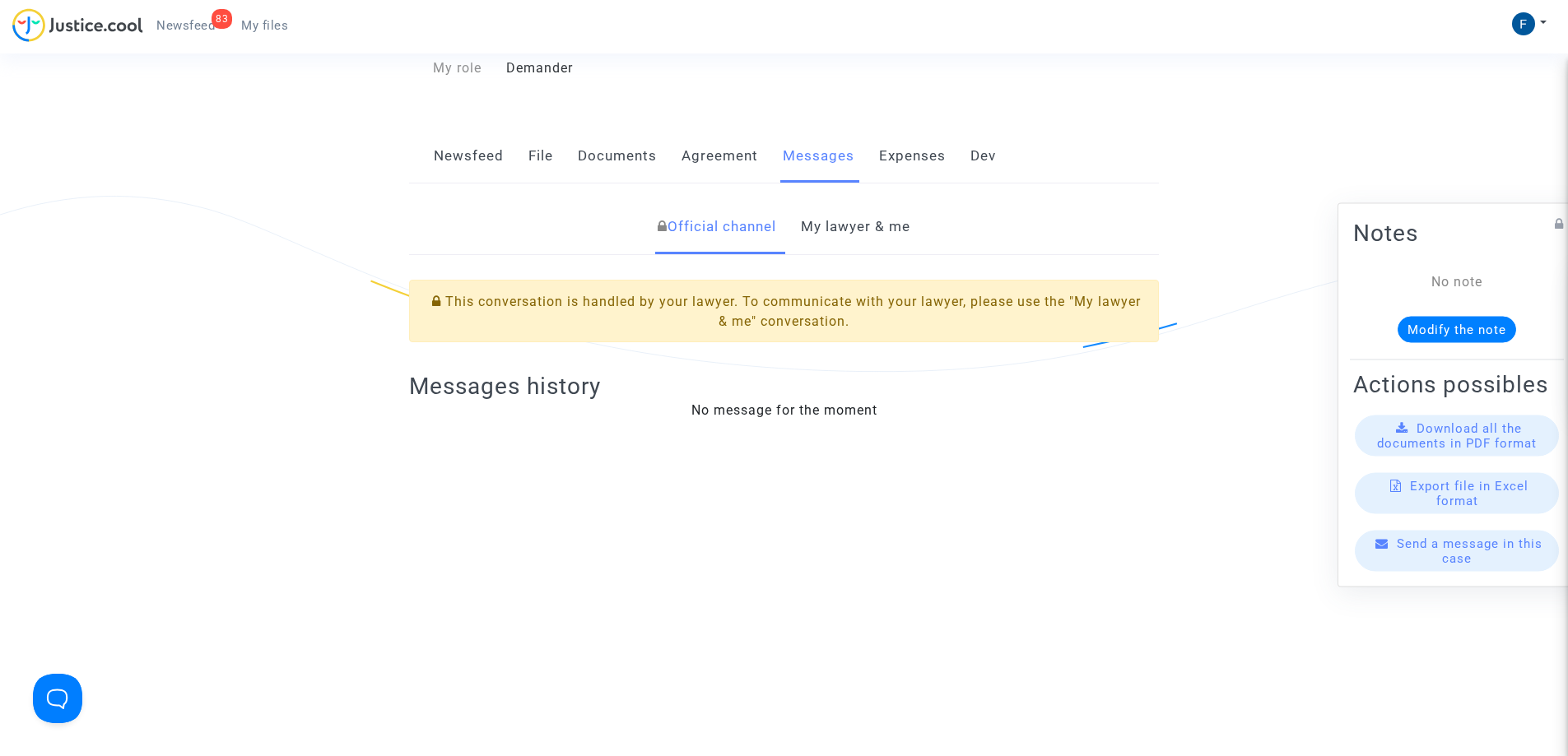
click at [874, 228] on link "My lawyer & me" at bounding box center [856, 227] width 109 height 55
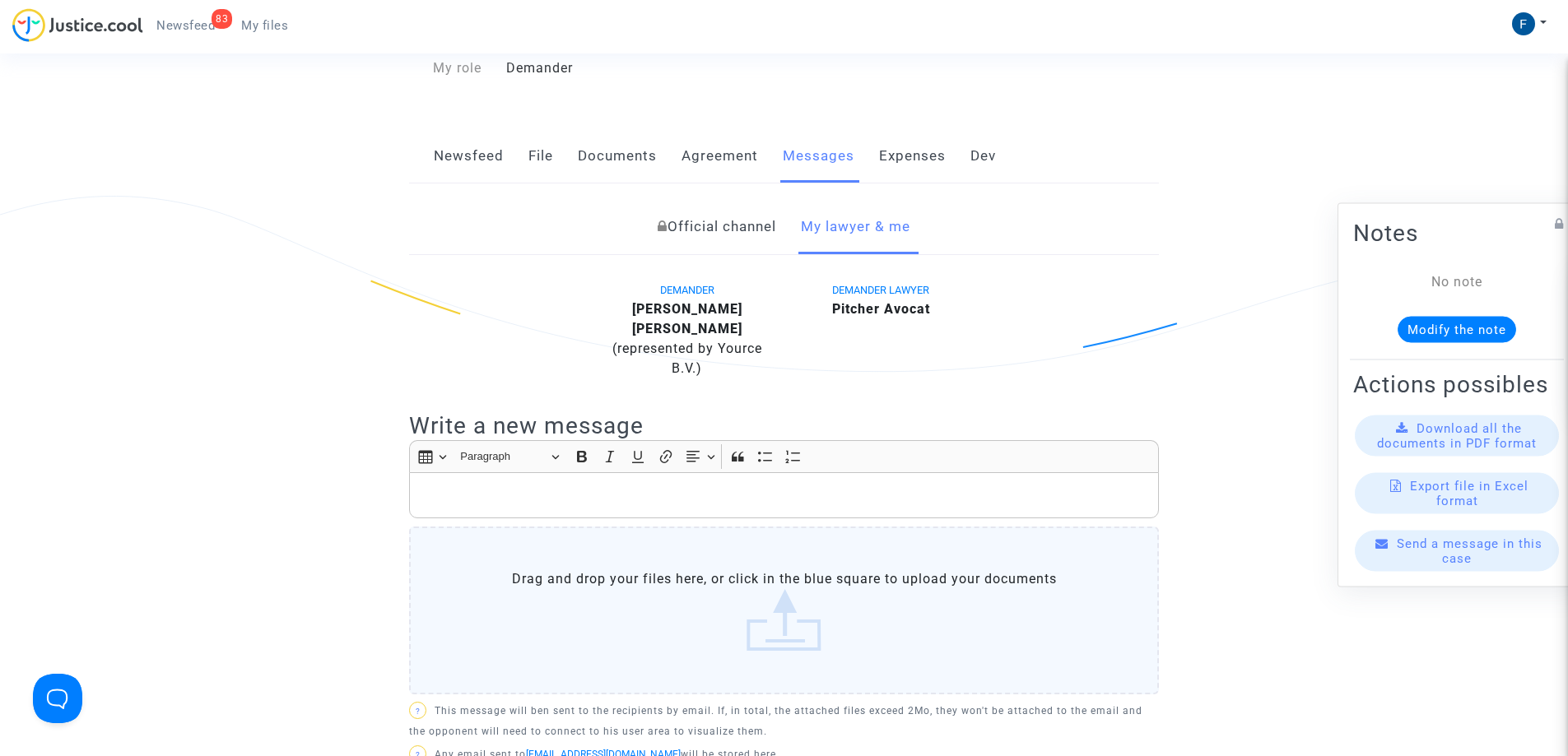
click at [586, 496] on p "Rich Text Editor, main" at bounding box center [784, 495] width 732 height 21
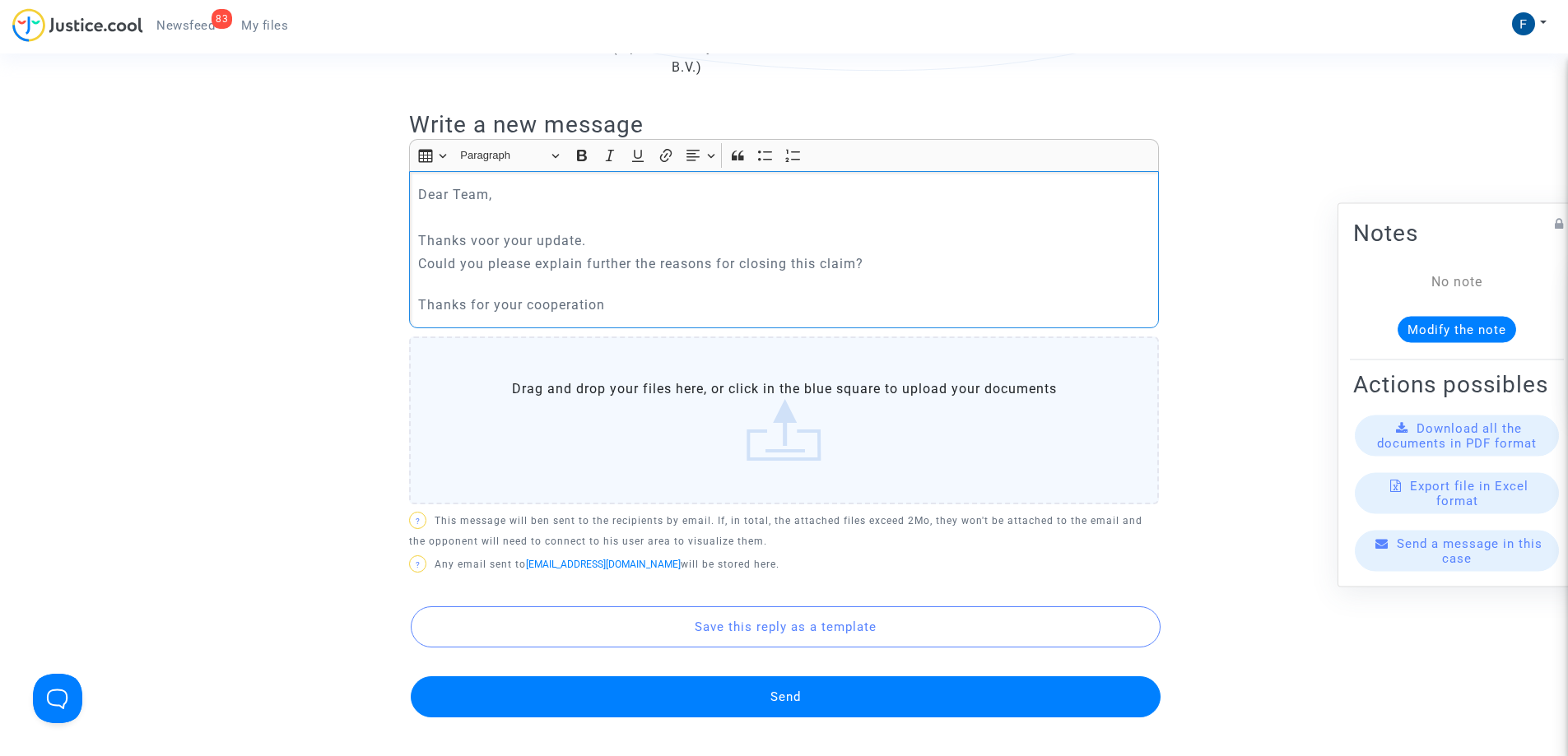
scroll to position [576, 0]
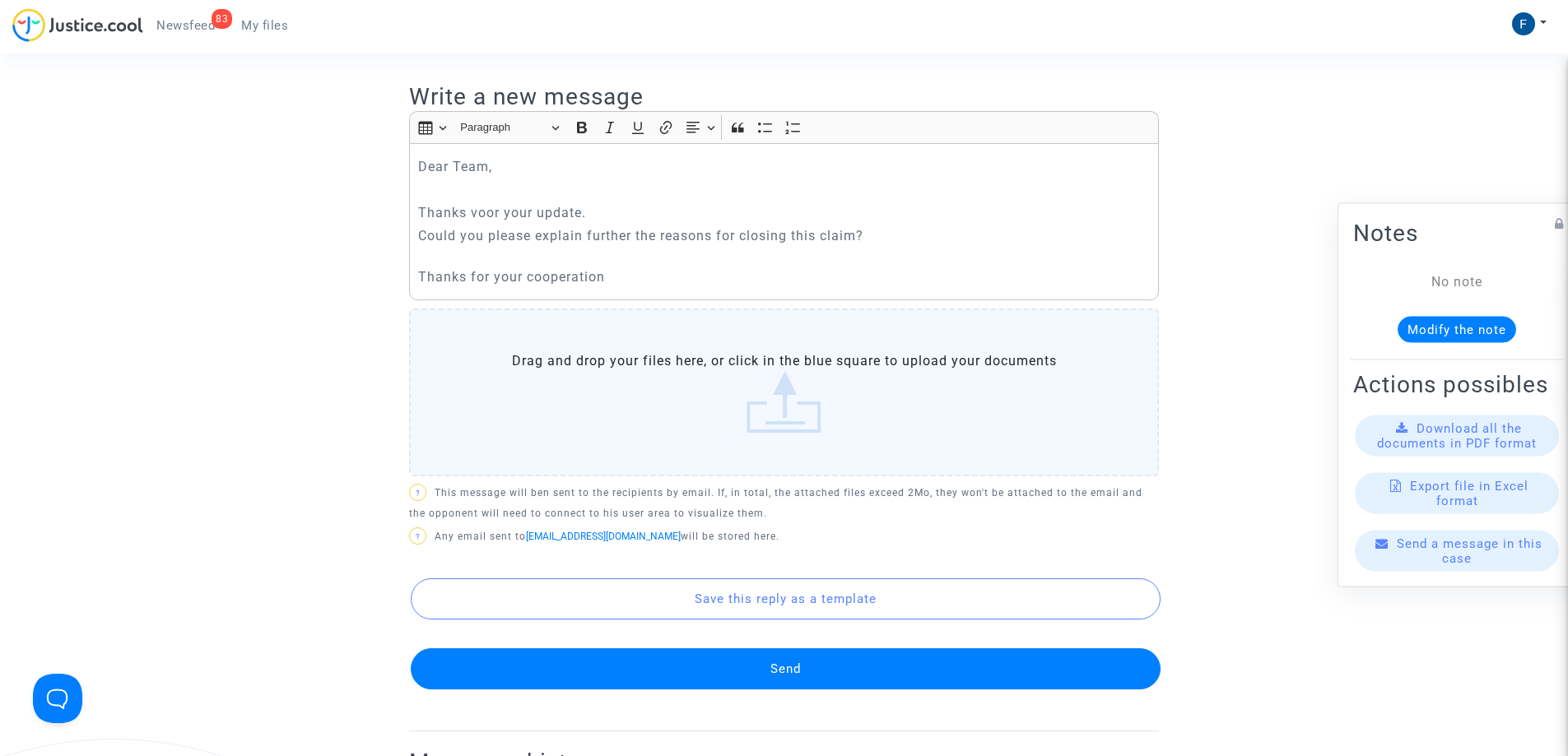
click at [892, 666] on button "Send" at bounding box center [785, 669] width 750 height 41
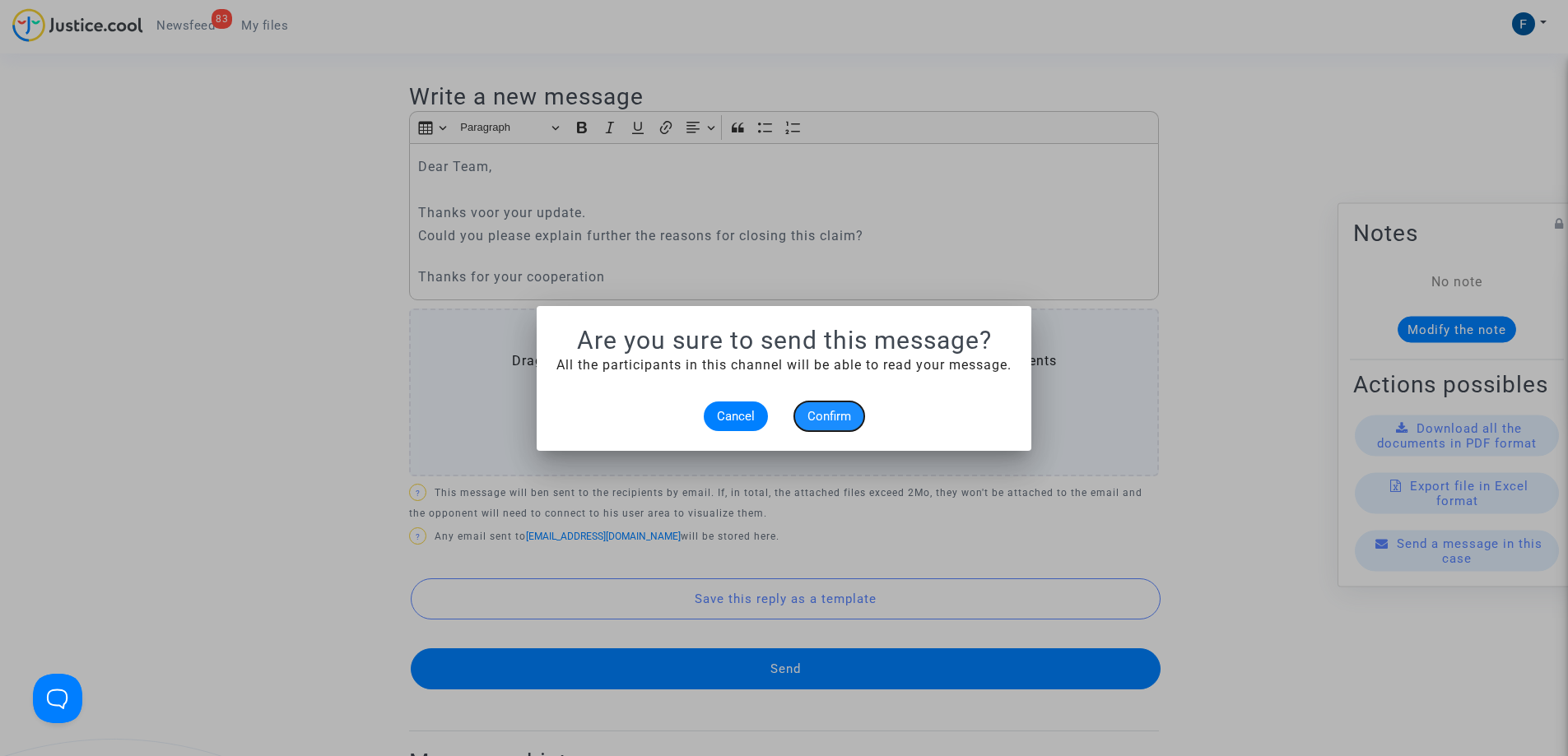
drag, startPoint x: 833, startPoint y: 417, endPoint x: 831, endPoint y: 407, distance: 10.2
click at [833, 419] on span "Confirm" at bounding box center [829, 417] width 44 height 15
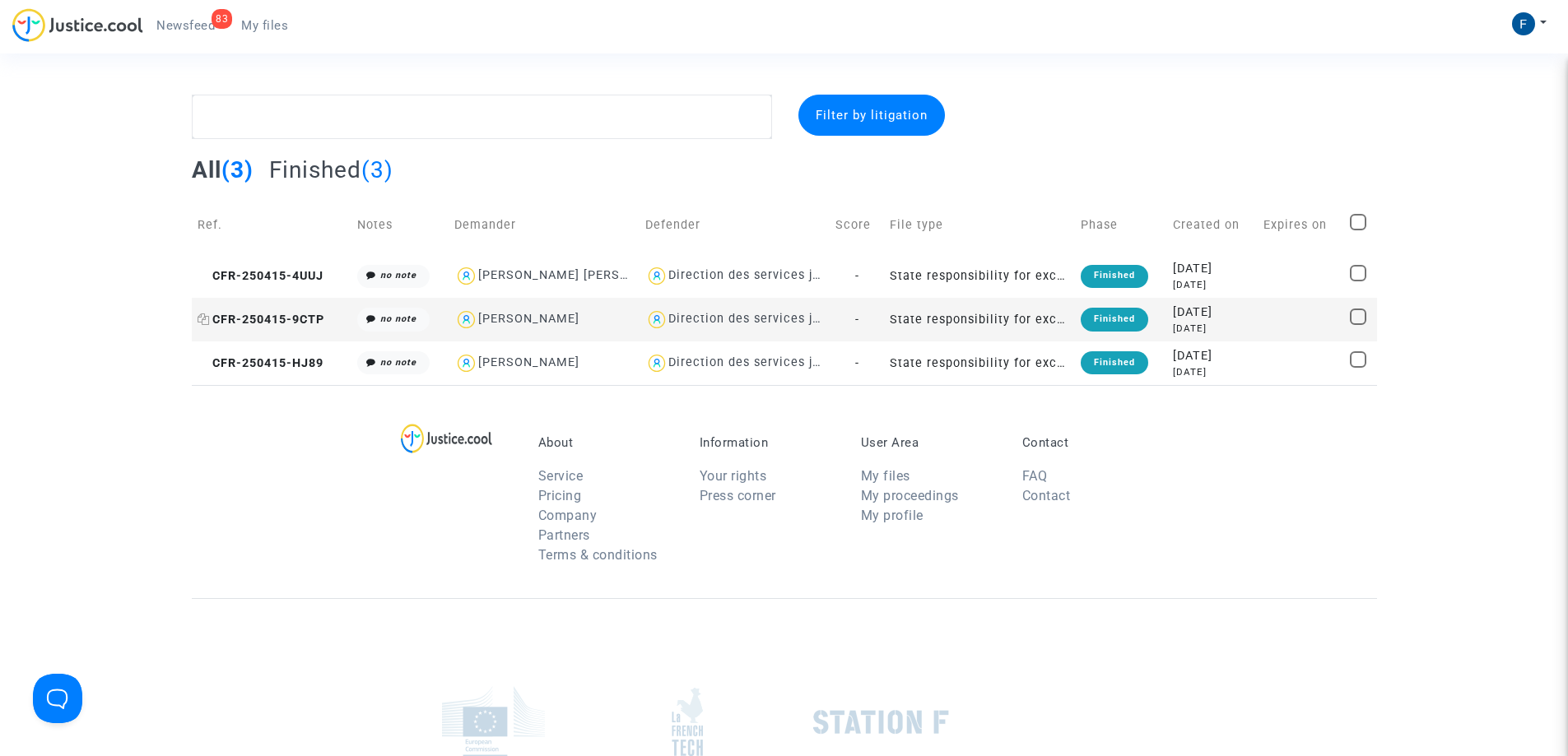
click at [293, 317] on span "CFR-250415-9CTP" at bounding box center [260, 320] width 126 height 14
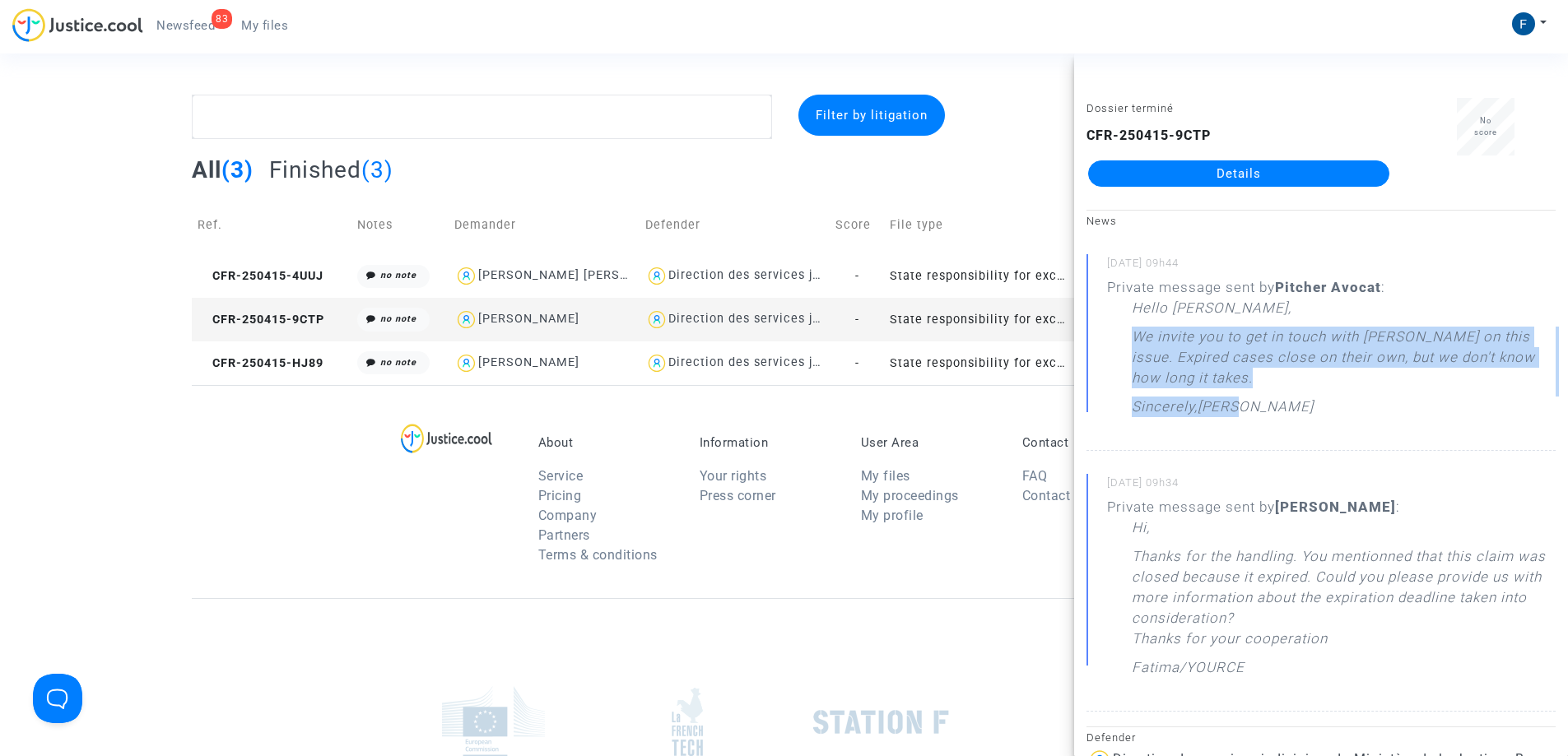
drag, startPoint x: 1136, startPoint y: 334, endPoint x: 1259, endPoint y: 405, distance: 142.0
click at [1259, 405] on div "Hello [PERSON_NAME], We invite you to get in touch with [PERSON_NAME] on this i…" at bounding box center [1343, 362] width 424 height 127
copy div "We invite you to get in touch with [PERSON_NAME] on this issue. Expired cases c…"
click at [1215, 165] on link "Details" at bounding box center [1238, 173] width 301 height 26
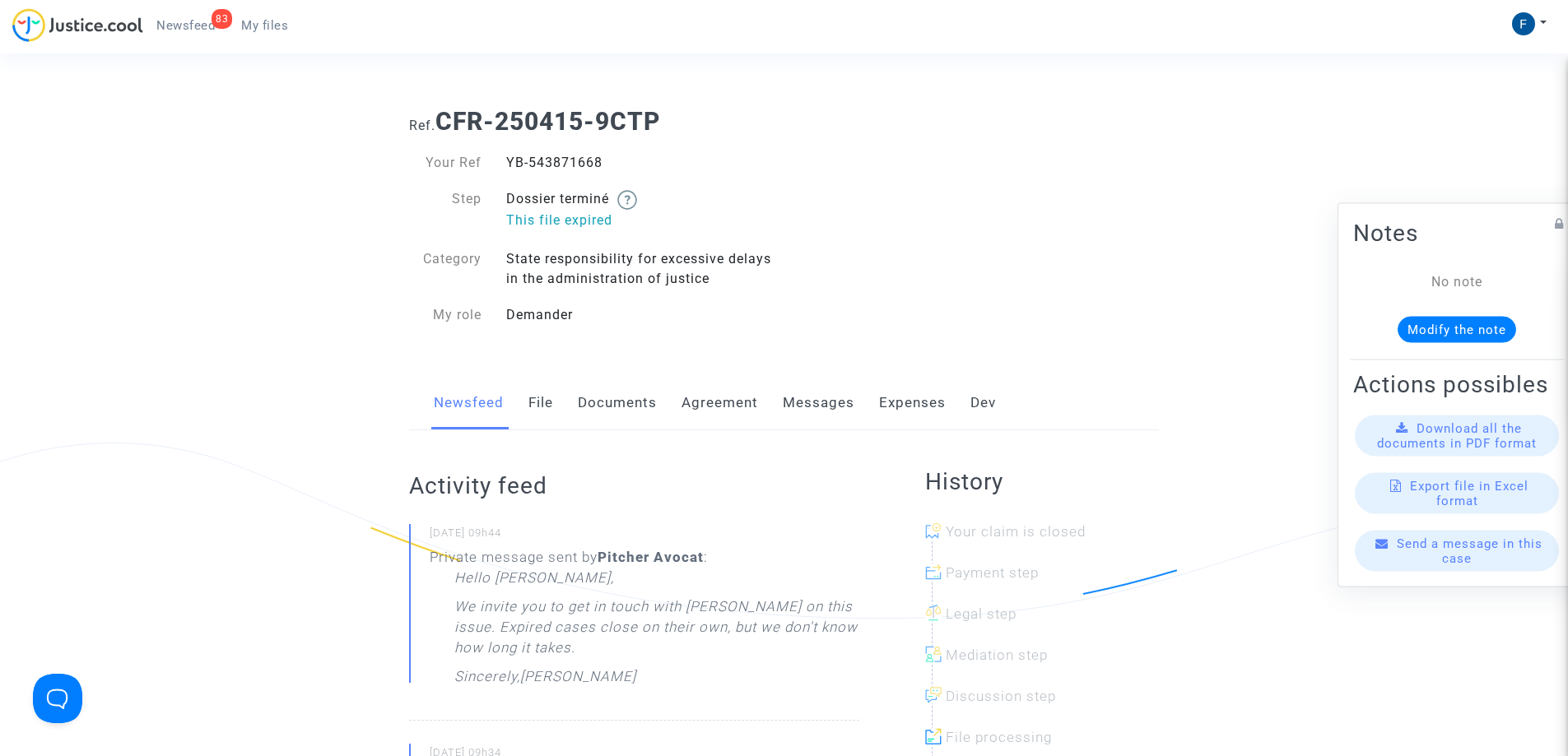
drag, startPoint x: 610, startPoint y: 157, endPoint x: 506, endPoint y: 165, distance: 104.3
click at [506, 165] on div "YB-543871668" at bounding box center [639, 163] width 290 height 20
copy div "YB-543871668"
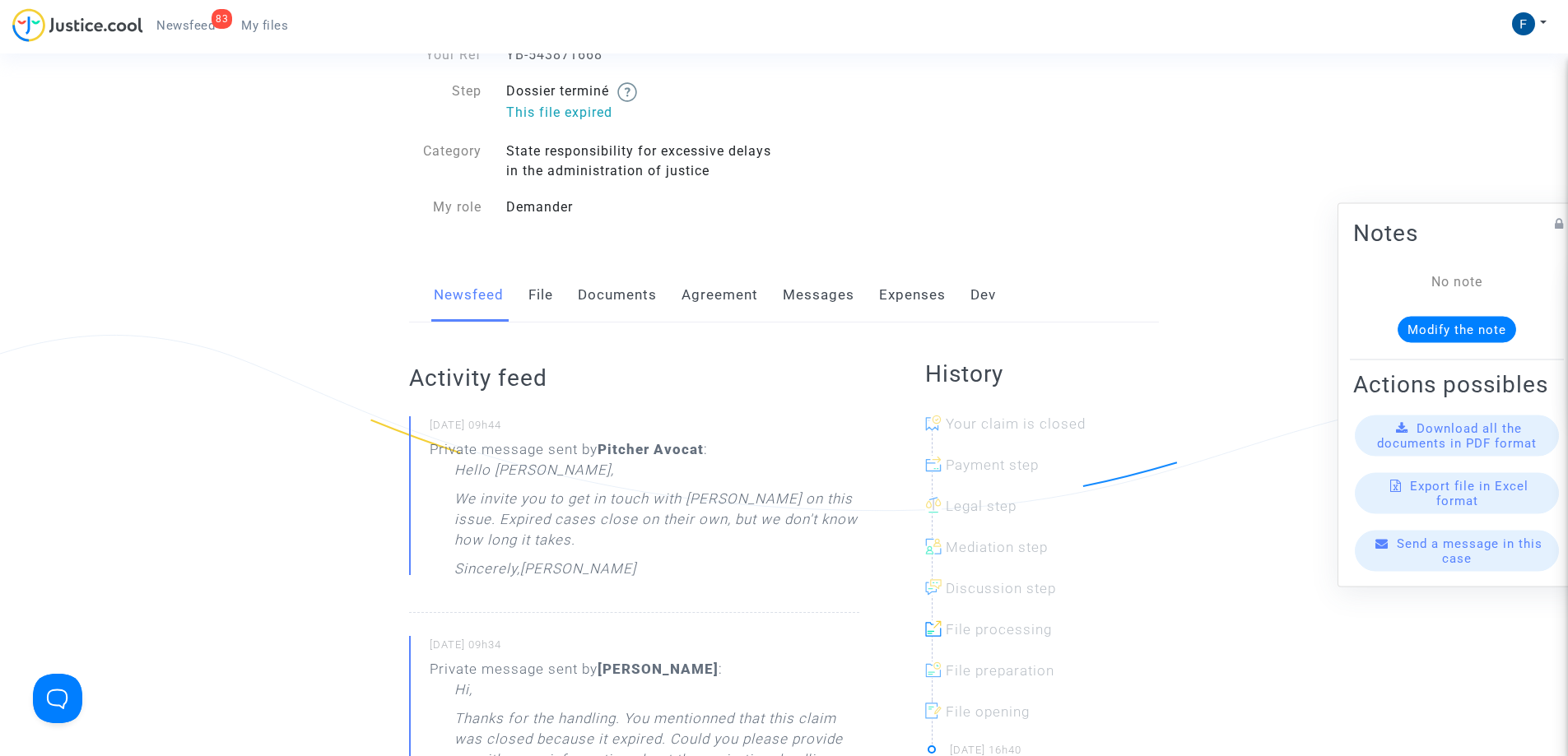
scroll to position [247, 0]
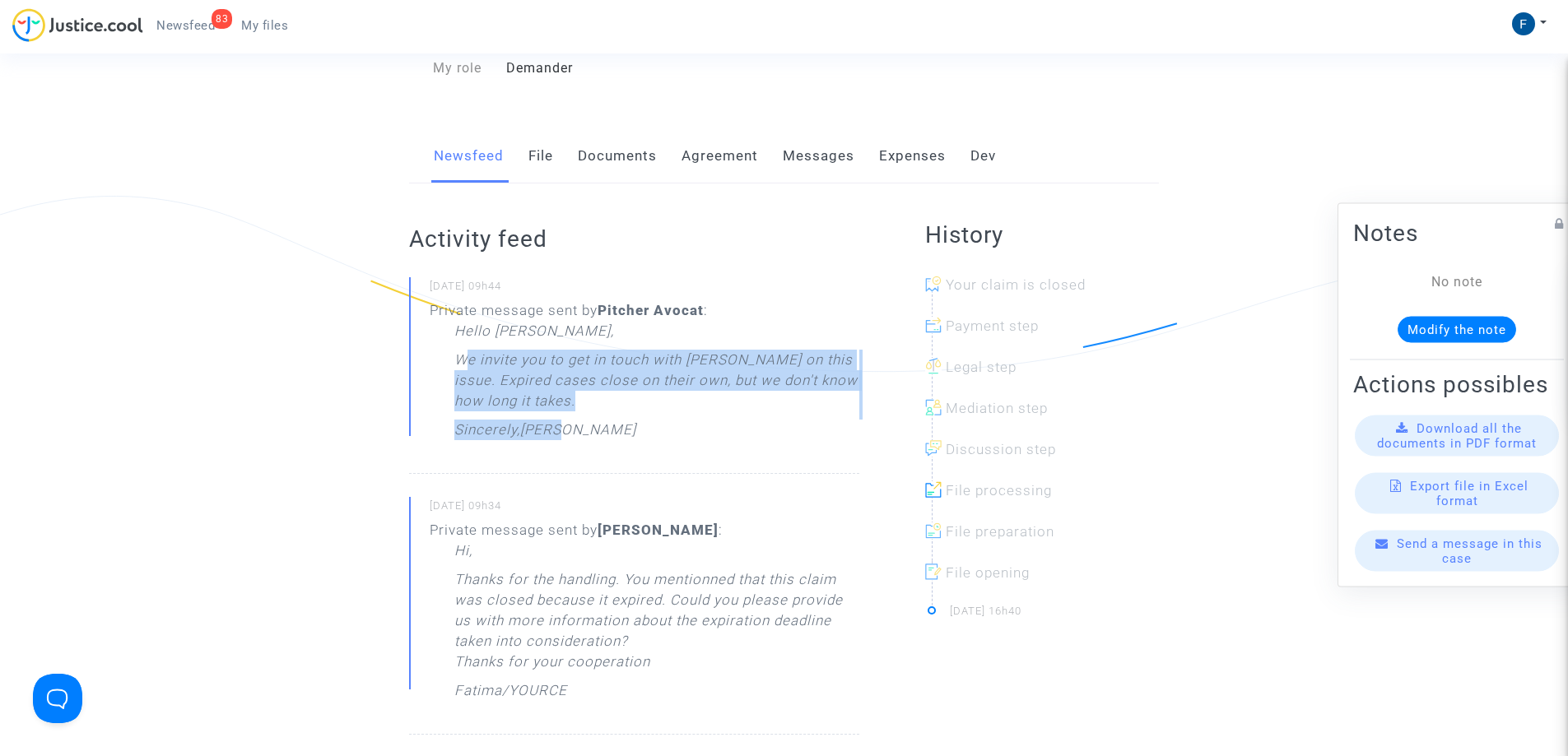
drag, startPoint x: 461, startPoint y: 354, endPoint x: 591, endPoint y: 422, distance: 146.7
click at [581, 422] on div "Hello Fatima, We invite you to get in touch with Claire Houvenagel on this issu…" at bounding box center [657, 384] width 405 height 127
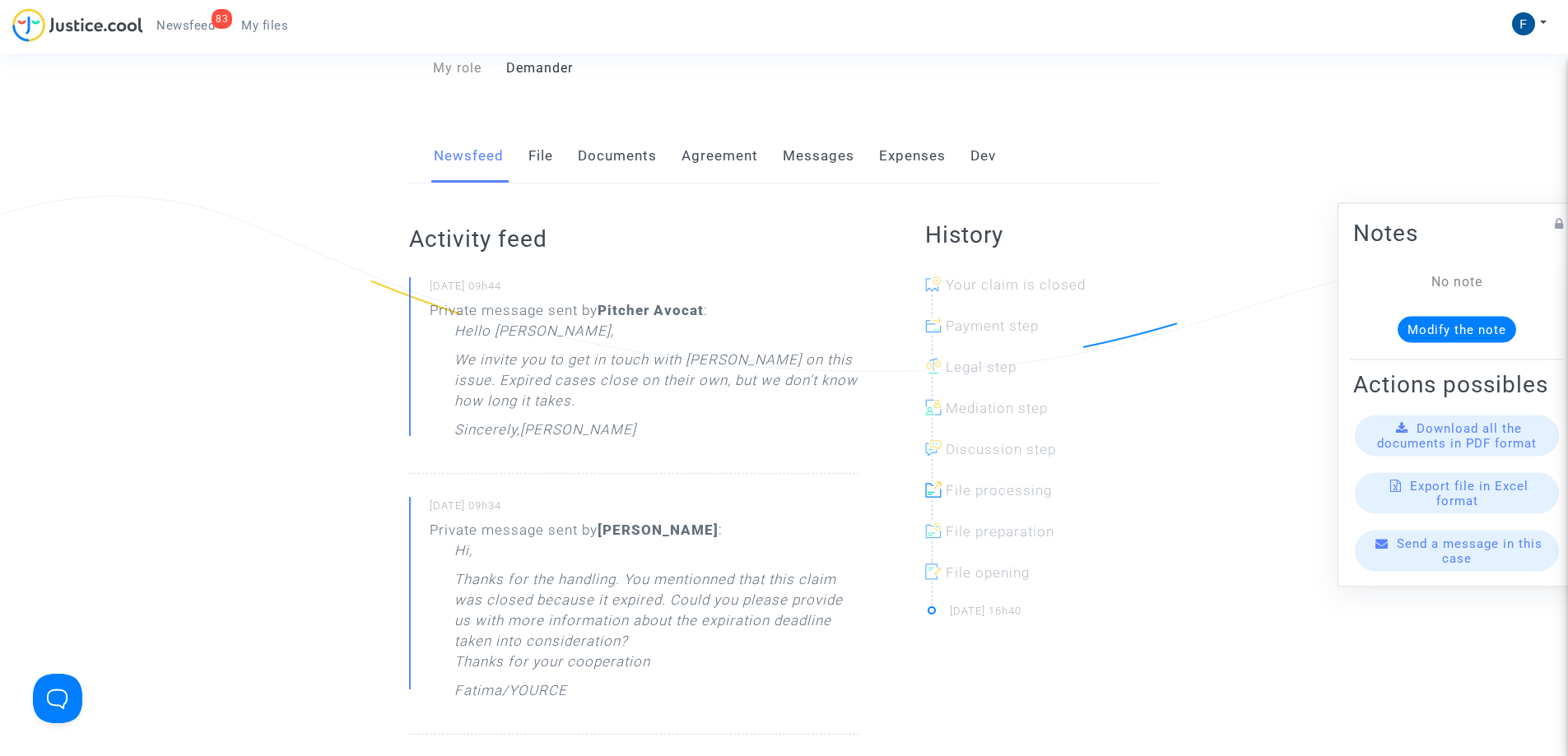
click at [629, 439] on div "Hello Fatima, We invite you to get in touch with Claire Houvenagel on this issu…" at bounding box center [657, 384] width 405 height 127
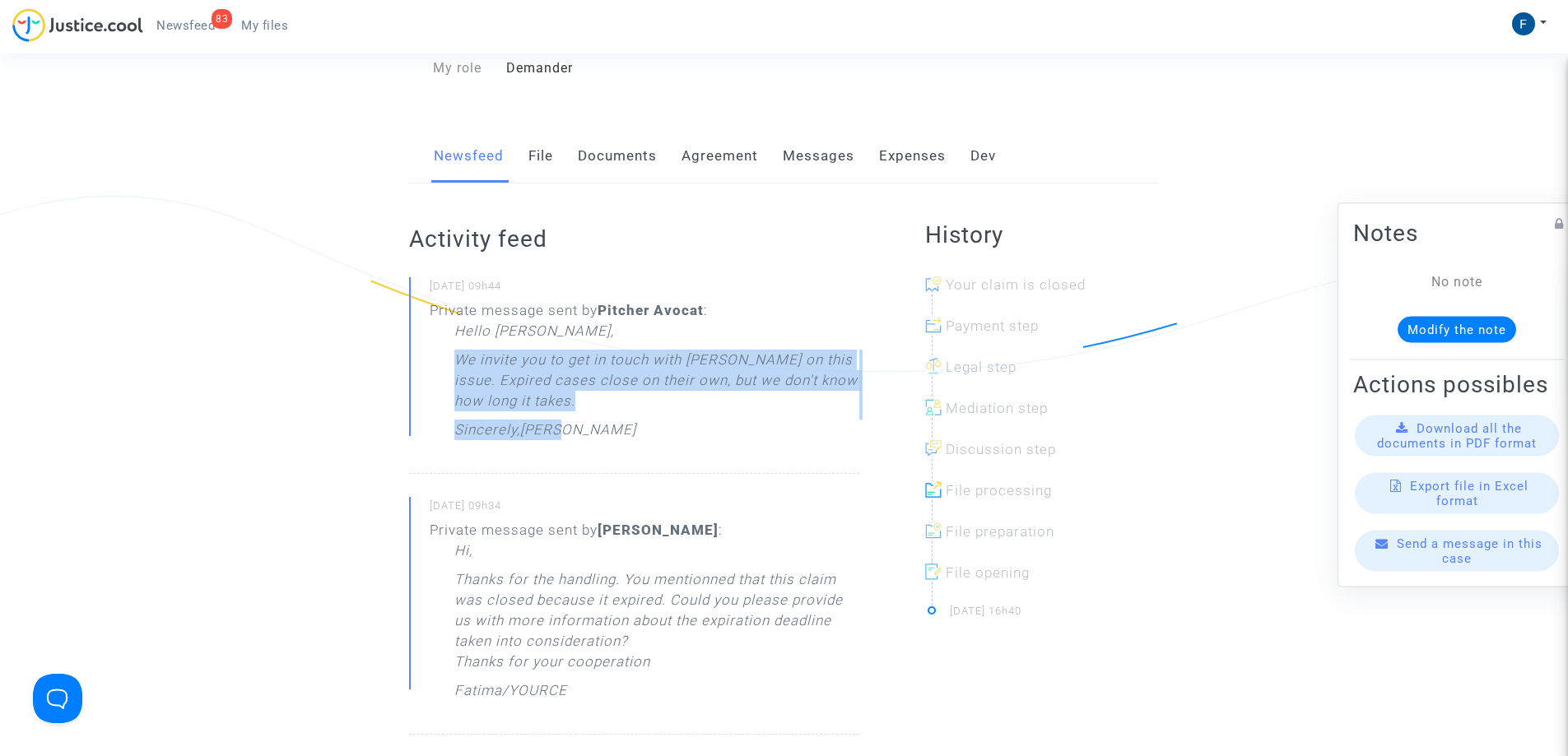
drag, startPoint x: 600, startPoint y: 429, endPoint x: 458, endPoint y: 364, distance: 156.2
click at [458, 364] on div "Hello Fatima, We invite you to get in touch with Claire Houvenagel on this issu…" at bounding box center [657, 384] width 405 height 127
copy div "We invite you to get in touch with Claire Houvenagel on this issue. Expired cas…"
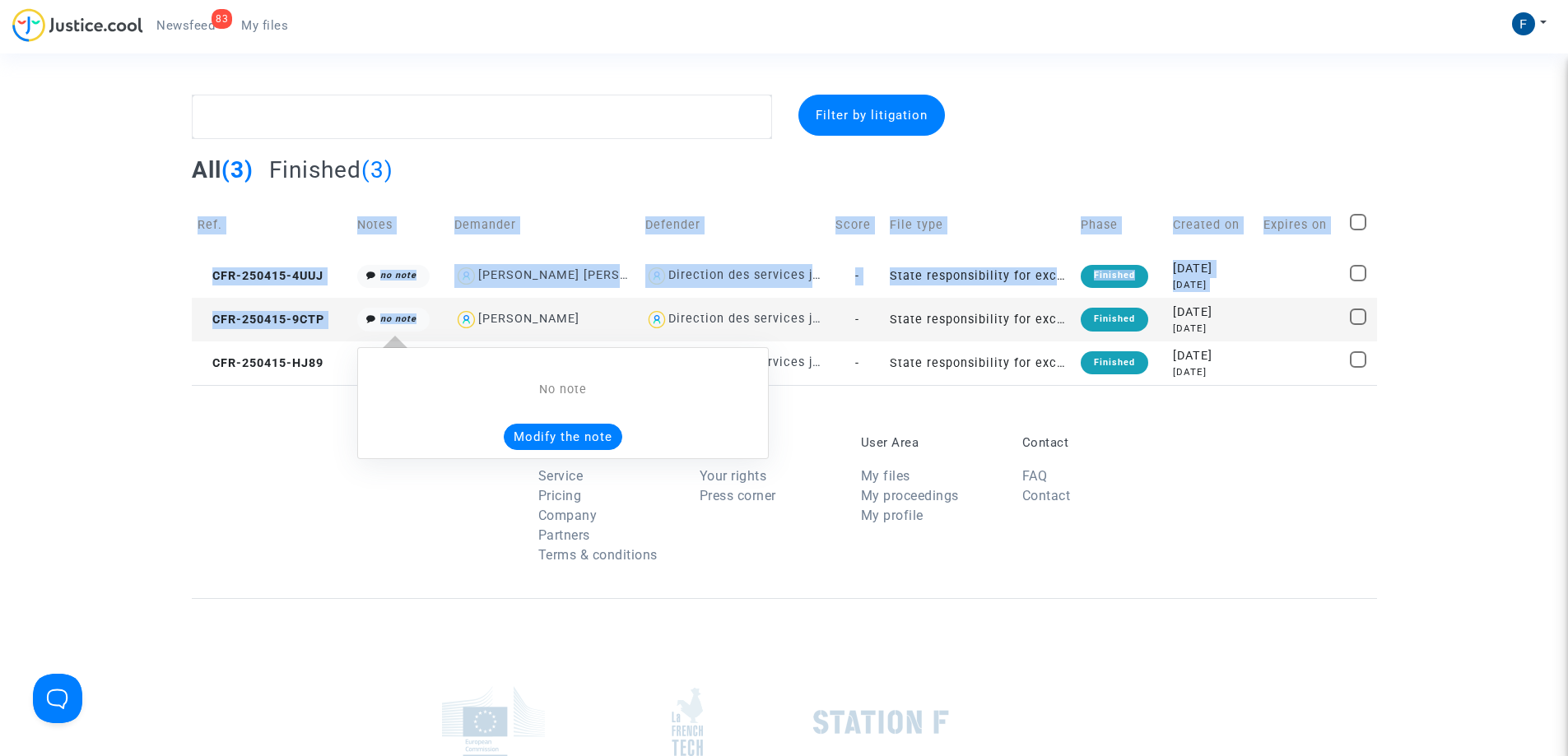
drag, startPoint x: 188, startPoint y: 268, endPoint x: 298, endPoint y: 479, distance: 238.0
click at [408, 385] on div "Filter by litigation All (3) Finished (3) Ref. Notes Demander Defender Score Fi…" at bounding box center [784, 240] width 1568 height 290
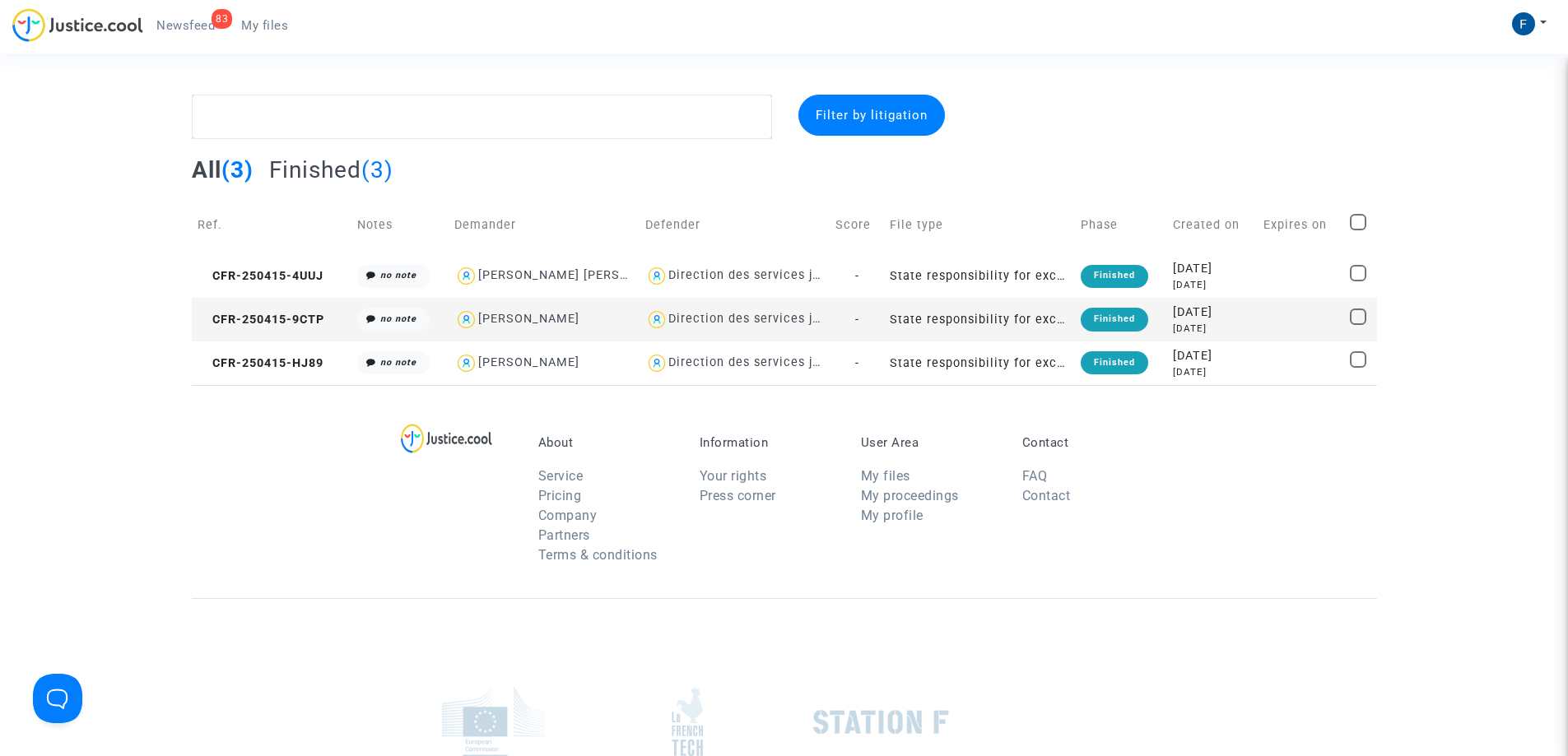
click at [235, 478] on div "About Service Pricing Company Partners Terms & conditions Information Your righ…" at bounding box center [784, 492] width 1185 height 213
drag, startPoint x: 588, startPoint y: 361, endPoint x: 207, endPoint y: 270, distance: 391.7
click at [207, 270] on table "Ref. Notes Demander Defender Score File type Phase Created on Expires on CFR-25…" at bounding box center [784, 290] width 1185 height 189
copy table "CFR-250415-4UUJ no note Philippe Claude Jean Estibal Usage Estibal Belveze Dire…"
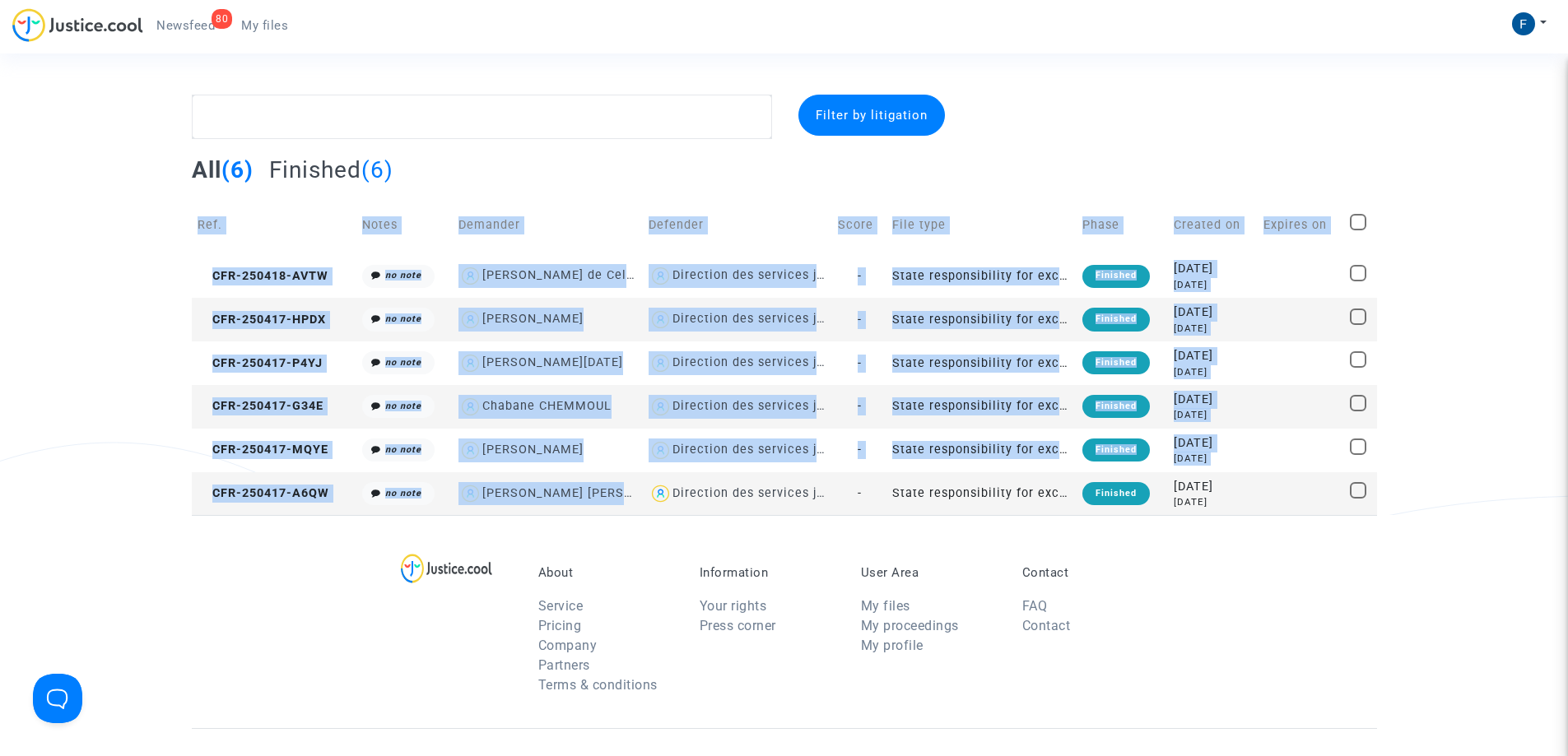
drag, startPoint x: 189, startPoint y: 278, endPoint x: 629, endPoint y: 494, distance: 490.2
click at [629, 494] on div "Filter by litigation All (6) Finished (6) Ref. Notes Demander Defender Score Fi…" at bounding box center [784, 305] width 1568 height 420
copy table "Lor. Ipsum Dolorsit Ametcons Adipi Elit sedd Eiusm Tempori ut Laboree do MAG-31…"
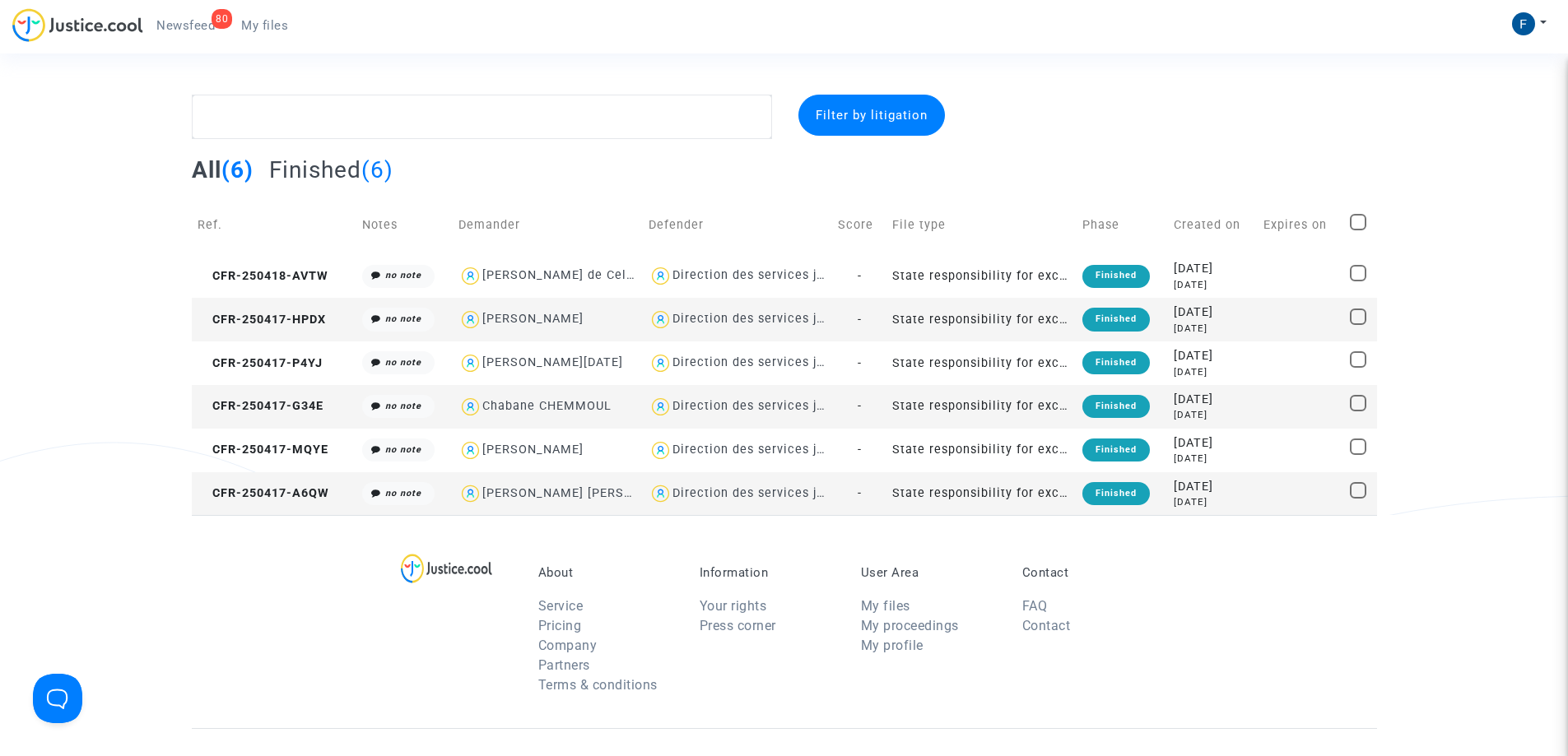
click at [279, 276] on span "CFR-250418-AVTW" at bounding box center [263, 276] width 131 height 14
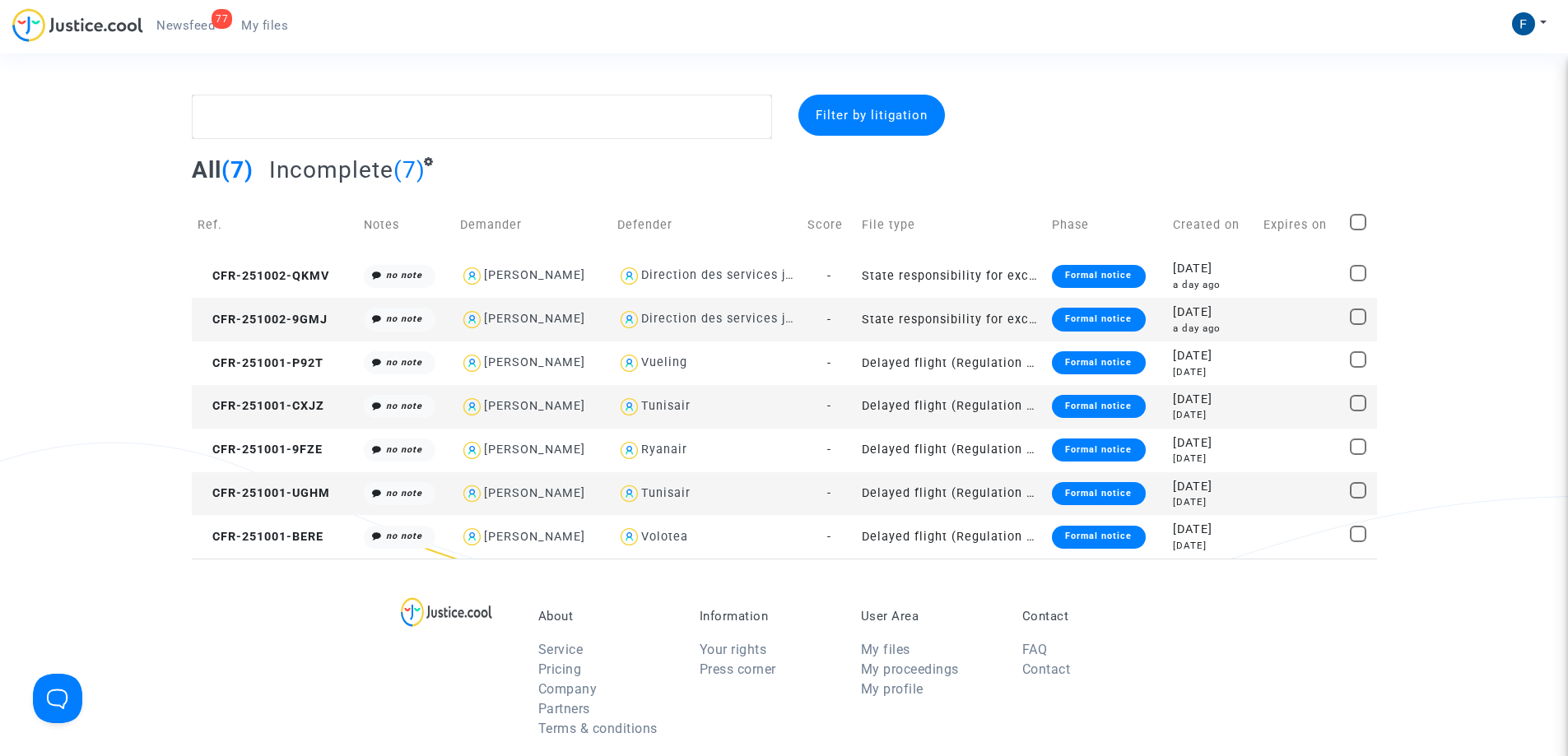
drag, startPoint x: 187, startPoint y: 274, endPoint x: 597, endPoint y: 322, distance: 412.8
click at [596, 322] on div "Filter by litigation All (7) Incomplete (7) Ref. Notes Demander Defender Score …" at bounding box center [784, 327] width 1568 height 464
copy table "Ref. Notes Demander Defender Score File type Phase Created on Expires on CFR-25…"
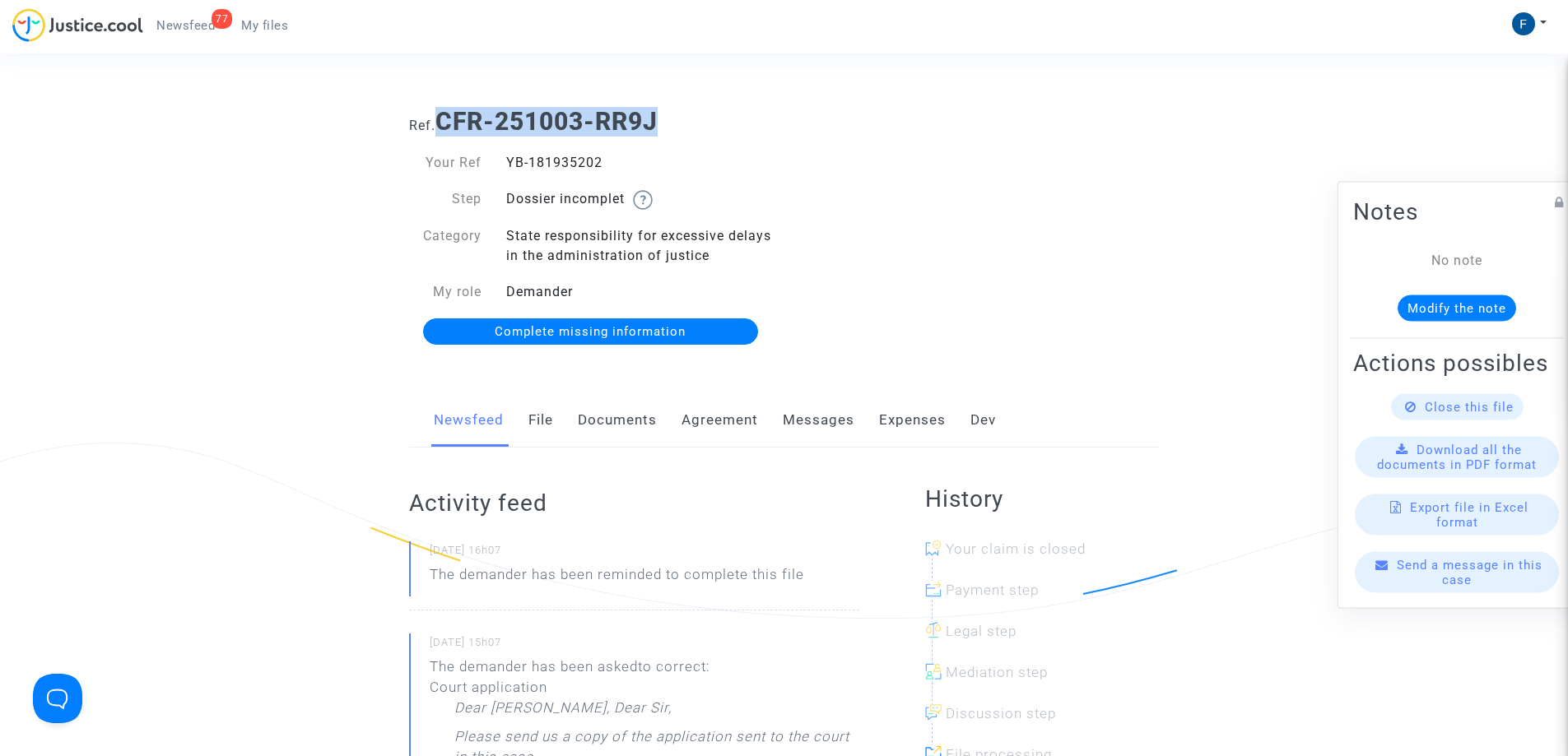
drag, startPoint x: 678, startPoint y: 116, endPoint x: 444, endPoint y: 116, distance: 234.0
click at [441, 116] on h1 "Ref. CFR-251003-RR9J" at bounding box center [784, 121] width 750 height 30
copy b "CFR-251003-RR9J"
drag, startPoint x: 608, startPoint y: 165, endPoint x: 507, endPoint y: 167, distance: 101.0
click at [507, 167] on div "YB-181935202" at bounding box center [639, 163] width 290 height 20
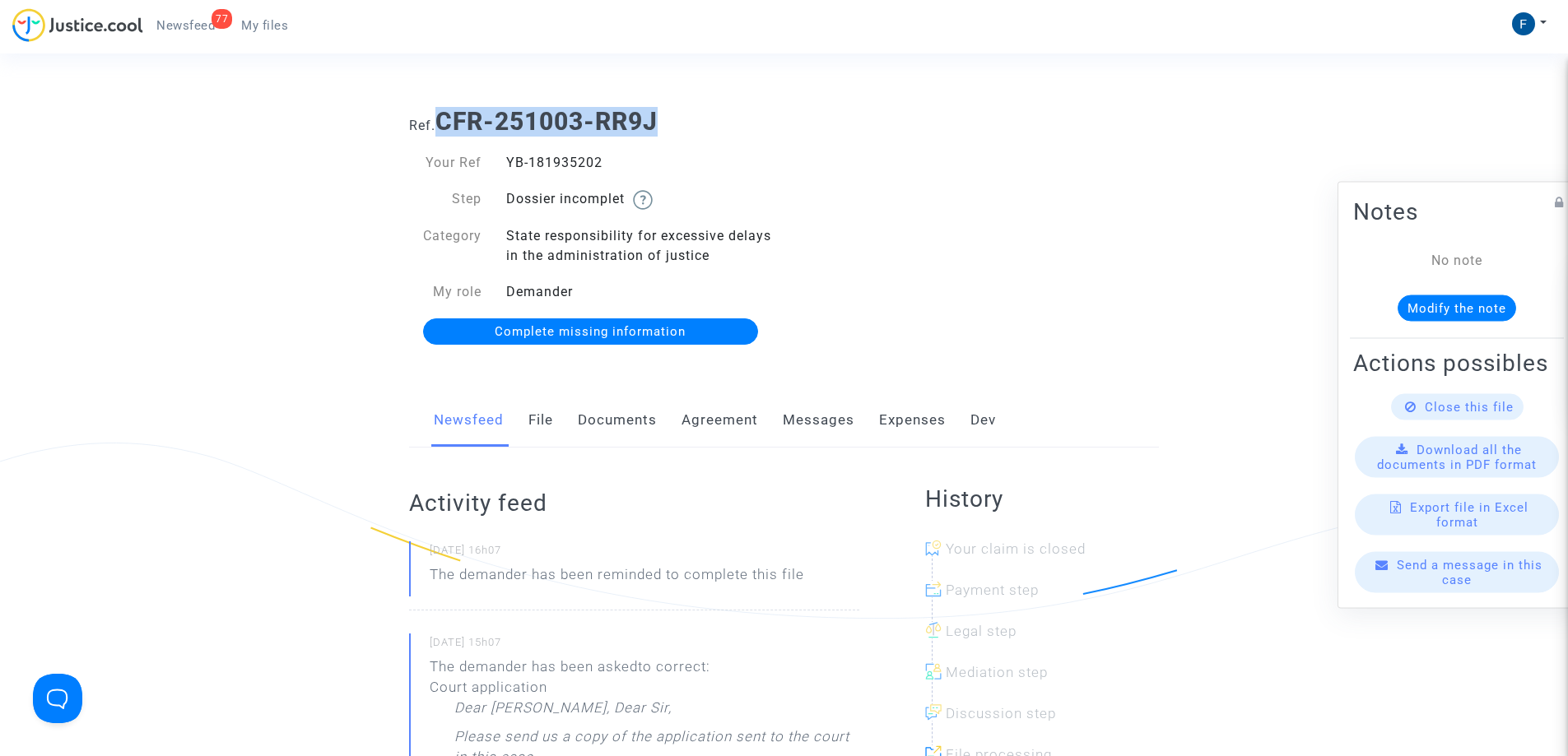
copy div "YB-181935202"
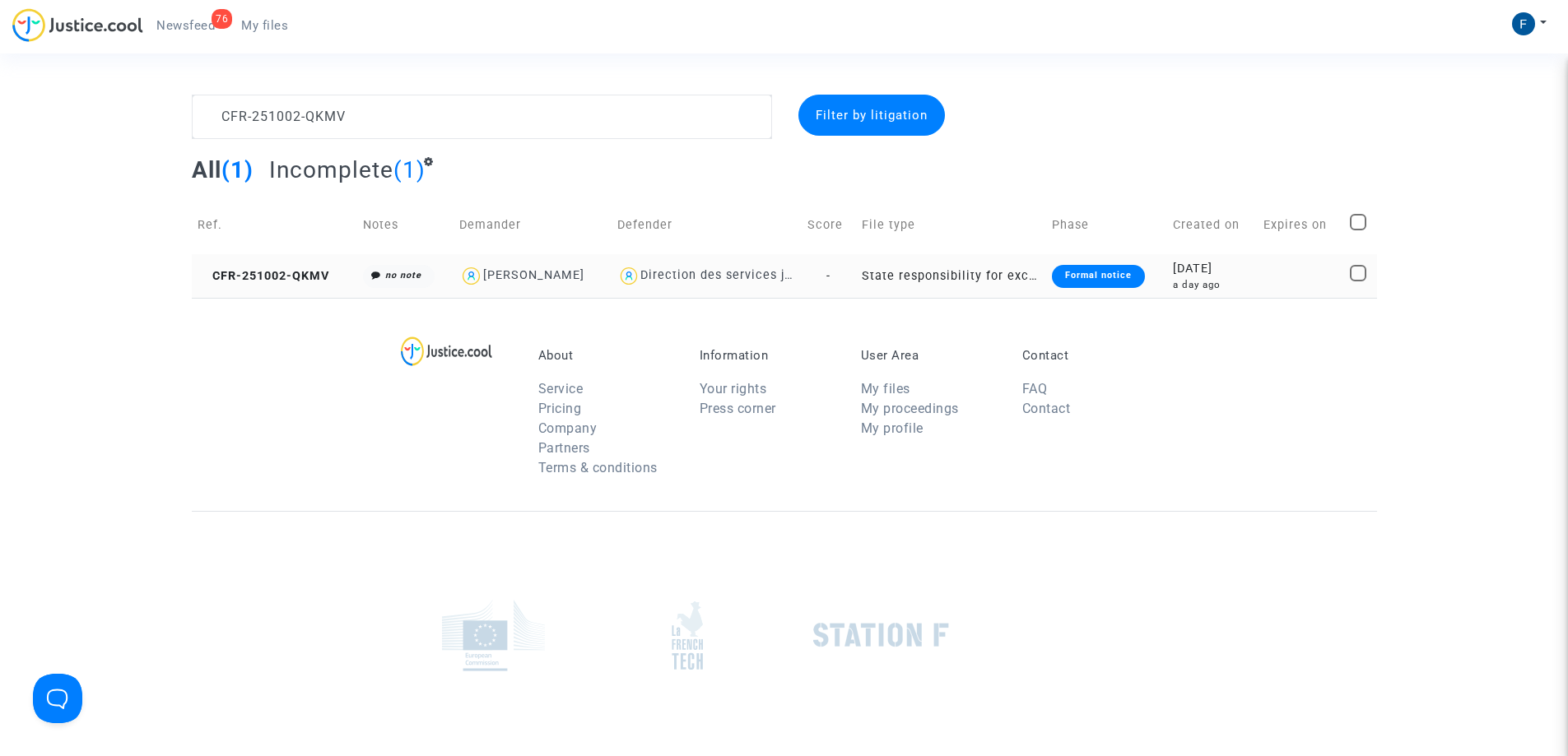
type textarea "CFR-251002-QKMV"
click at [1100, 273] on div "Formal notice" at bounding box center [1098, 277] width 93 height 23
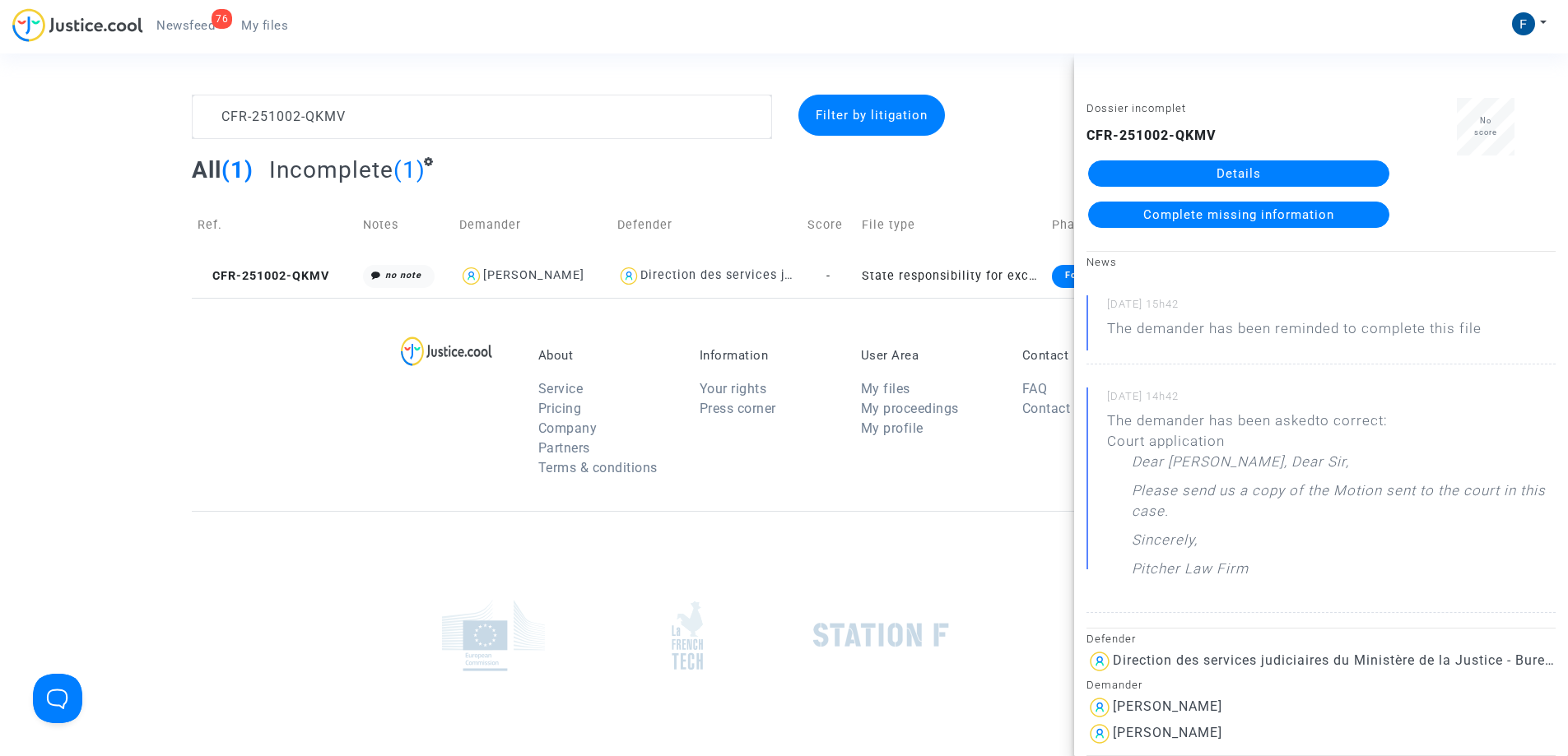
click at [1267, 171] on link "Details" at bounding box center [1238, 173] width 301 height 26
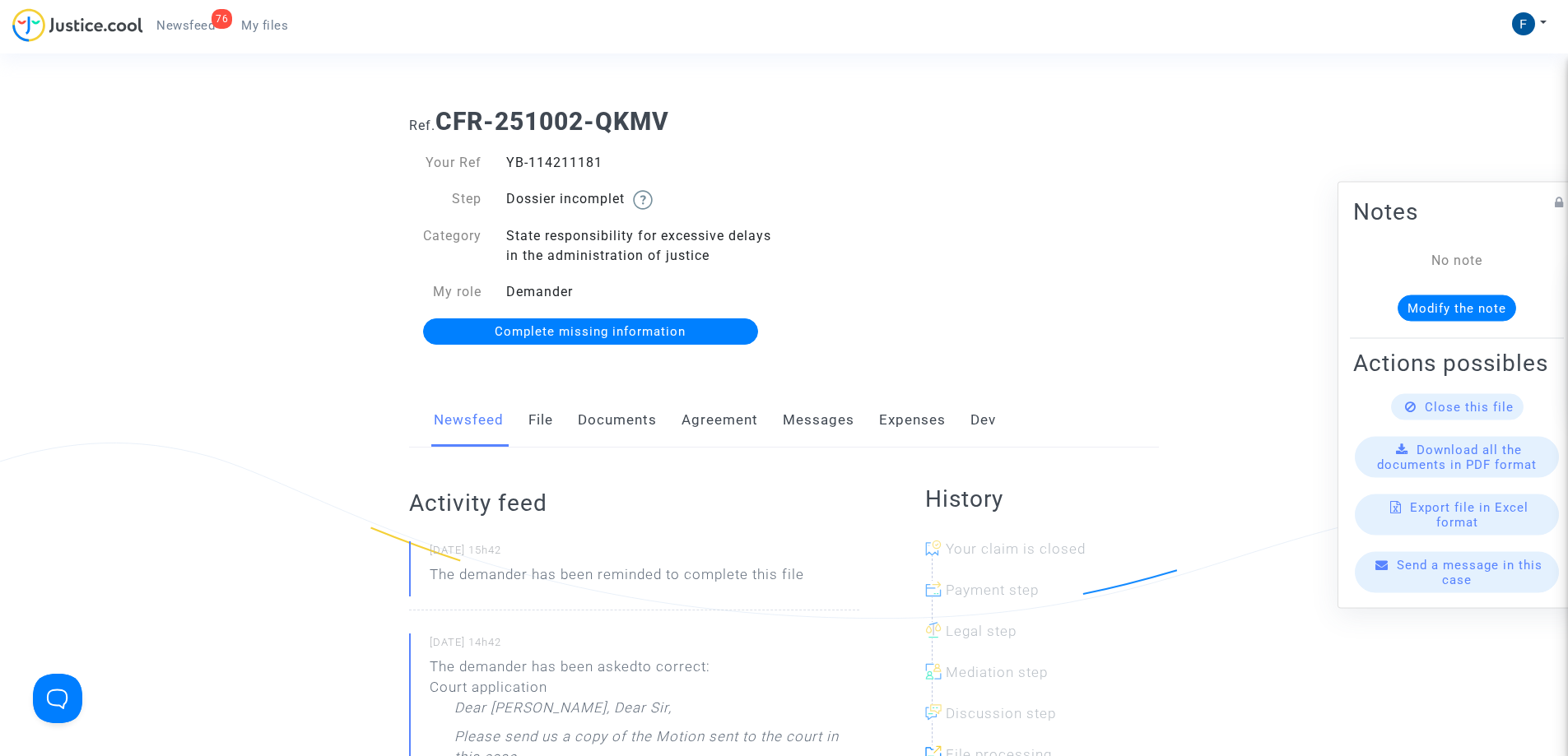
drag, startPoint x: 538, startPoint y: 165, endPoint x: 504, endPoint y: 167, distance: 34.1
click at [504, 167] on div "YB-114211181" at bounding box center [639, 163] width 290 height 20
copy div "YB-114211181"
click at [284, 25] on span "My files" at bounding box center [264, 25] width 47 height 15
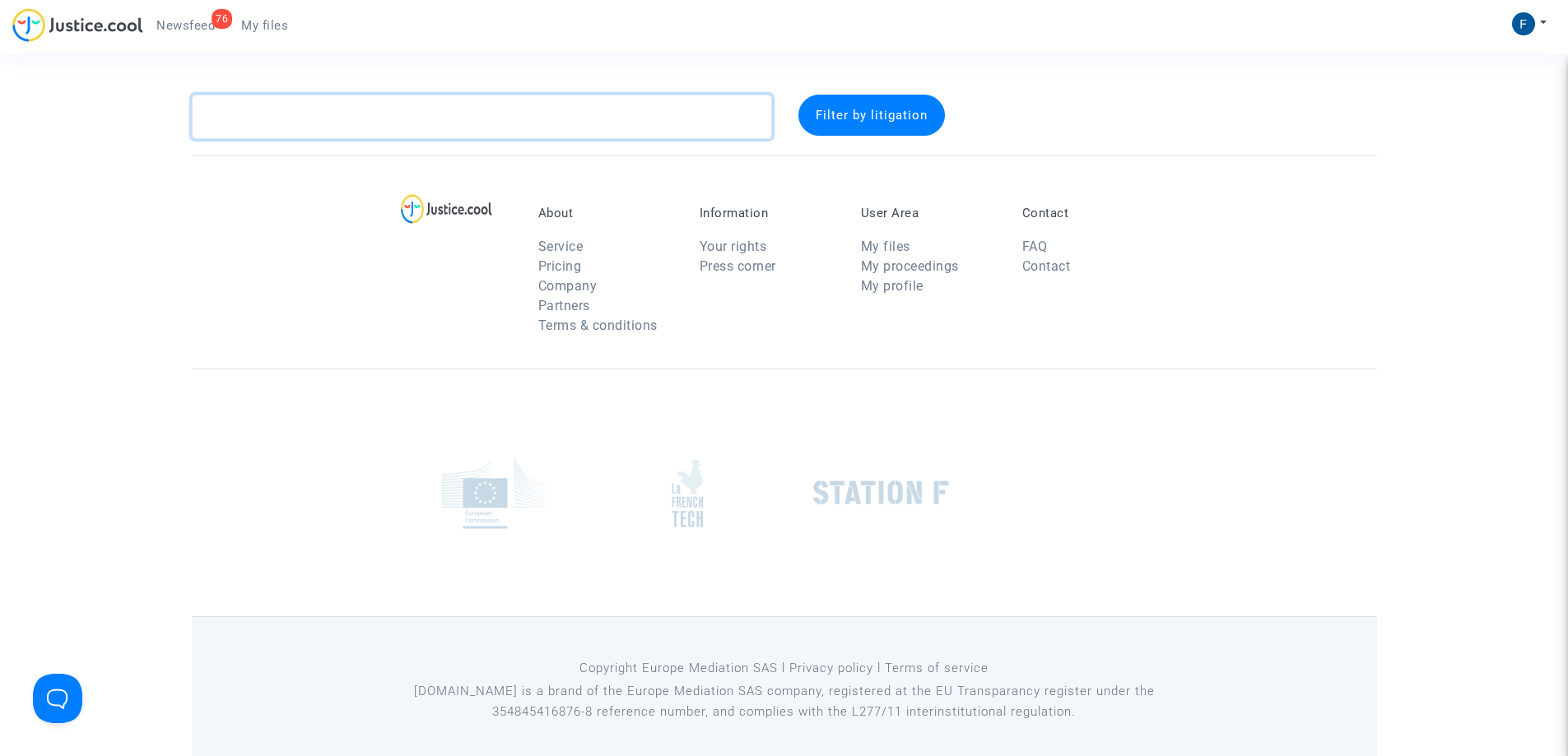
click at [363, 127] on textarea at bounding box center [482, 117] width 581 height 45
paste textarea "CFR-251002-9GMJ"
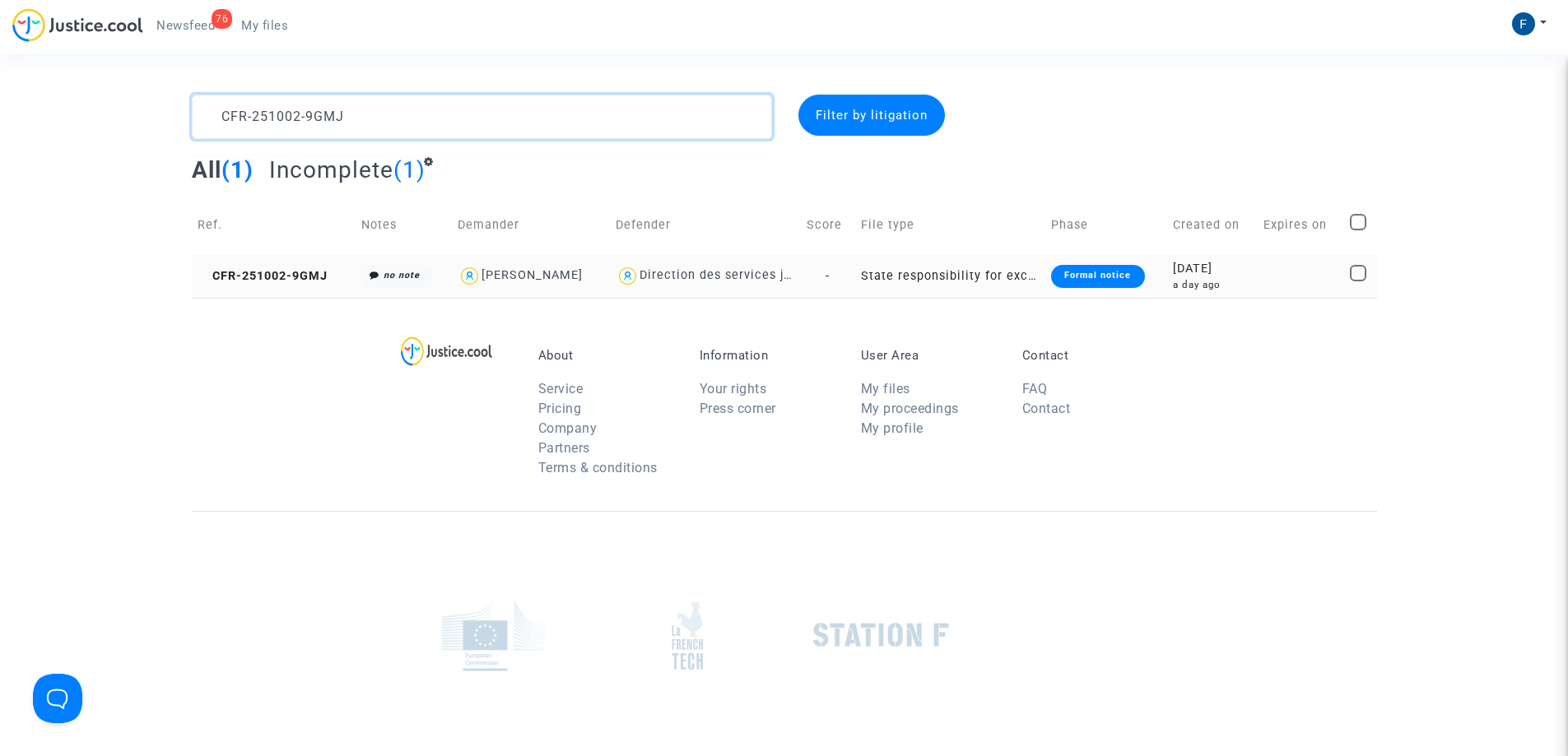
type textarea "CFR-251002-9GMJ"
click at [1116, 274] on div "Formal notice" at bounding box center [1098, 277] width 93 height 23
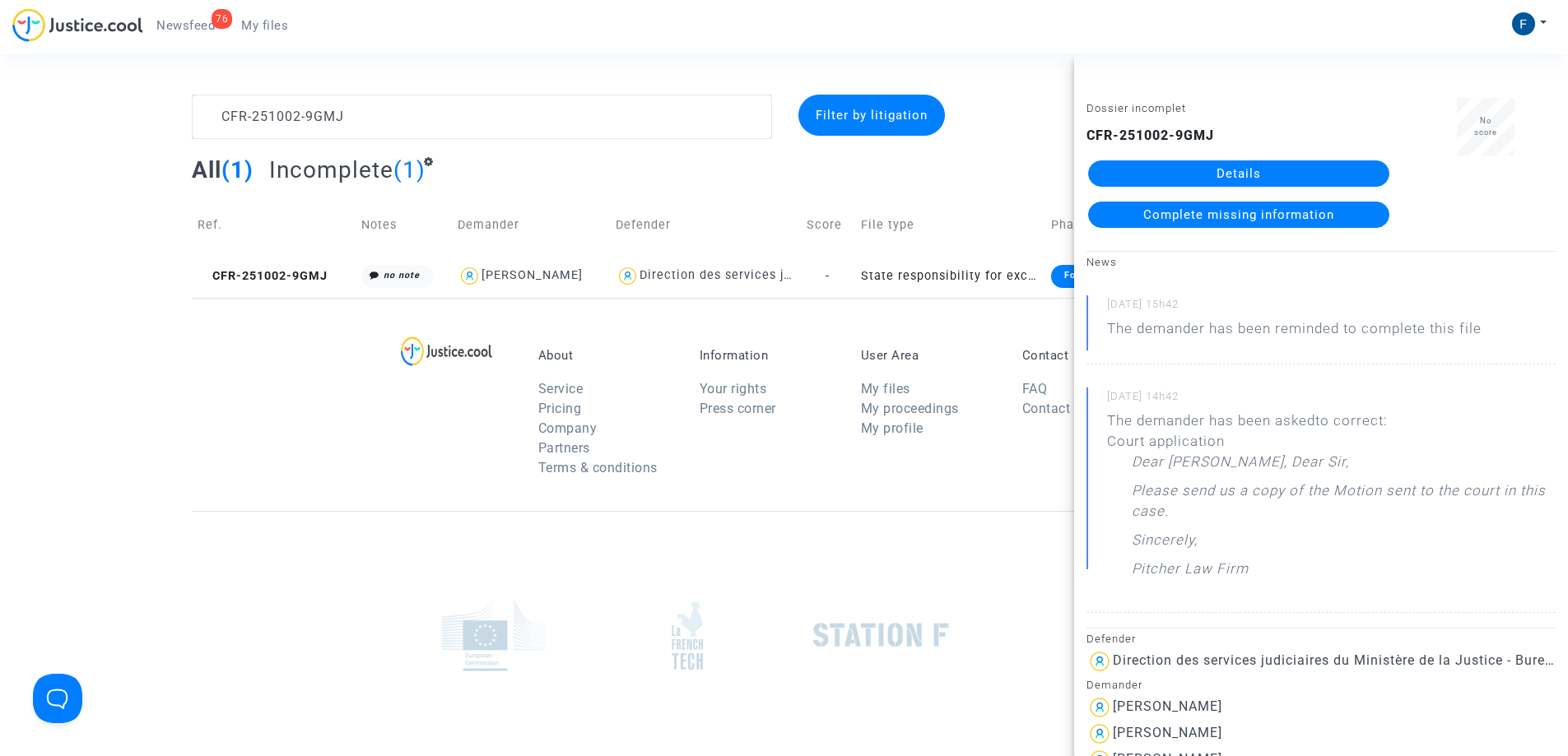
click at [1295, 167] on link "Details" at bounding box center [1238, 173] width 301 height 26
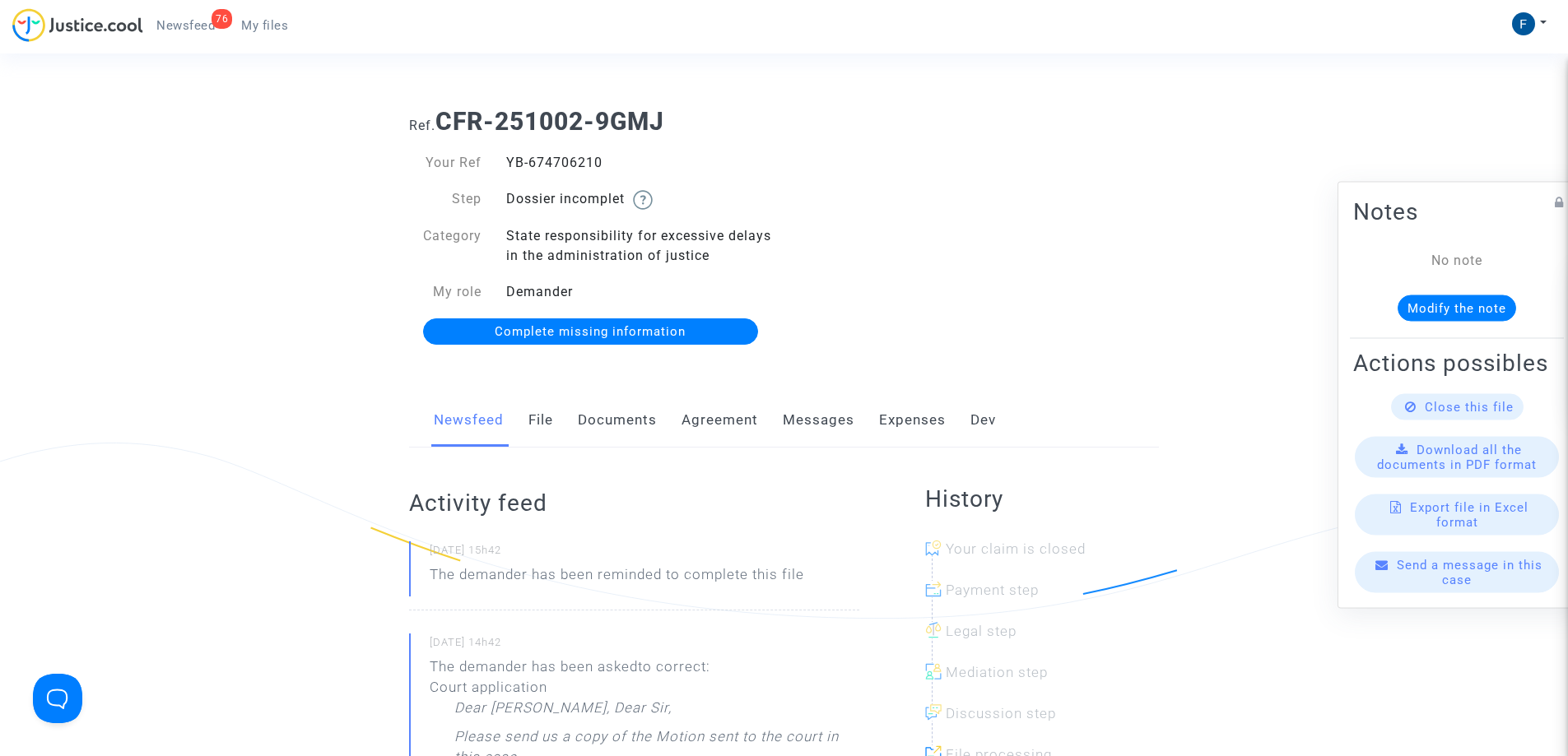
drag, startPoint x: 548, startPoint y: 158, endPoint x: 506, endPoint y: 157, distance: 42.0
click at [506, 157] on div "YB-674706210" at bounding box center [639, 163] width 290 height 20
copy div "YB-674706210"
